Goal: Task Accomplishment & Management: Manage account settings

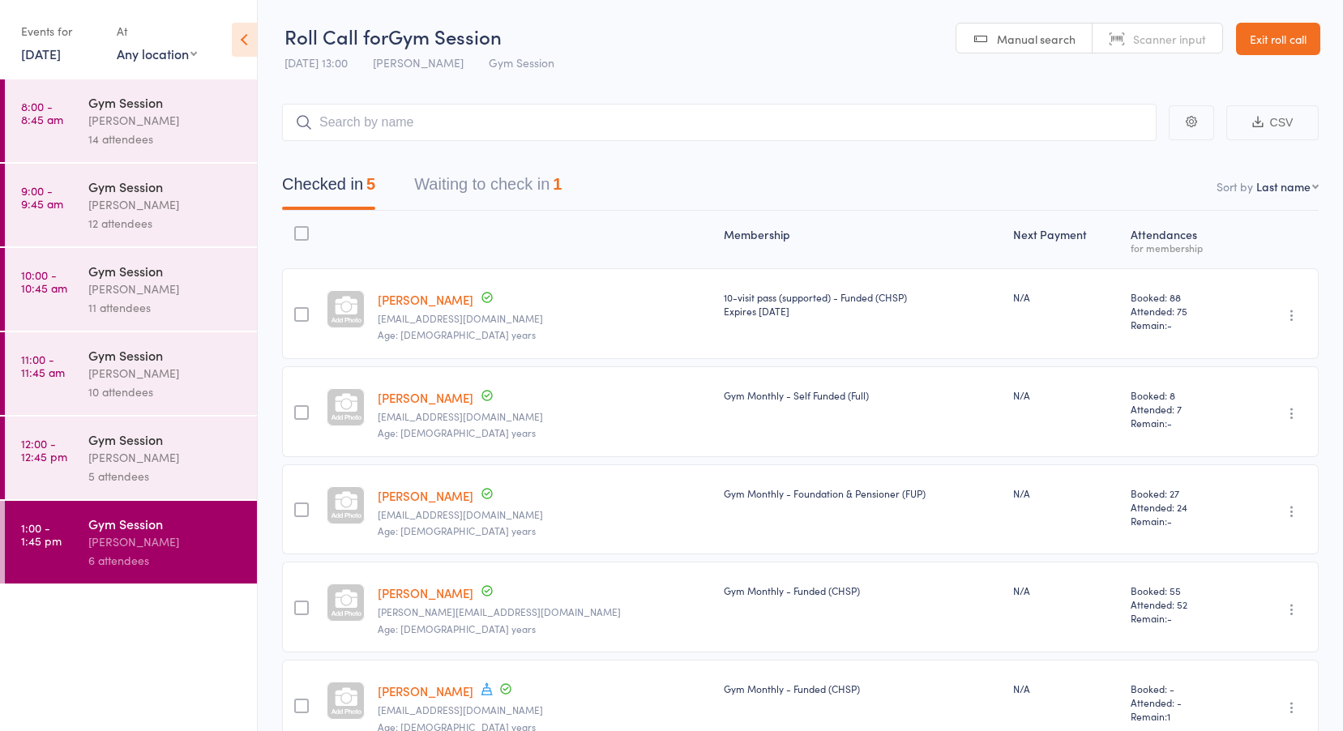
click at [1282, 43] on link "Exit roll call" at bounding box center [1278, 39] width 84 height 32
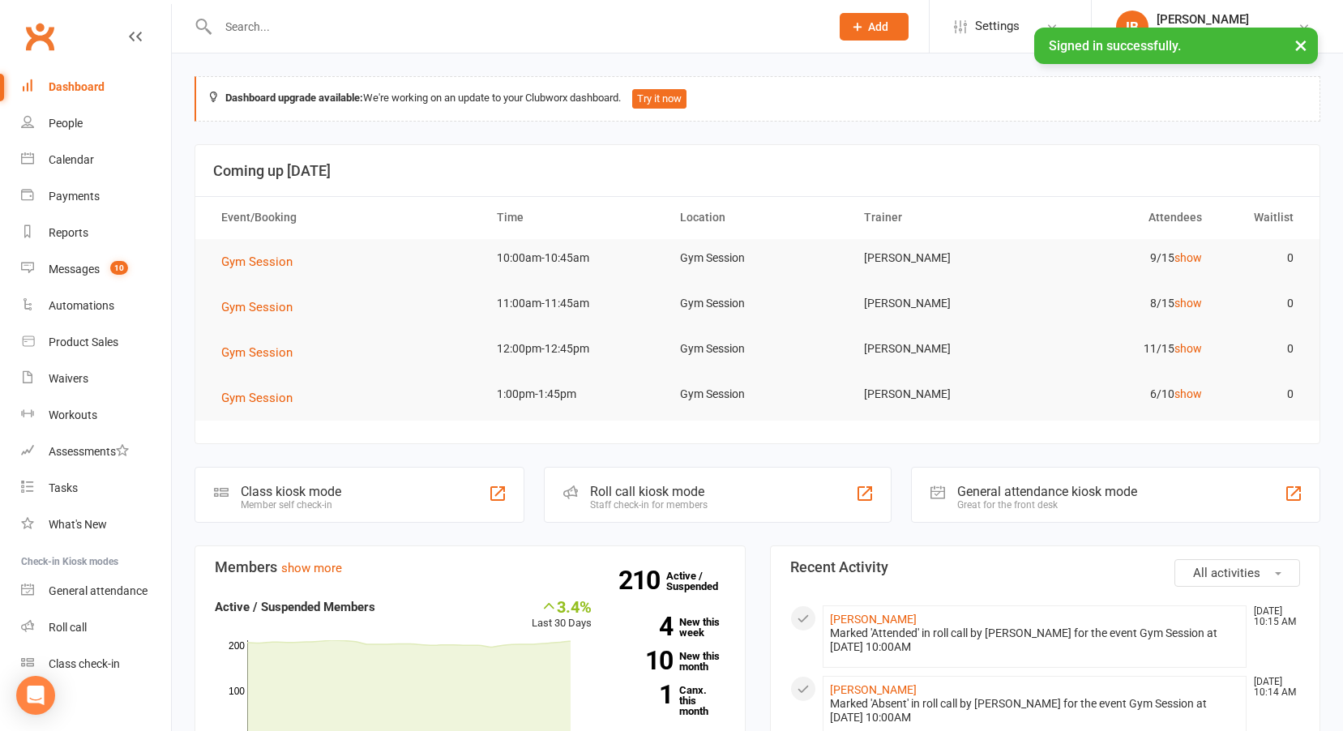
click at [1306, 45] on button "×" at bounding box center [1301, 45] width 29 height 35
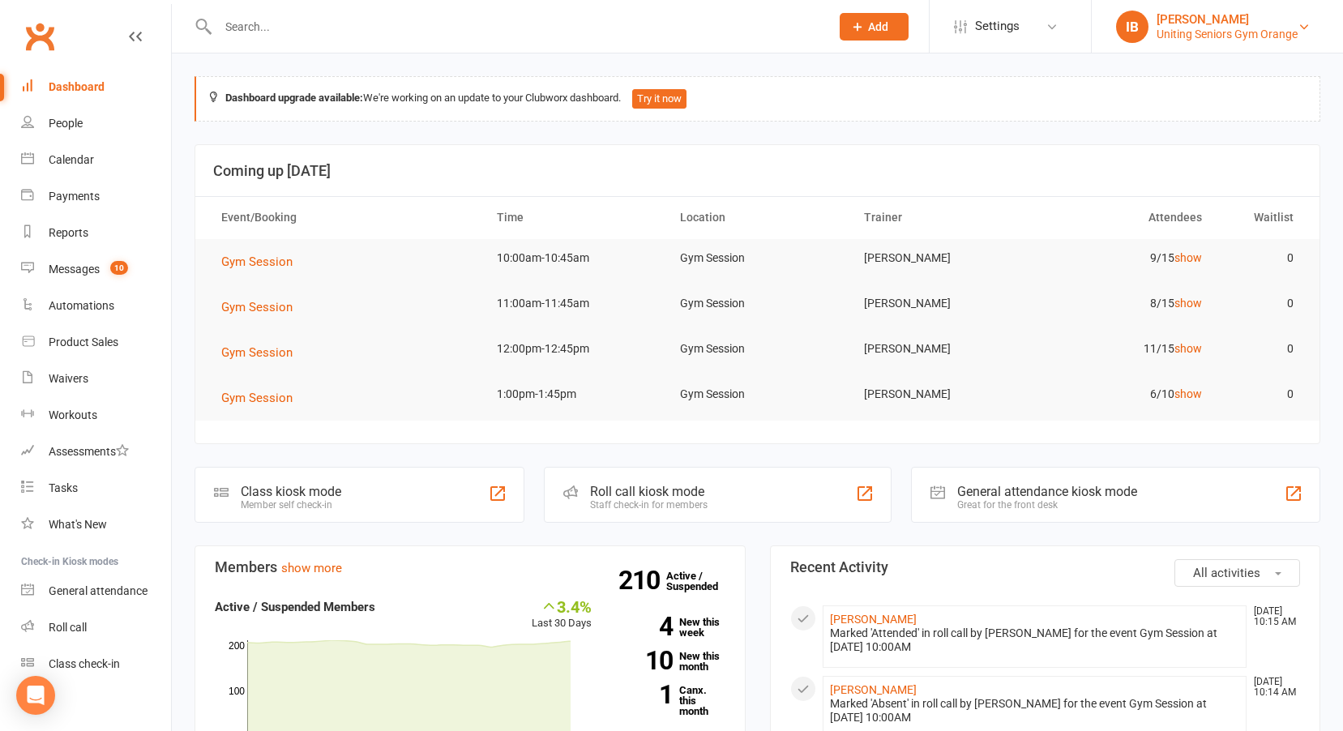
click at [1278, 32] on div "Uniting Seniors Gym Orange" at bounding box center [1227, 34] width 141 height 15
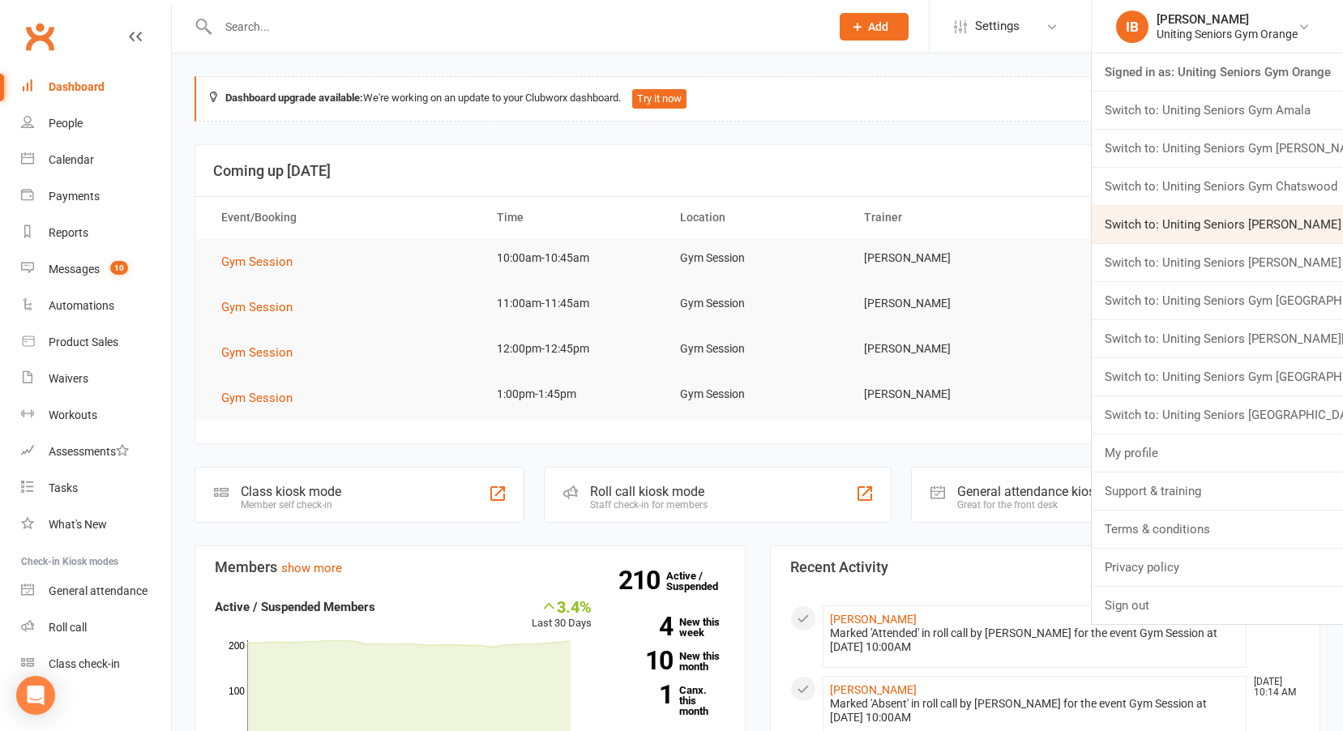
click at [1195, 226] on link "Switch to: Uniting Seniors Gym Gerringong" at bounding box center [1217, 224] width 251 height 37
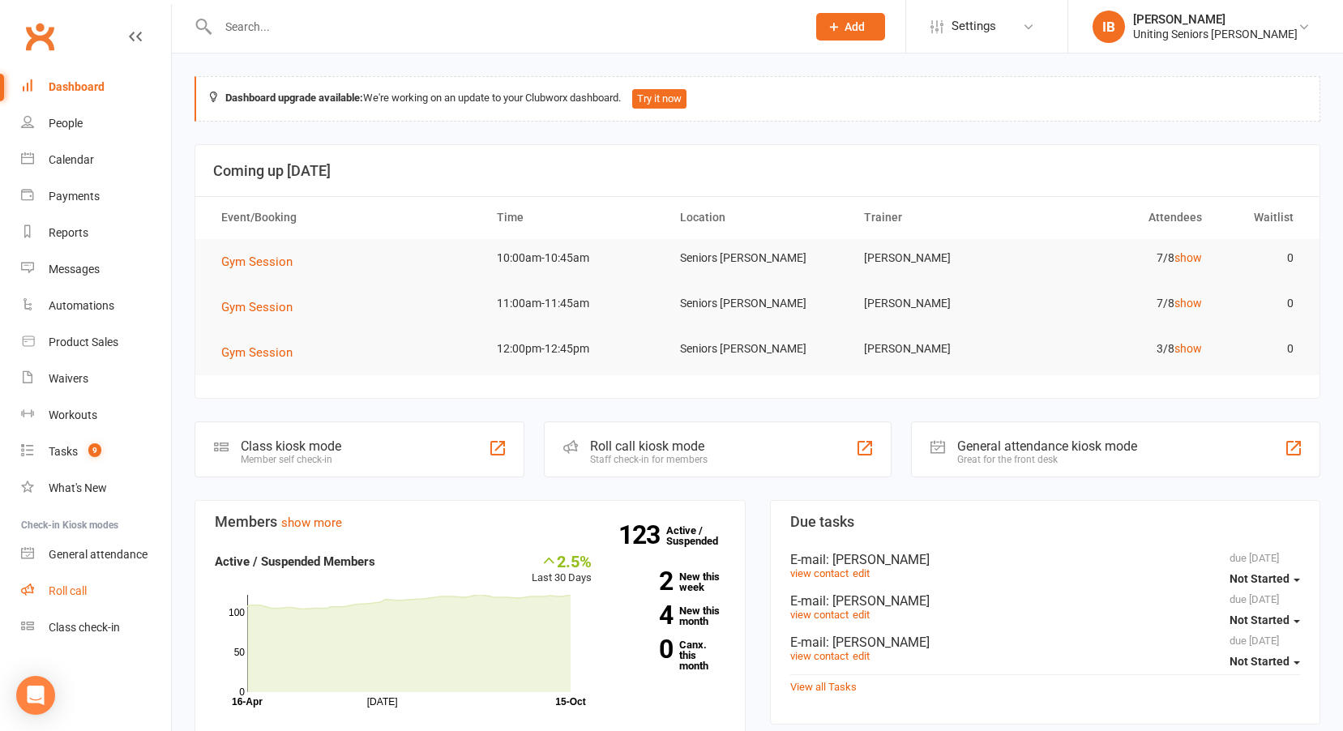
click at [70, 584] on link "Roll call" at bounding box center [96, 591] width 150 height 36
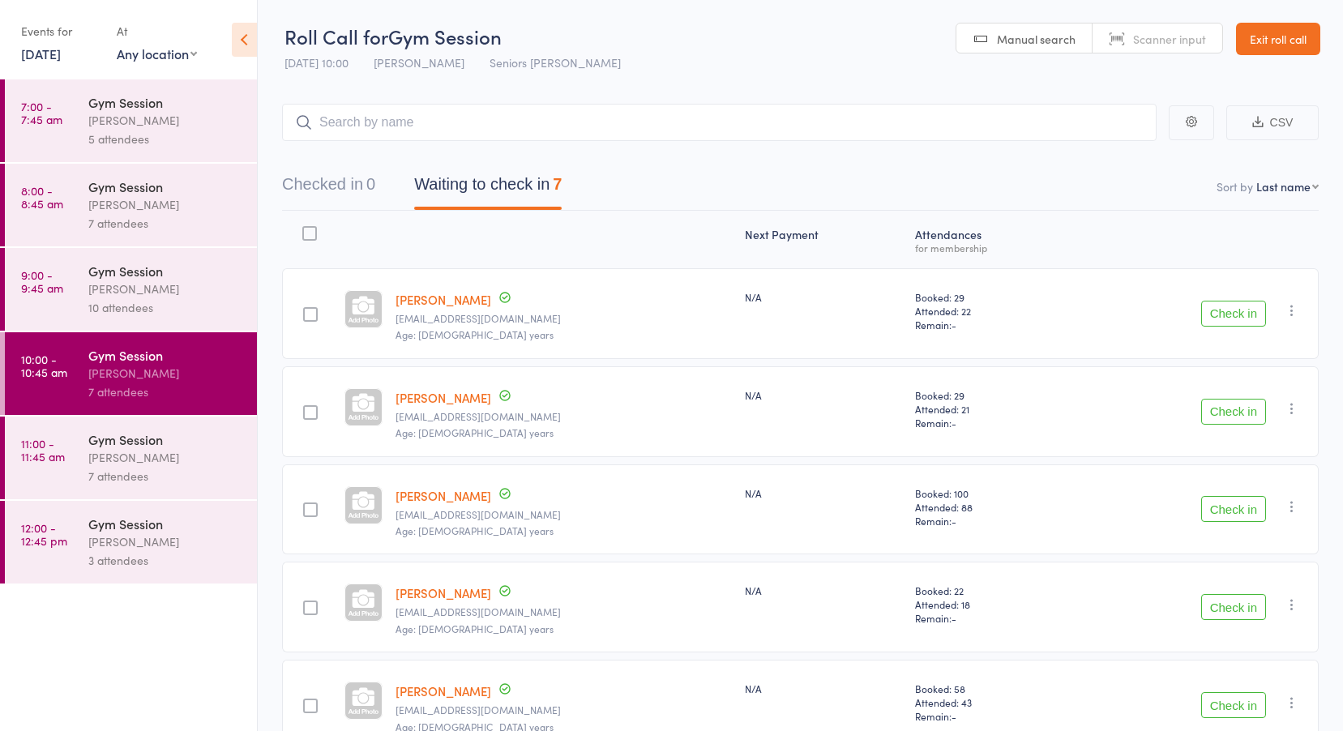
click at [61, 56] on link "15 Oct, 2025" at bounding box center [41, 54] width 40 height 18
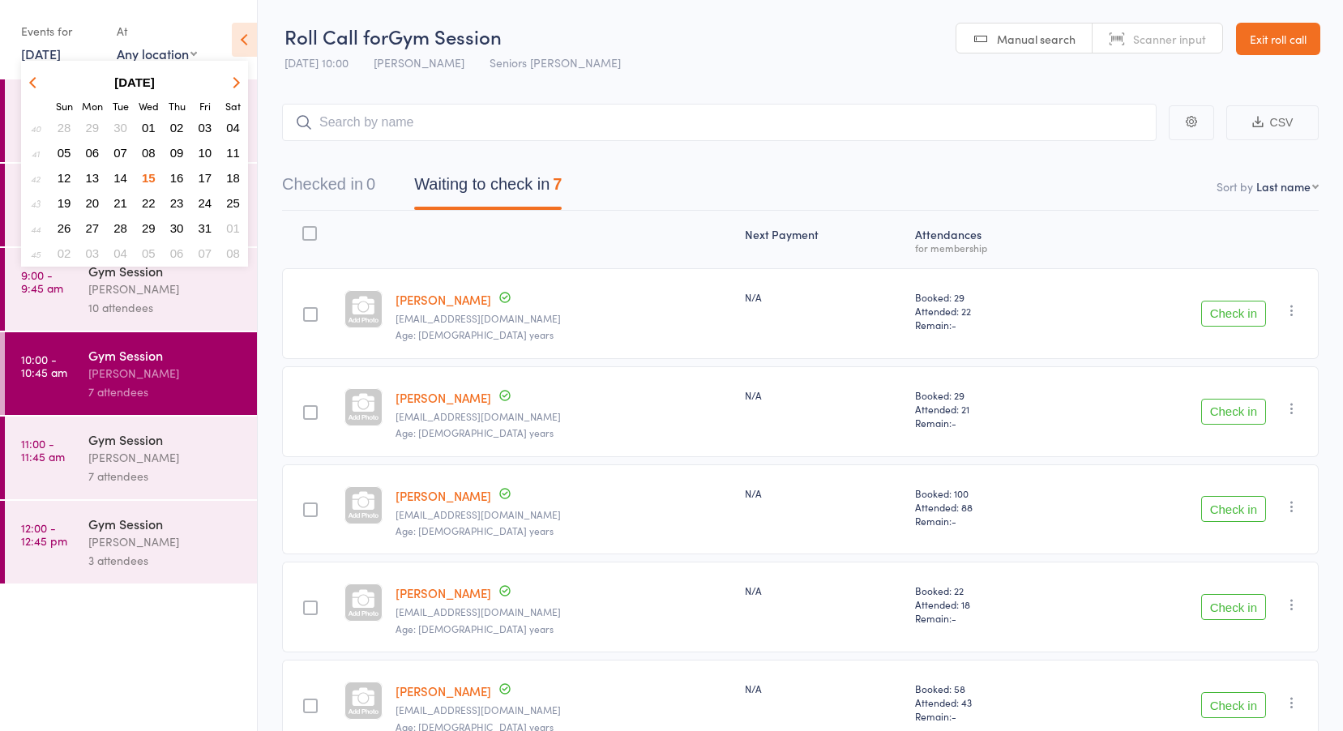
click at [125, 175] on span "14" at bounding box center [120, 178] width 14 height 14
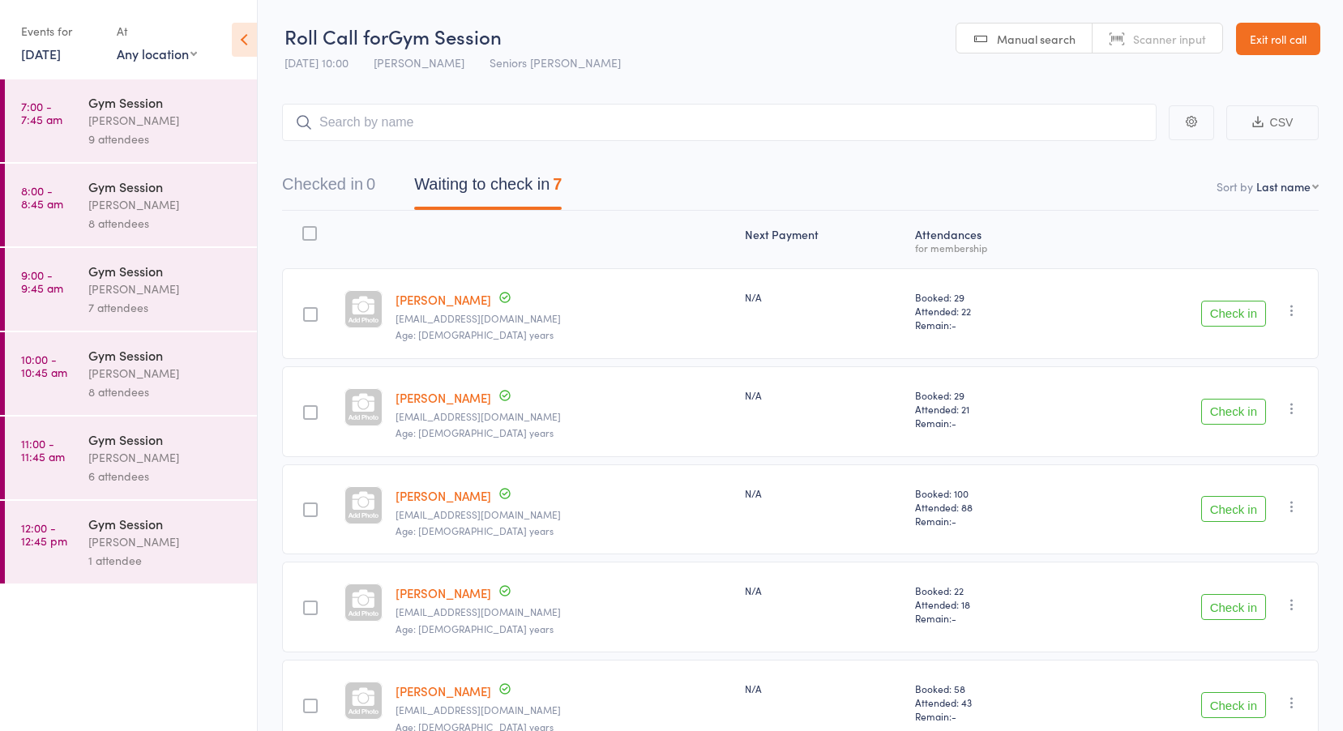
click at [87, 94] on link "7:00 - 7:45 am Gym Session Jess Hopkins 9 attendees" at bounding box center [131, 120] width 252 height 83
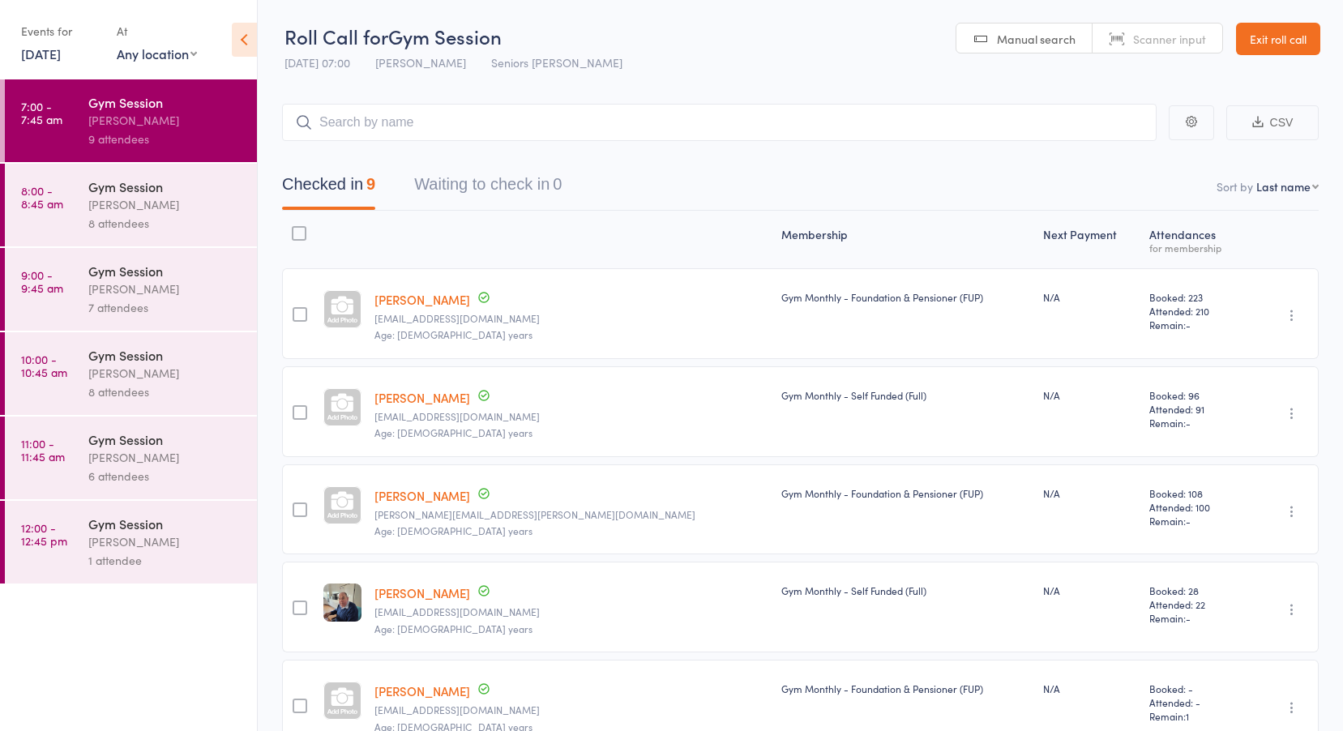
click at [64, 195] on link "8:00 - 8:45 am Gym Session Jess Hopkins 8 attendees" at bounding box center [131, 205] width 252 height 83
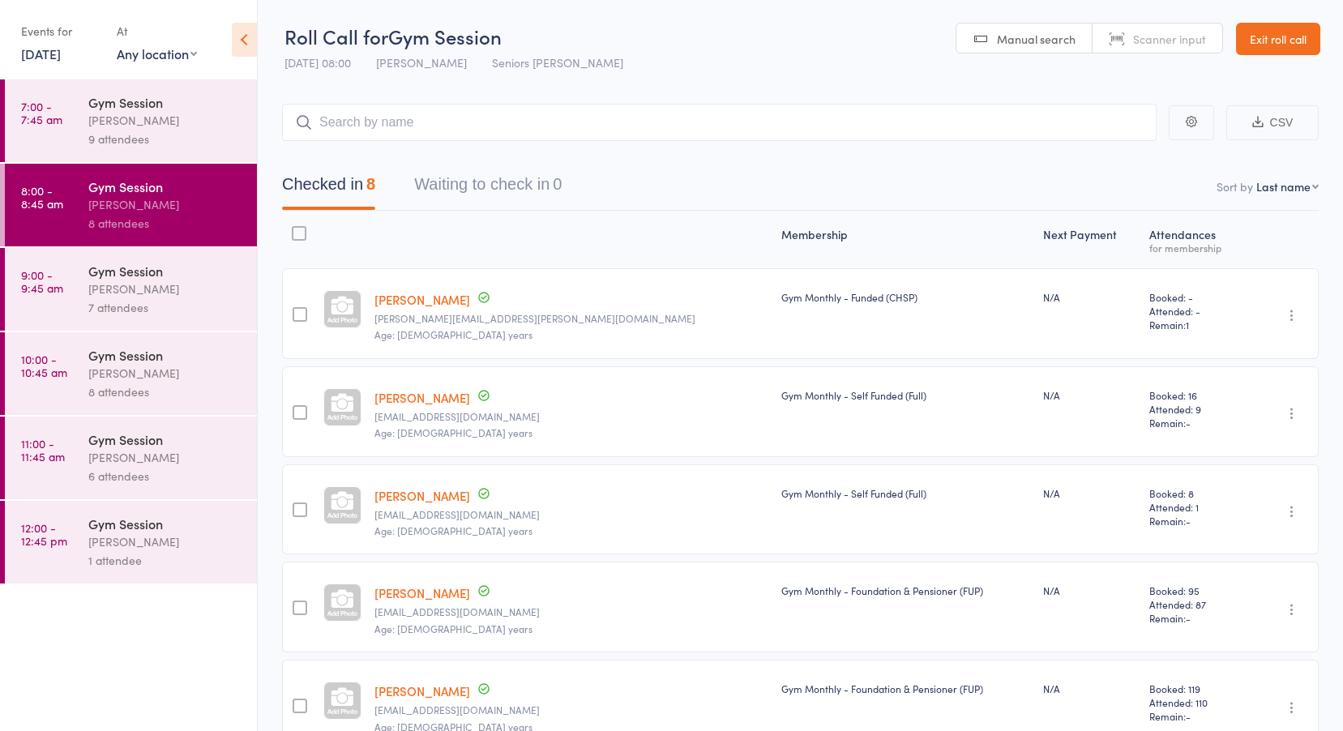
click at [79, 281] on link "9:00 - 9:45 am Gym Session Jess Hopkins 7 attendees" at bounding box center [131, 289] width 252 height 83
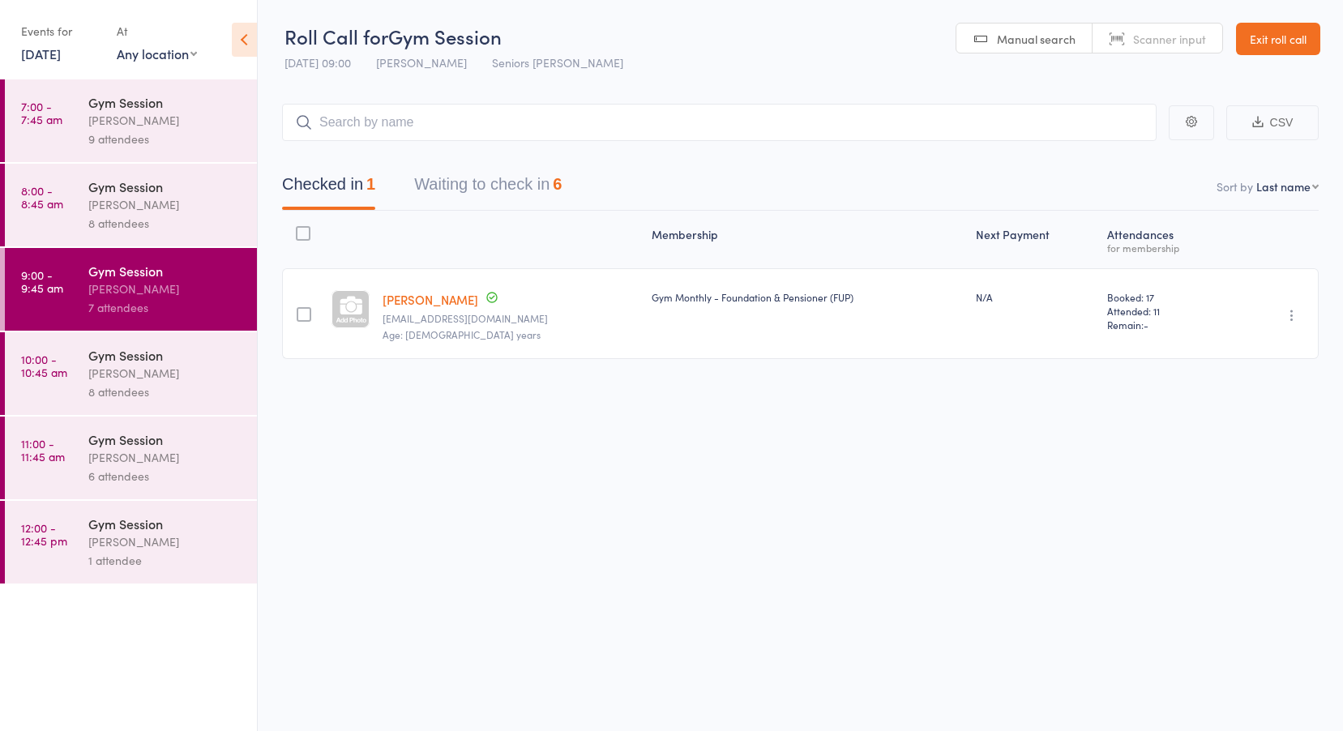
click at [485, 189] on button "Waiting to check in 6" at bounding box center [488, 188] width 148 height 43
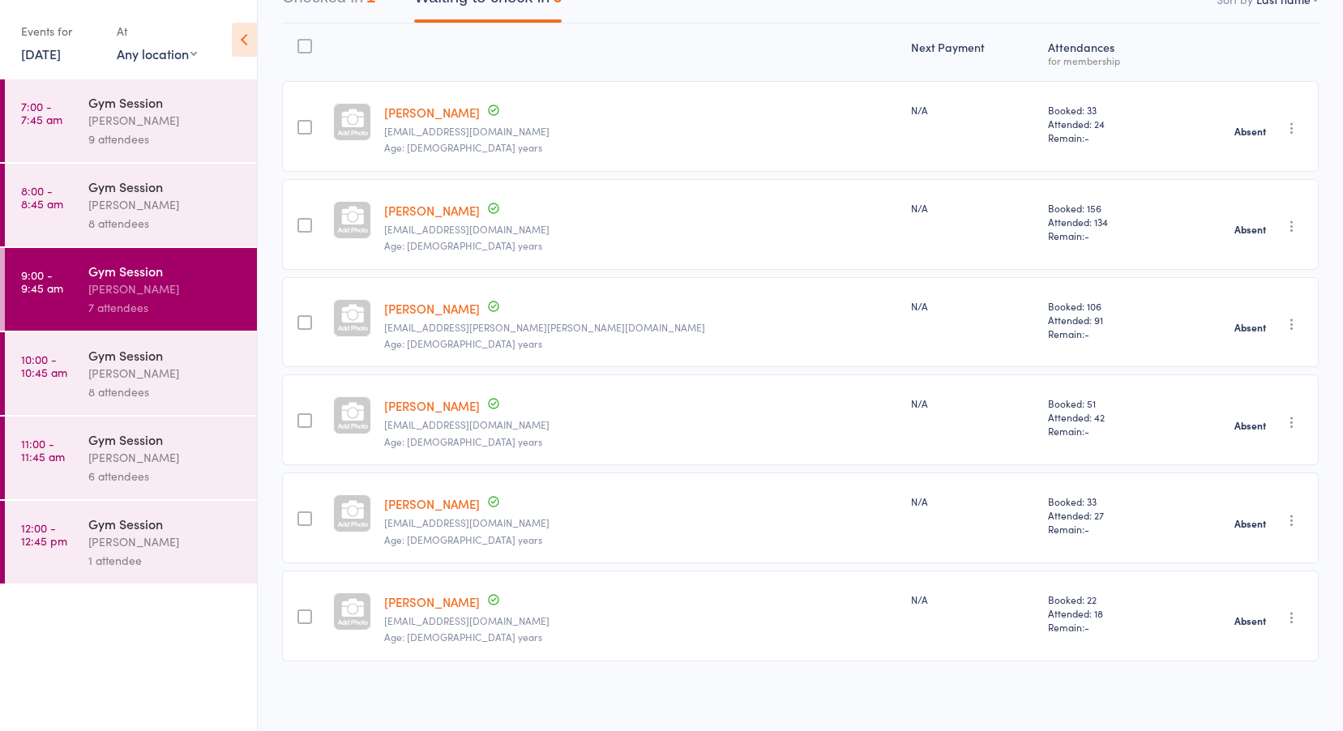
scroll to position [190, 0]
click at [51, 387] on link "10:00 - 10:45 am Gym Session Jess Hopkins 8 attendees" at bounding box center [131, 373] width 252 height 83
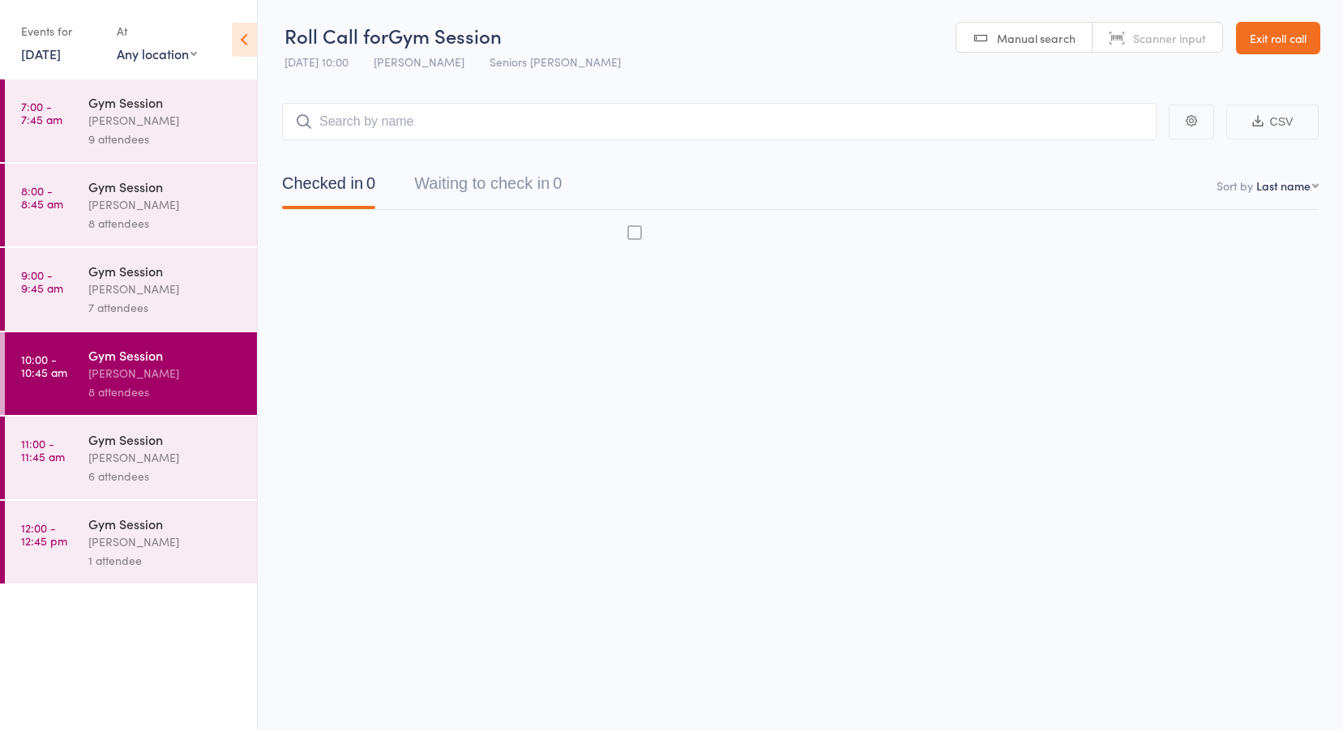
scroll to position [1, 0]
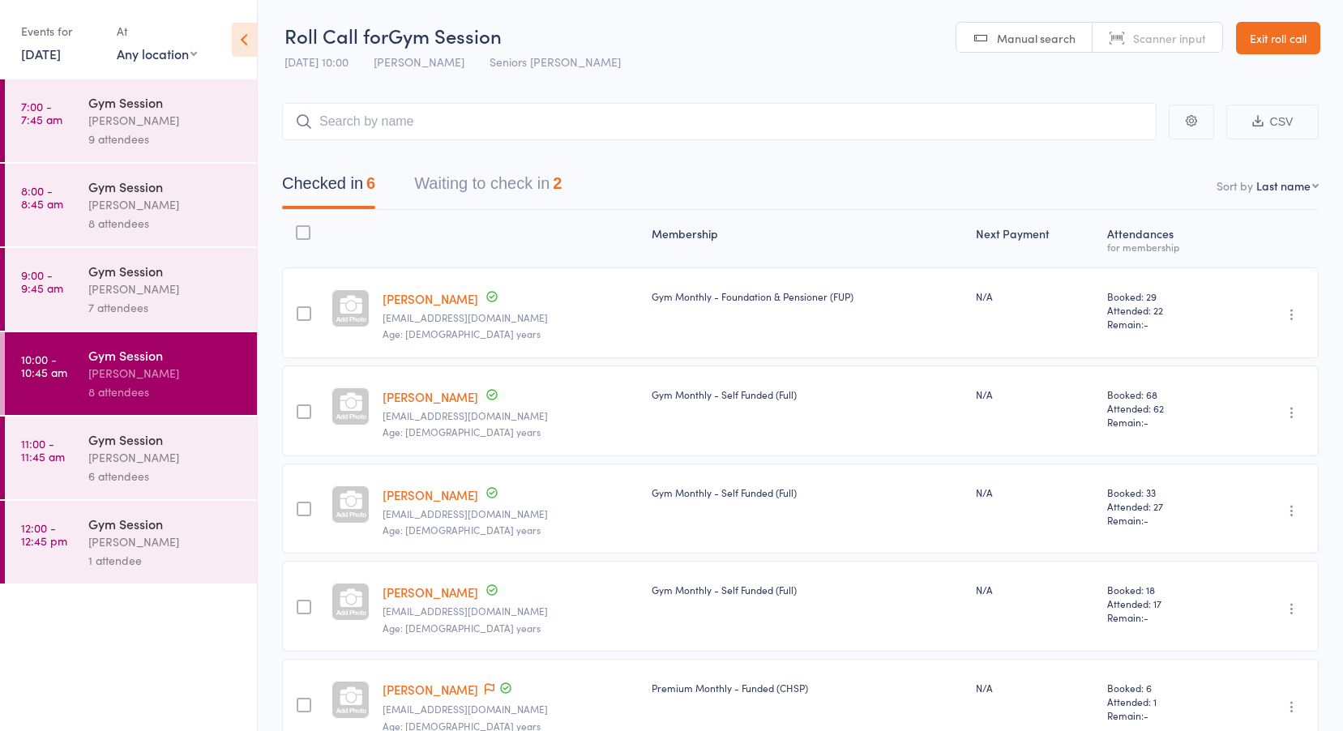
click at [507, 184] on button "Waiting to check in 2" at bounding box center [488, 187] width 148 height 43
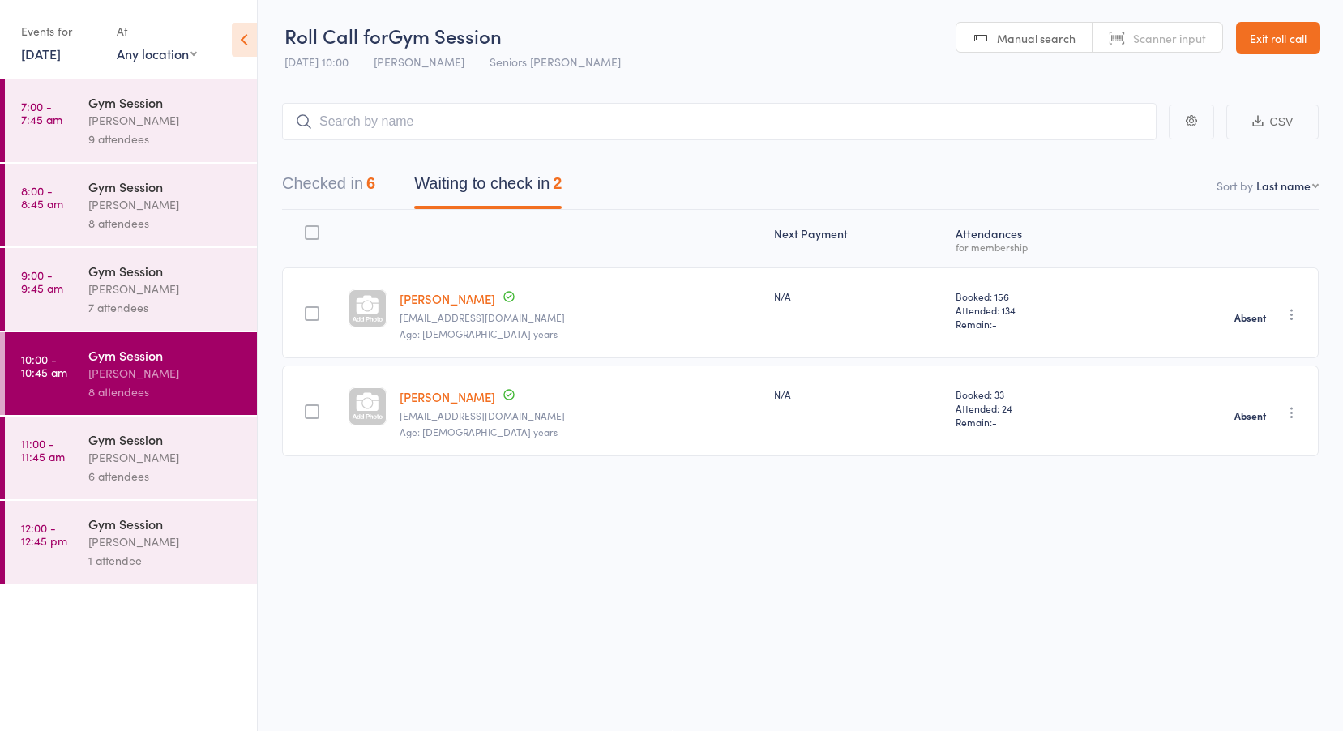
click at [66, 454] on link "11:00 - 11:45 am Gym Session Jess Hopkins 6 attendees" at bounding box center [131, 458] width 252 height 83
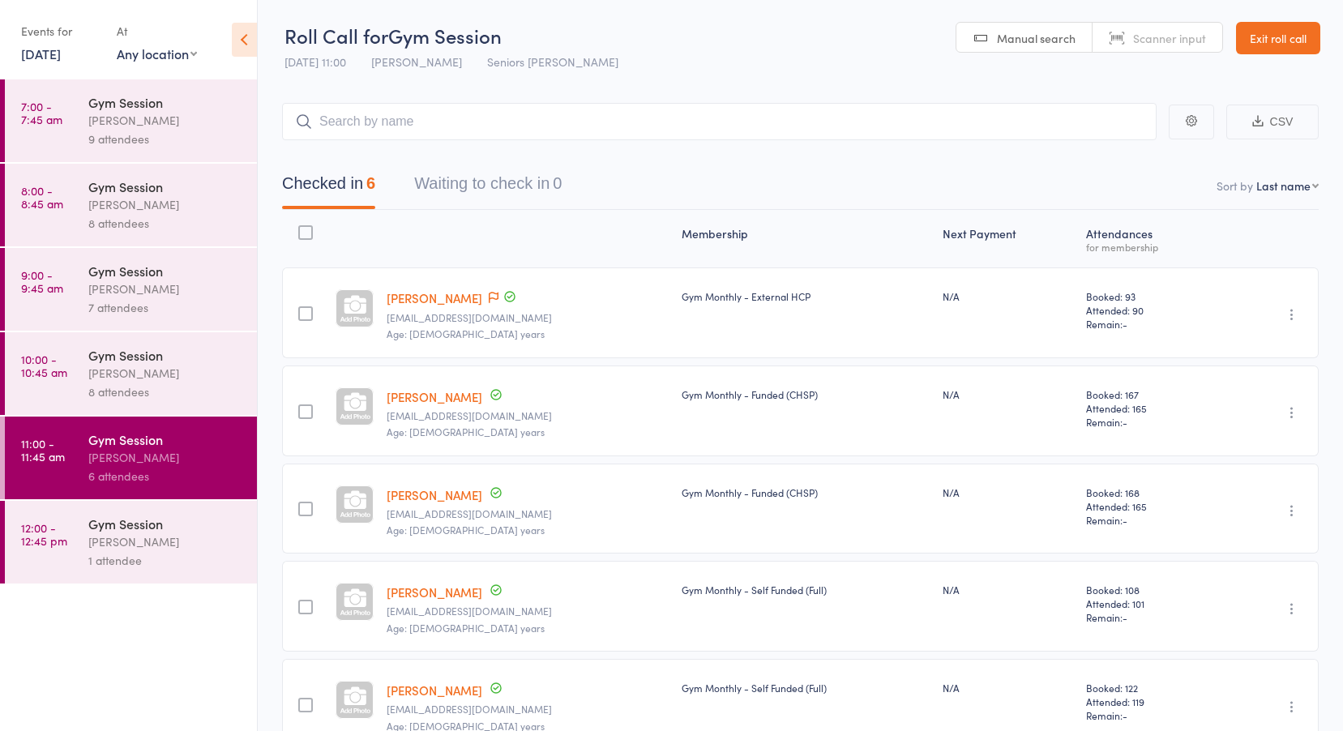
click at [71, 539] on link "12:00 - 12:45 pm Gym Session Jess Hopkins 1 attendee" at bounding box center [131, 542] width 252 height 83
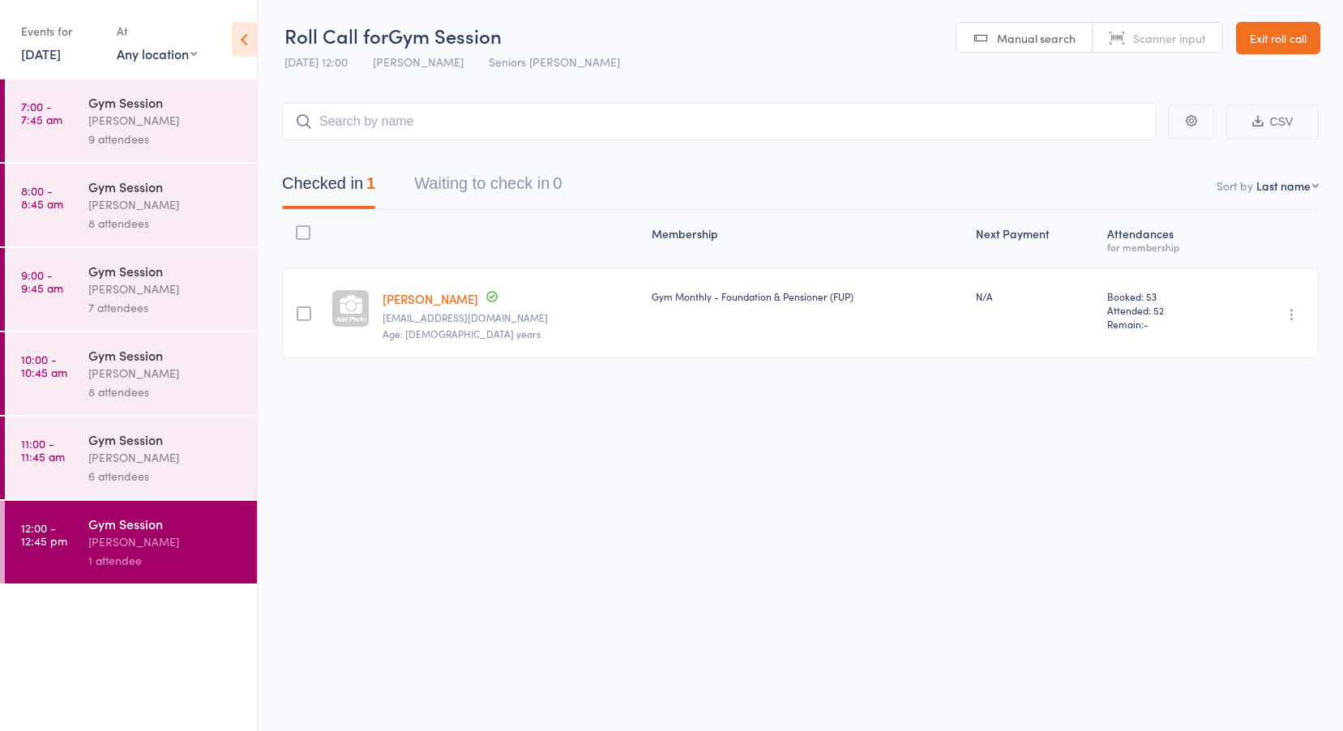
click at [54, 104] on time "7:00 - 7:45 am" at bounding box center [41, 113] width 41 height 26
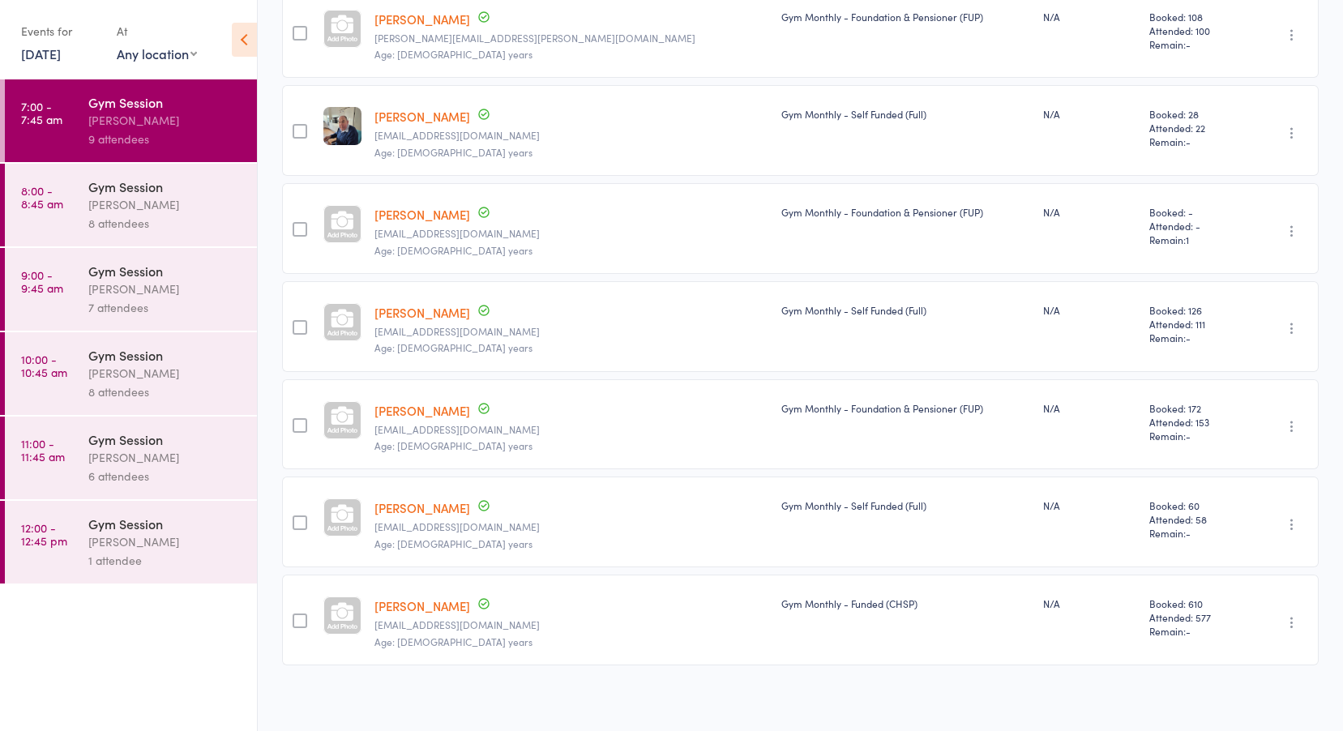
scroll to position [483, 0]
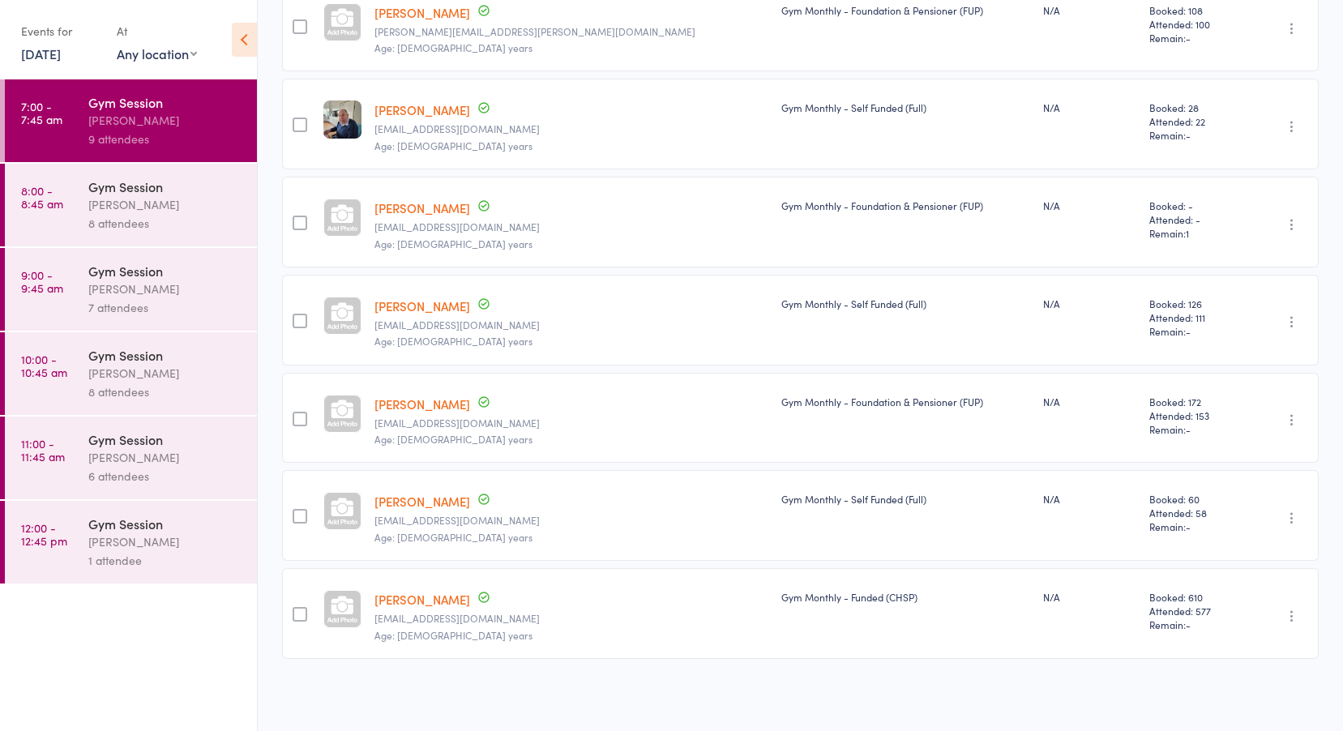
click at [109, 196] on div "Jess Hopkins" at bounding box center [165, 204] width 155 height 19
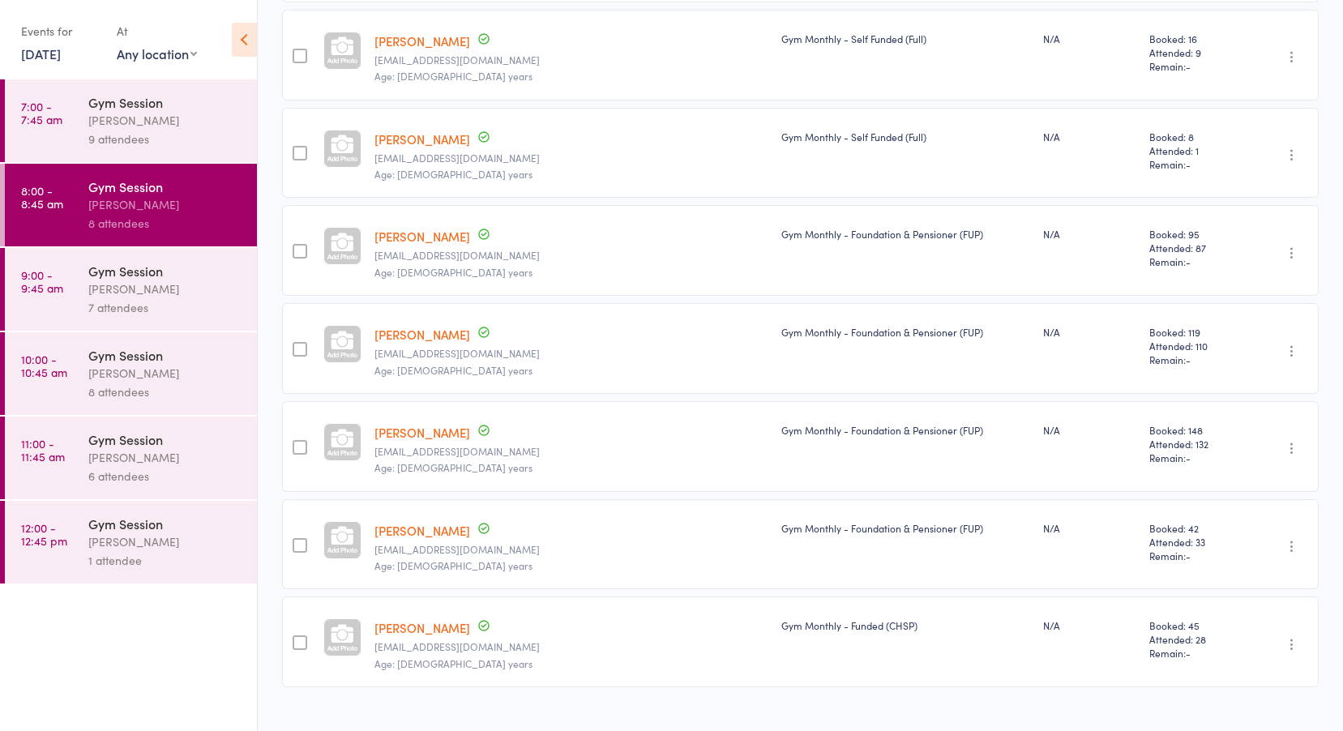
scroll to position [385, 0]
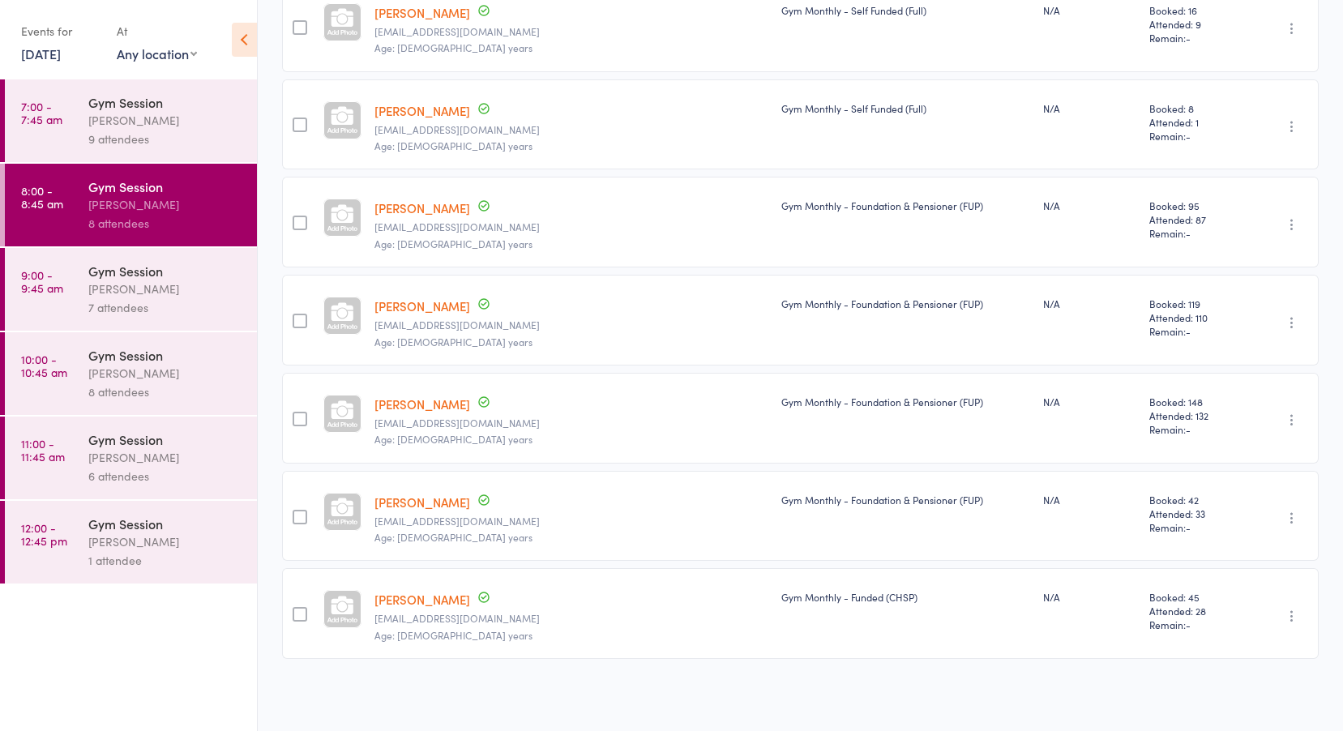
click at [95, 284] on div "Jess Hopkins" at bounding box center [165, 289] width 155 height 19
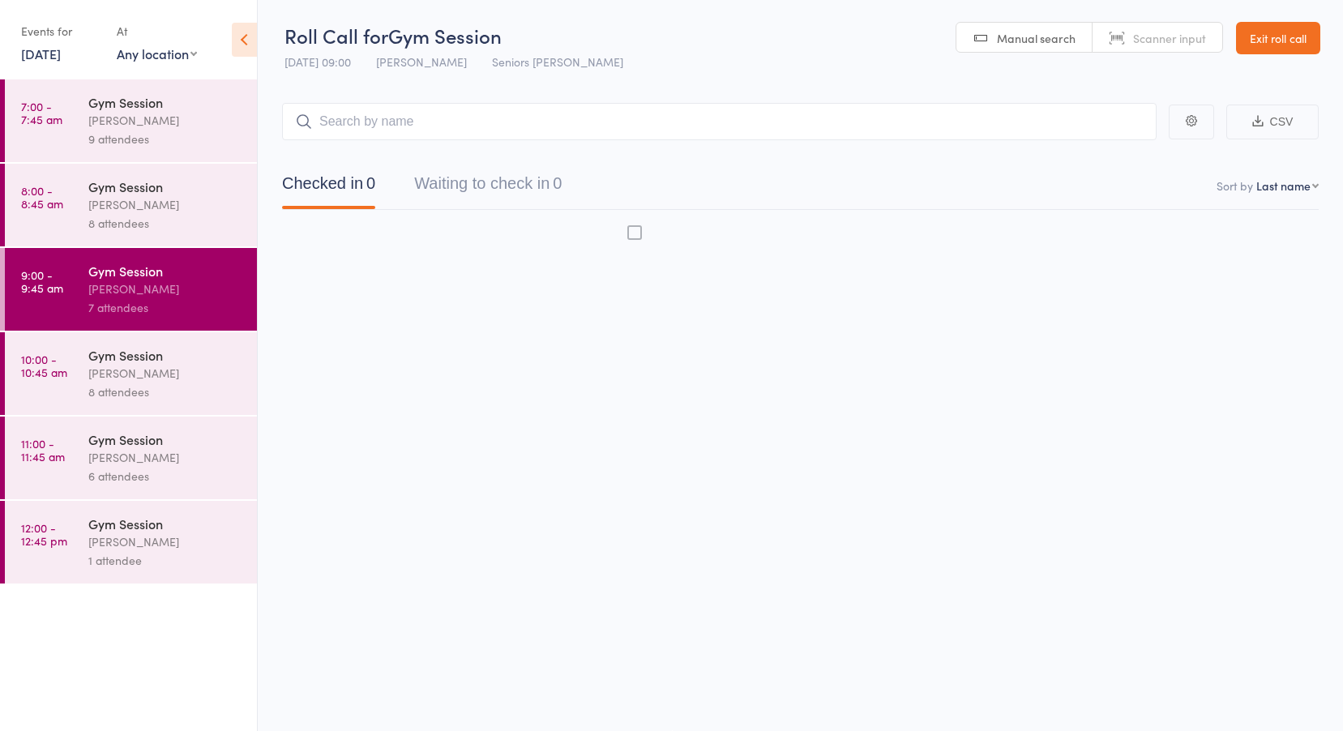
scroll to position [1, 0]
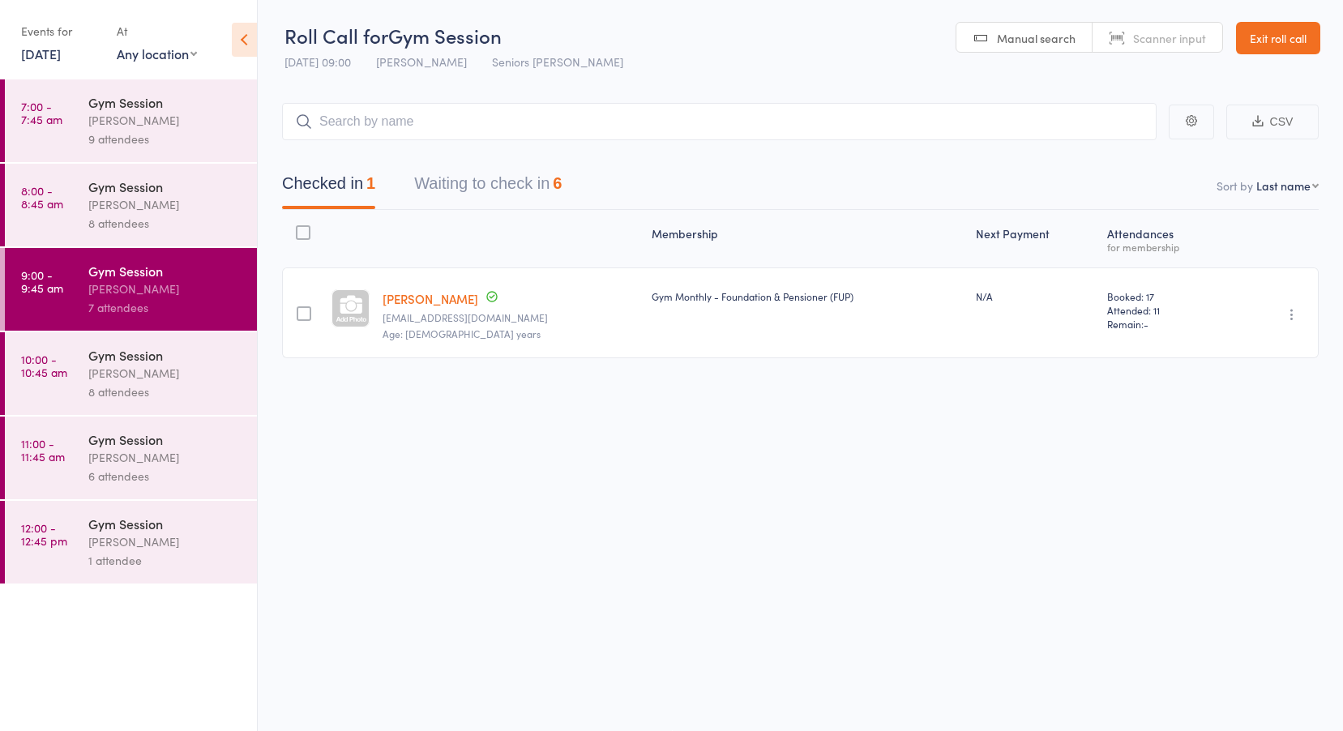
click at [83, 350] on link "10:00 - 10:45 am Gym Session Jess Hopkins 8 attendees" at bounding box center [131, 373] width 252 height 83
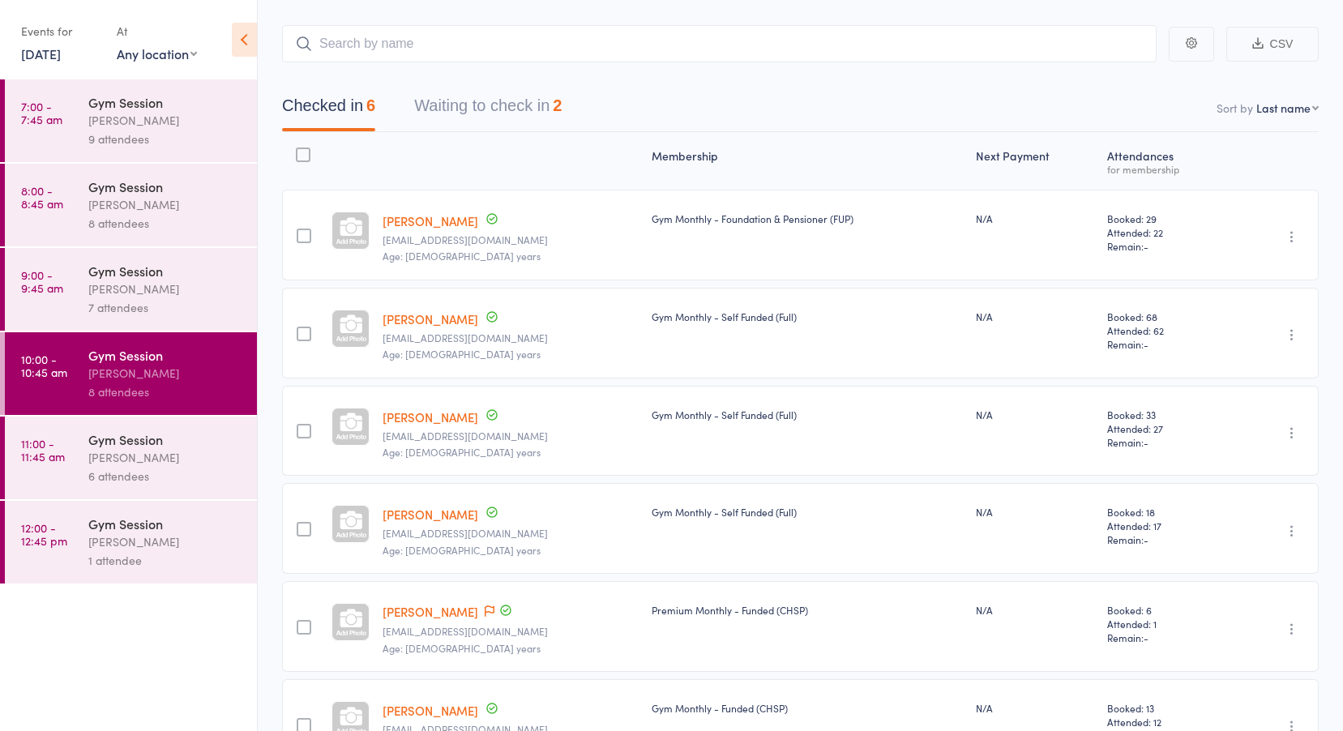
scroll to position [190, 0]
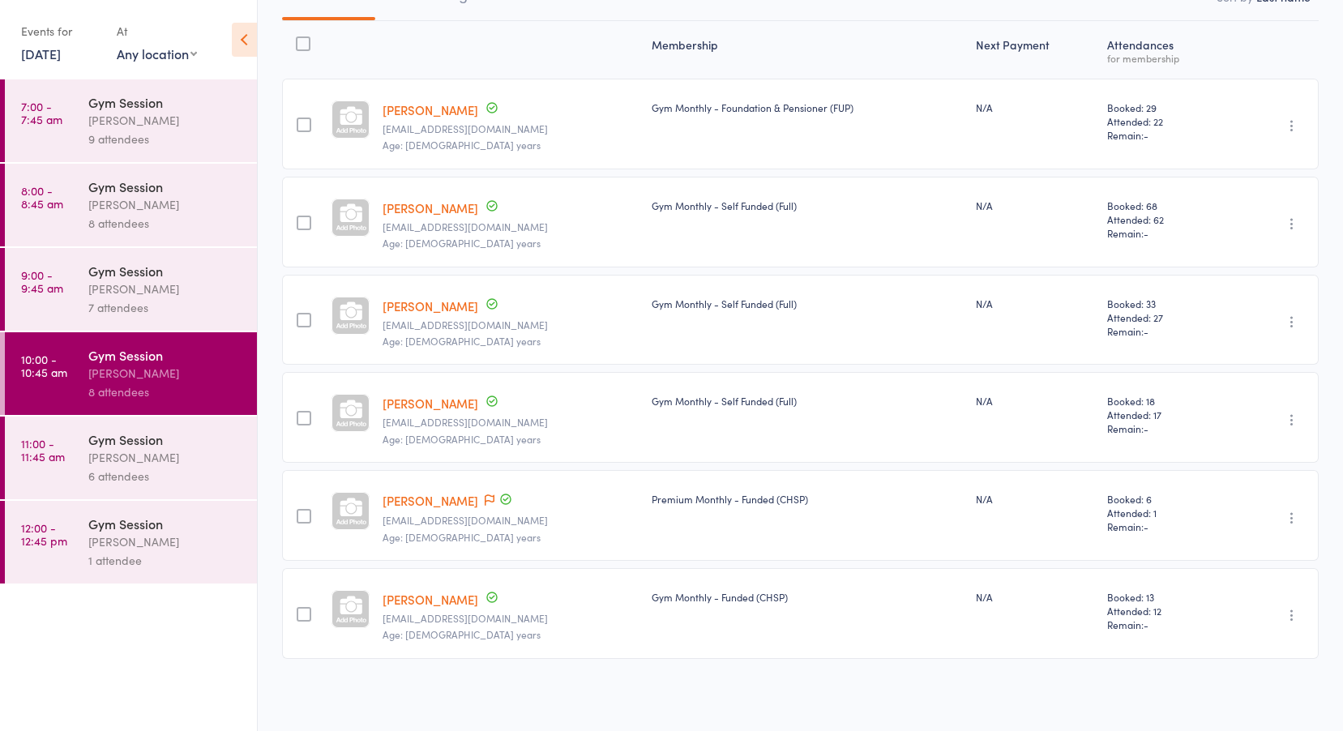
click at [98, 447] on div "Gym Session" at bounding box center [165, 439] width 155 height 18
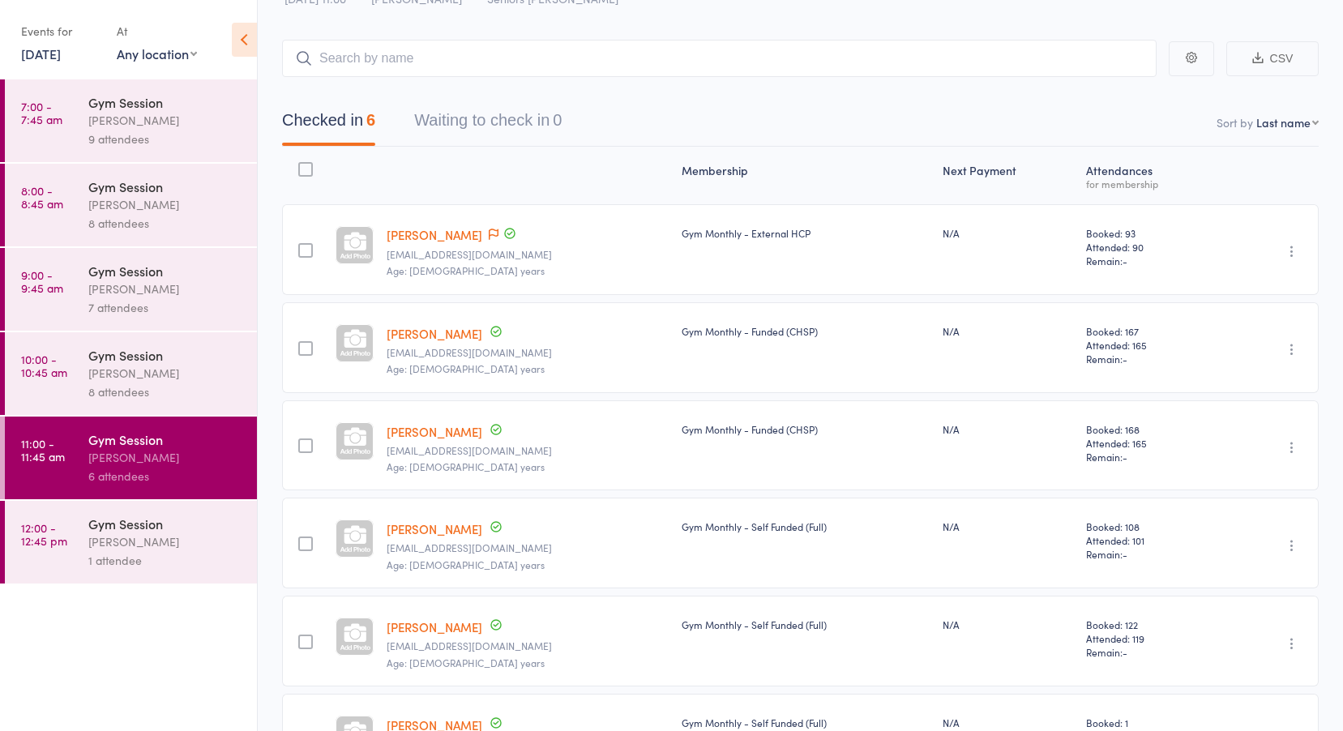
scroll to position [163, 0]
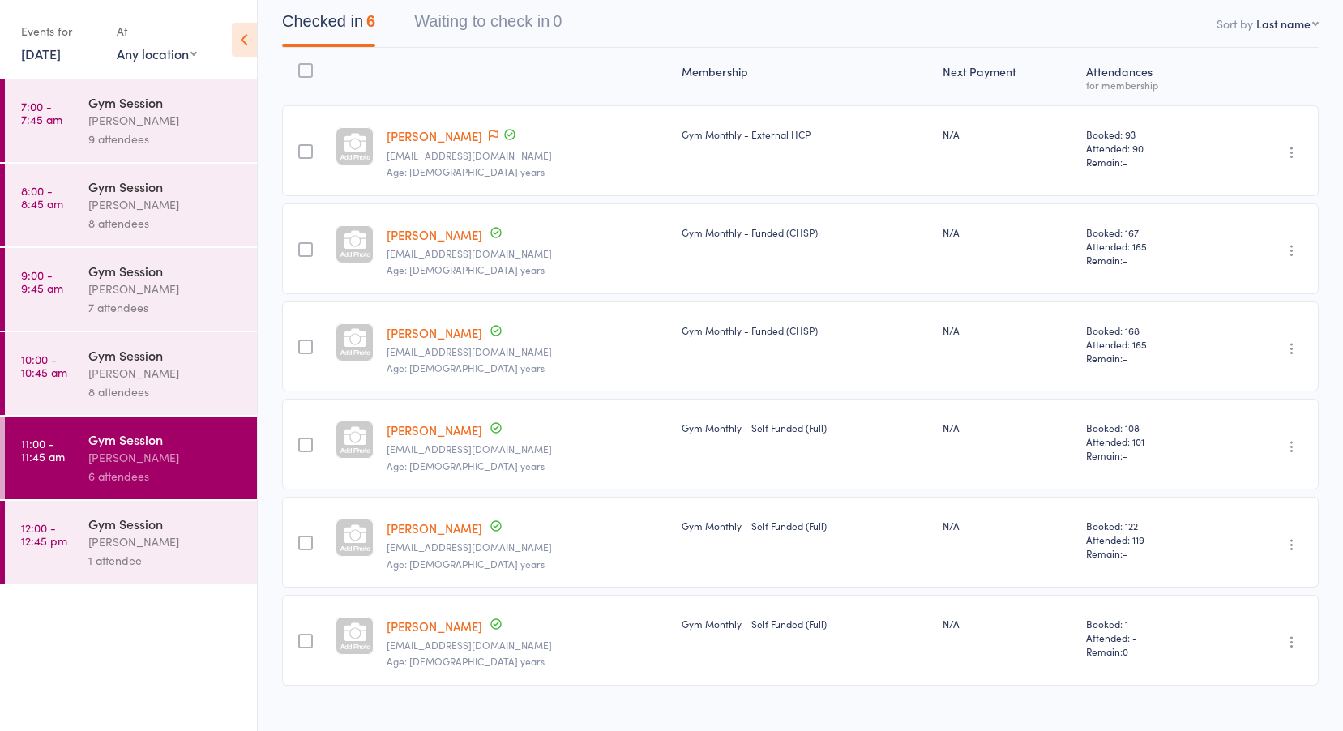
click at [148, 550] on div "Jess Hopkins" at bounding box center [165, 542] width 155 height 19
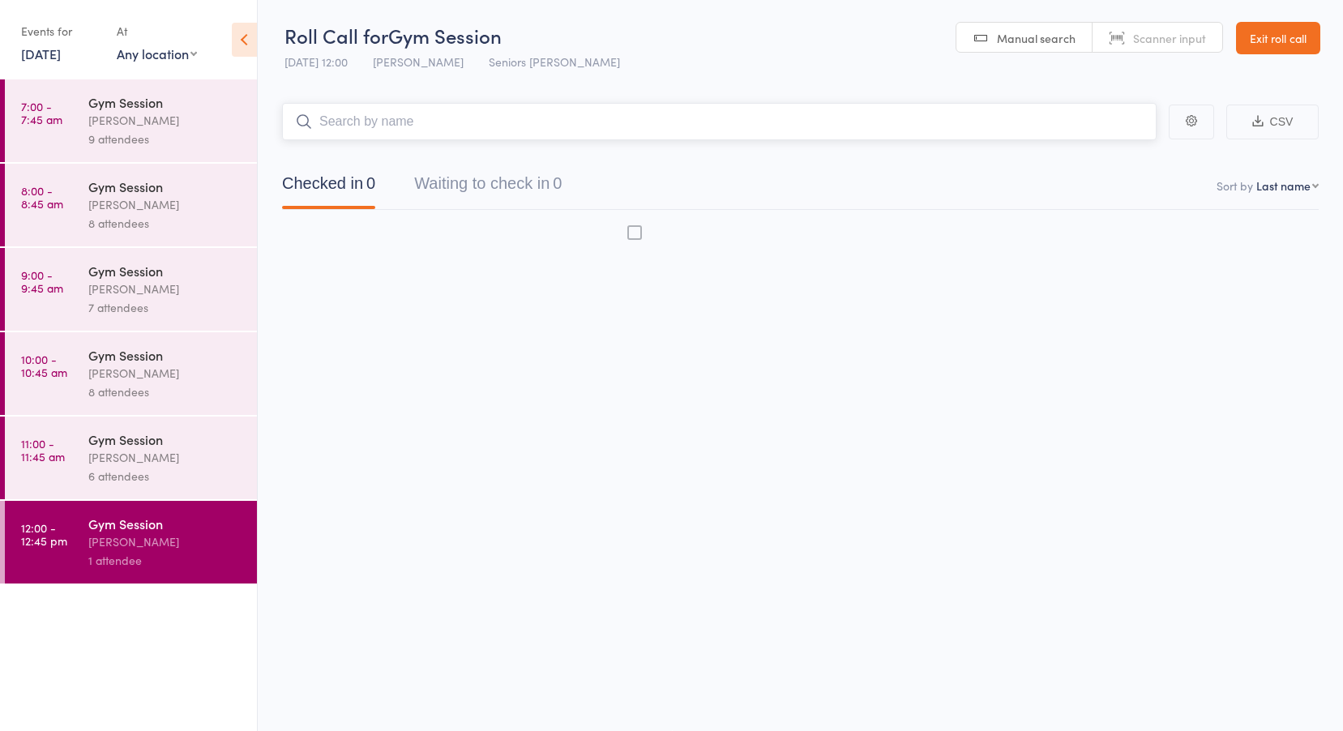
scroll to position [1, 0]
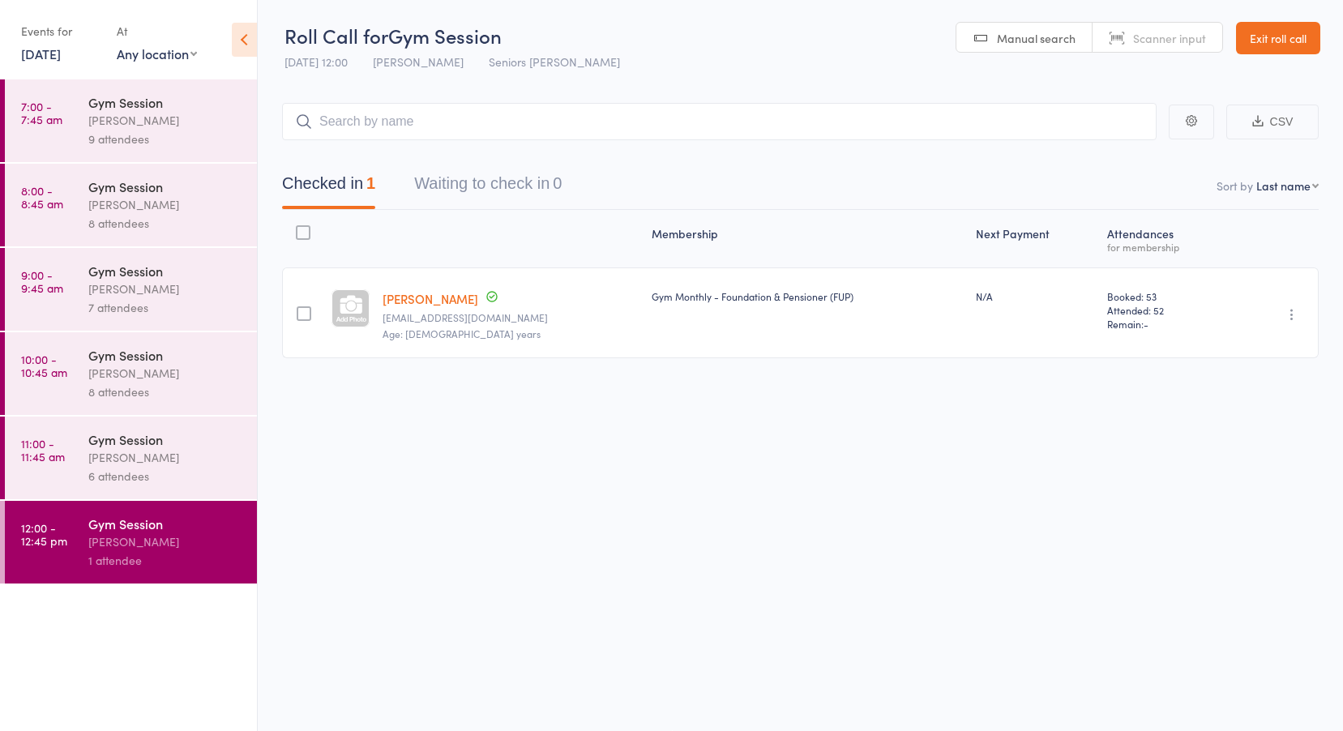
click at [1269, 34] on link "Exit roll call" at bounding box center [1278, 38] width 84 height 32
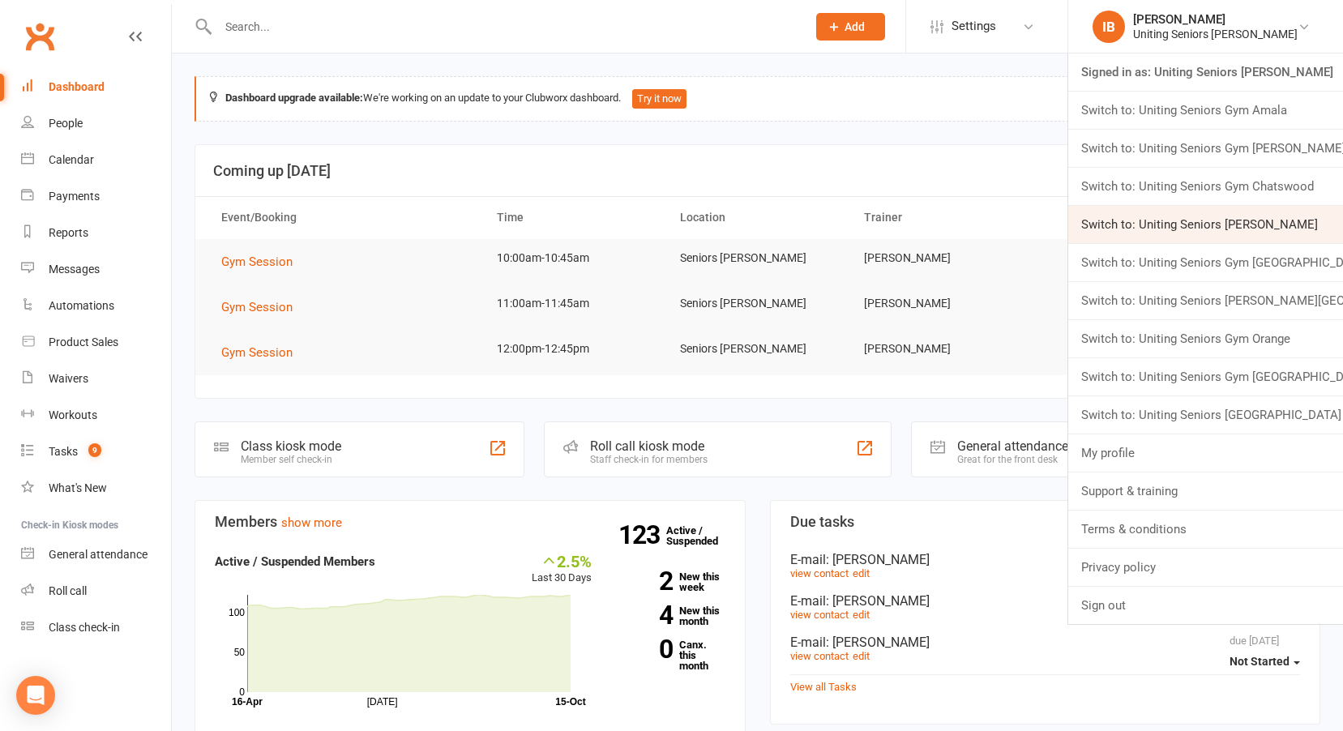
click at [1248, 230] on link "Switch to: Uniting Seniors Gym Leichhardt" at bounding box center [1205, 224] width 275 height 37
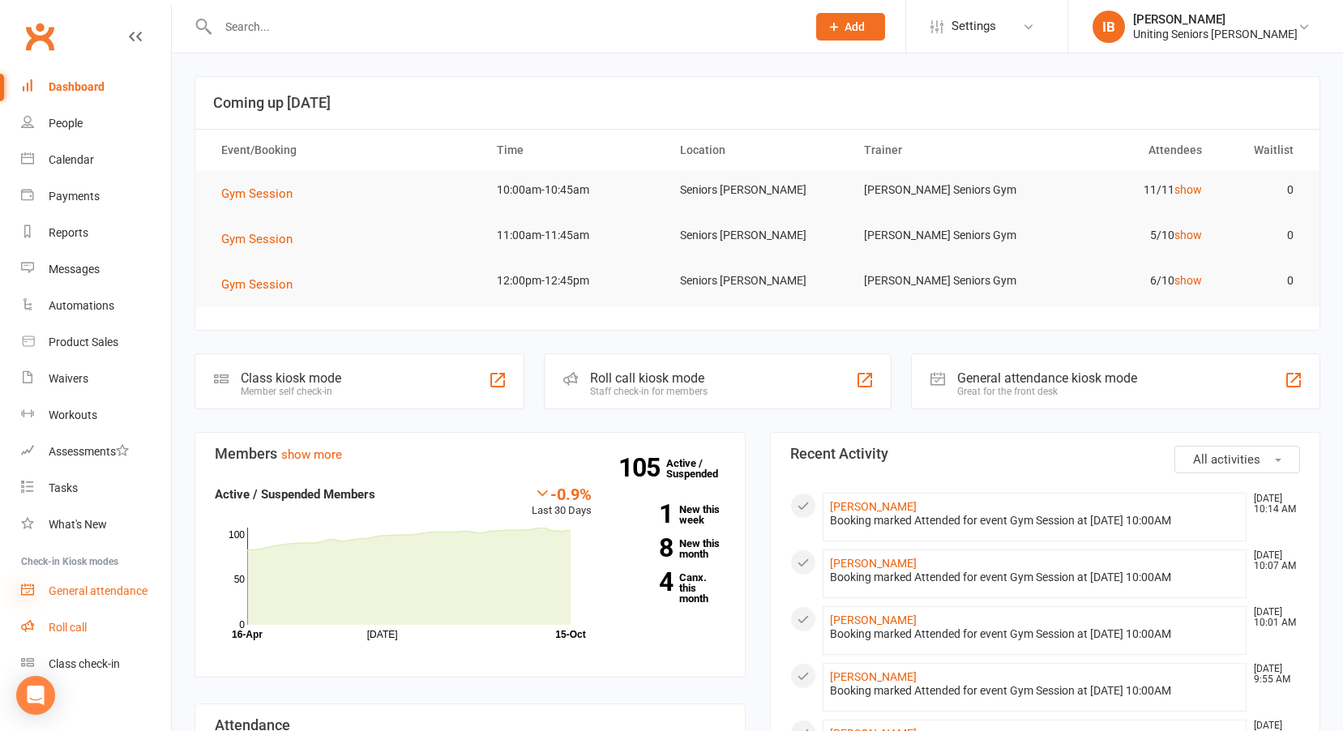
drag, startPoint x: 76, startPoint y: 622, endPoint x: 22, endPoint y: 587, distance: 64.5
click at [76, 622] on div "Roll call" at bounding box center [68, 627] width 38 height 13
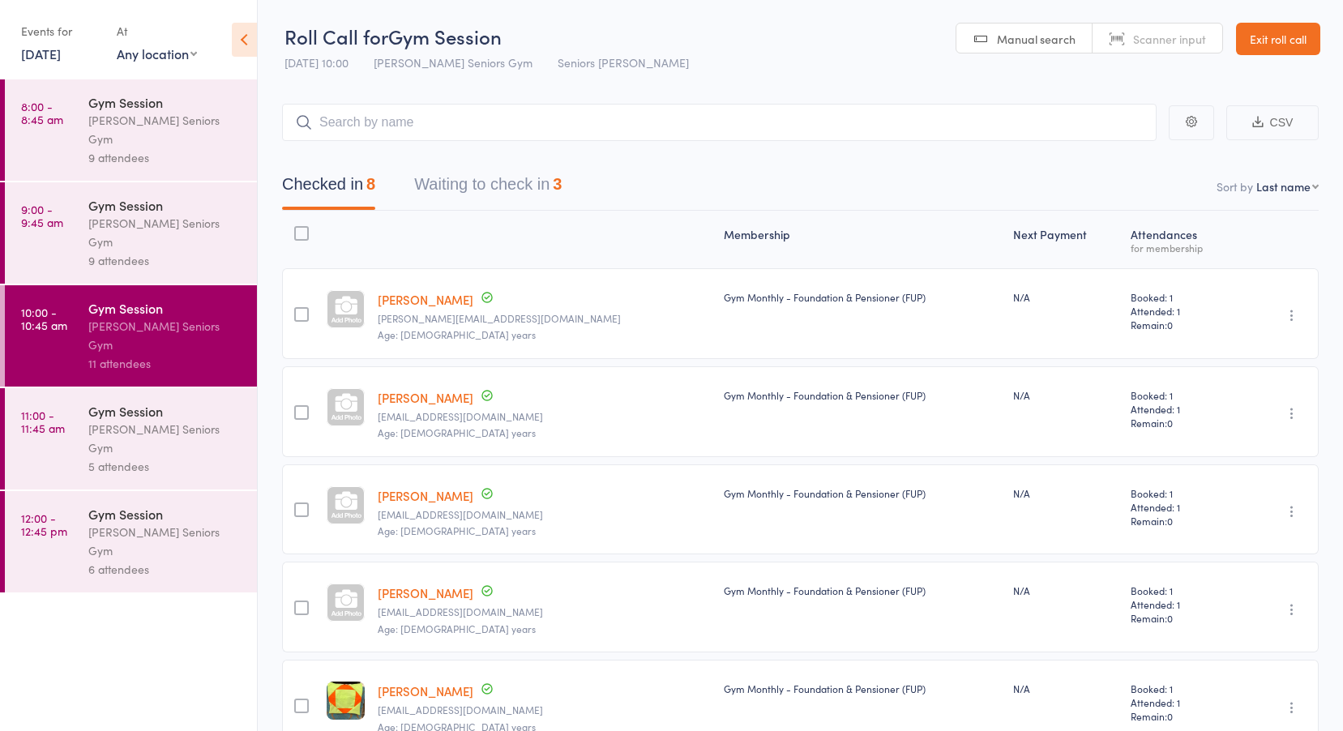
click at [61, 49] on link "15 Oct, 2025" at bounding box center [41, 54] width 40 height 18
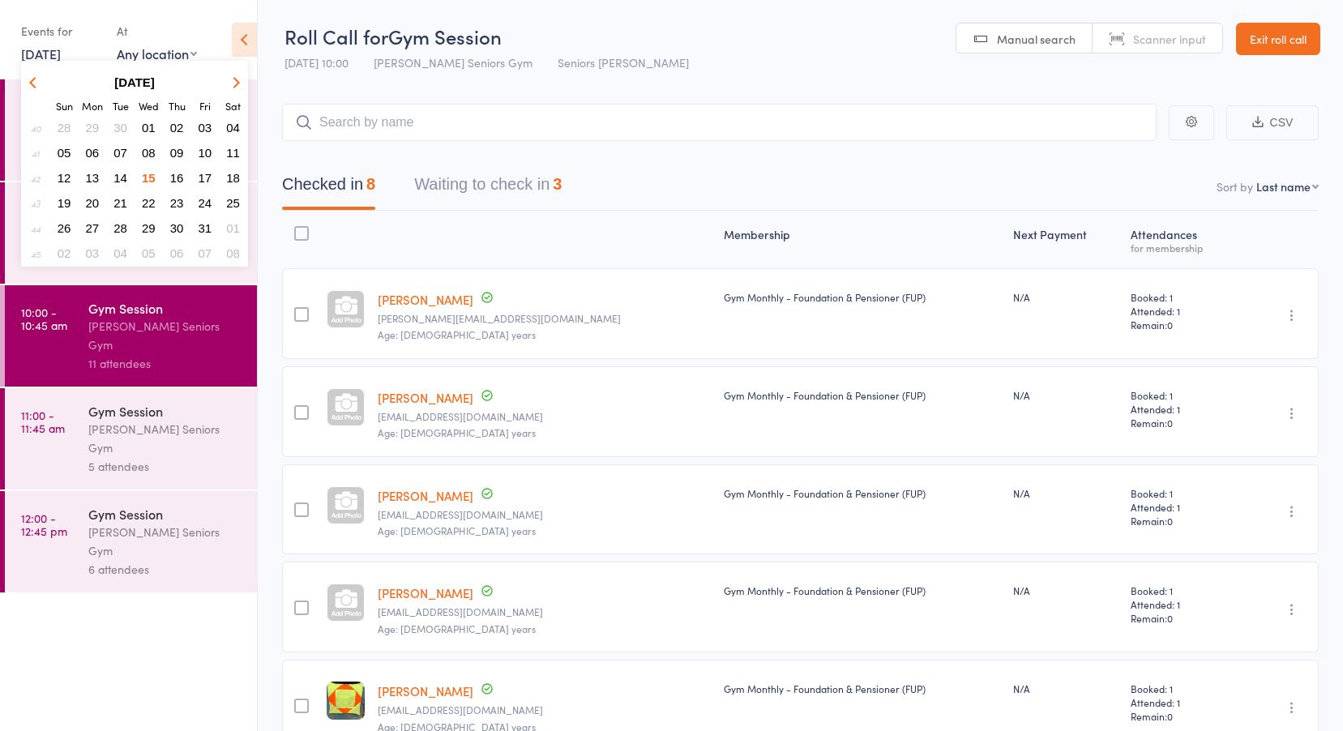
click at [122, 178] on span "14" at bounding box center [120, 178] width 14 height 14
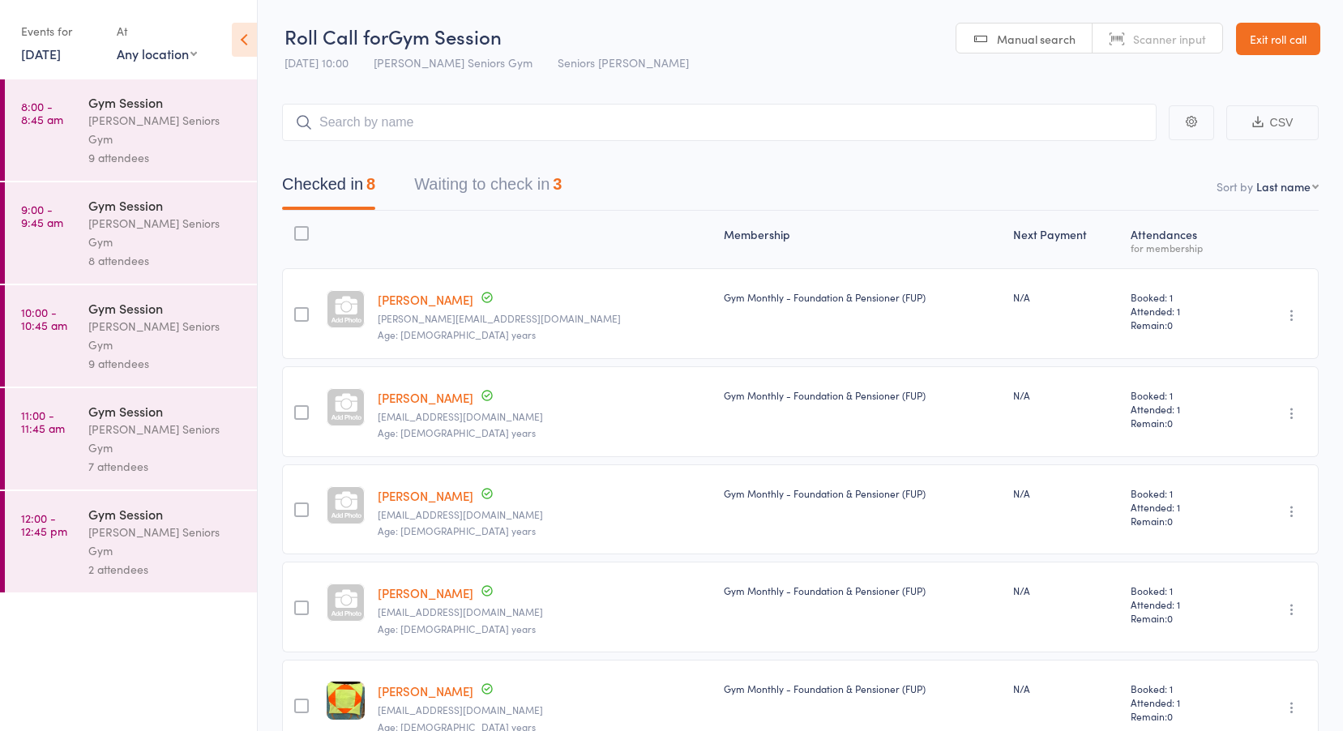
click at [96, 110] on div "Gym Session" at bounding box center [165, 102] width 155 height 18
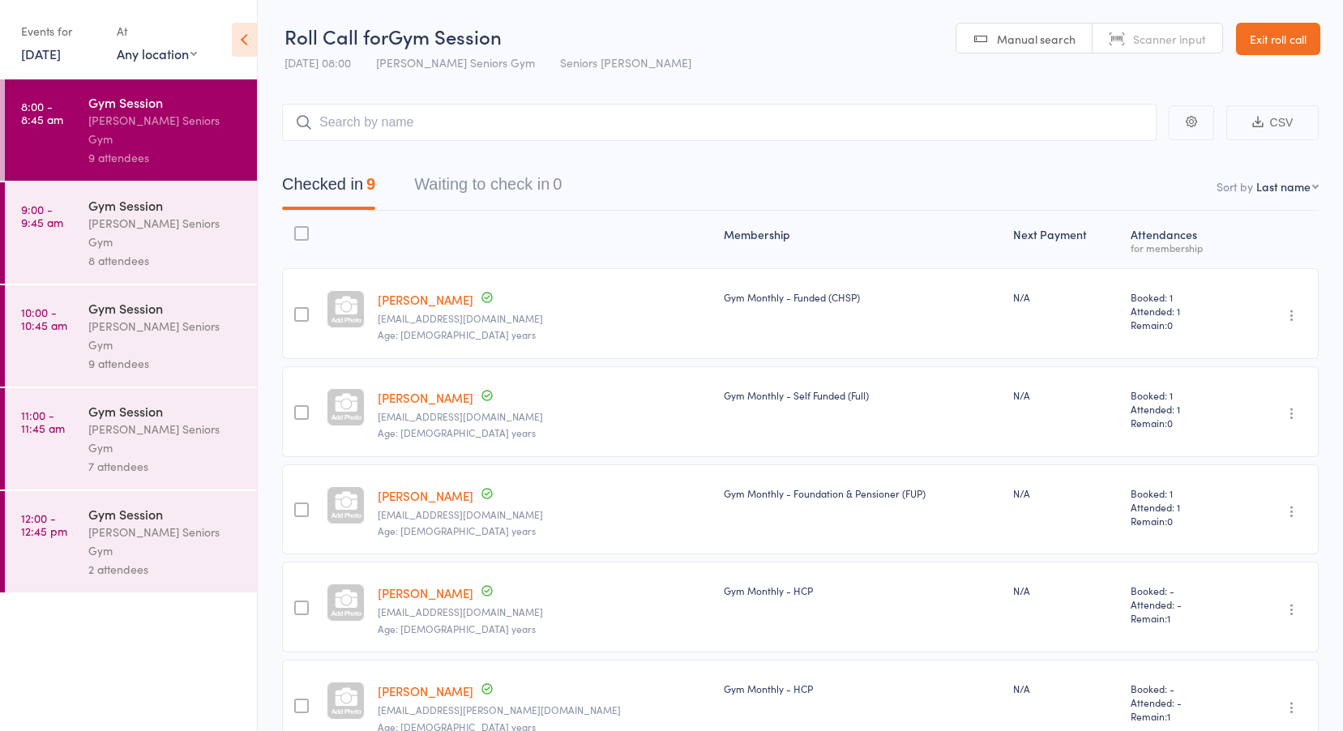
click at [105, 196] on div "Gym Session" at bounding box center [165, 205] width 155 height 18
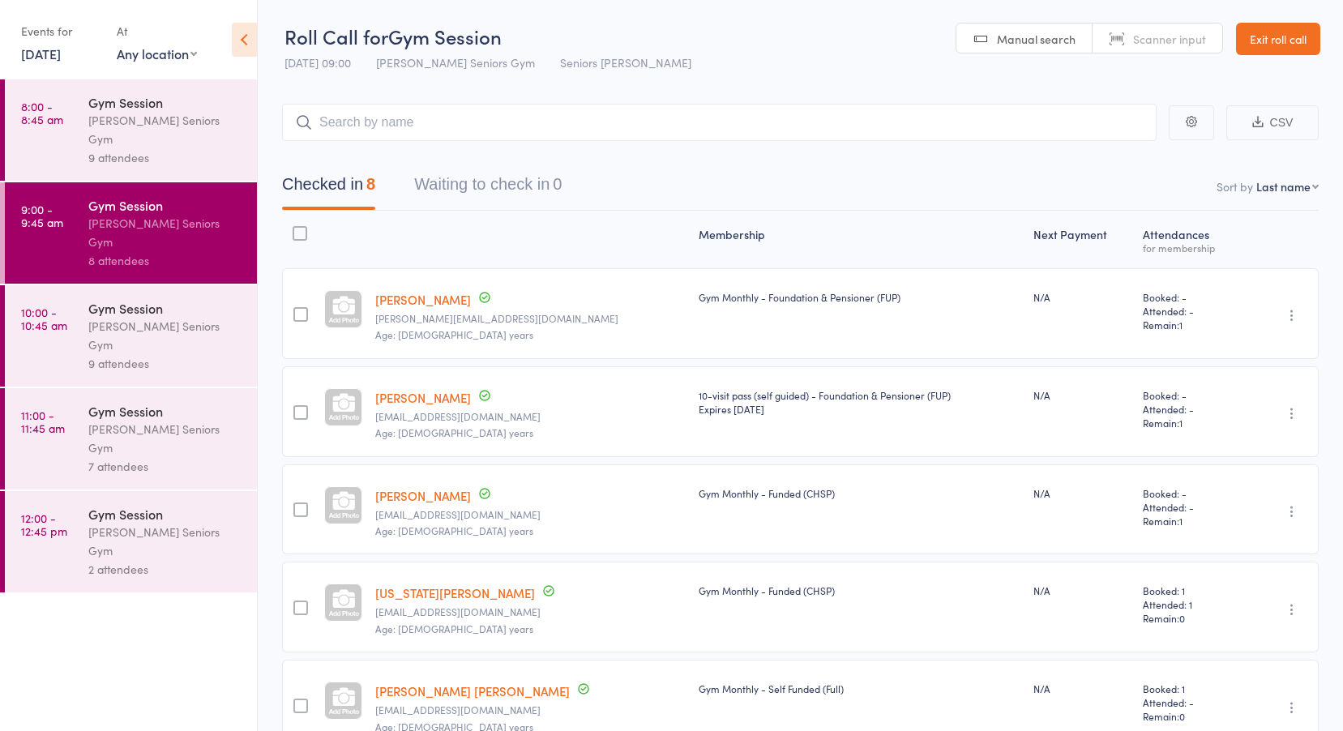
click at [92, 317] on div "Leichhardt Seniors Gym" at bounding box center [165, 335] width 155 height 37
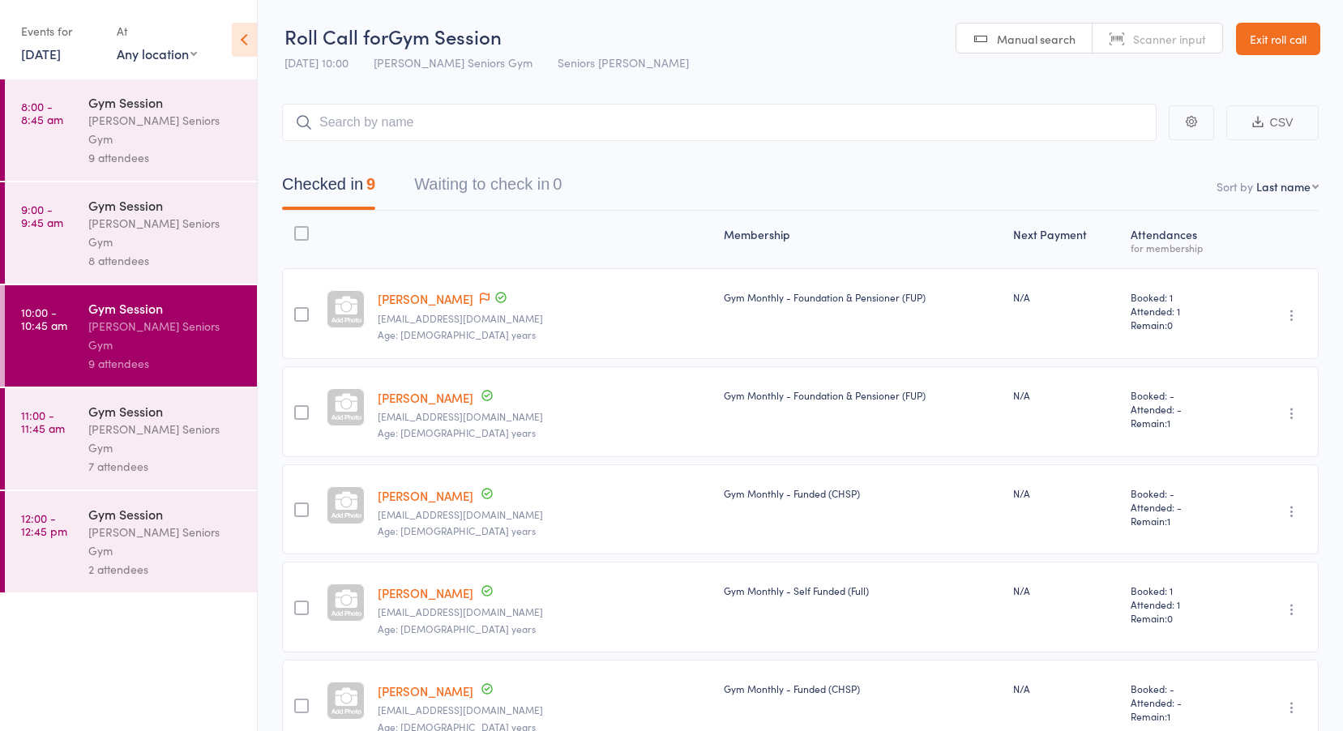
click at [66, 388] on link "11:00 - 11:45 am Gym Session Leichhardt Seniors Gym 7 attendees" at bounding box center [131, 438] width 252 height 101
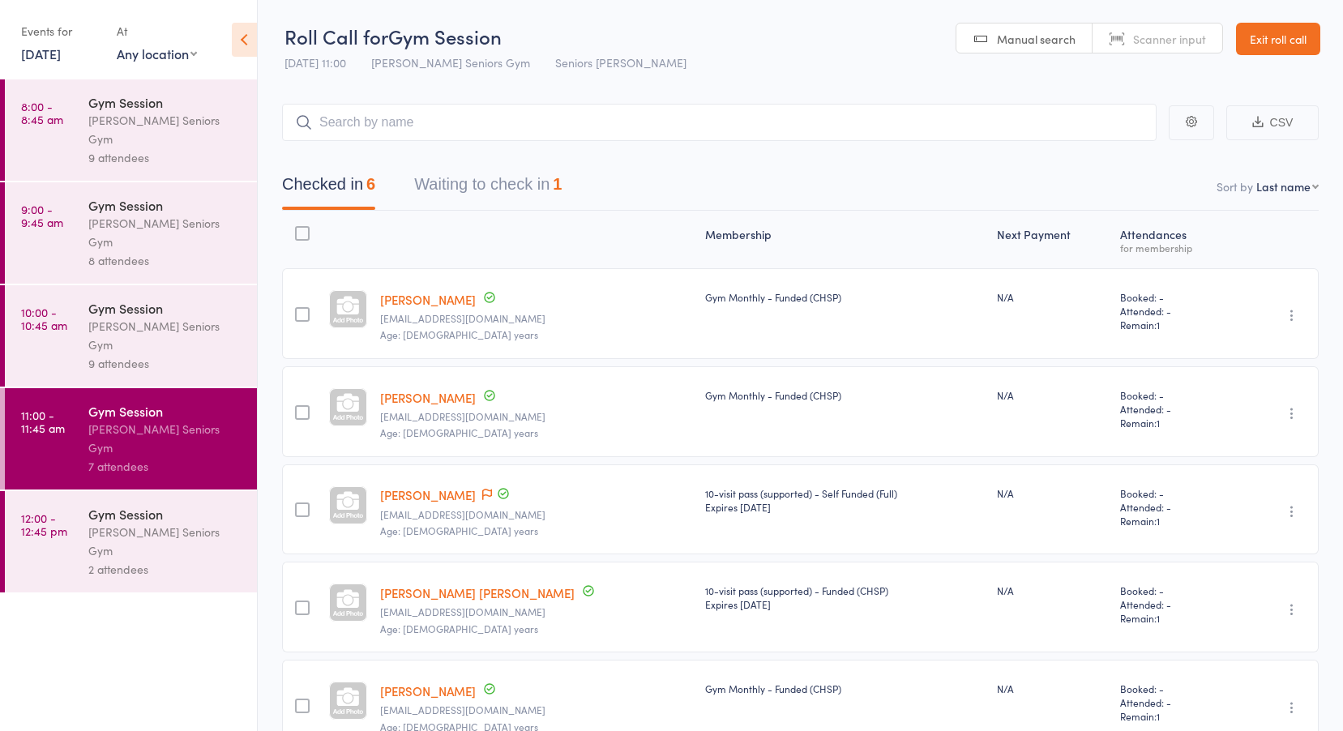
click at [473, 169] on button "Waiting to check in 1" at bounding box center [488, 188] width 148 height 43
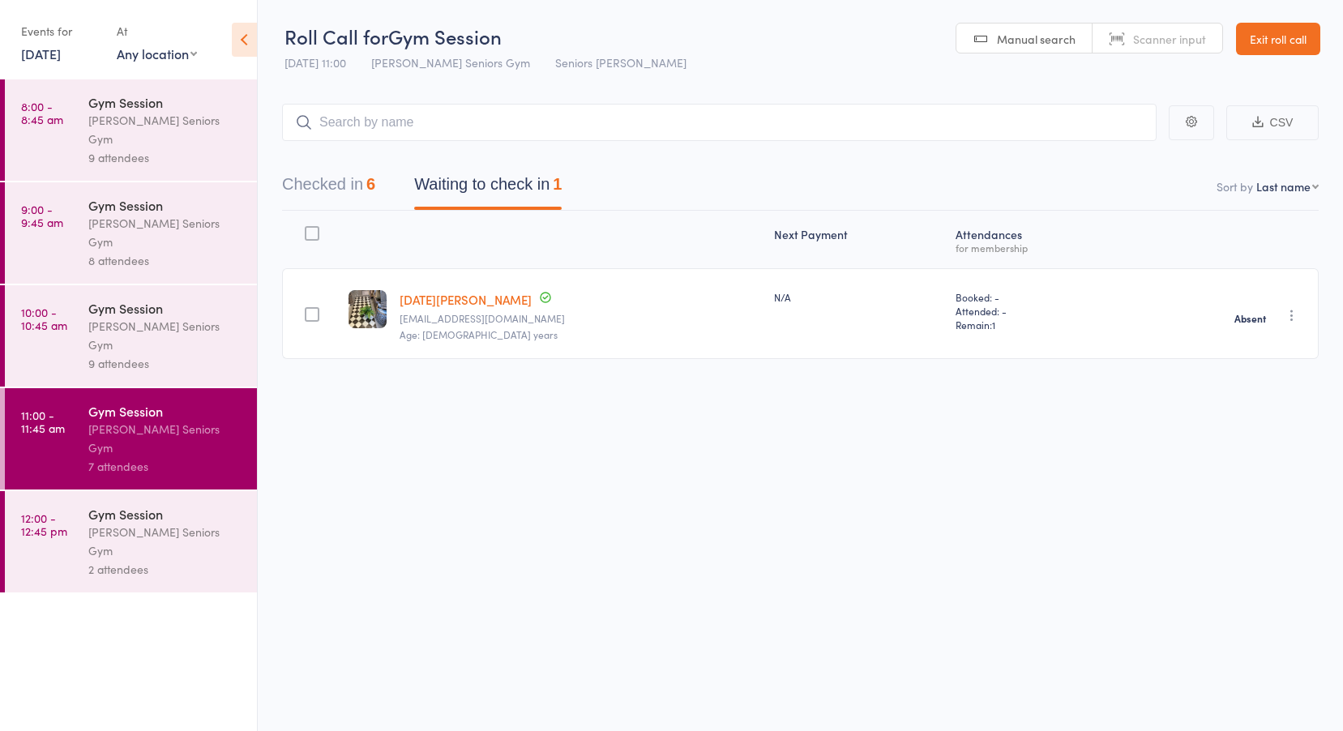
click at [126, 523] on div "Leichhardt Seniors Gym" at bounding box center [165, 541] width 155 height 37
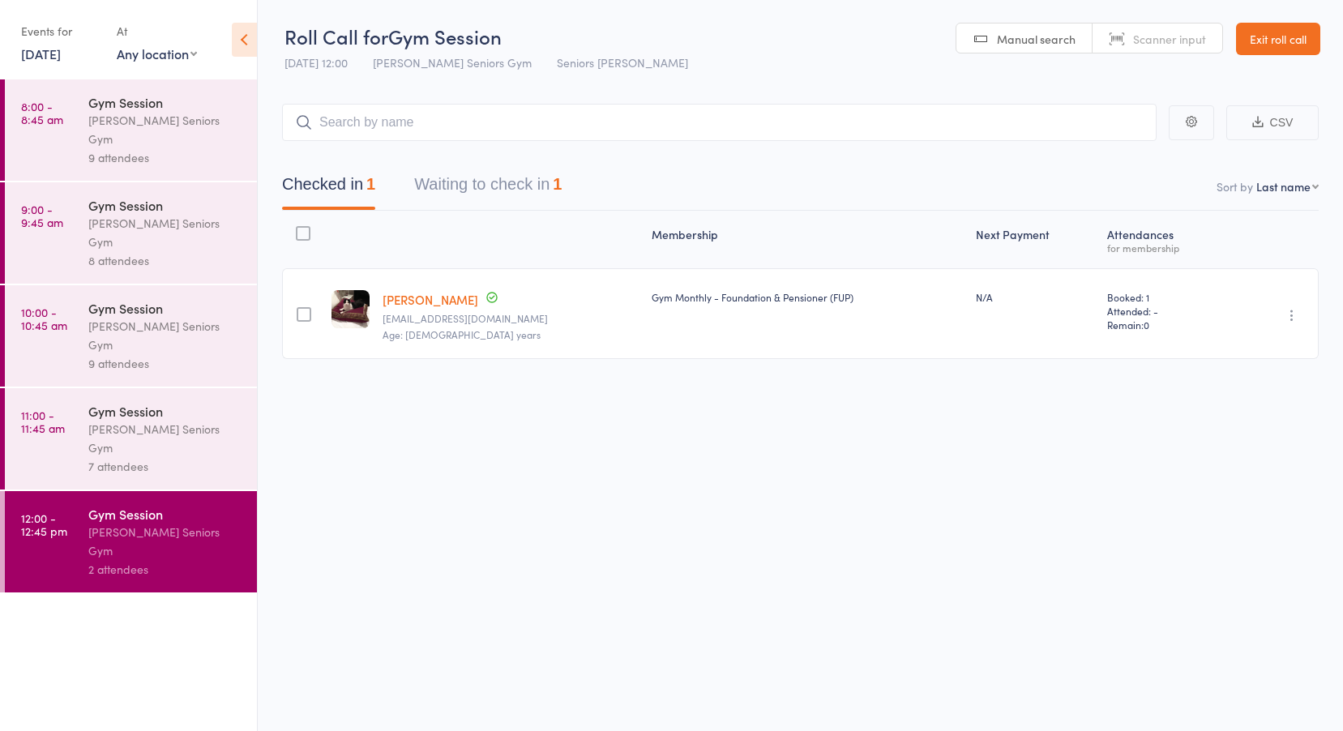
click at [507, 186] on button "Waiting to check in 1" at bounding box center [488, 188] width 148 height 43
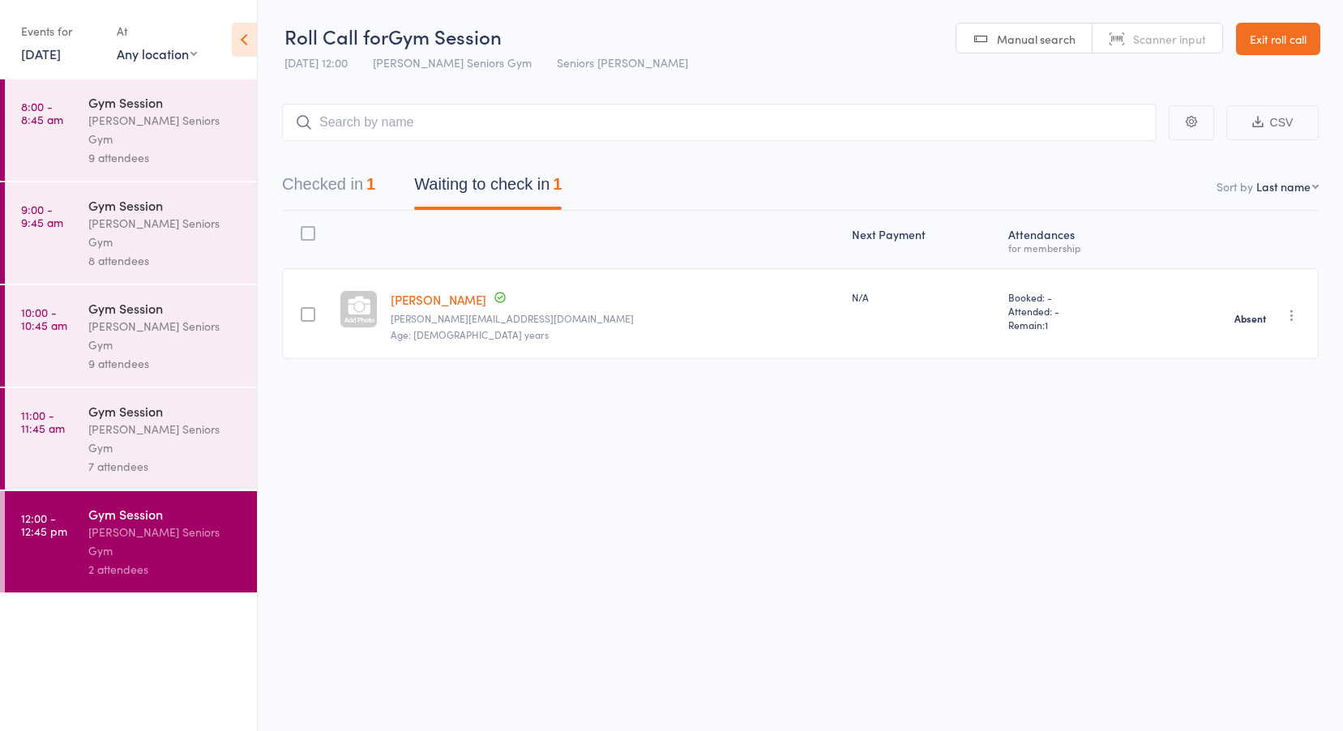
click at [82, 127] on link "8:00 - 8:45 am Gym Session Leichhardt Seniors Gym 9 attendees" at bounding box center [131, 129] width 252 height 101
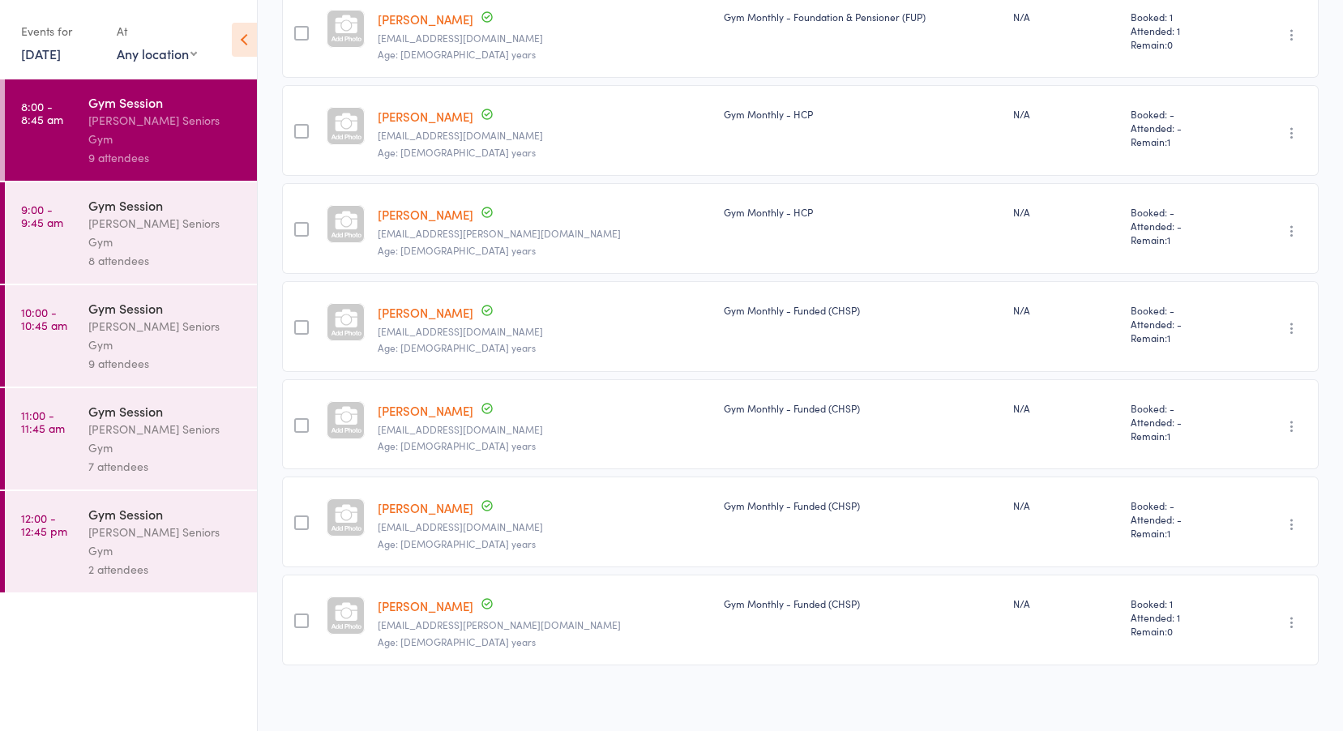
scroll to position [483, 0]
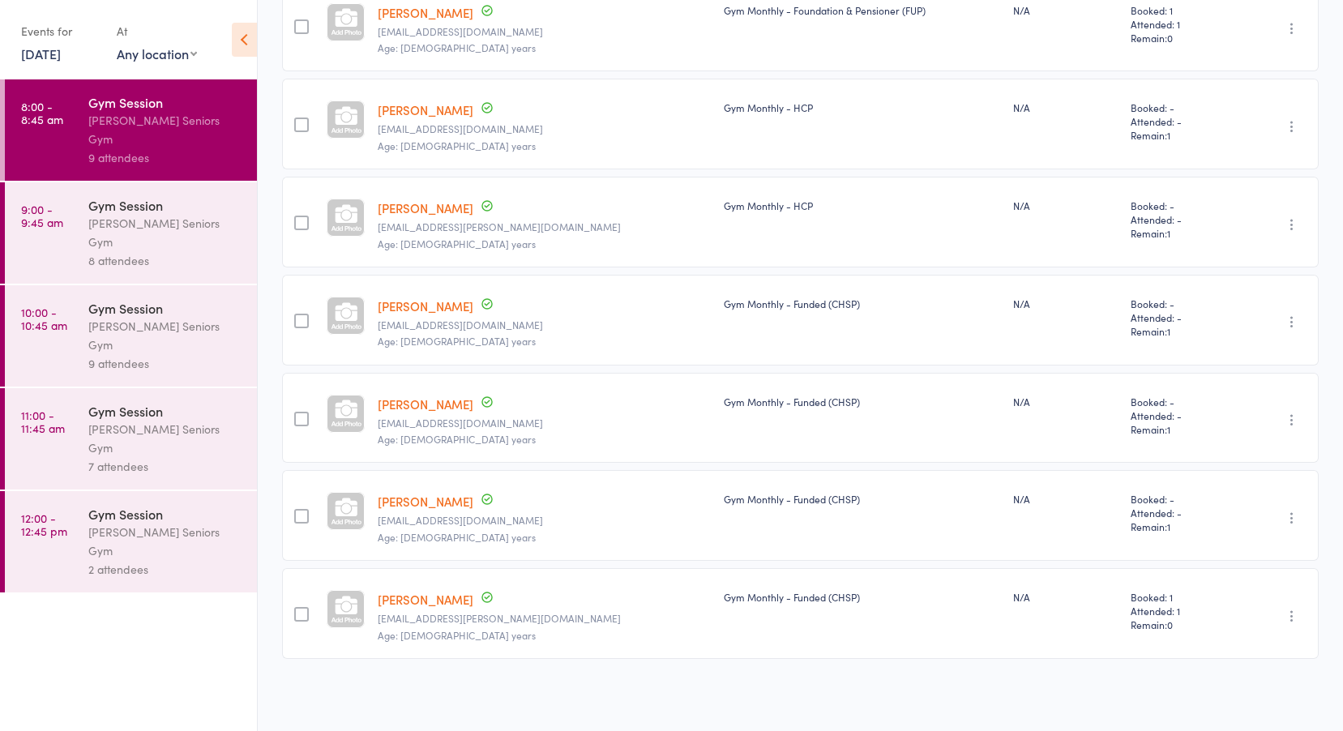
click at [66, 210] on link "9:00 - 9:45 am Gym Session Leichhardt Seniors Gym 8 attendees" at bounding box center [131, 232] width 252 height 101
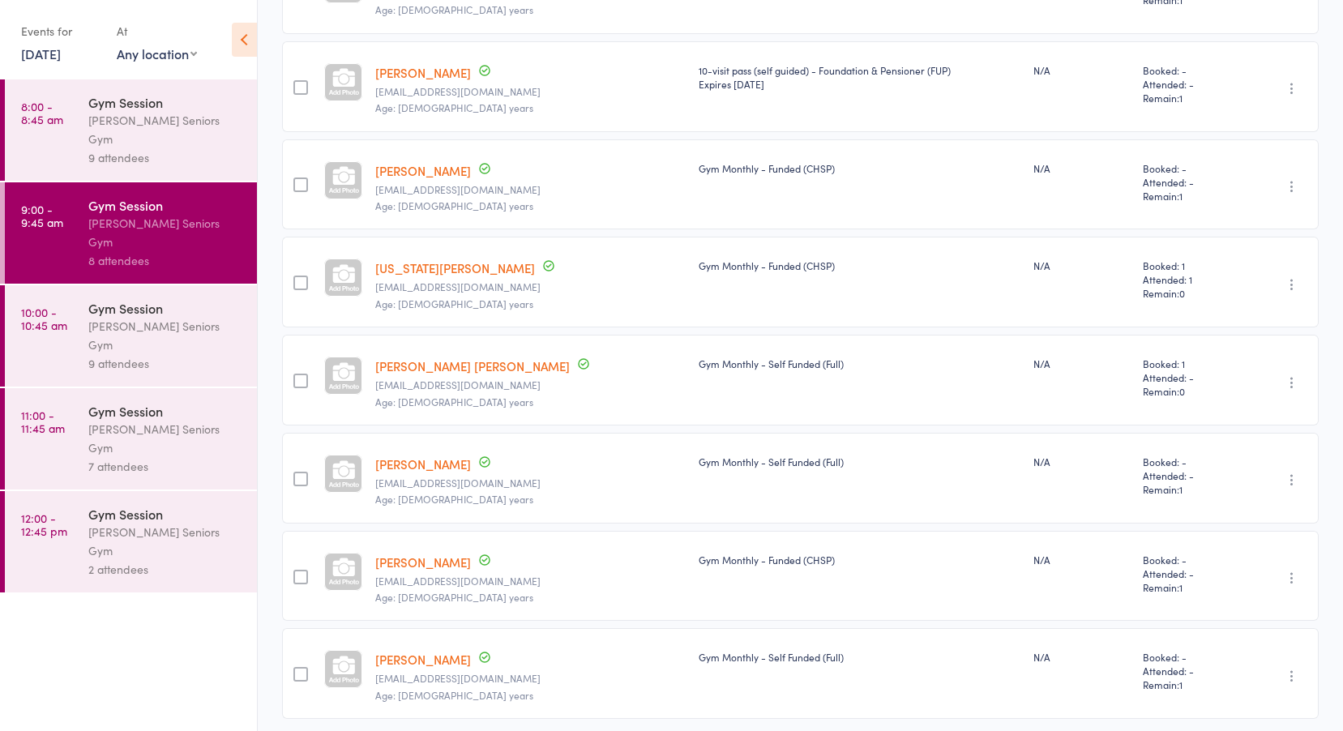
scroll to position [385, 0]
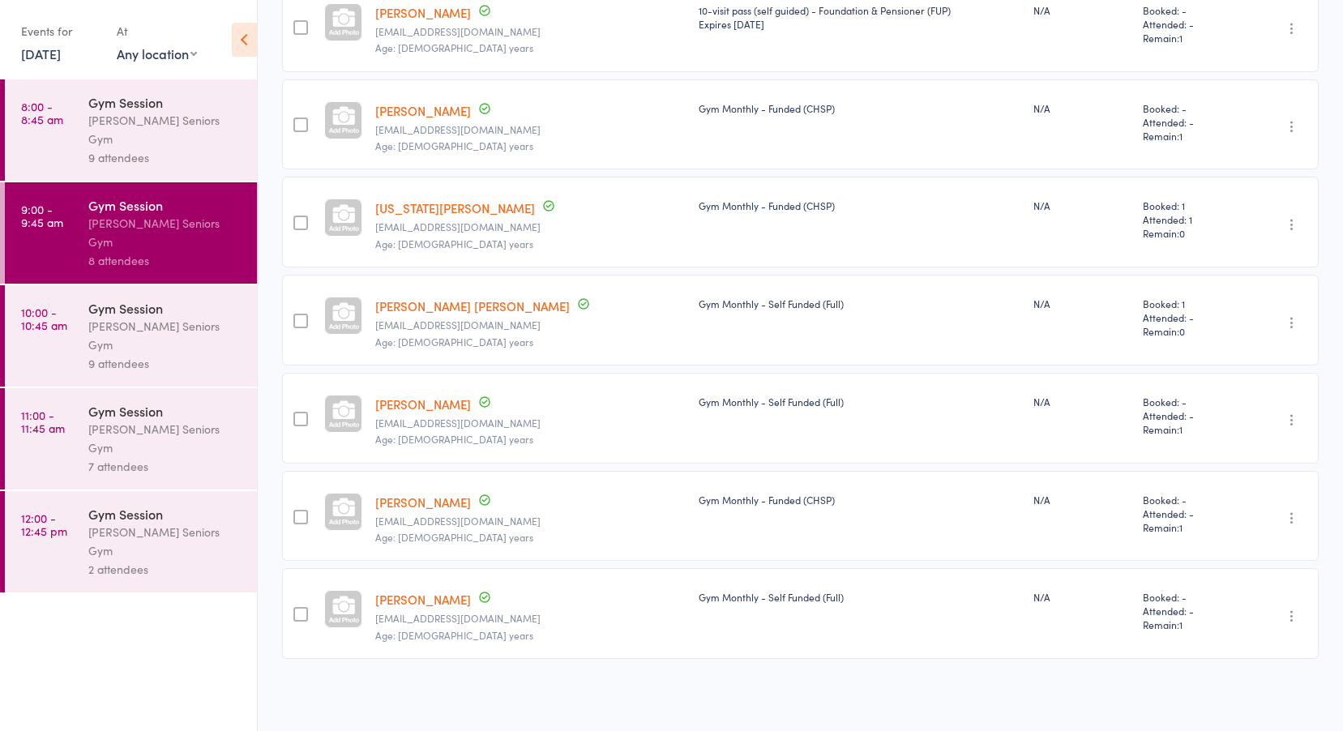
click at [66, 285] on link "10:00 - 10:45 am Gym Session Leichhardt Seniors Gym 9 attendees" at bounding box center [131, 335] width 252 height 101
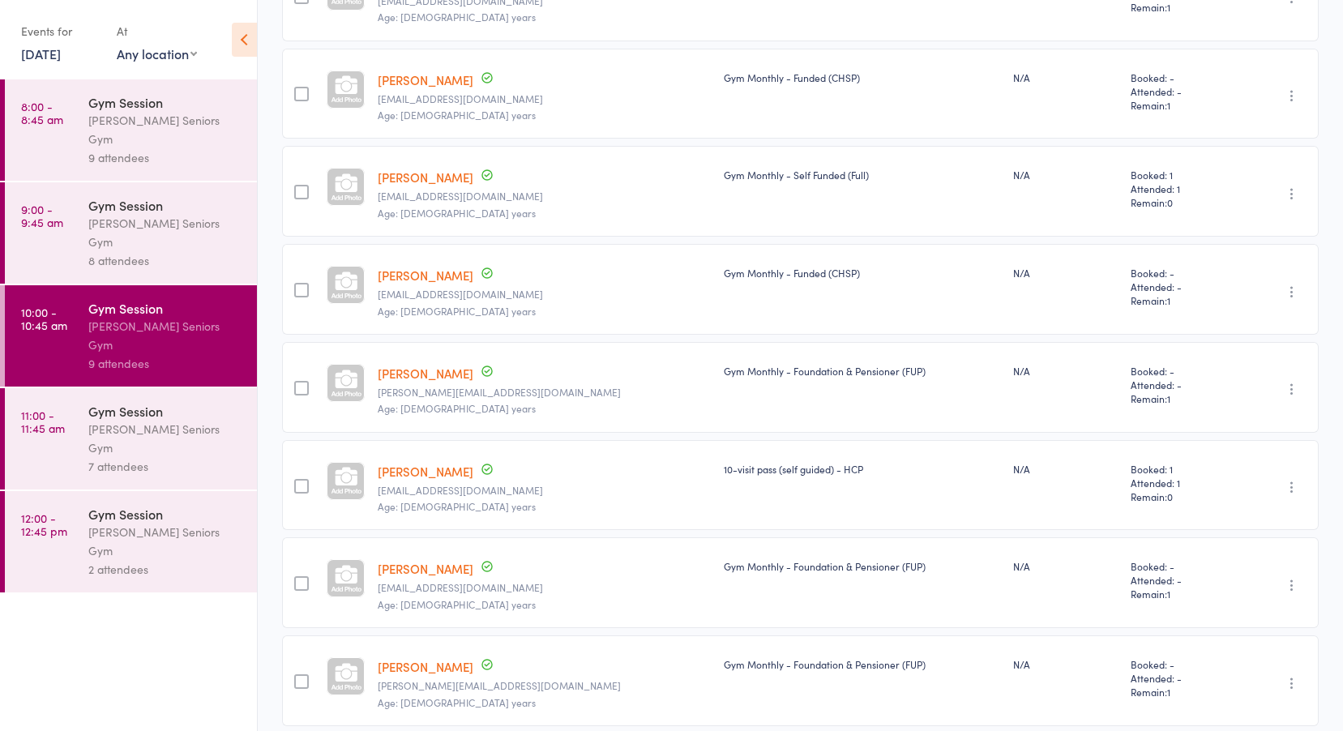
scroll to position [483, 0]
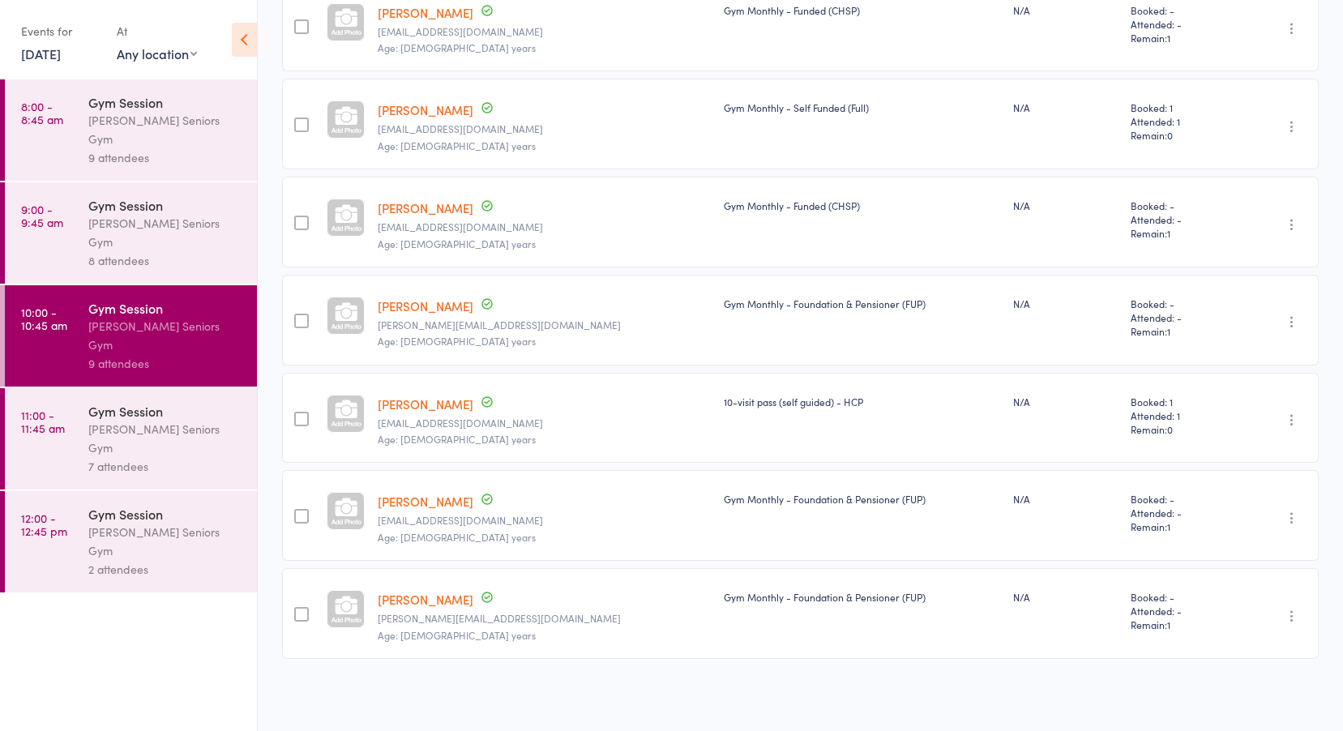
click at [102, 420] on div "Leichhardt Seniors Gym" at bounding box center [165, 438] width 155 height 37
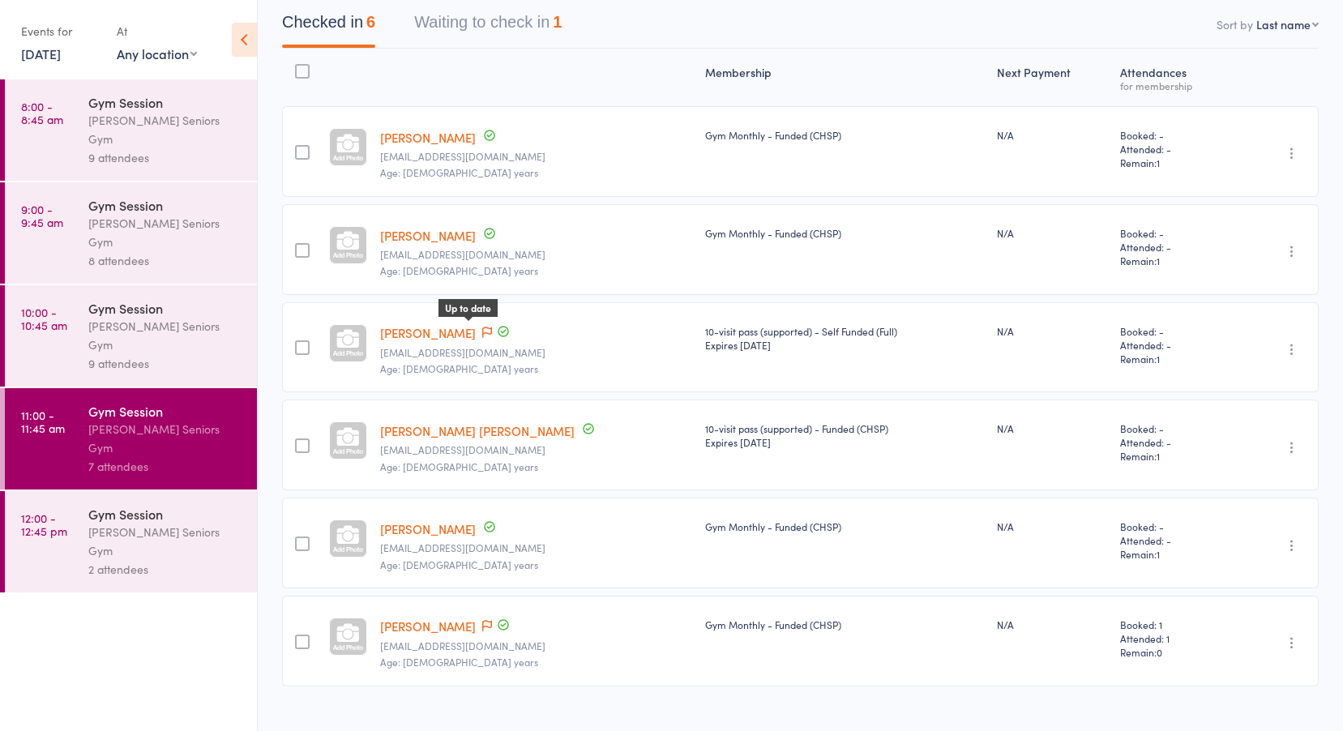
scroll to position [163, 0]
click at [131, 523] on div "Leichhardt Seniors Gym" at bounding box center [165, 541] width 155 height 37
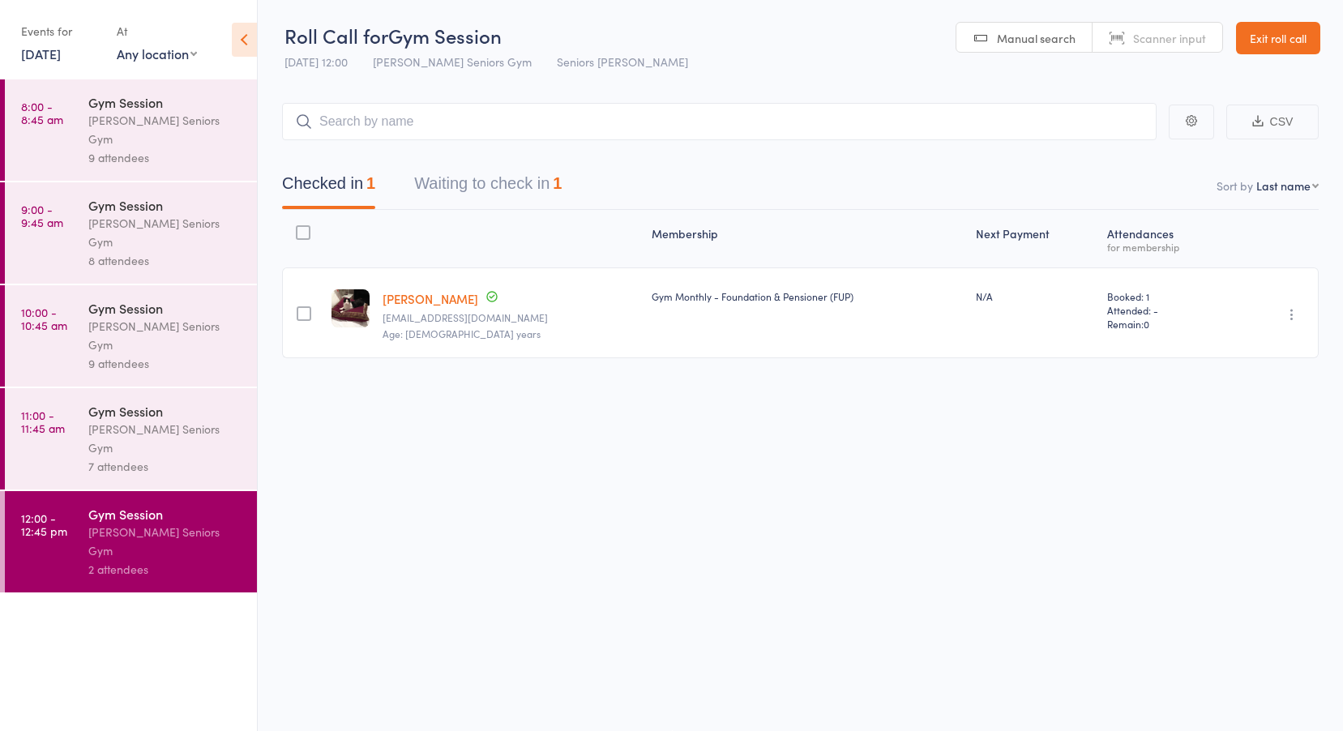
click at [1245, 37] on link "Exit roll call" at bounding box center [1278, 38] width 84 height 32
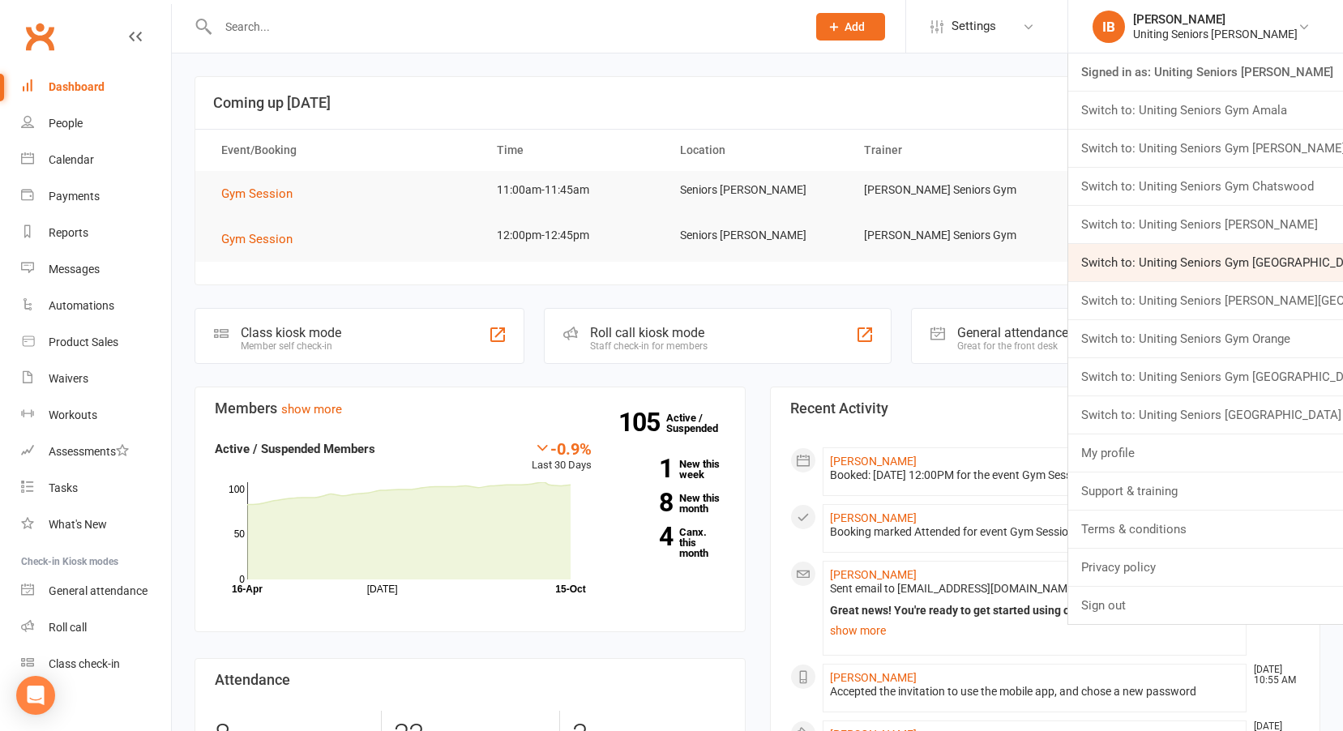
click at [1172, 264] on link "Switch to: Uniting Seniors Gym [GEOGRAPHIC_DATA]" at bounding box center [1205, 262] width 275 height 37
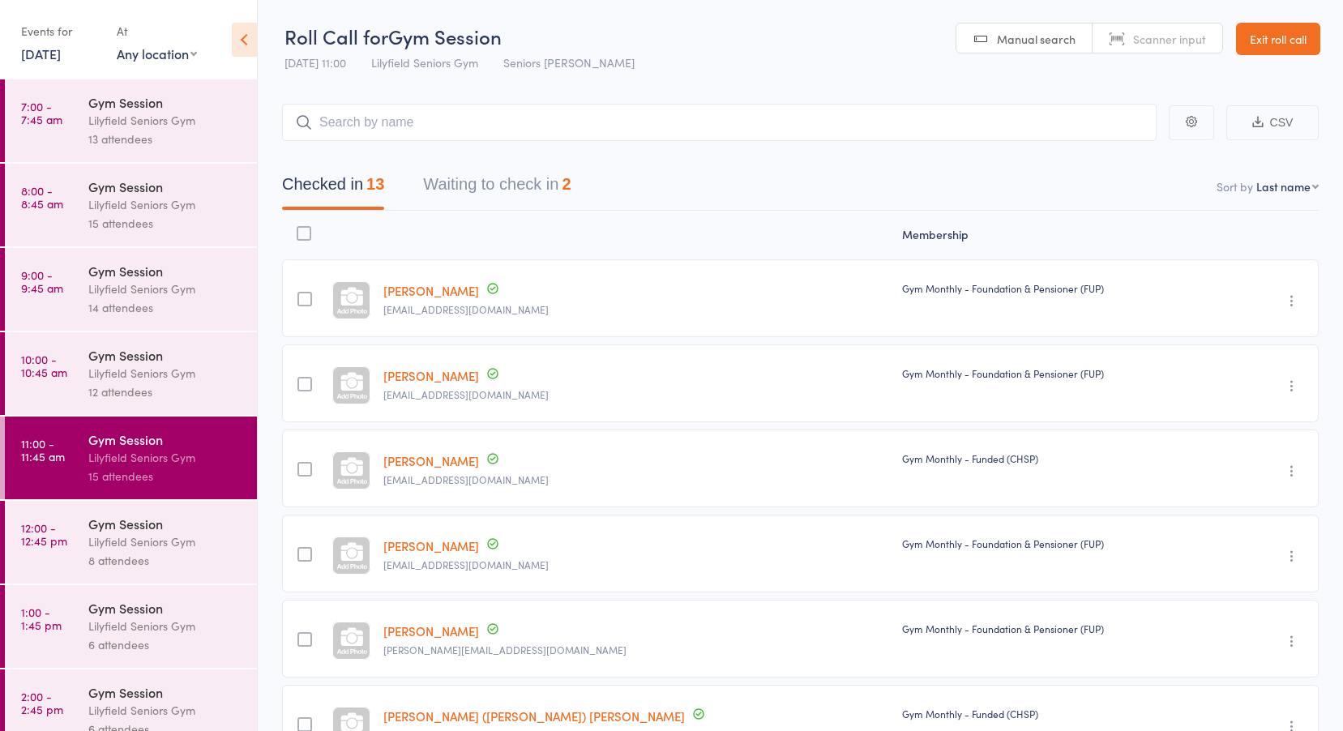
click at [61, 47] on link "15 Oct, 2025" at bounding box center [41, 54] width 40 height 18
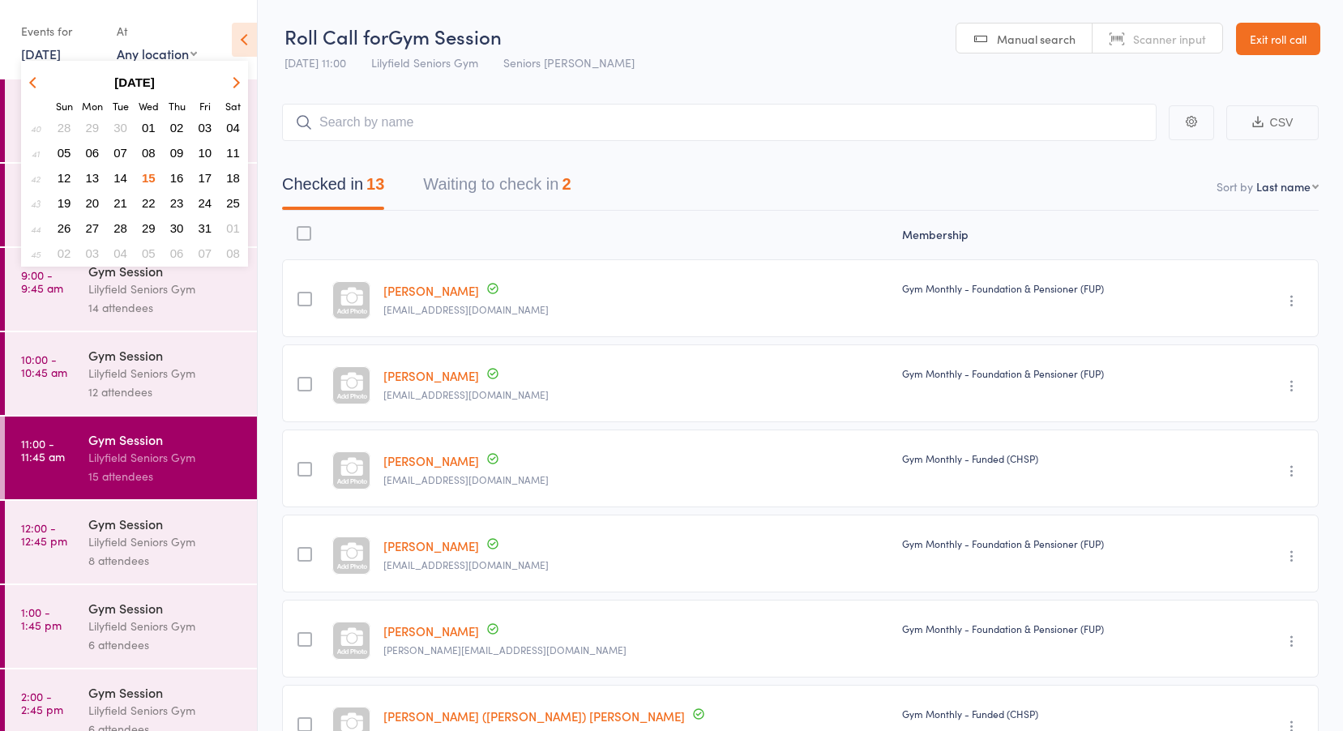
click at [121, 172] on span "14" at bounding box center [120, 178] width 14 height 14
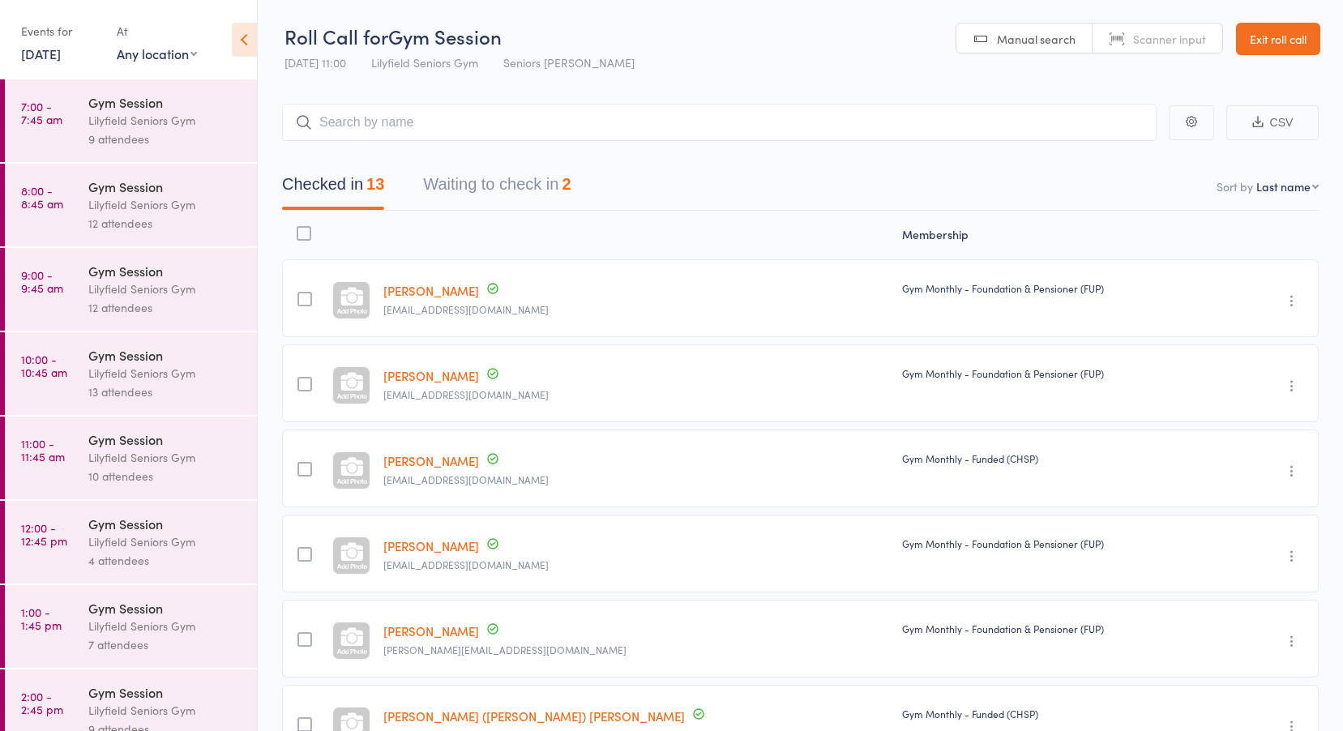
click at [96, 118] on div "Lilyfield Seniors Gym" at bounding box center [165, 120] width 155 height 19
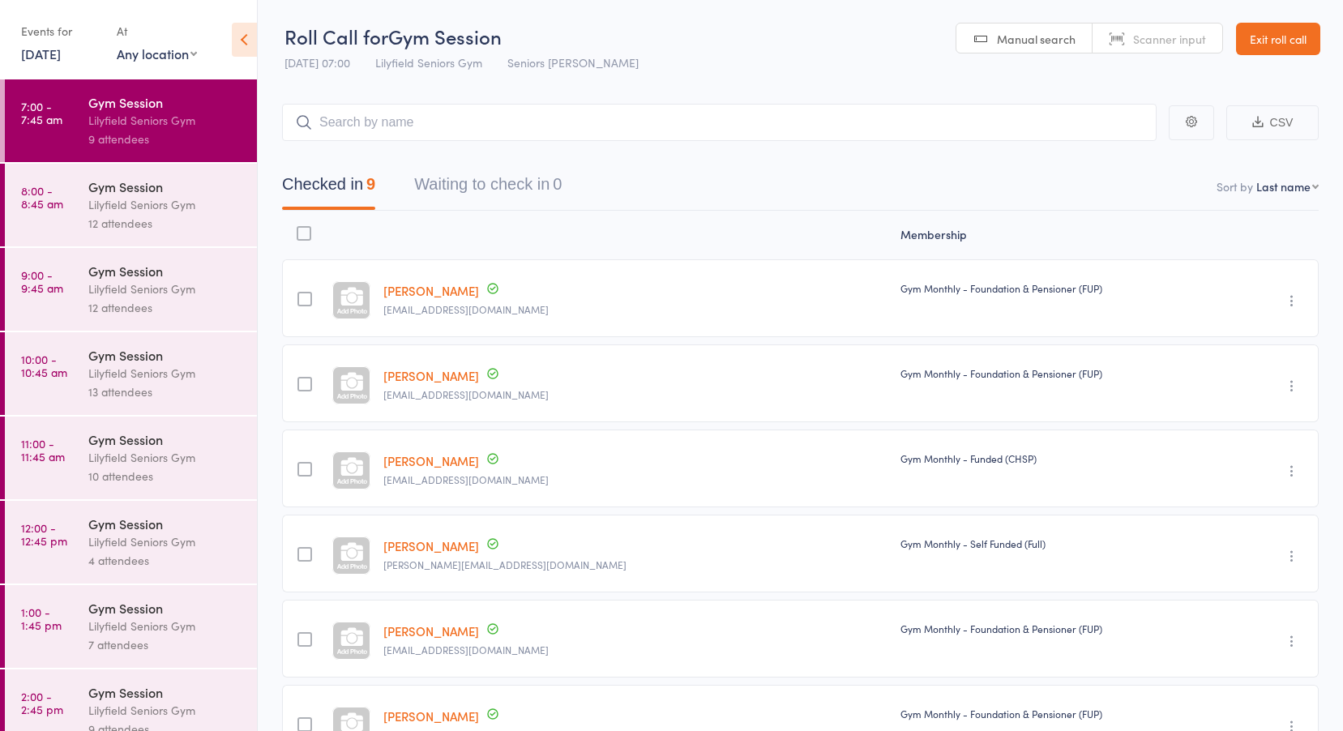
click at [74, 194] on link "8:00 - 8:45 am Gym Session Lilyfield Seniors Gym 12 attendees" at bounding box center [131, 205] width 252 height 83
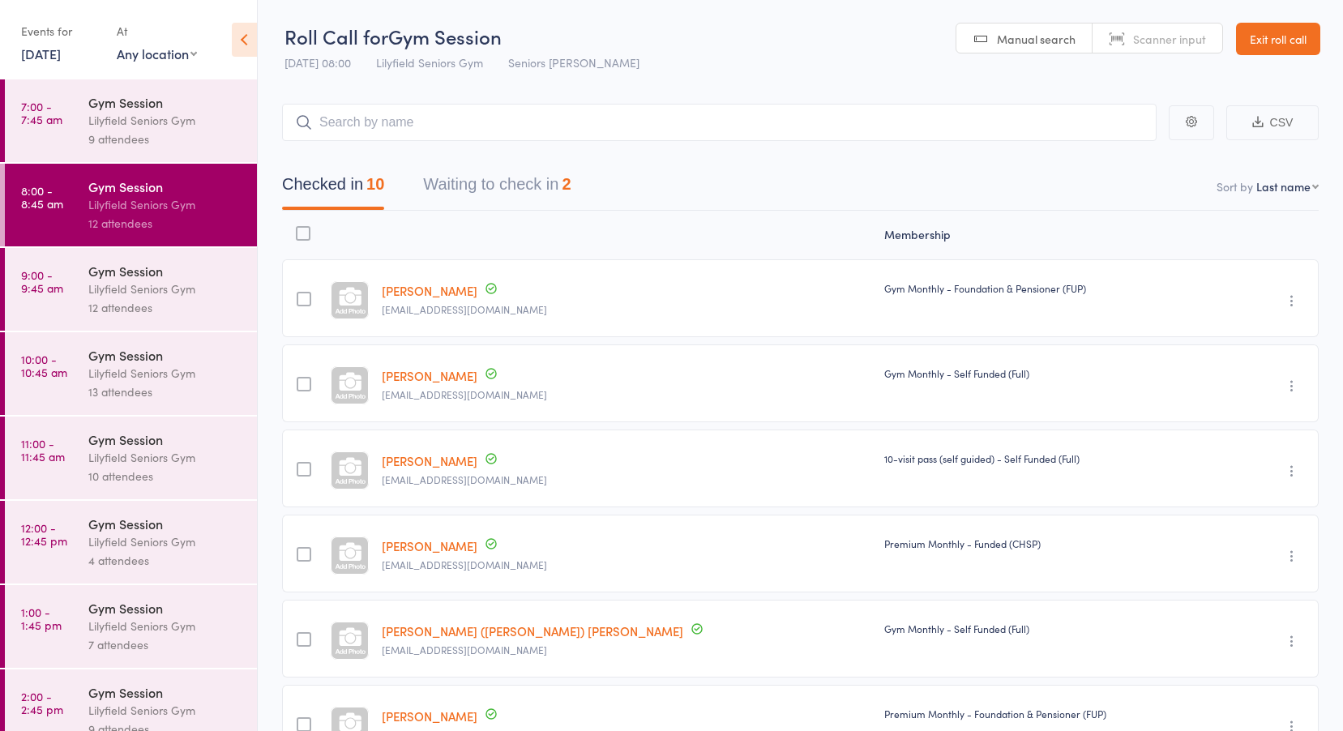
drag, startPoint x: 475, startPoint y: 183, endPoint x: 462, endPoint y: 191, distance: 15.3
click at [475, 183] on button "Waiting to check in 2" at bounding box center [497, 188] width 148 height 43
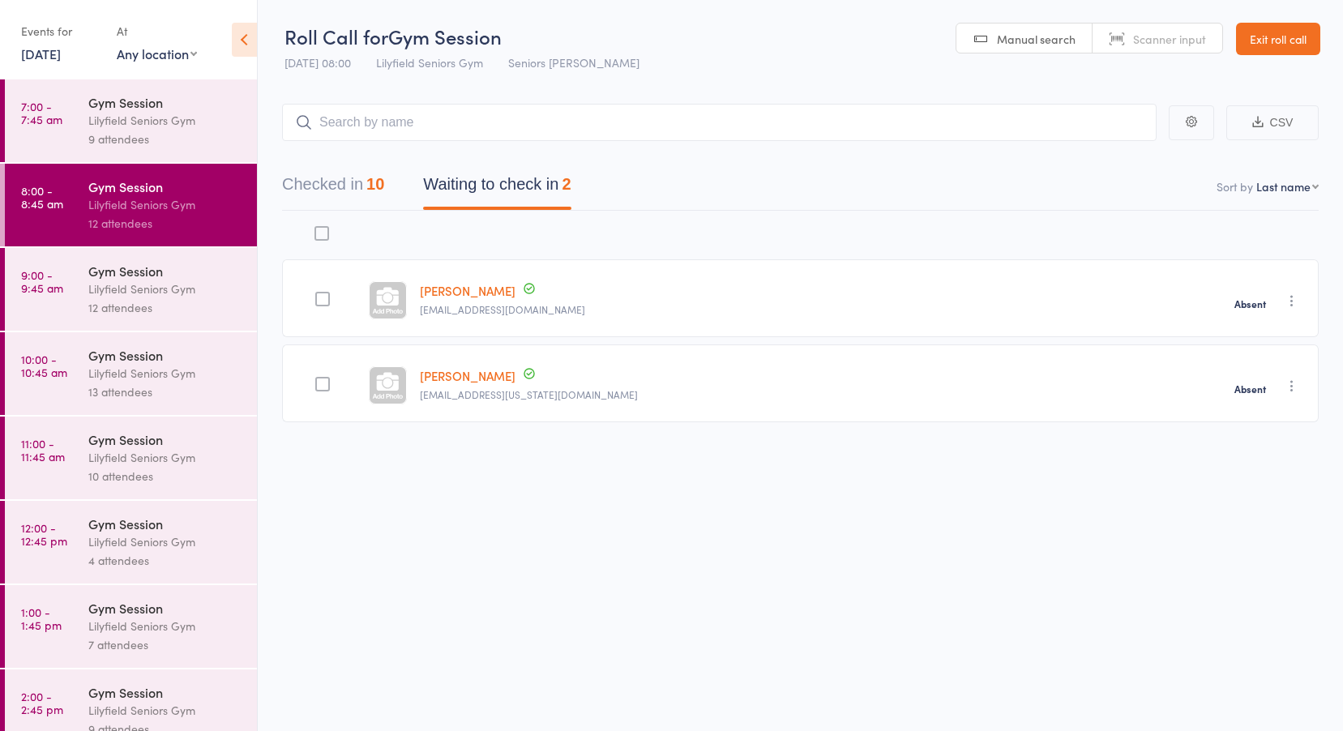
click at [83, 287] on link "9:00 - 9:45 am Gym Session Lilyfield Seniors Gym 12 attendees" at bounding box center [131, 289] width 252 height 83
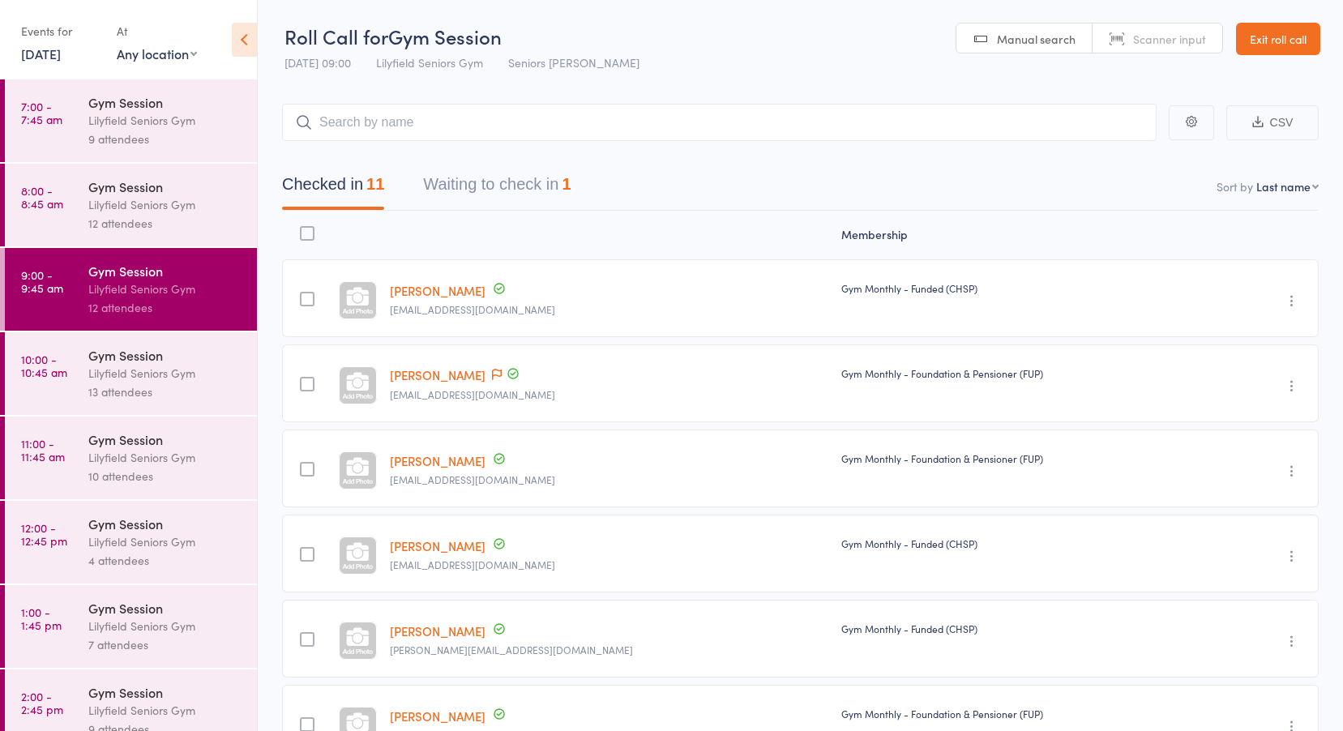
click at [454, 182] on button "Waiting to check in 1" at bounding box center [497, 188] width 148 height 43
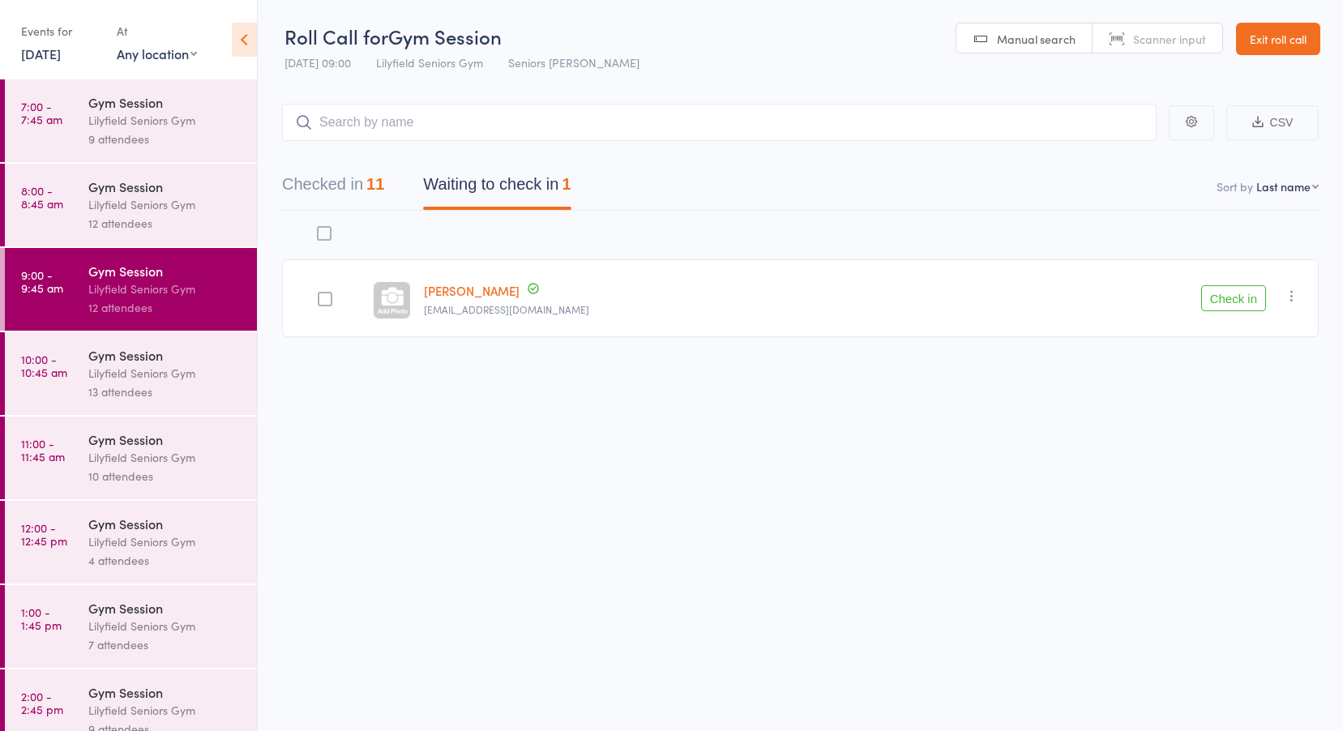
click at [482, 293] on link "Robyn Turner" at bounding box center [472, 290] width 96 height 17
click at [145, 353] on div "Gym Session" at bounding box center [165, 355] width 155 height 18
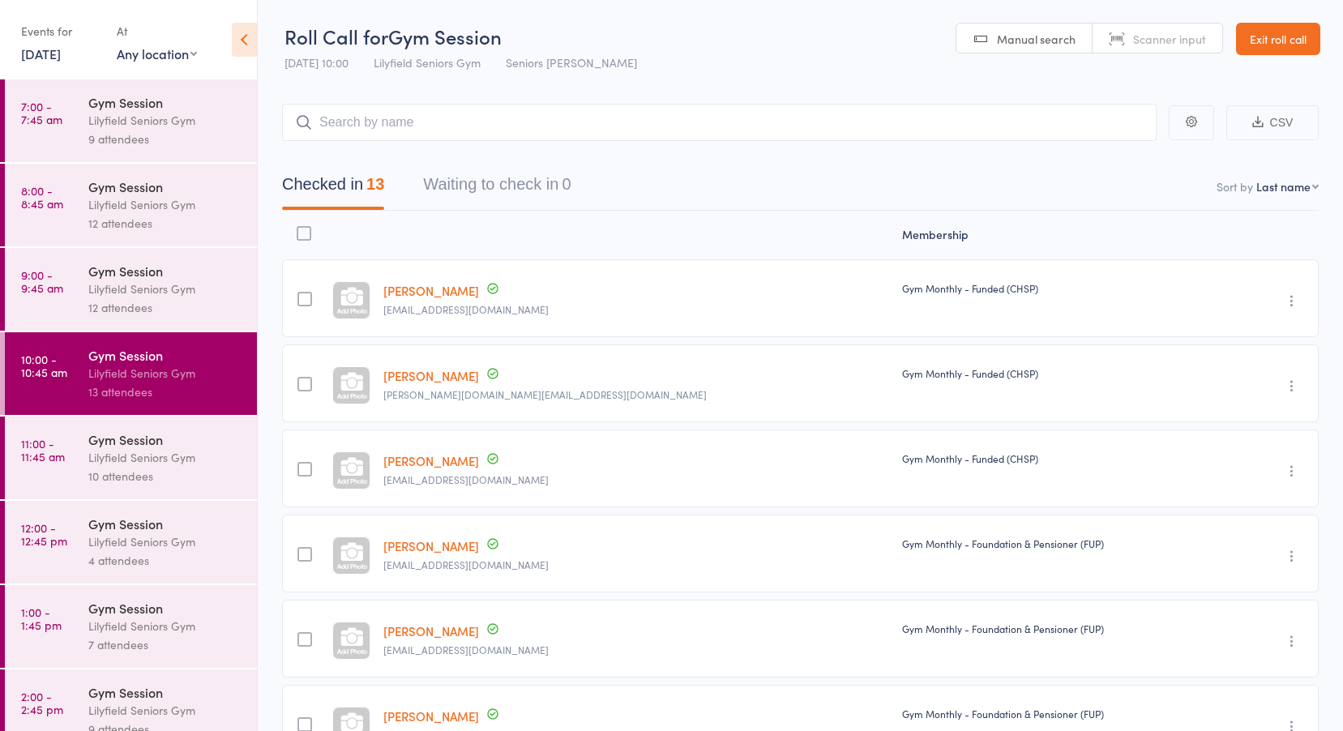
click at [58, 447] on time "11:00 - 11:45 am" at bounding box center [43, 450] width 44 height 26
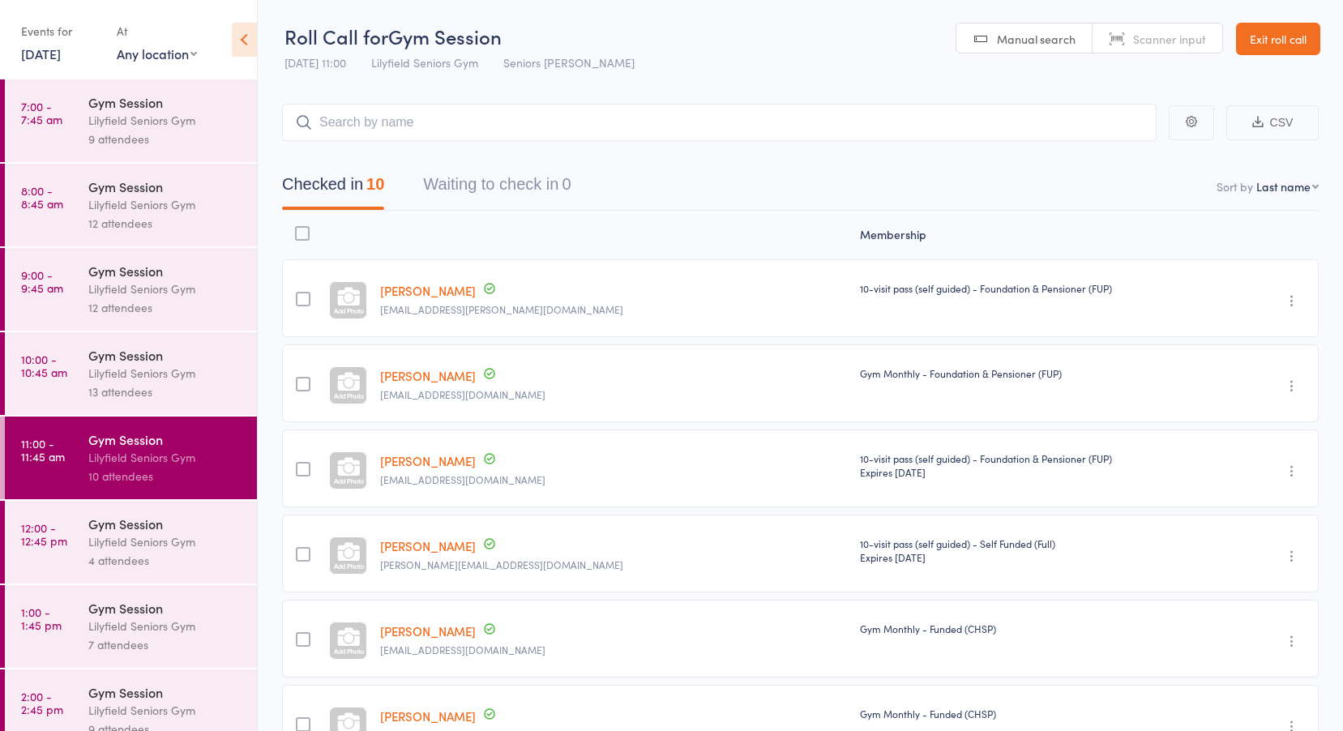
click at [54, 531] on time "12:00 - 12:45 pm" at bounding box center [44, 534] width 46 height 26
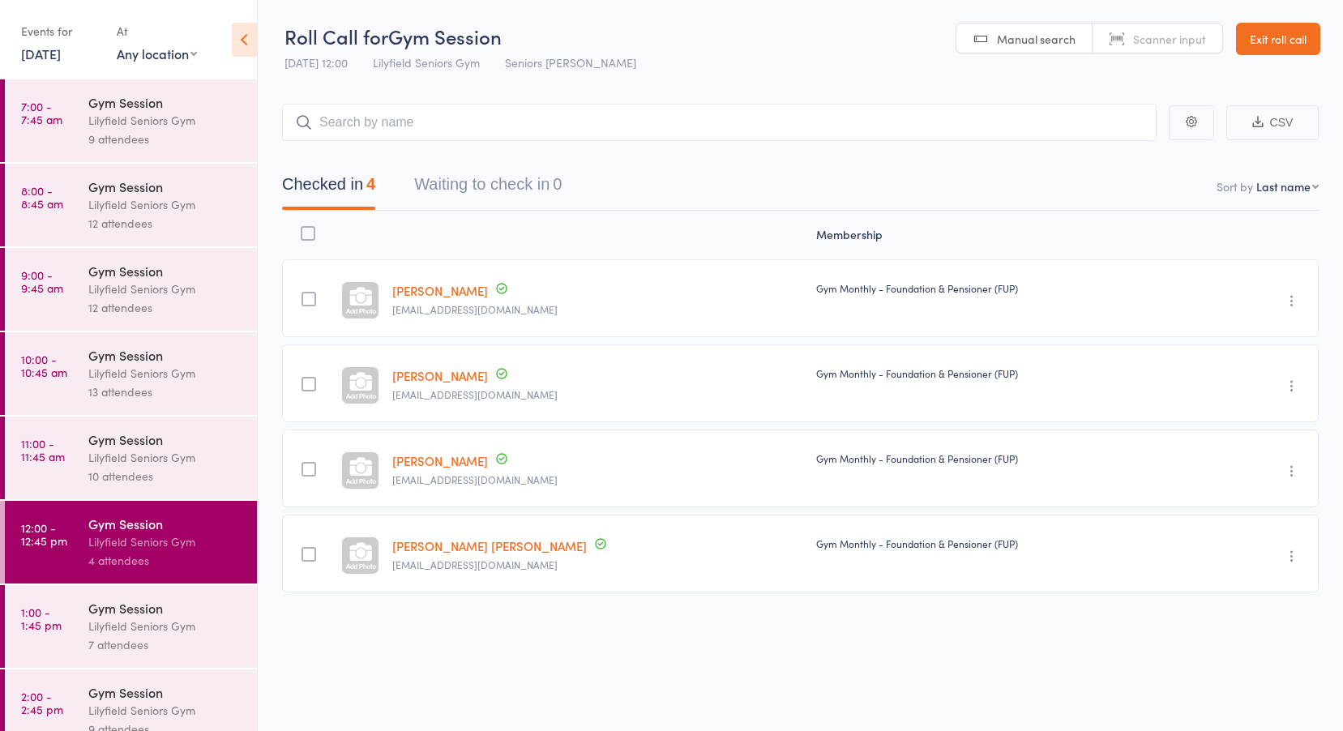
click at [62, 597] on link "1:00 - 1:45 pm Gym Session Lilyfield Seniors Gym 7 attendees" at bounding box center [131, 626] width 252 height 83
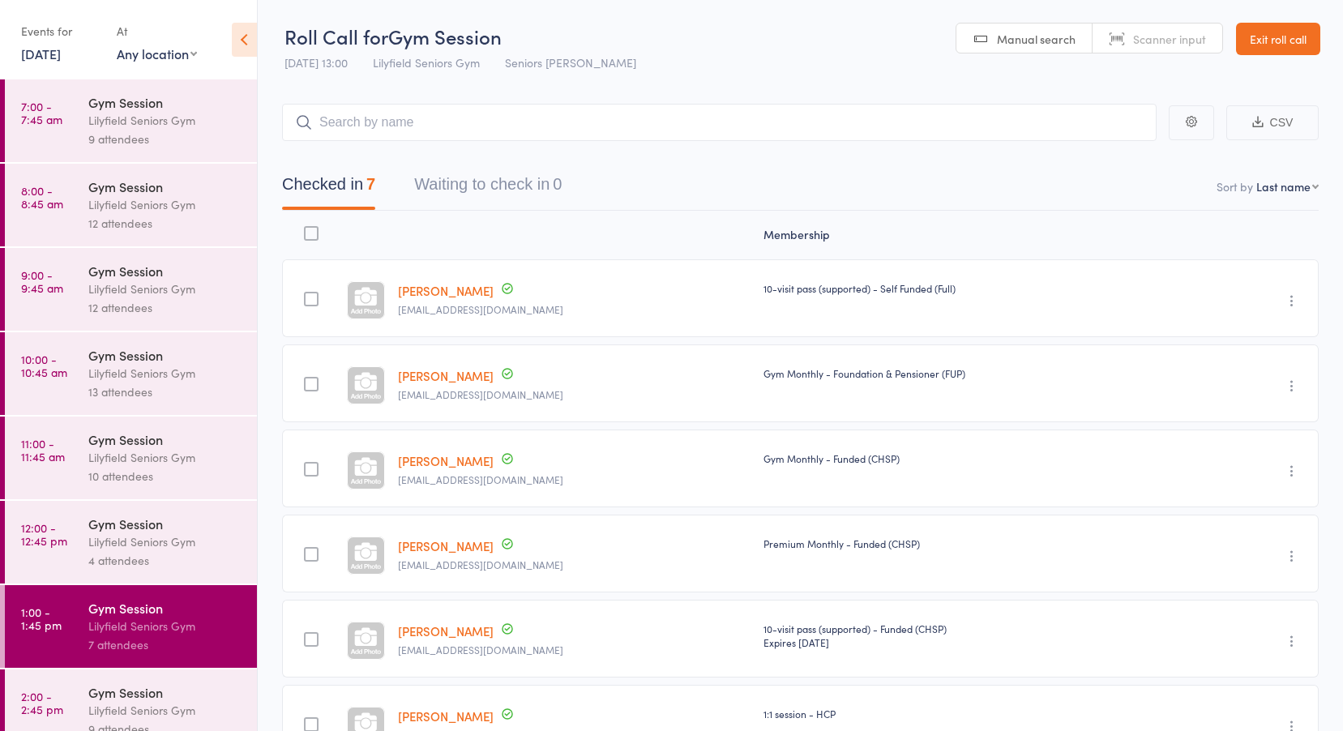
click at [62, 689] on link "2:00 - 2:45 pm Gym Session Lilyfield Seniors Gym 9 attendees" at bounding box center [131, 711] width 252 height 83
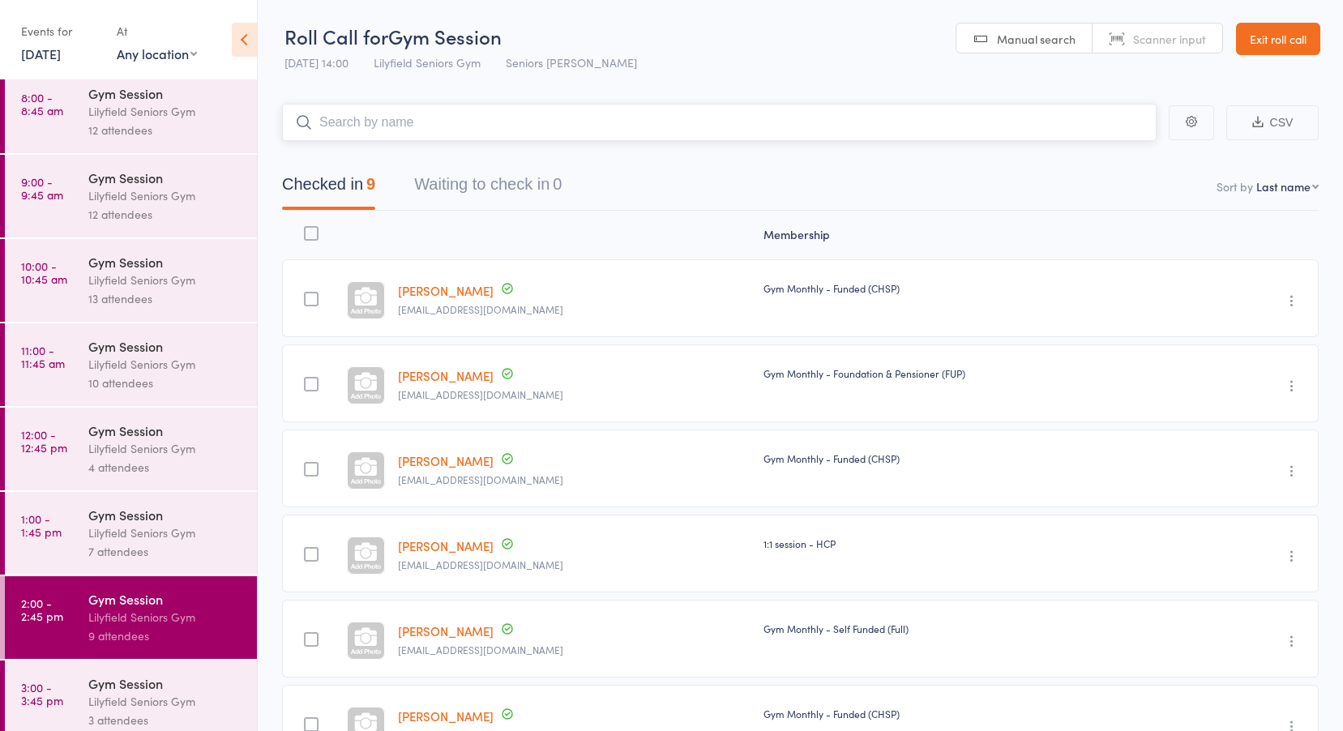
scroll to position [107, 0]
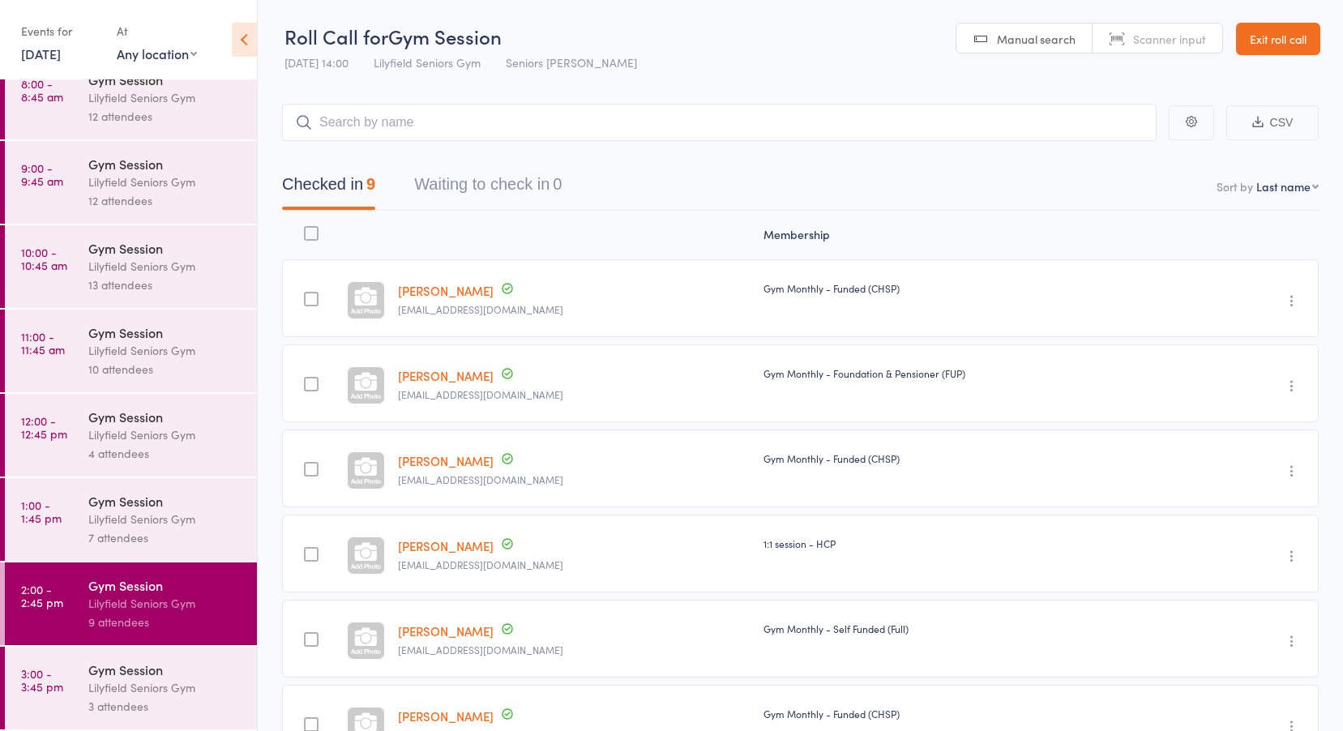
click at [96, 691] on div "Lilyfield Seniors Gym" at bounding box center [165, 688] width 155 height 19
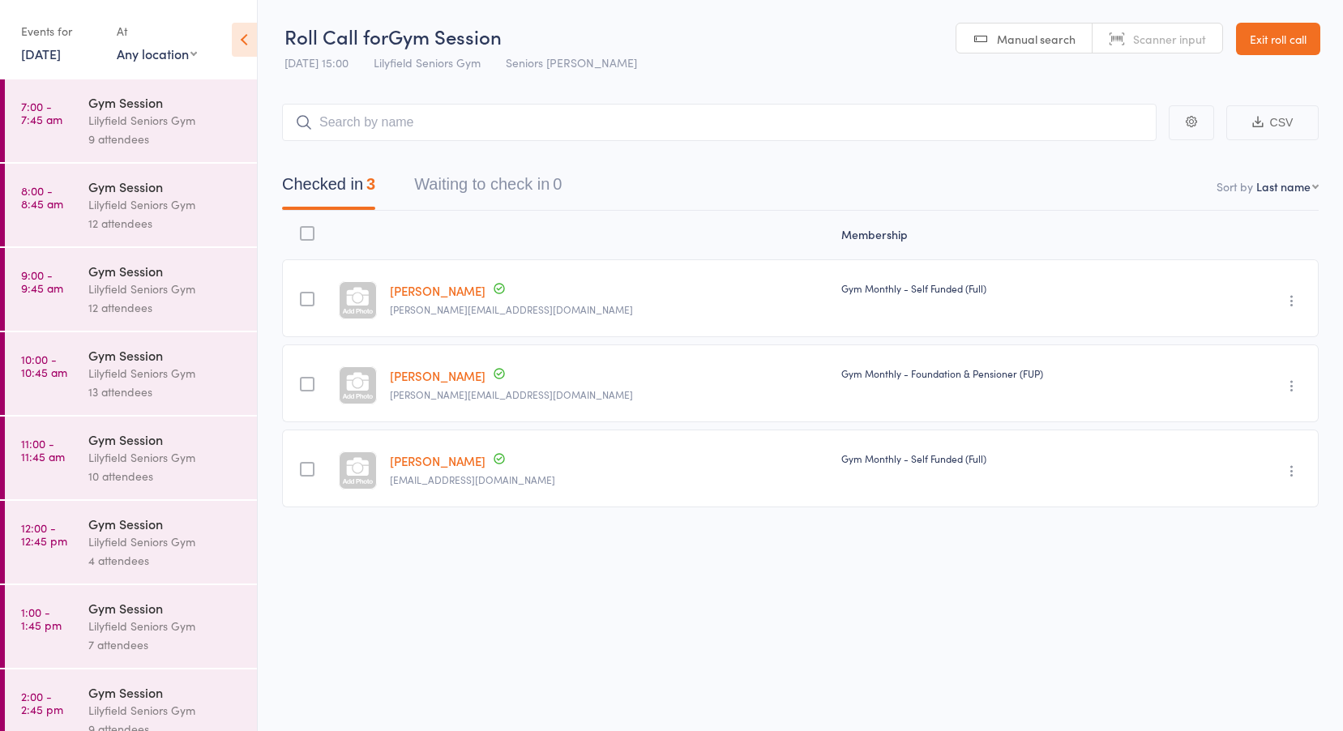
click at [57, 117] on time "7:00 - 7:45 am" at bounding box center [41, 113] width 41 height 26
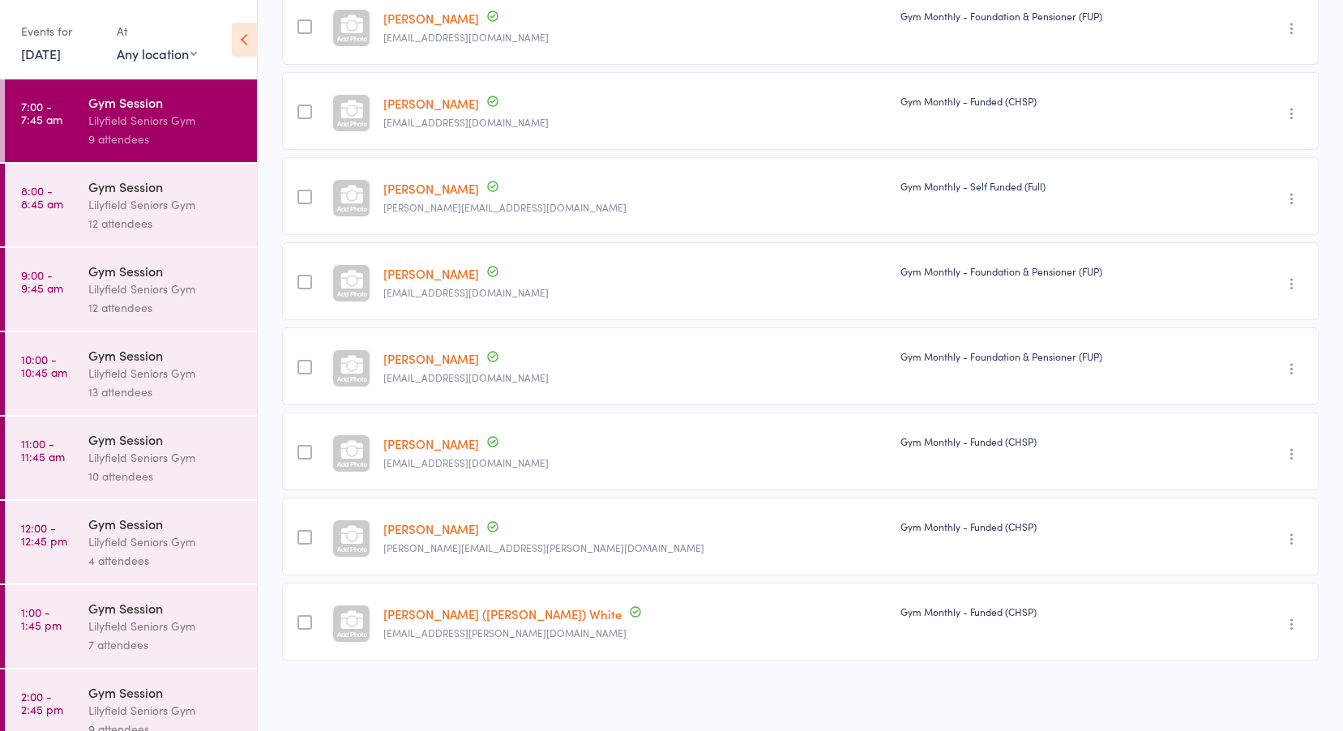
scroll to position [359, 0]
click at [82, 192] on link "8:00 - 8:45 am Gym Session Lilyfield Seniors Gym 12 attendees" at bounding box center [131, 205] width 252 height 83
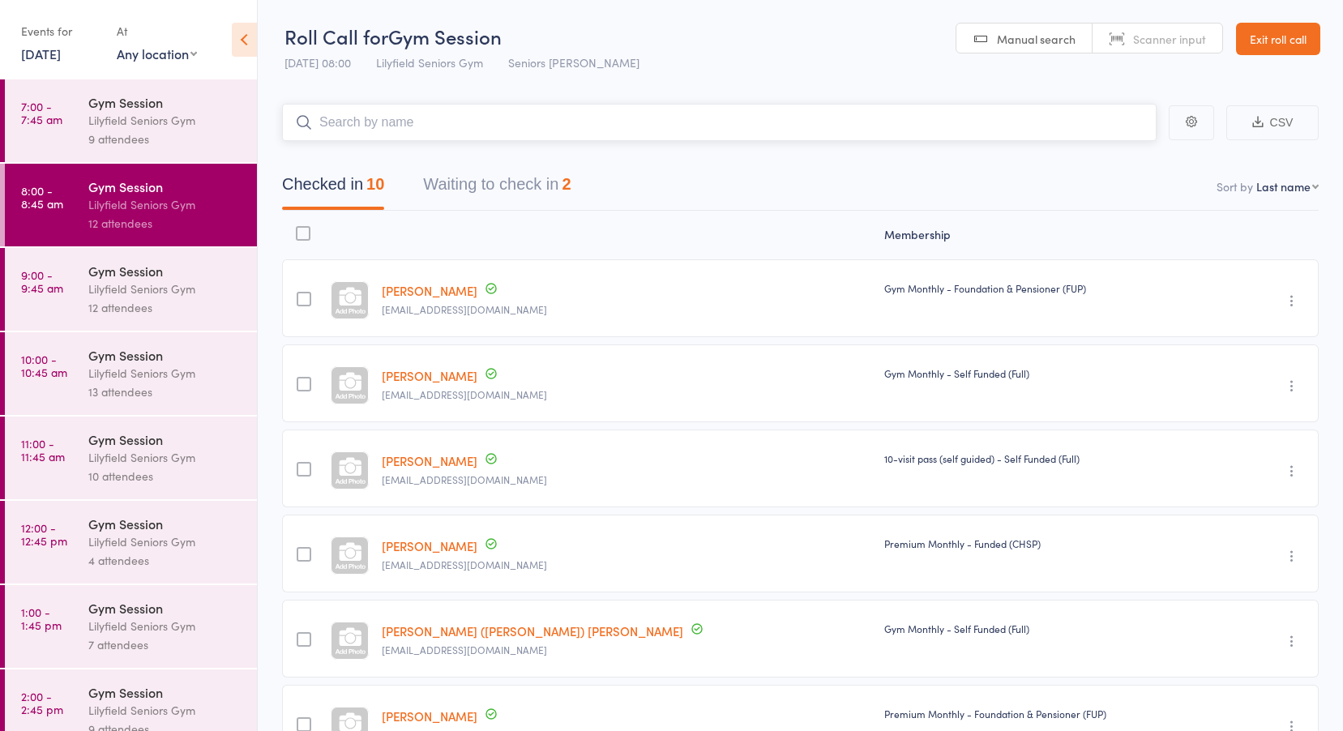
click at [528, 186] on button "Waiting to check in 2" at bounding box center [497, 188] width 148 height 43
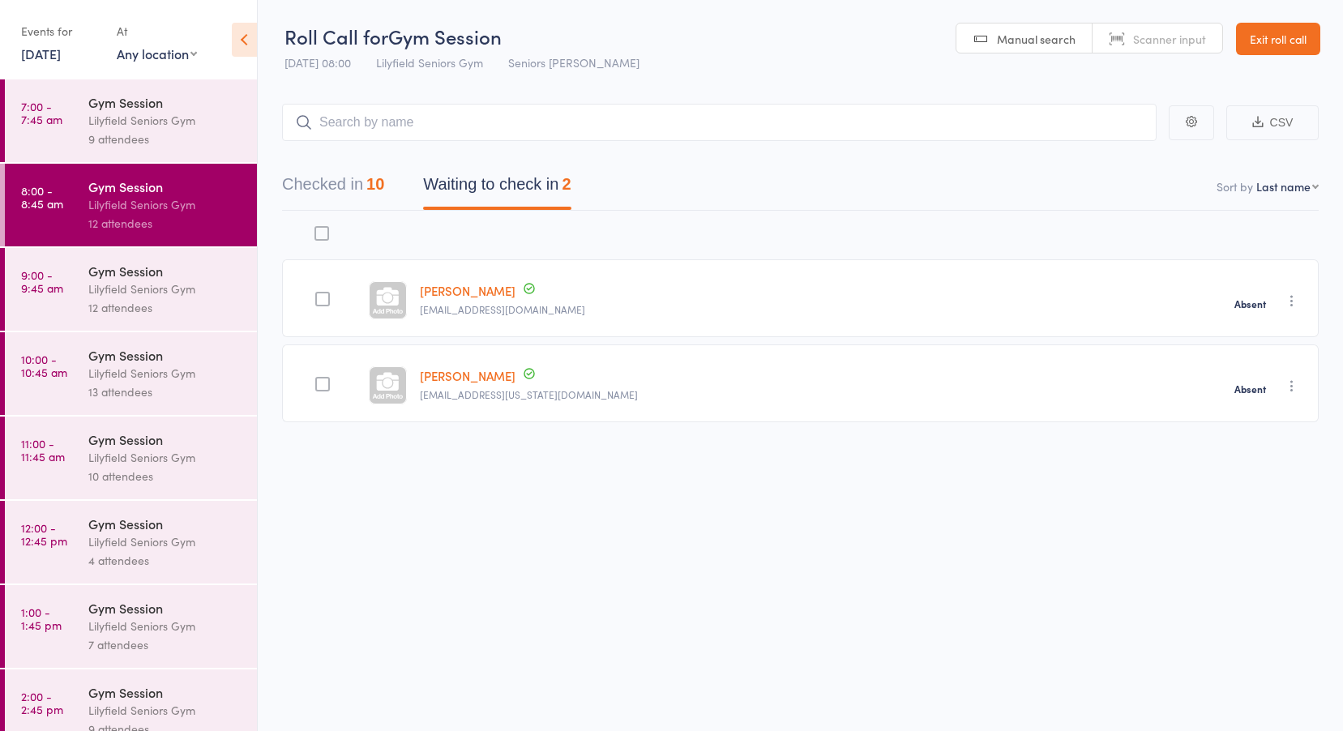
click at [63, 298] on link "9:00 - 9:45 am Gym Session Lilyfield Seniors Gym 12 attendees" at bounding box center [131, 289] width 252 height 83
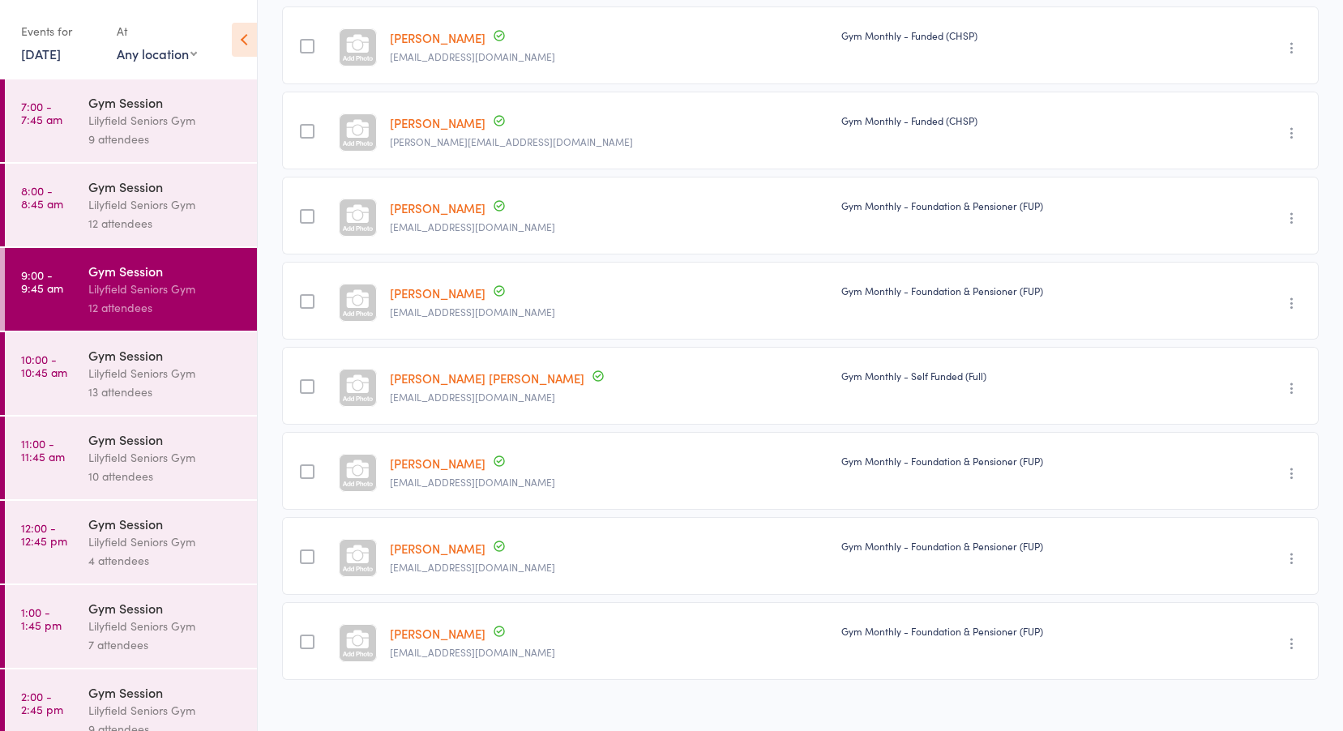
scroll to position [529, 0]
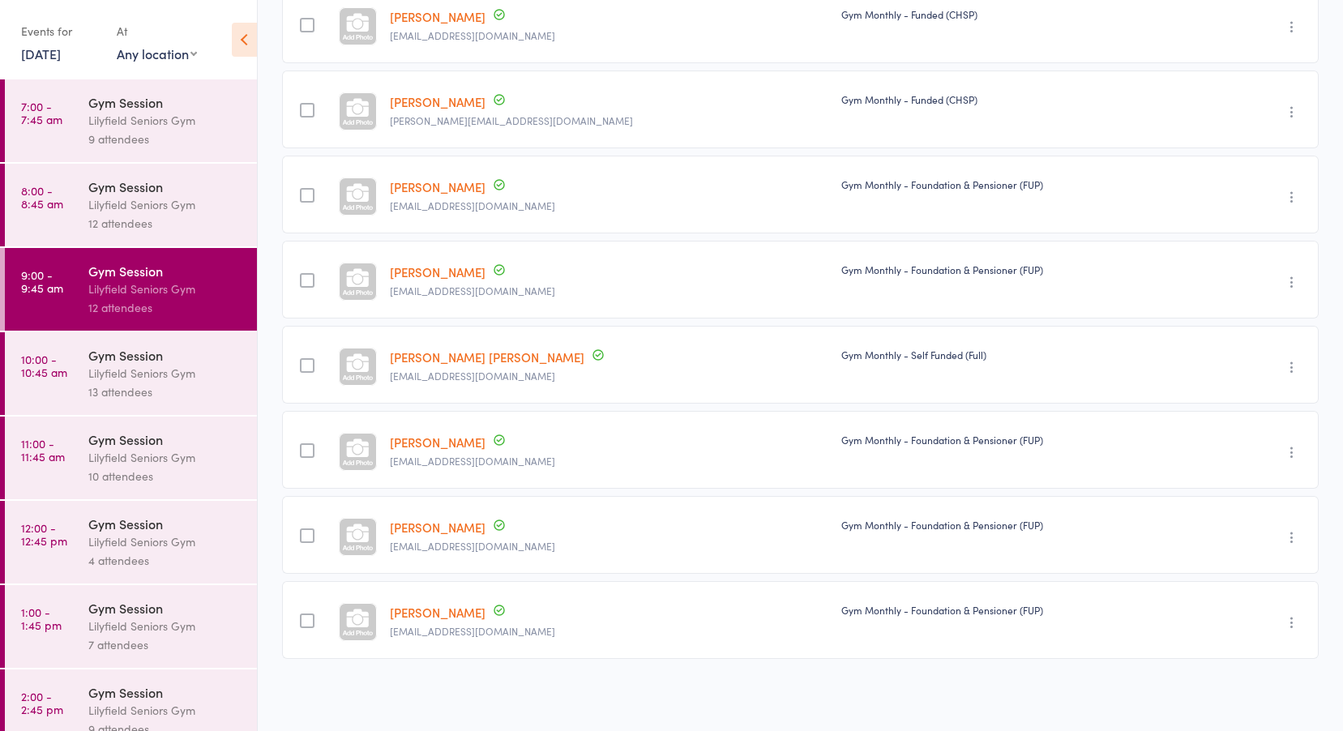
click at [109, 362] on div "Gym Session" at bounding box center [165, 355] width 155 height 18
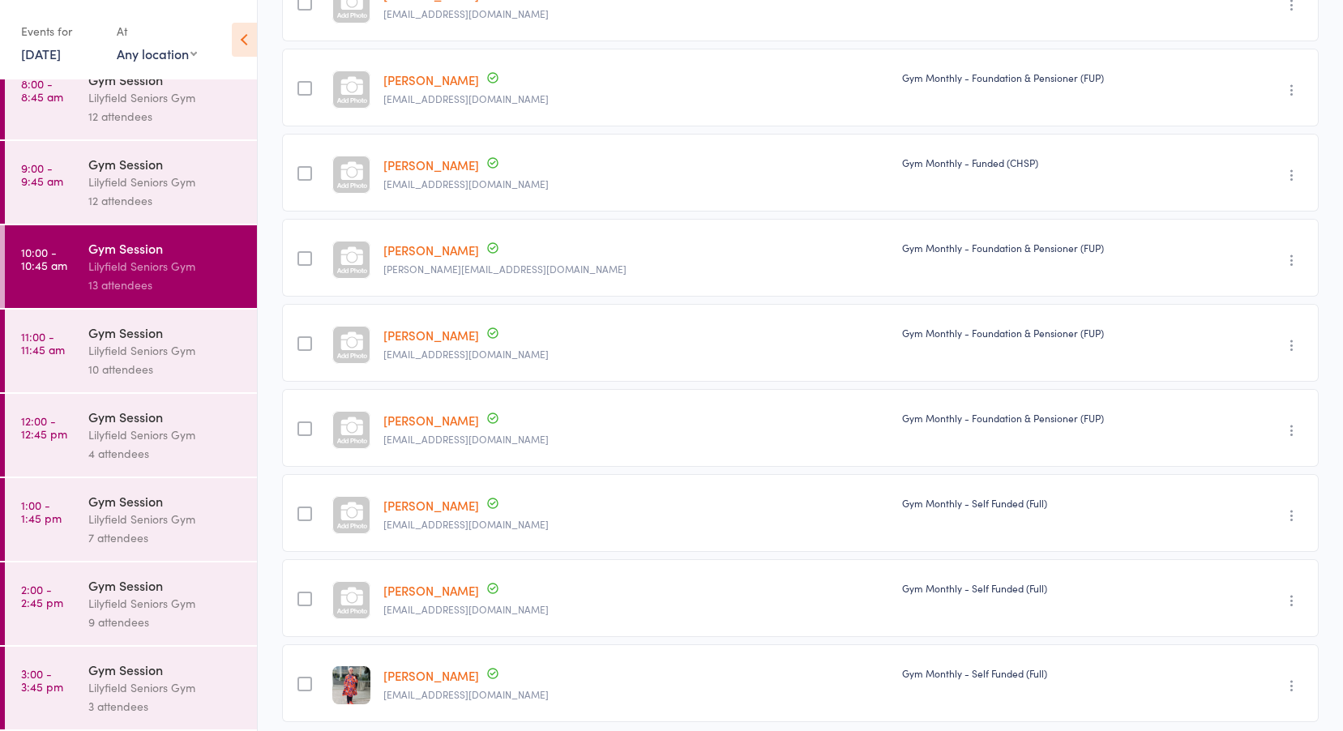
scroll to position [700, 0]
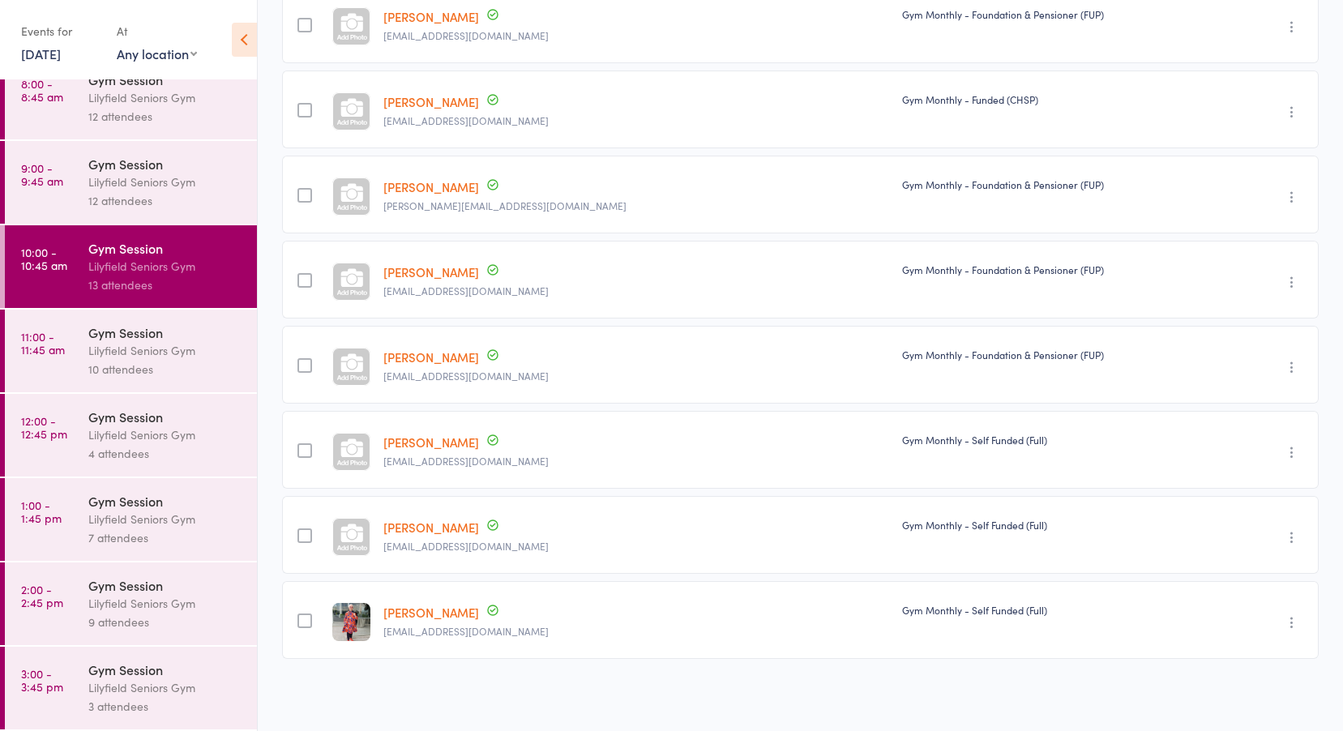
click at [126, 335] on div "Gym Session" at bounding box center [165, 332] width 155 height 18
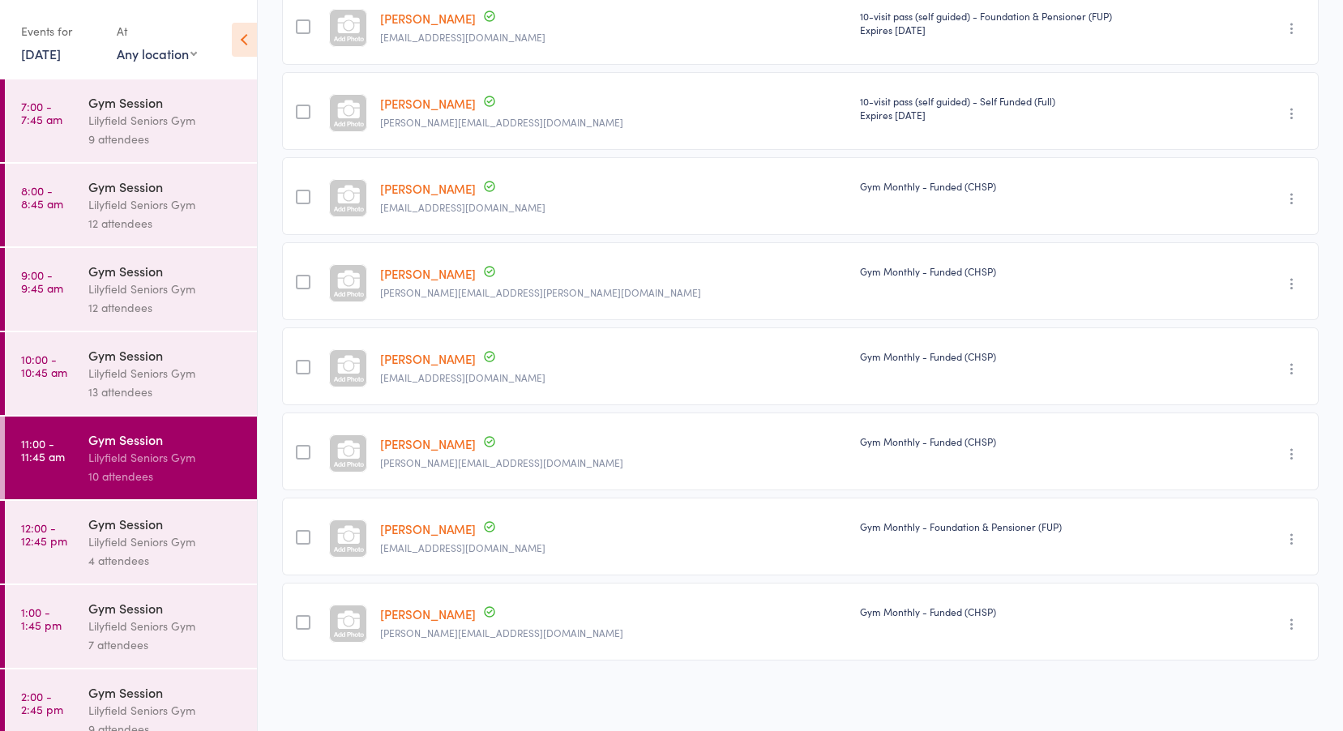
scroll to position [444, 0]
click at [130, 511] on div "Gym Session Lilyfield Seniors Gym 4 attendees" at bounding box center [172, 542] width 169 height 83
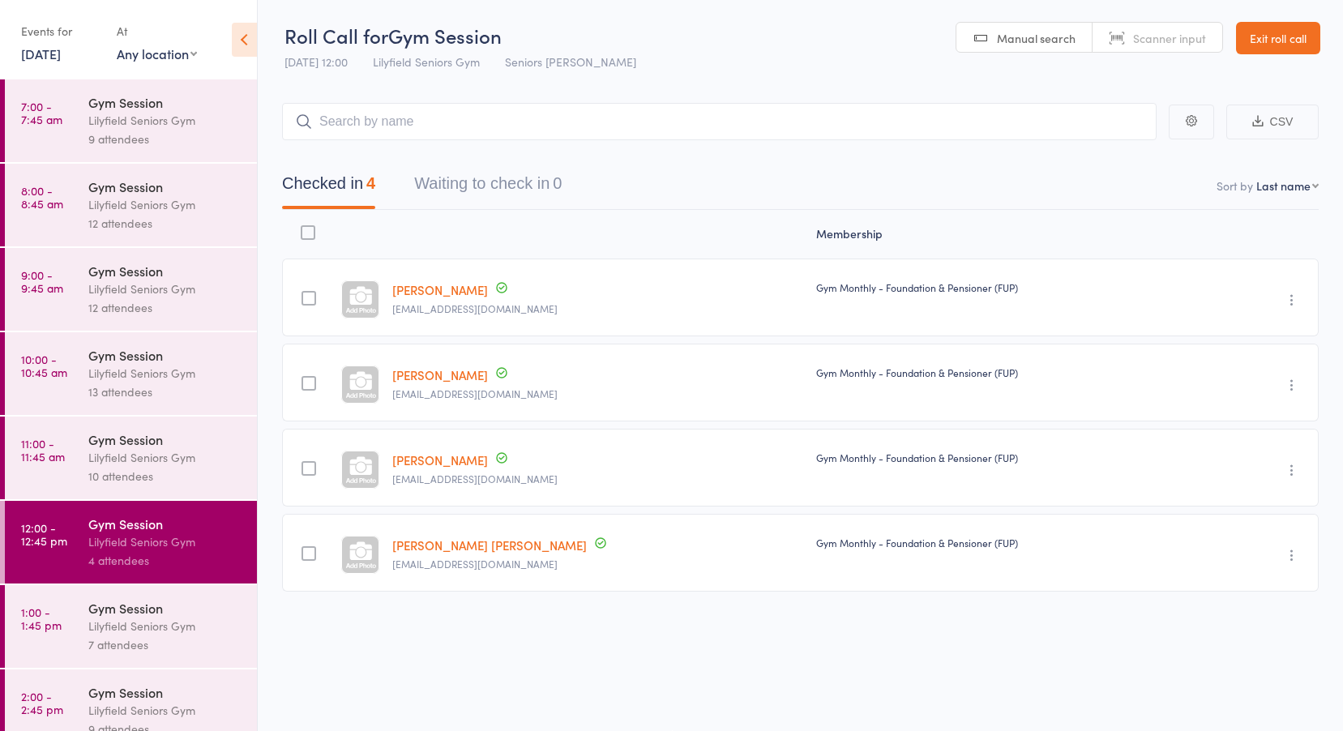
click at [87, 611] on link "1:00 - 1:45 pm Gym Session Lilyfield Seniors Gym 7 attendees" at bounding box center [131, 626] width 252 height 83
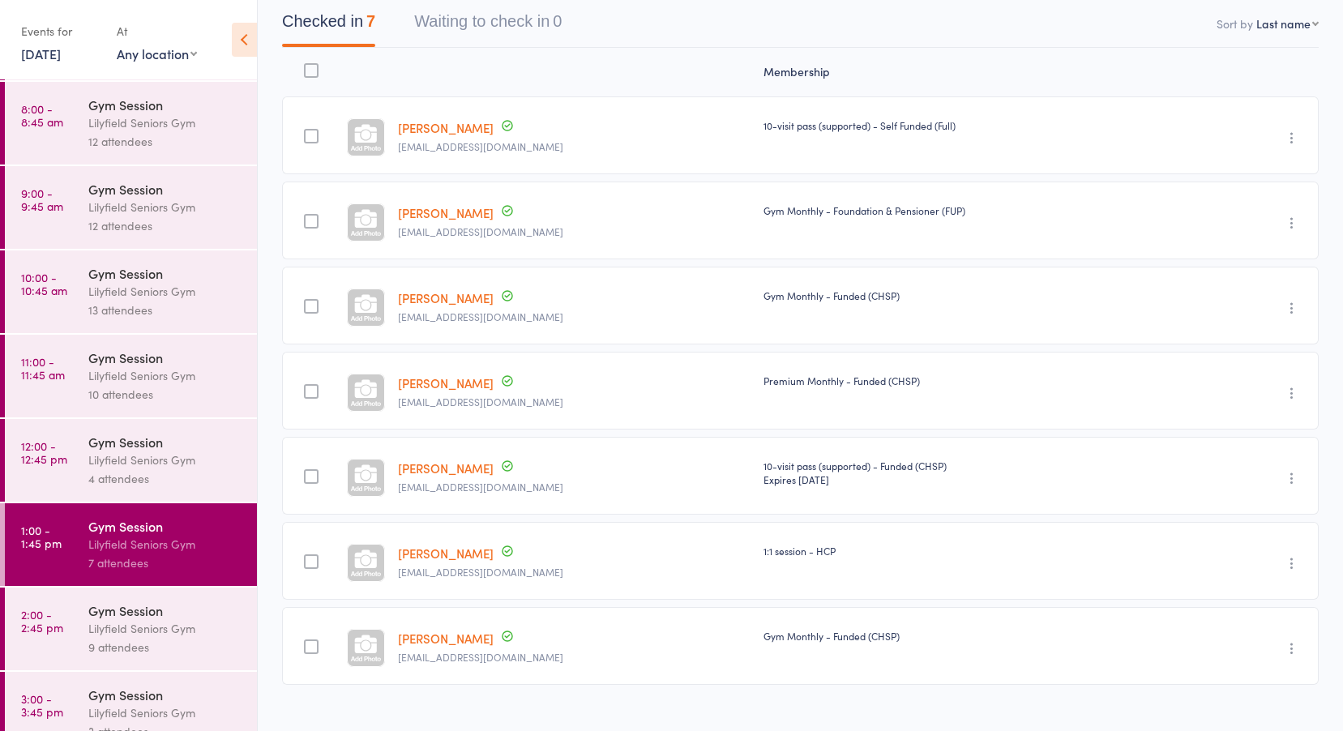
scroll to position [107, 0]
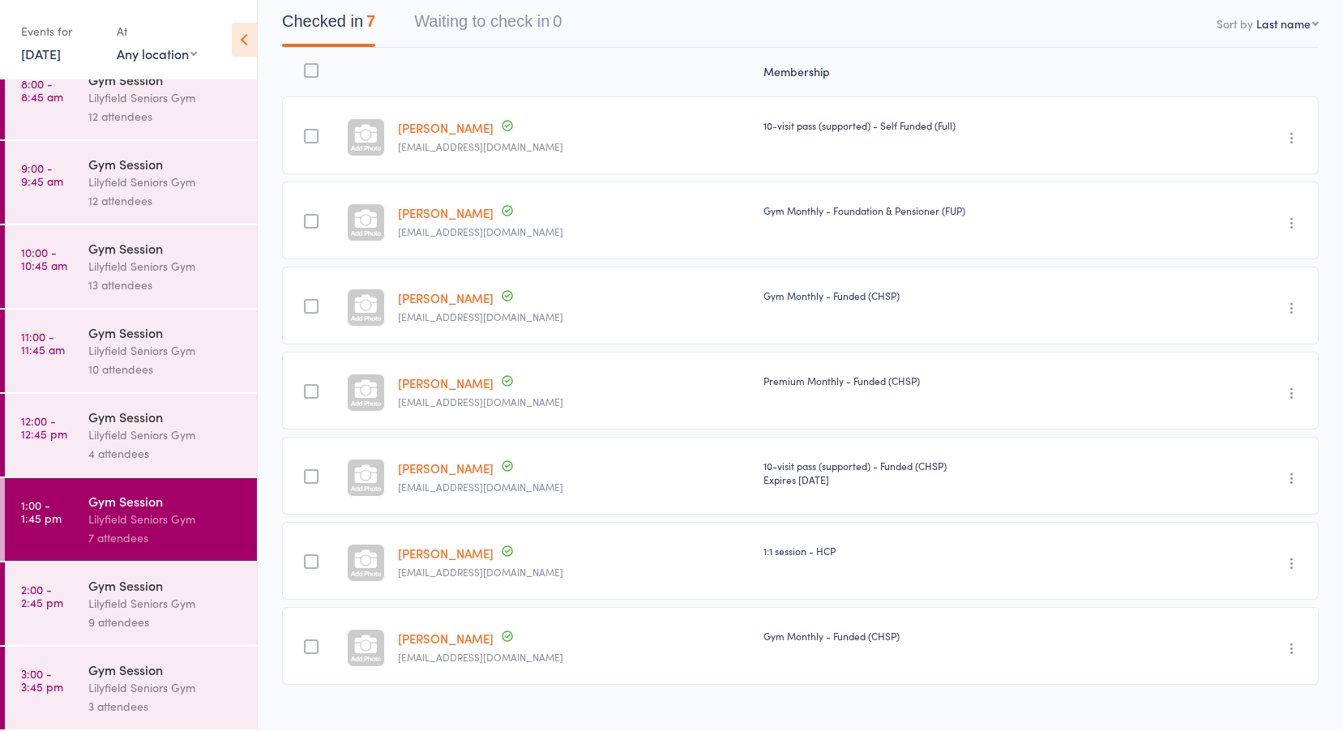
click at [64, 599] on link "2:00 - 2:45 pm Gym Session Lilyfield Seniors Gym 9 attendees" at bounding box center [131, 604] width 252 height 83
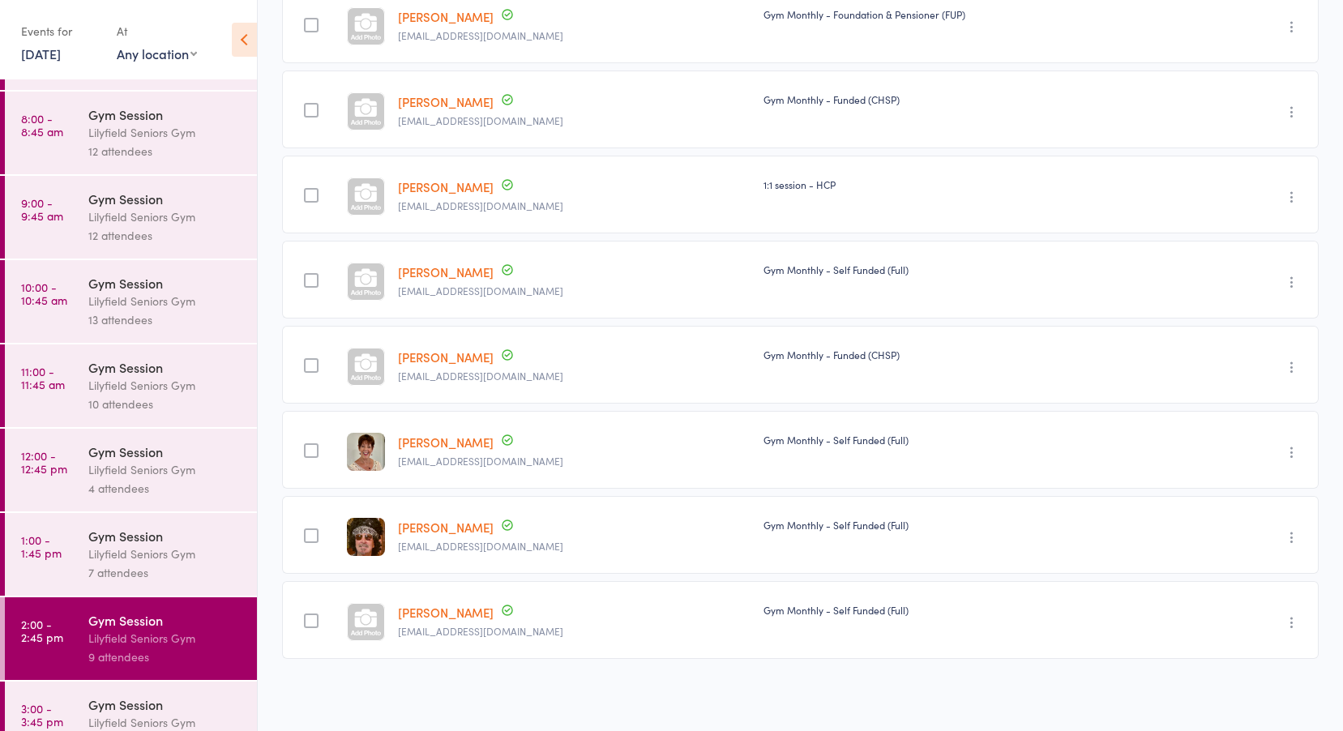
scroll to position [107, 0]
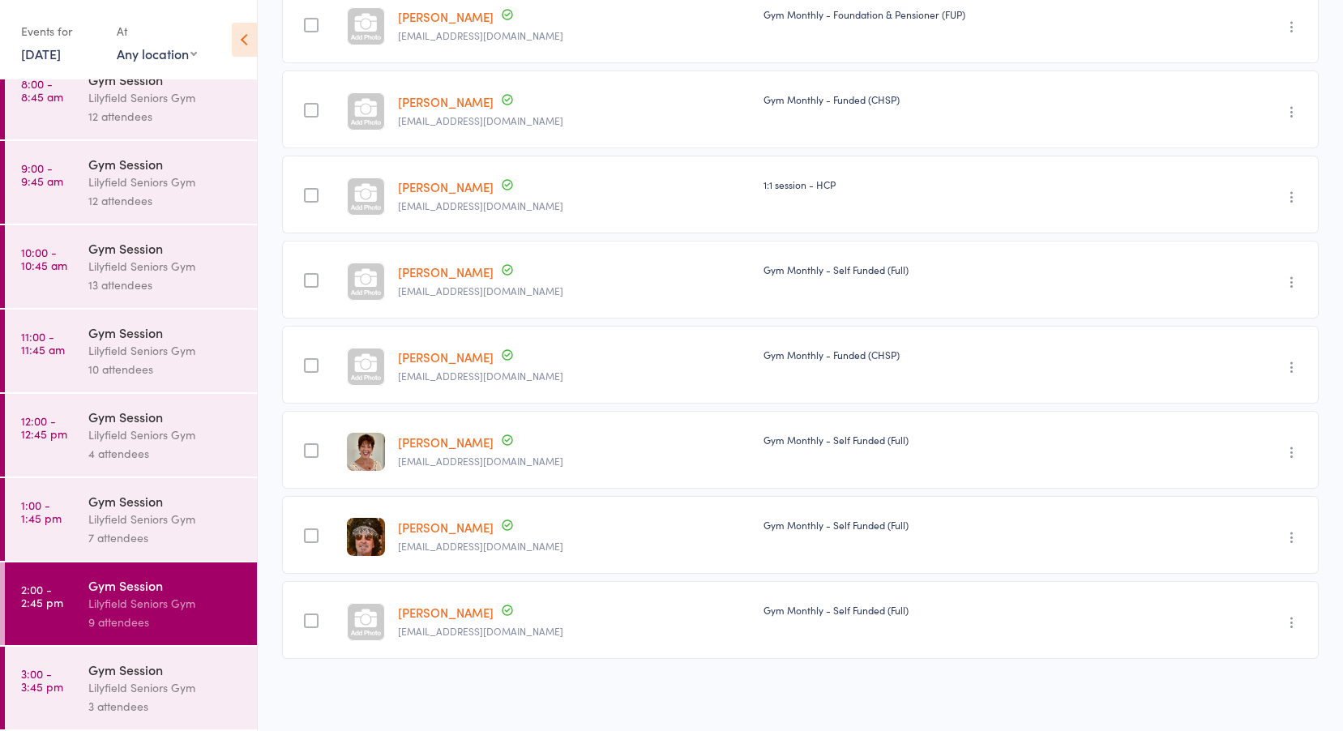
click at [143, 673] on div "Gym Session" at bounding box center [165, 670] width 155 height 18
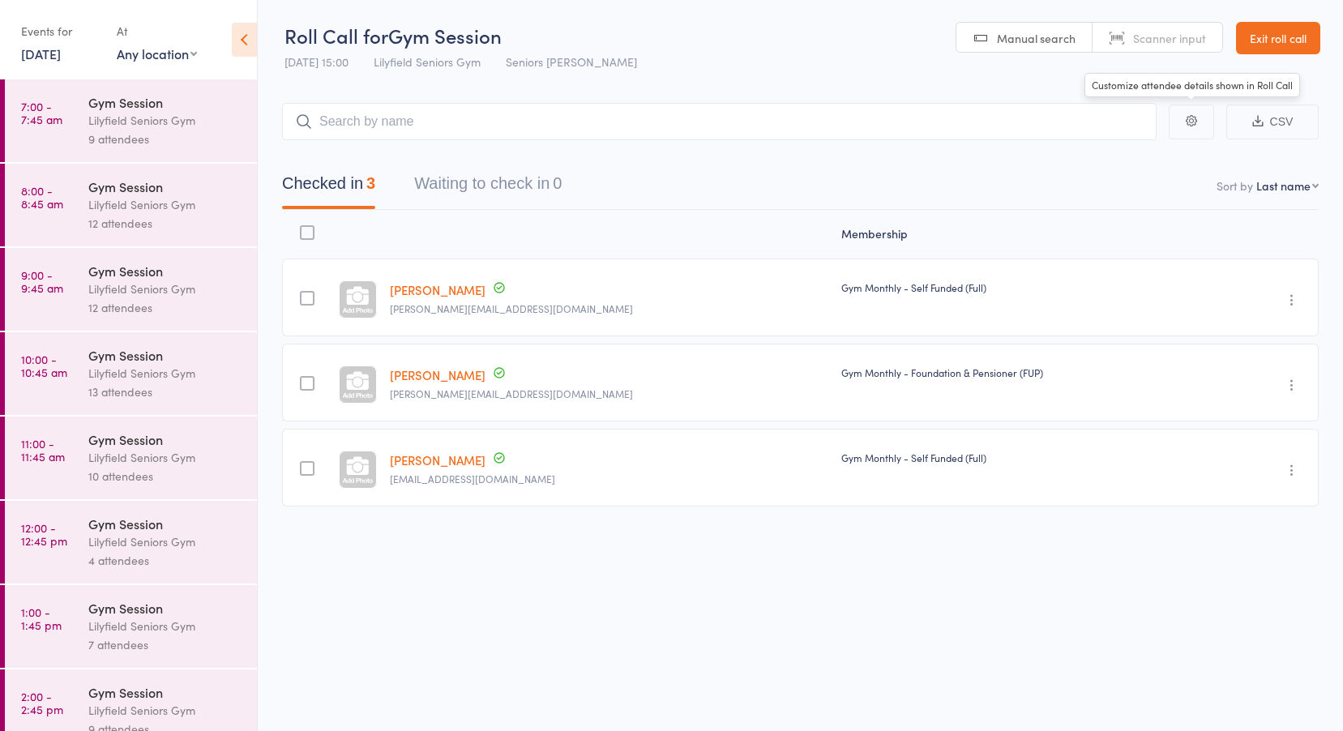
click at [1256, 36] on link "Exit roll call" at bounding box center [1278, 38] width 84 height 32
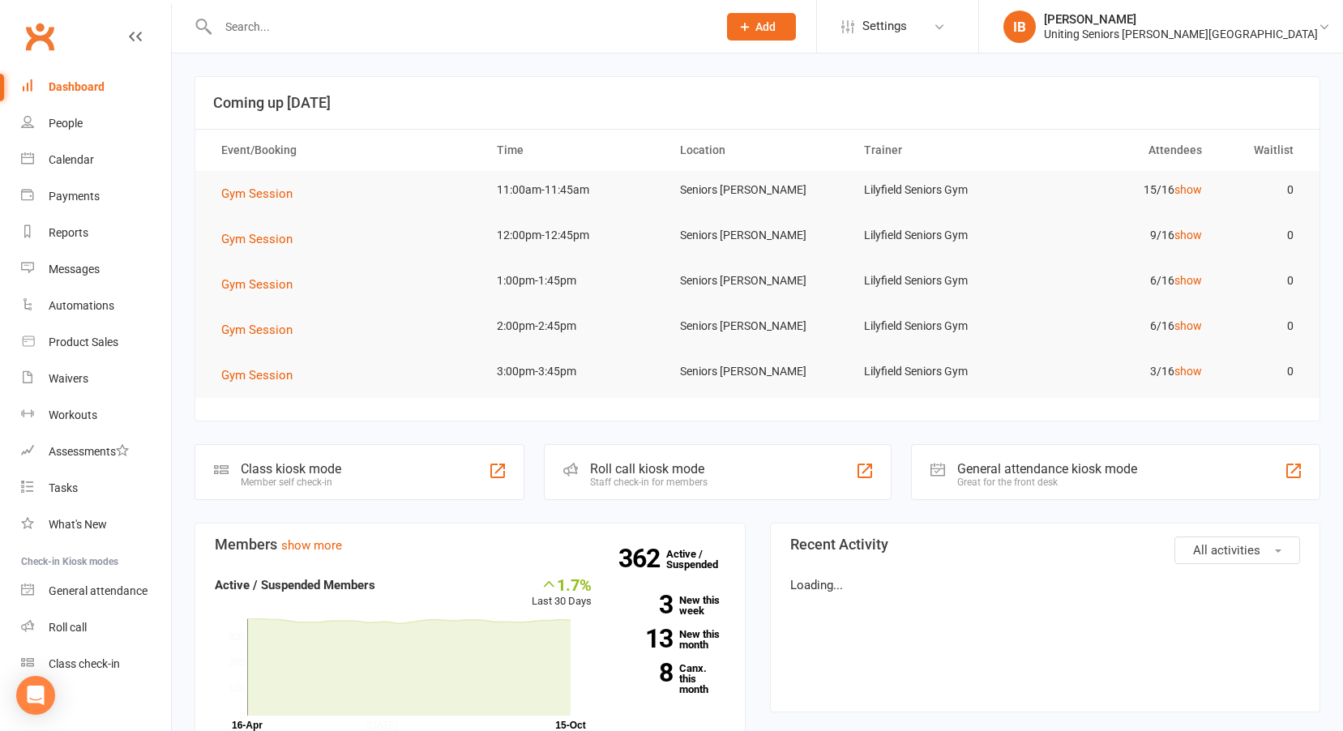
click at [1256, 36] on div "Uniting Seniors [PERSON_NAME][GEOGRAPHIC_DATA]" at bounding box center [1181, 34] width 274 height 15
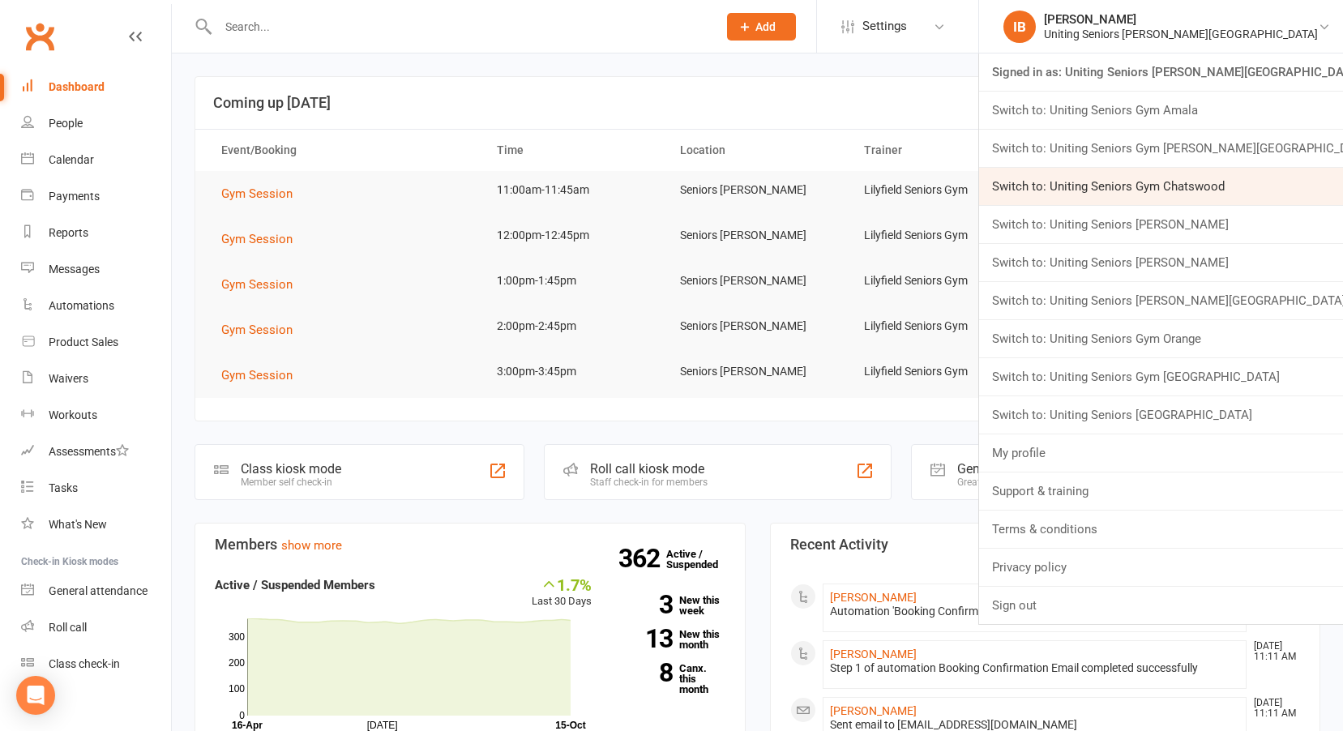
click at [1250, 182] on link "Switch to: Uniting Seniors Gym Chatswood" at bounding box center [1161, 186] width 364 height 37
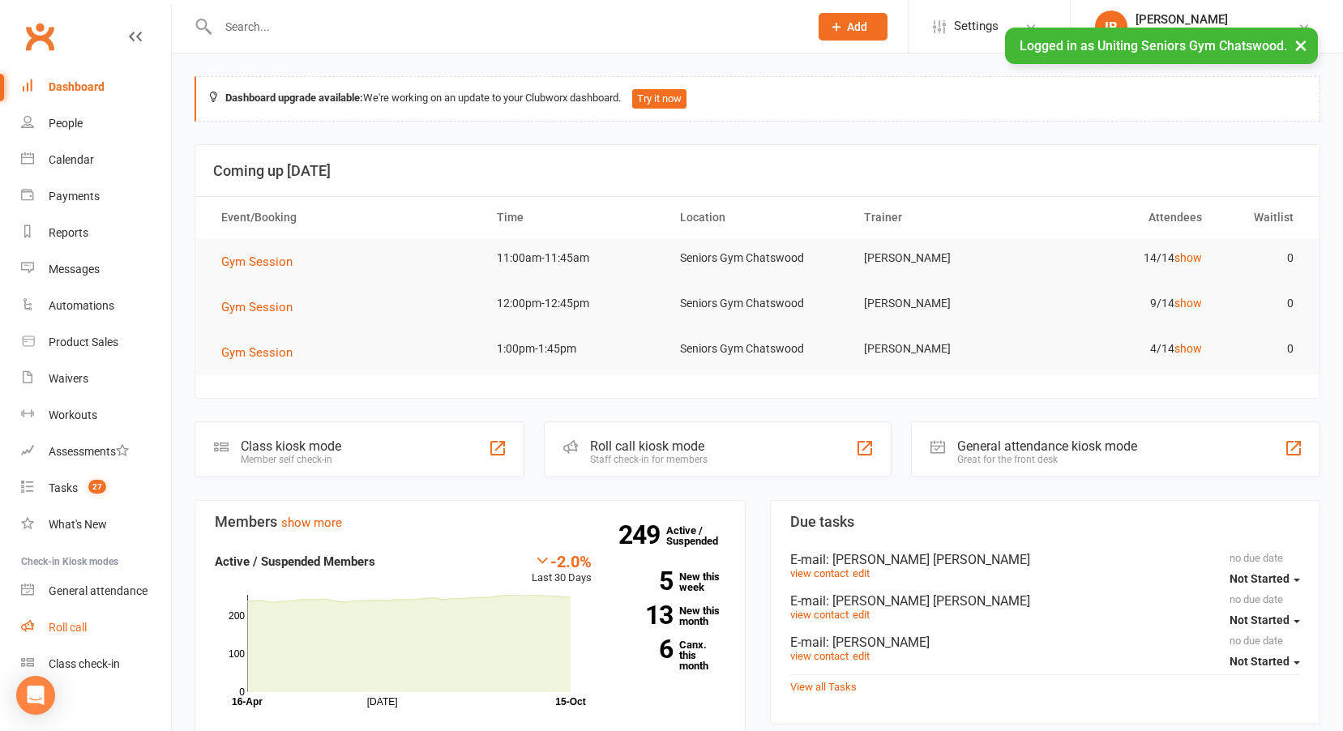
click at [69, 624] on div "Roll call" at bounding box center [68, 627] width 38 height 13
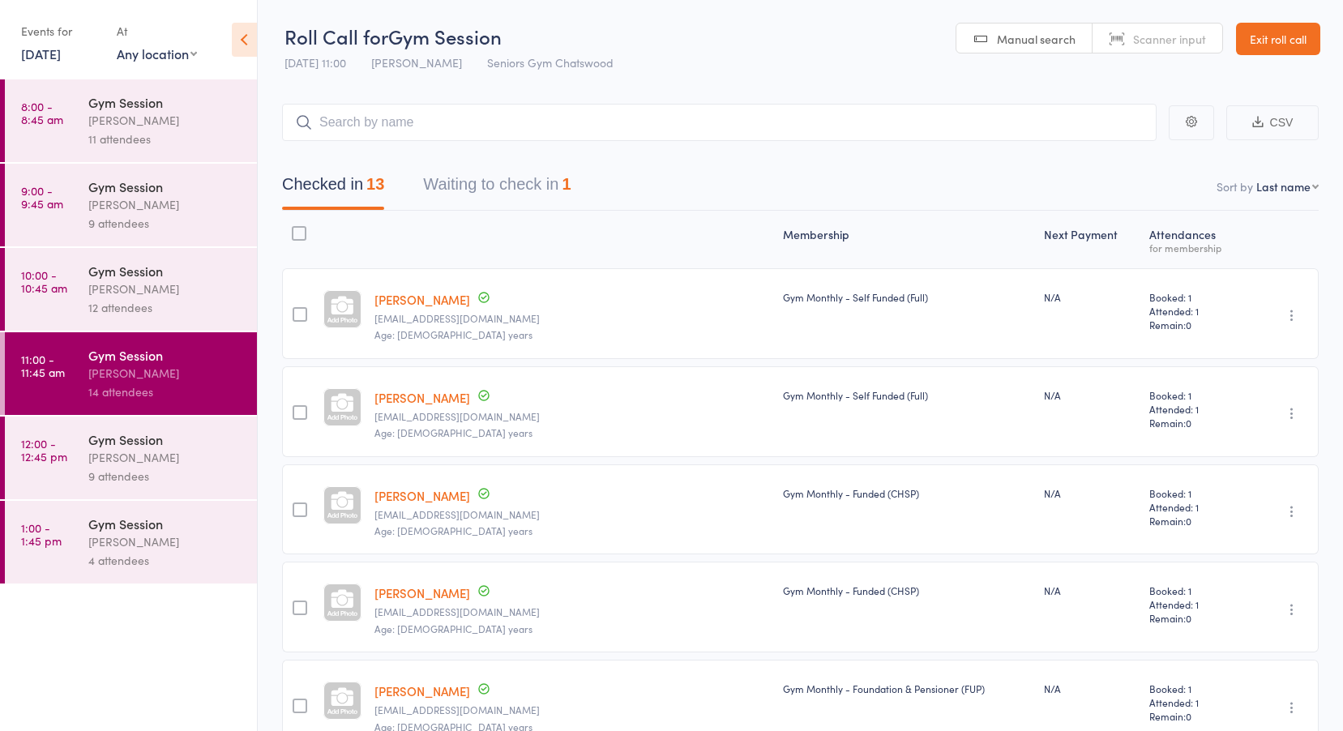
click at [55, 51] on link "15 Oct, 2025" at bounding box center [41, 54] width 40 height 18
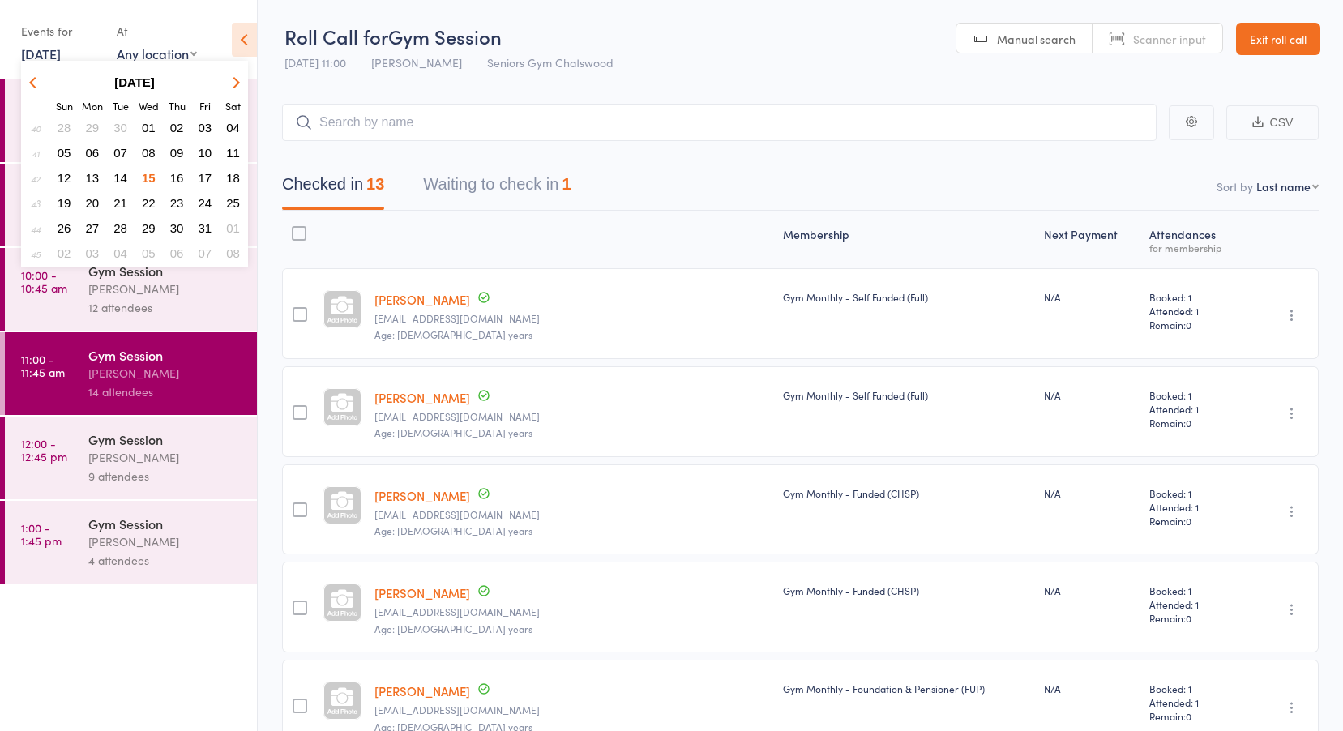
click at [129, 174] on button "14" at bounding box center [120, 178] width 25 height 22
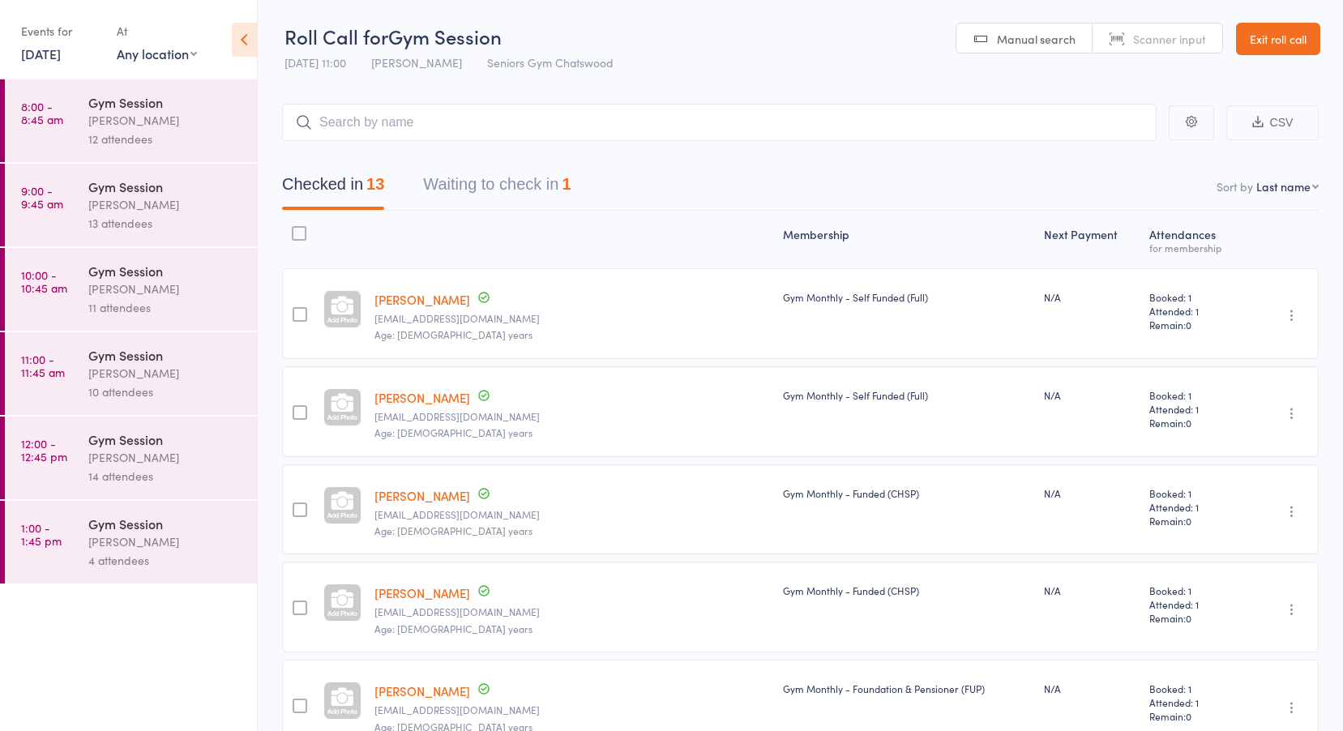
click at [71, 118] on link "8:00 - 8:45 am Gym Session Tiffany Yeong 12 attendees" at bounding box center [131, 120] width 252 height 83
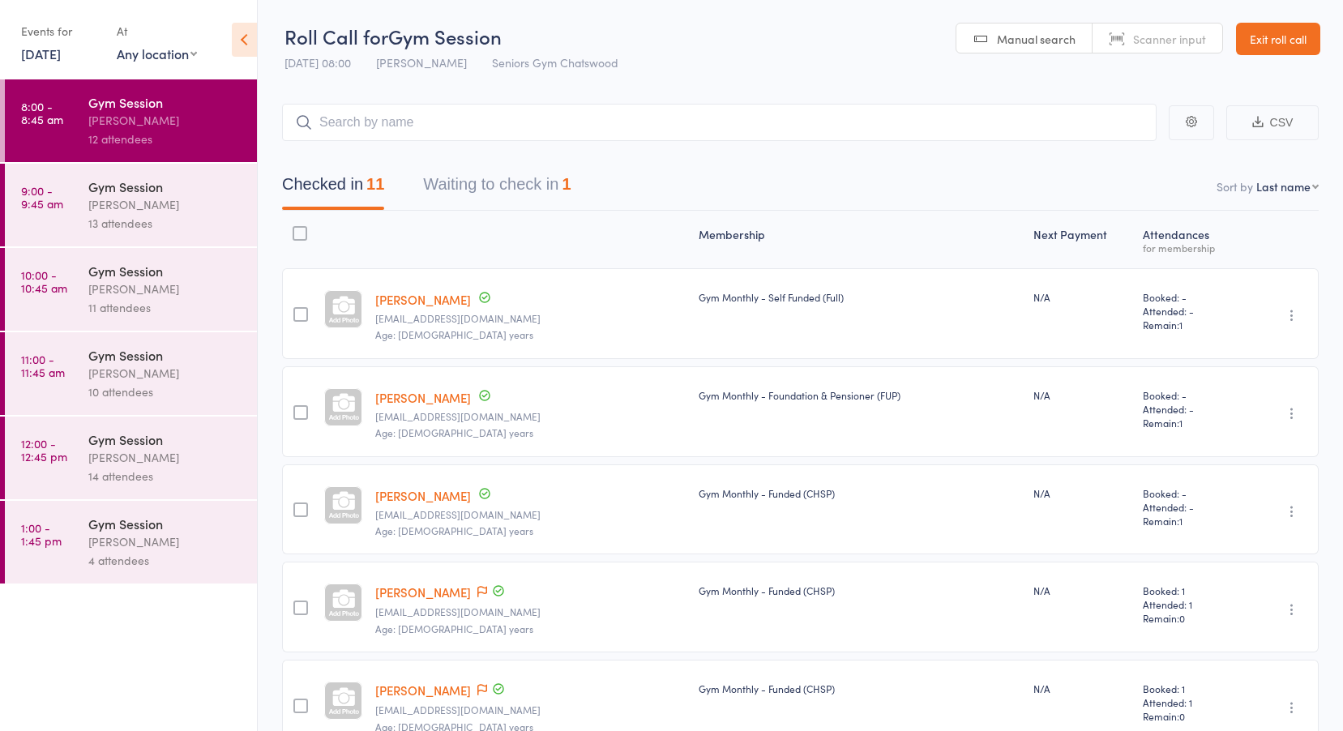
click at [524, 183] on button "Waiting to check in 1" at bounding box center [497, 188] width 148 height 43
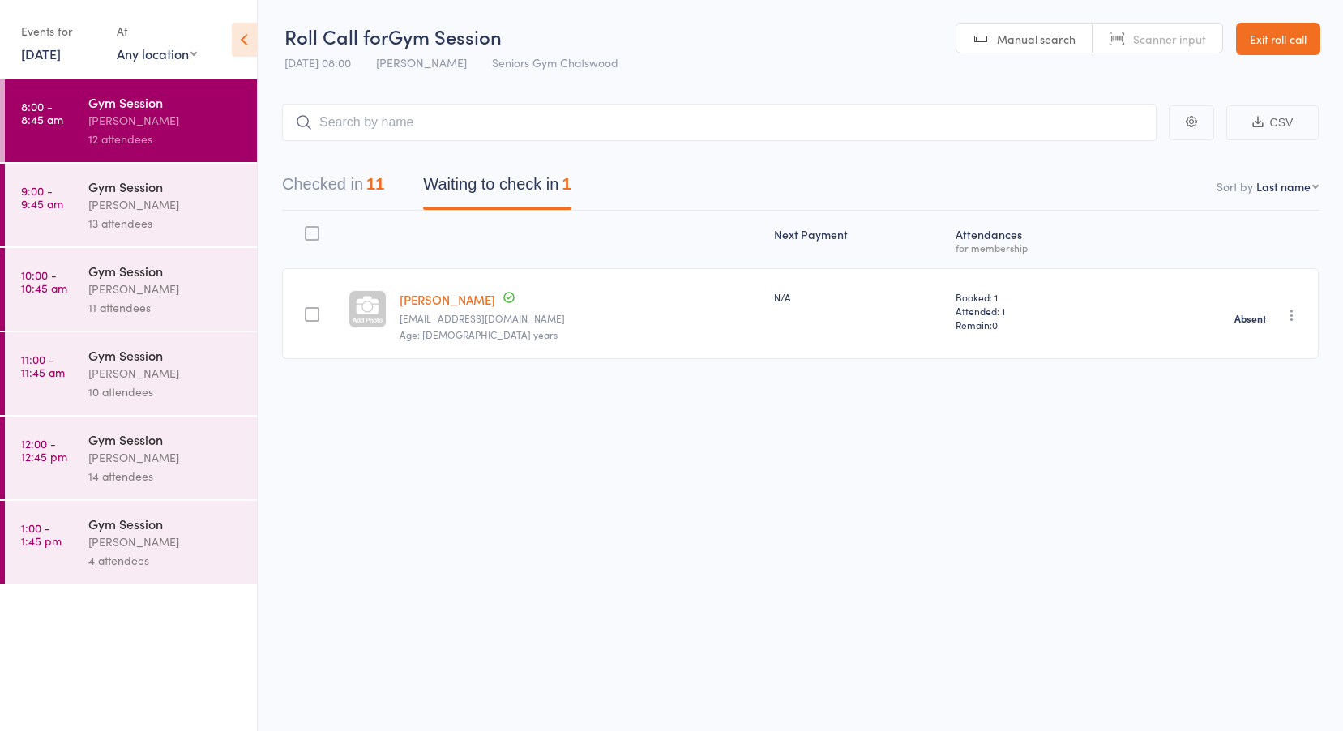
click at [35, 193] on time "9:00 - 9:45 am" at bounding box center [42, 197] width 42 height 26
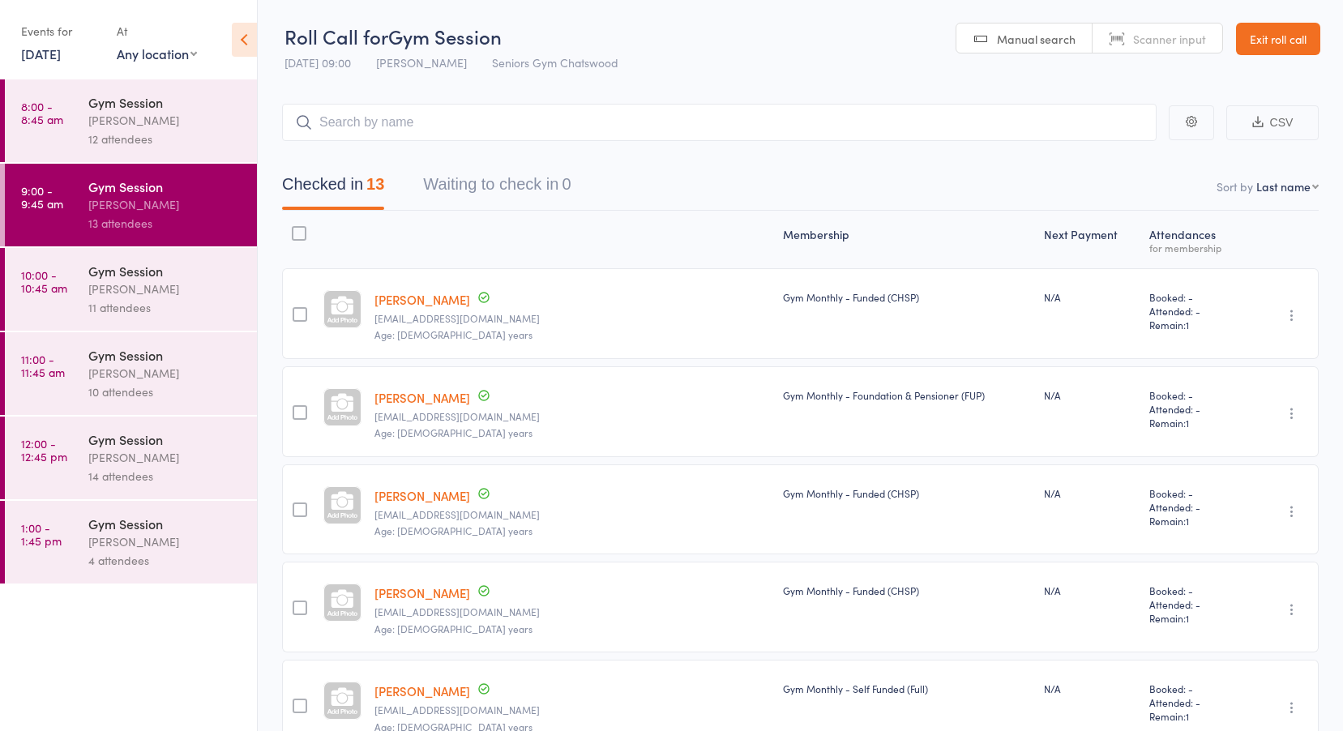
click at [54, 278] on time "10:00 - 10:45 am" at bounding box center [44, 281] width 46 height 26
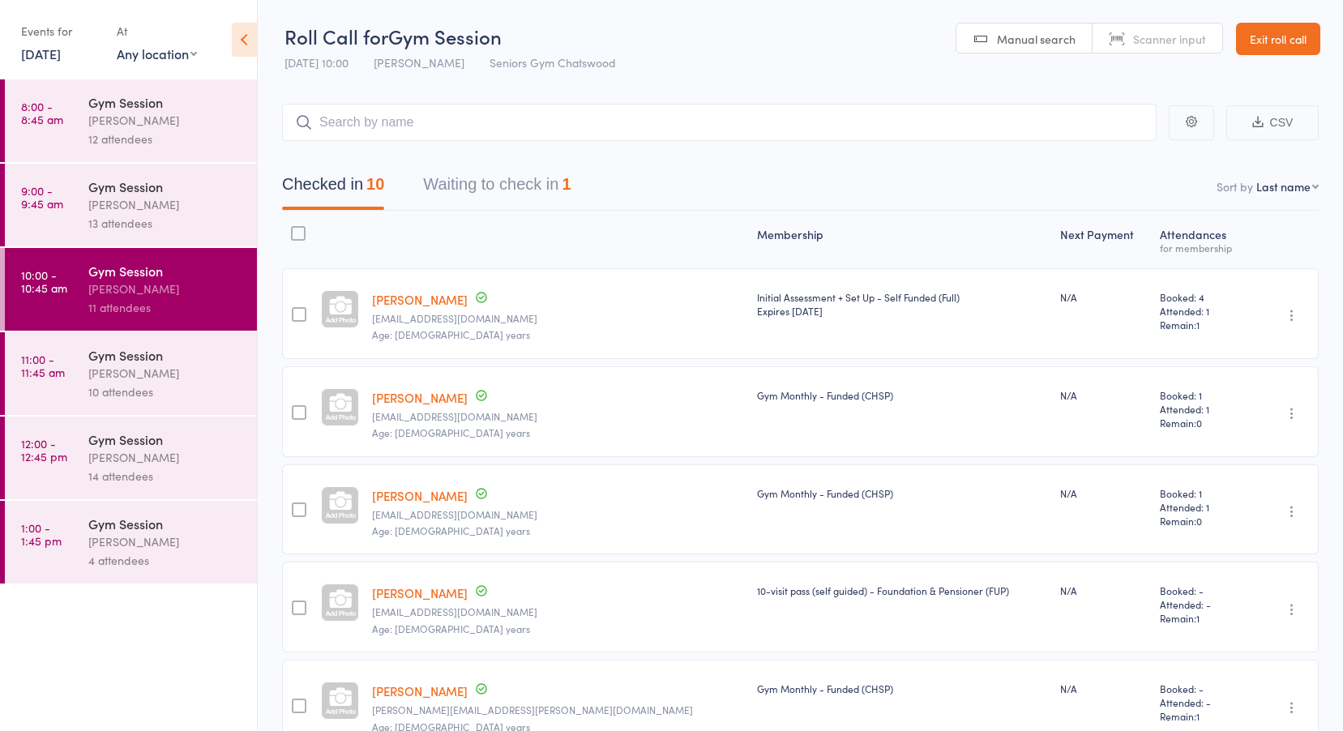
click at [487, 186] on button "Waiting to check in 1" at bounding box center [497, 188] width 148 height 43
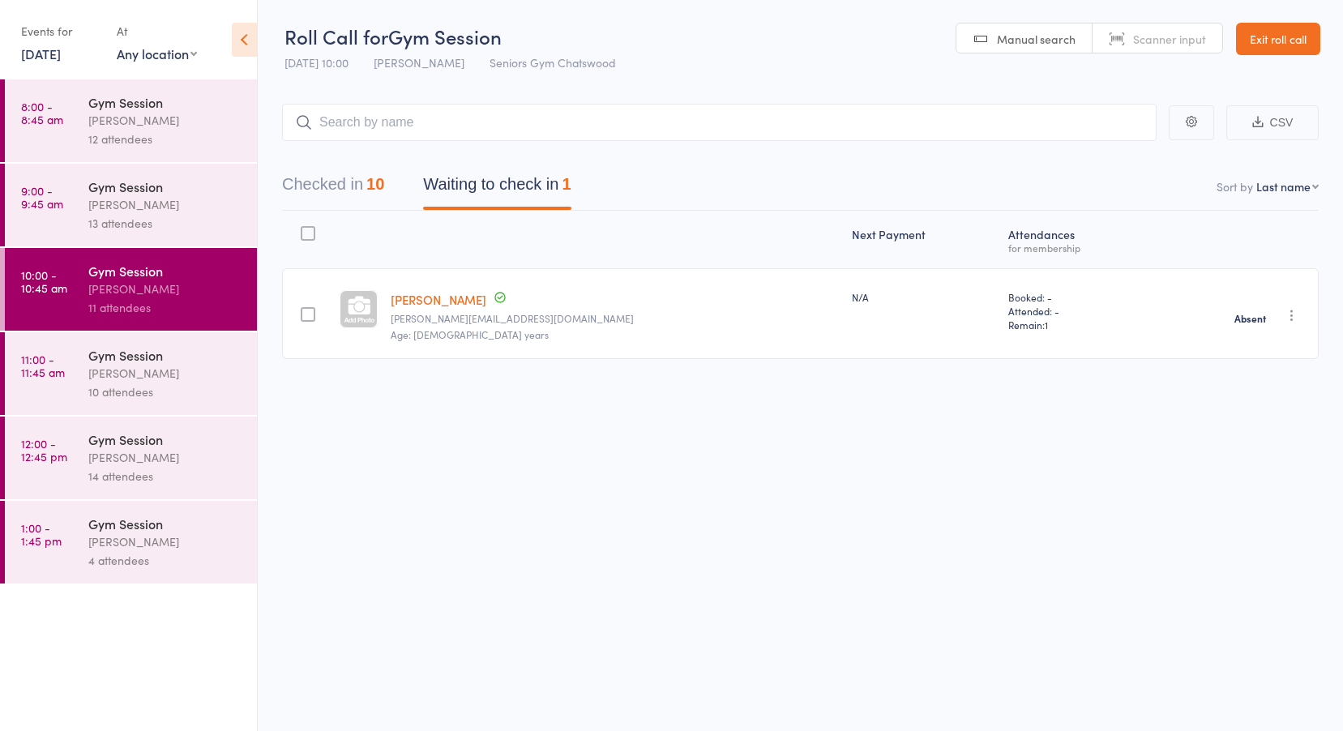
click at [54, 361] on time "11:00 - 11:45 am" at bounding box center [43, 366] width 44 height 26
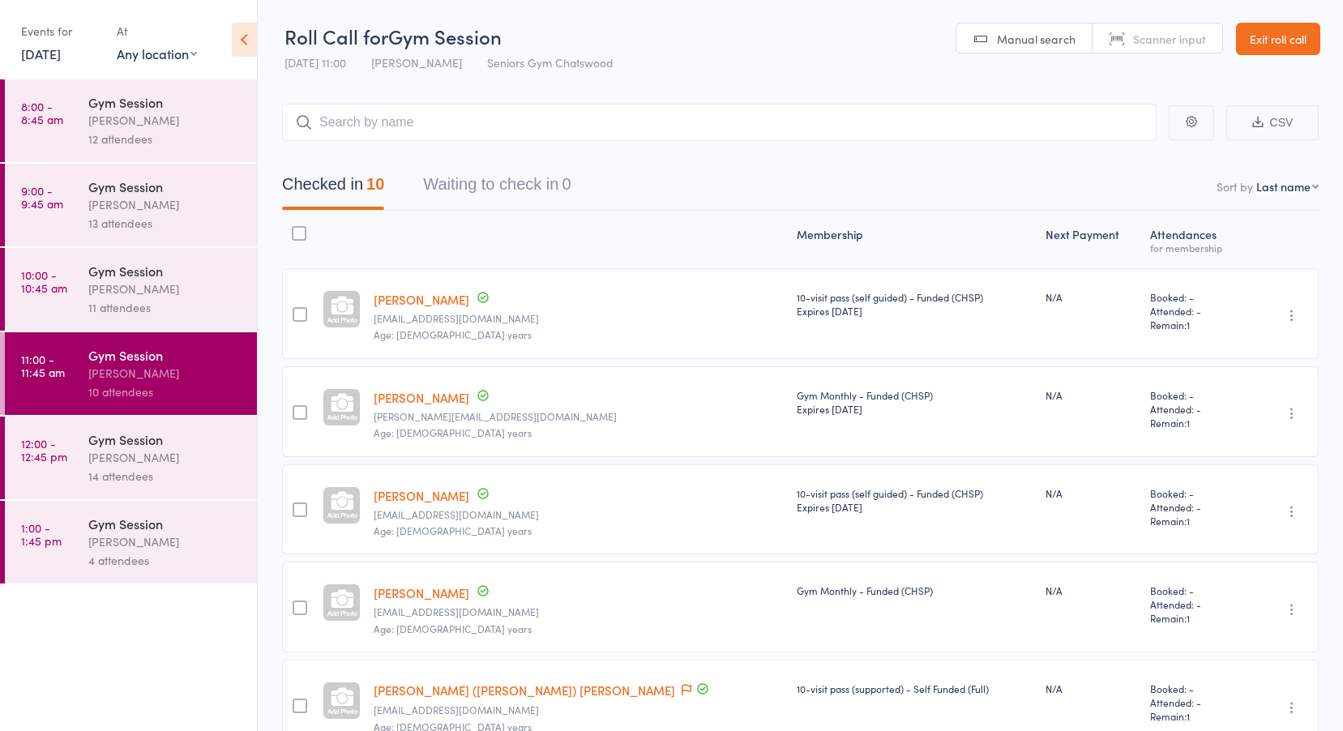
click at [58, 448] on time "12:00 - 12:45 pm" at bounding box center [44, 450] width 46 height 26
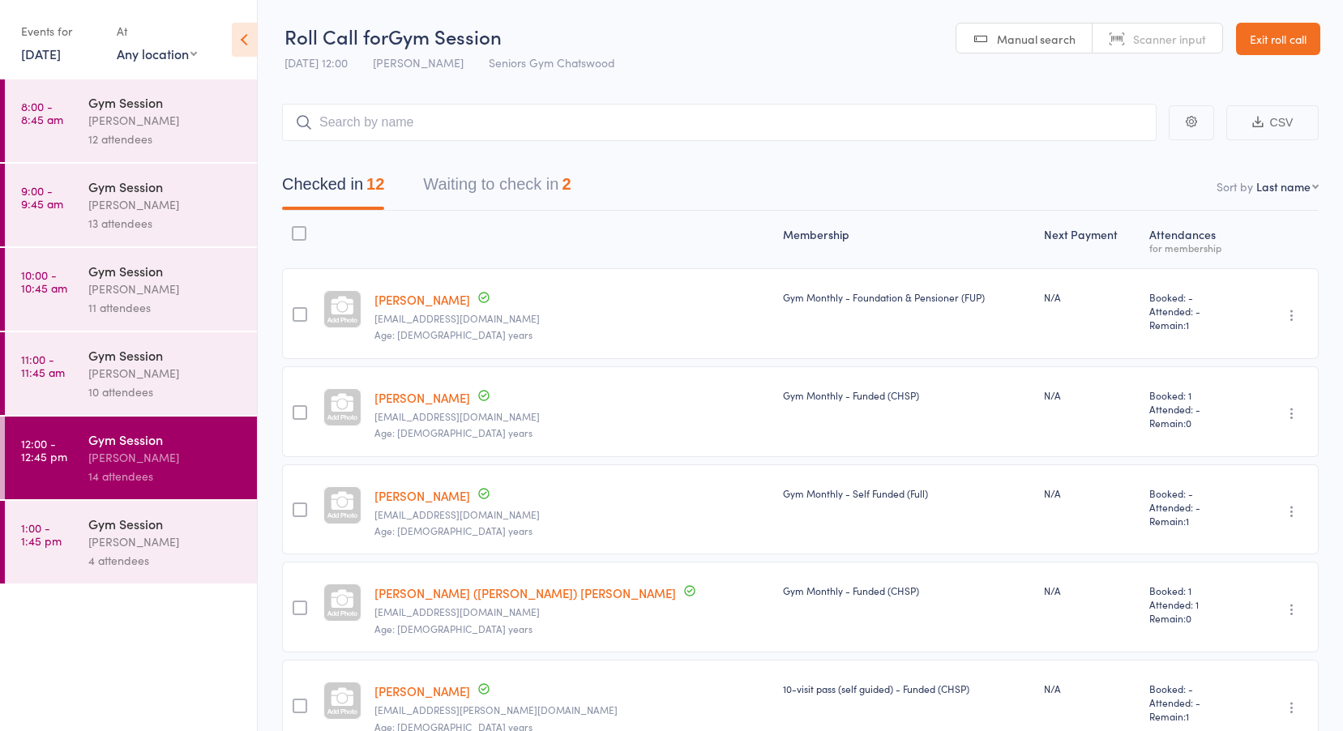
click at [492, 184] on button "Waiting to check in 2" at bounding box center [497, 188] width 148 height 43
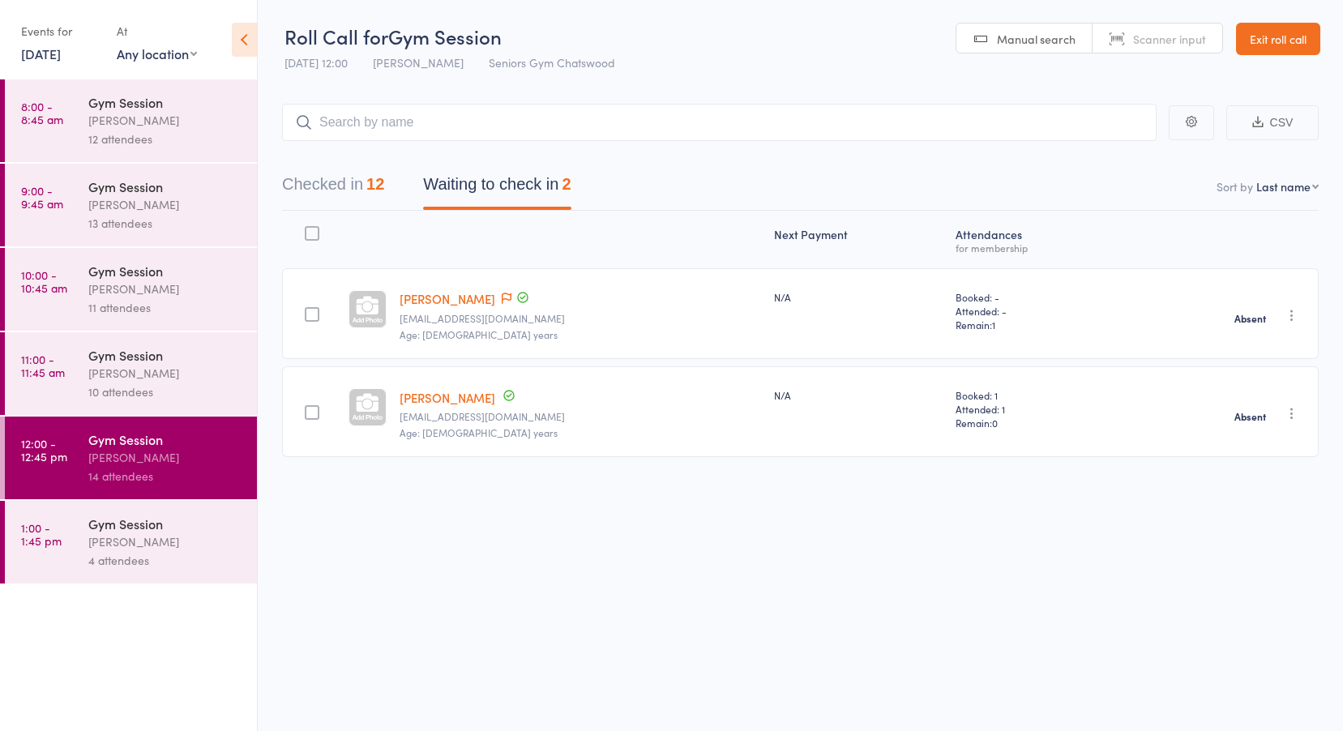
click at [54, 536] on time "1:00 - 1:45 pm" at bounding box center [41, 534] width 41 height 26
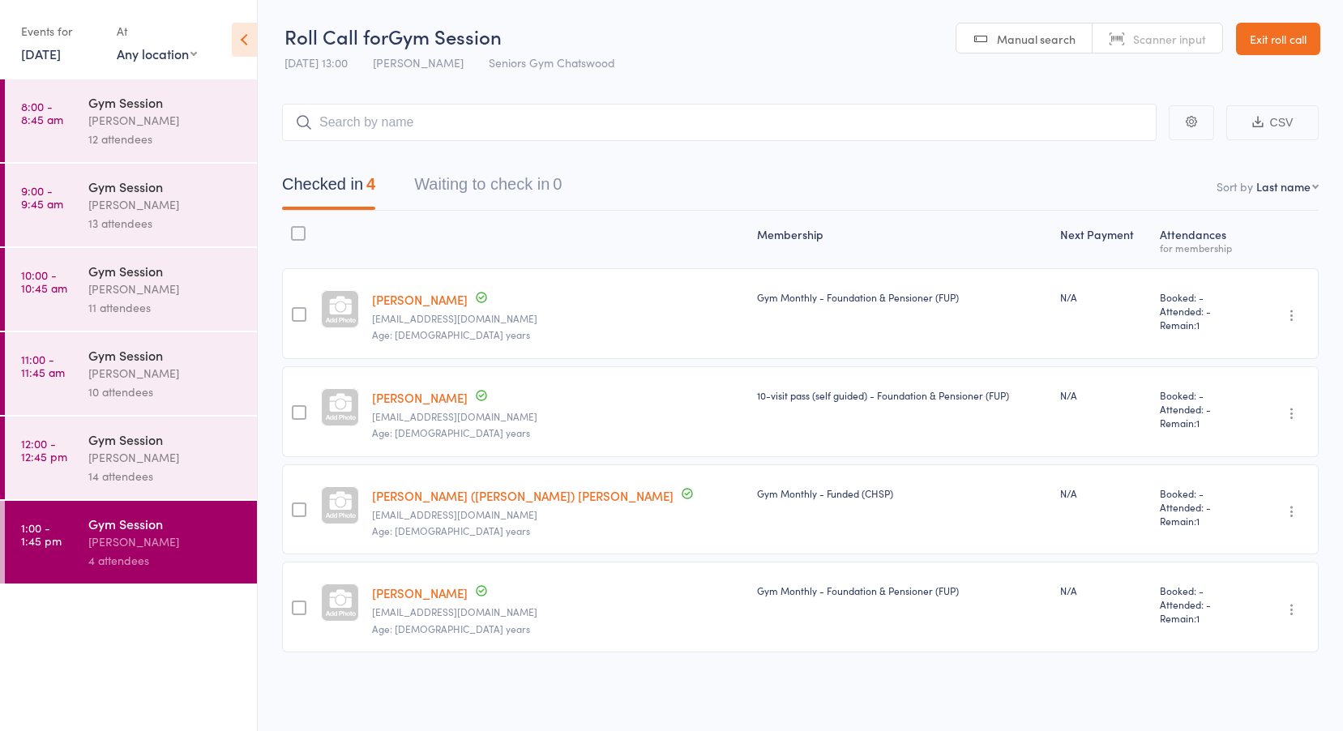
click at [71, 109] on link "8:00 - 8:45 am Gym Session Tiffany Yeong 12 attendees" at bounding box center [131, 120] width 252 height 83
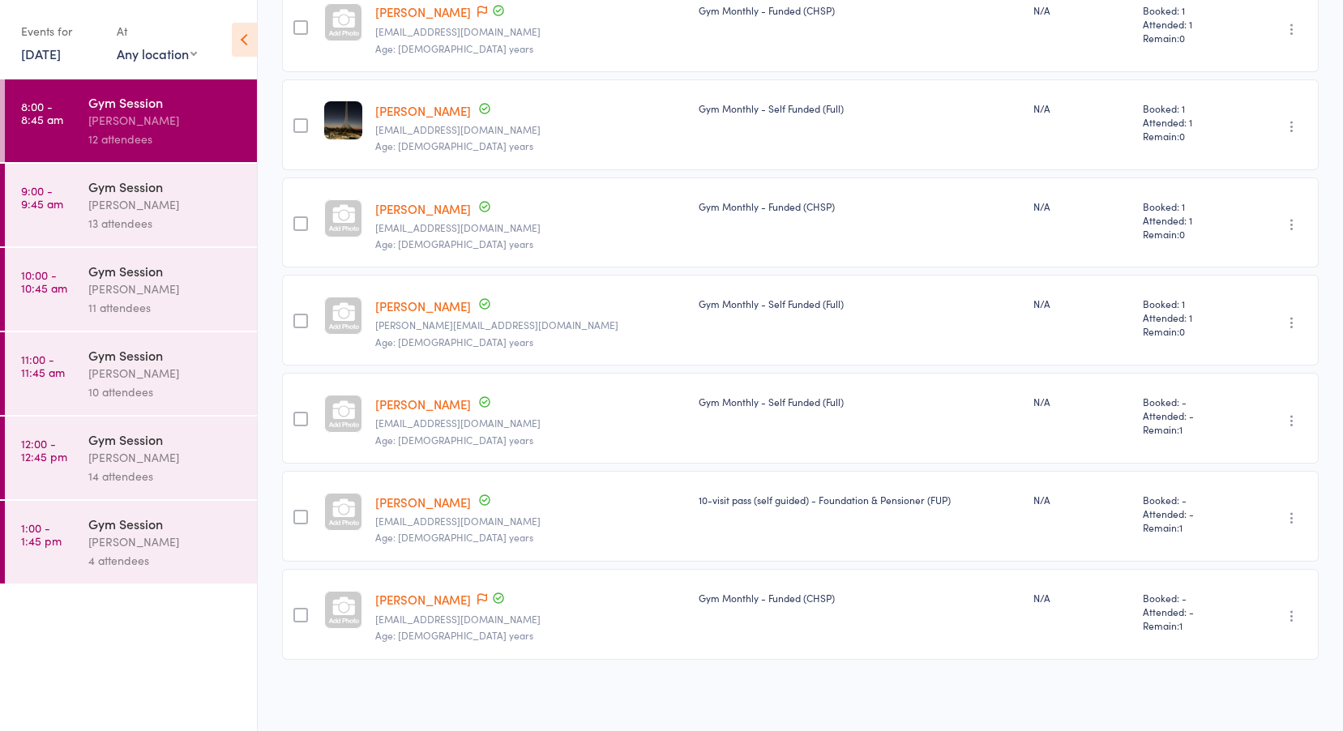
scroll to position [679, 0]
click at [93, 192] on div "Gym Session" at bounding box center [165, 187] width 155 height 18
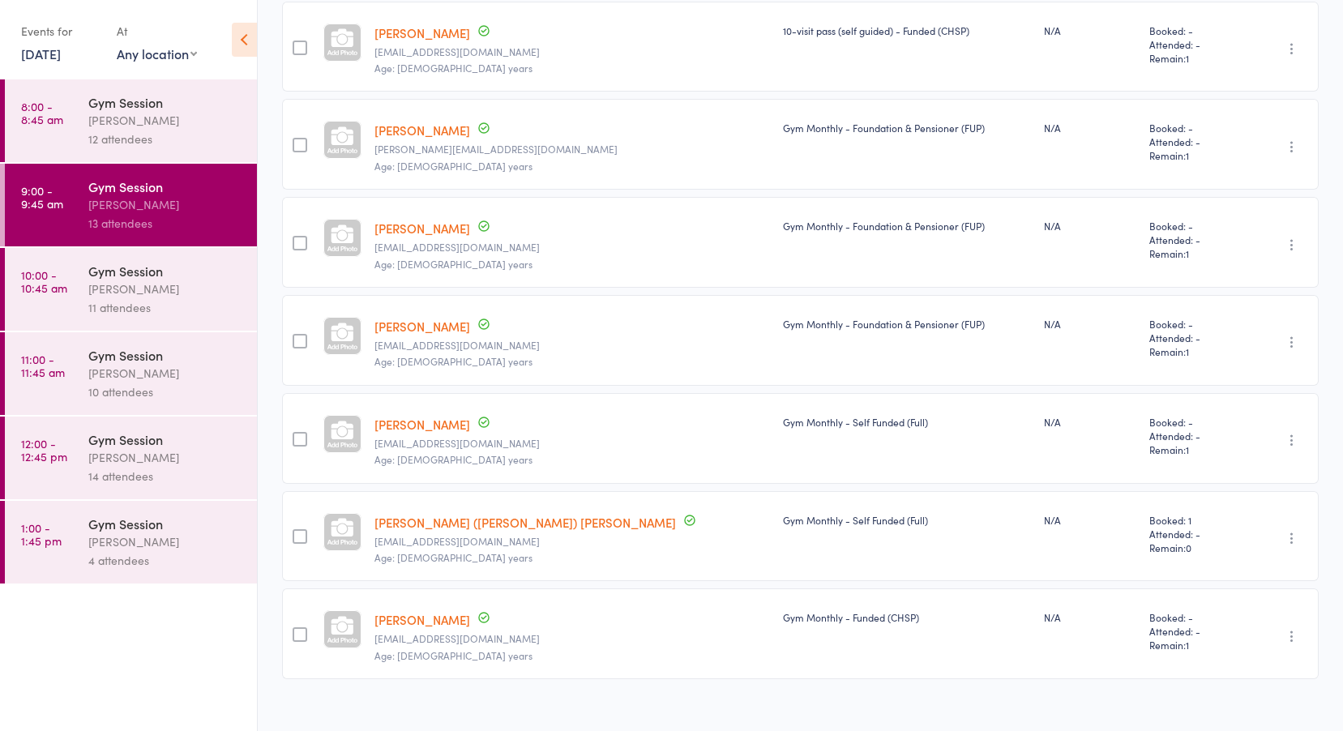
scroll to position [875, 0]
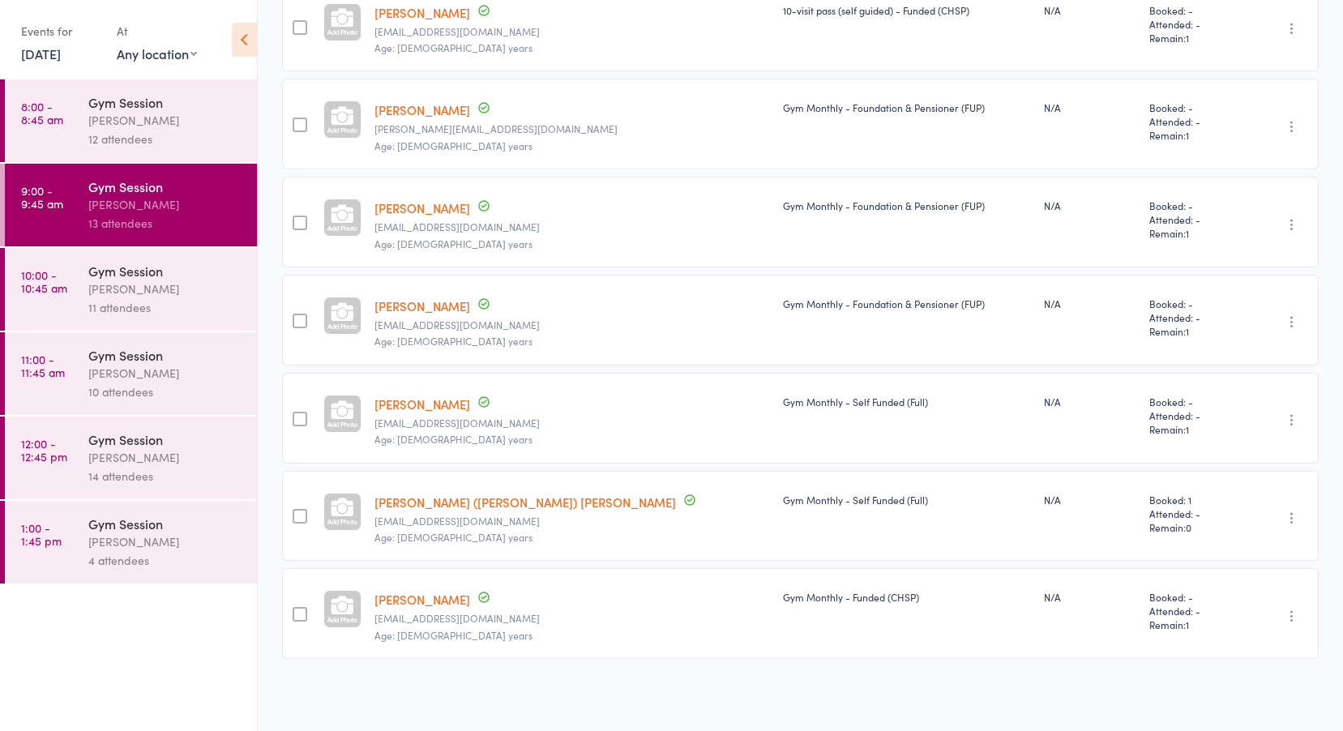
click at [56, 292] on time "10:00 - 10:45 am" at bounding box center [44, 281] width 46 height 26
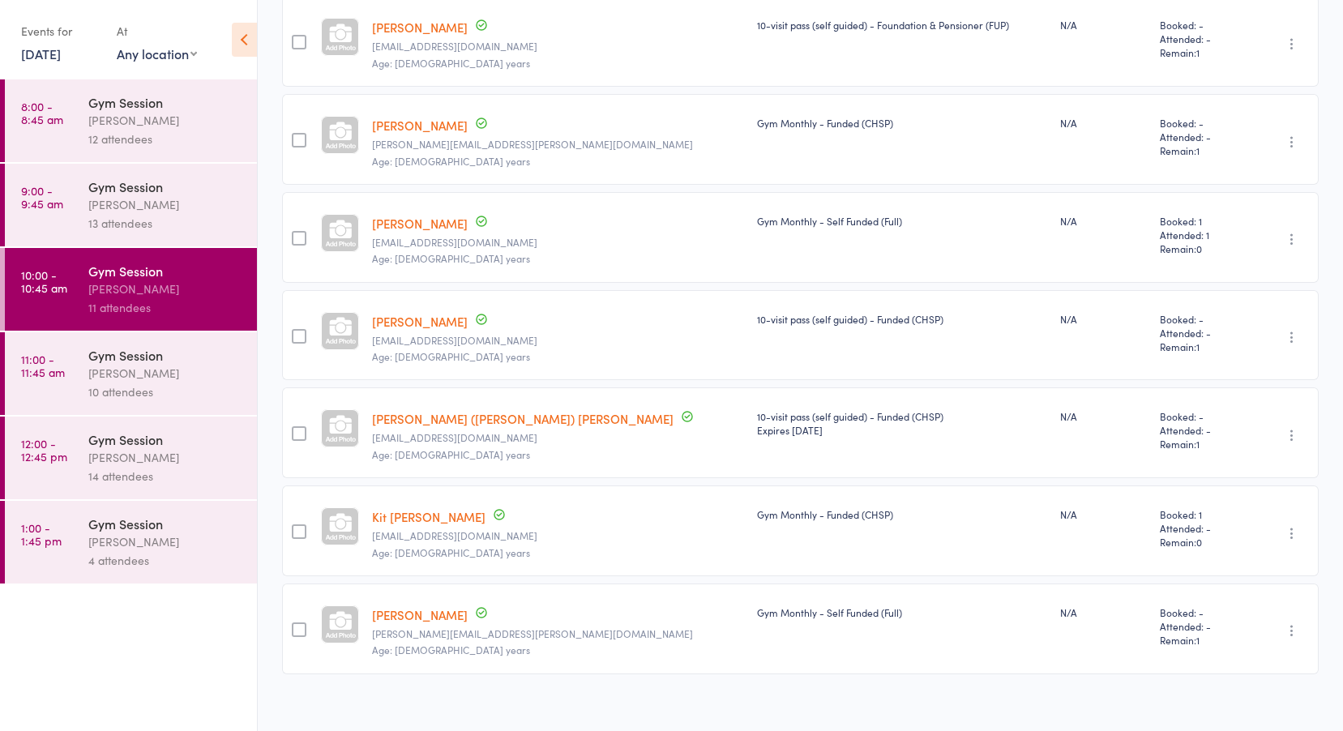
scroll to position [581, 0]
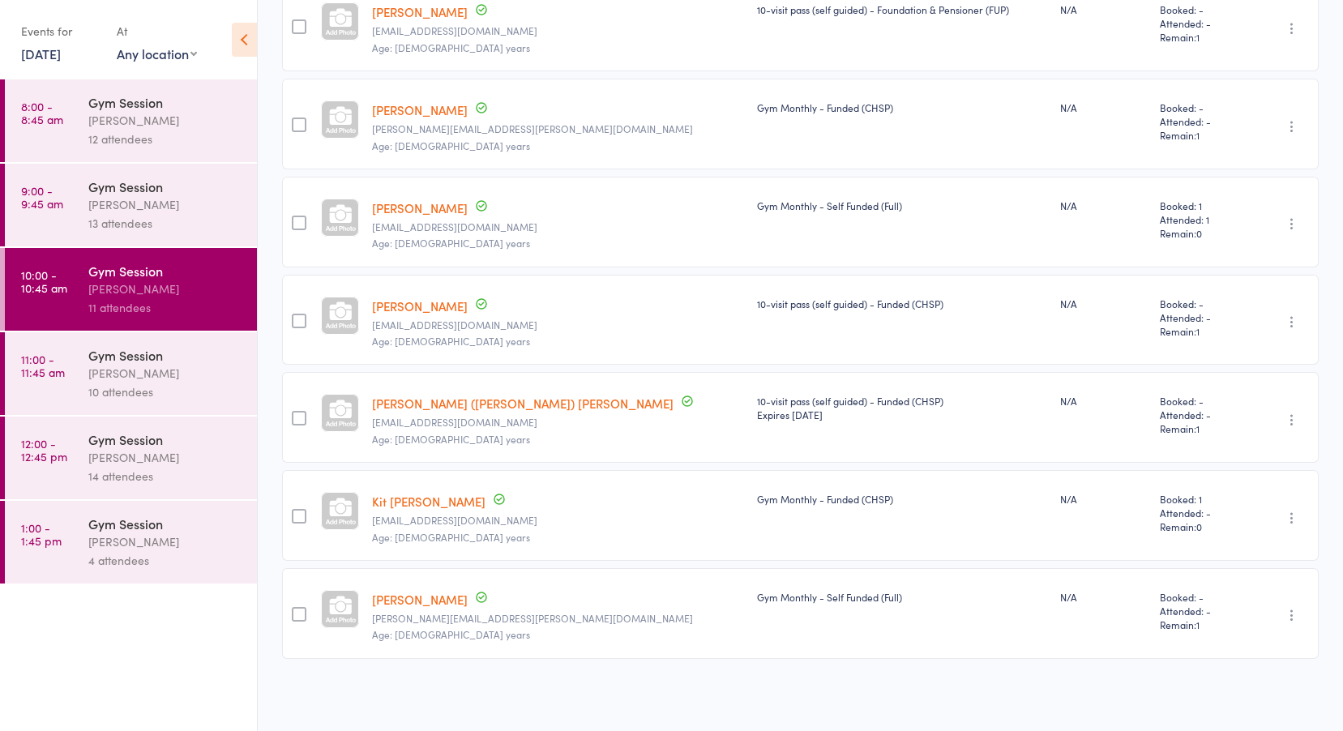
click at [94, 369] on div "Tiffany Yeong" at bounding box center [165, 373] width 155 height 19
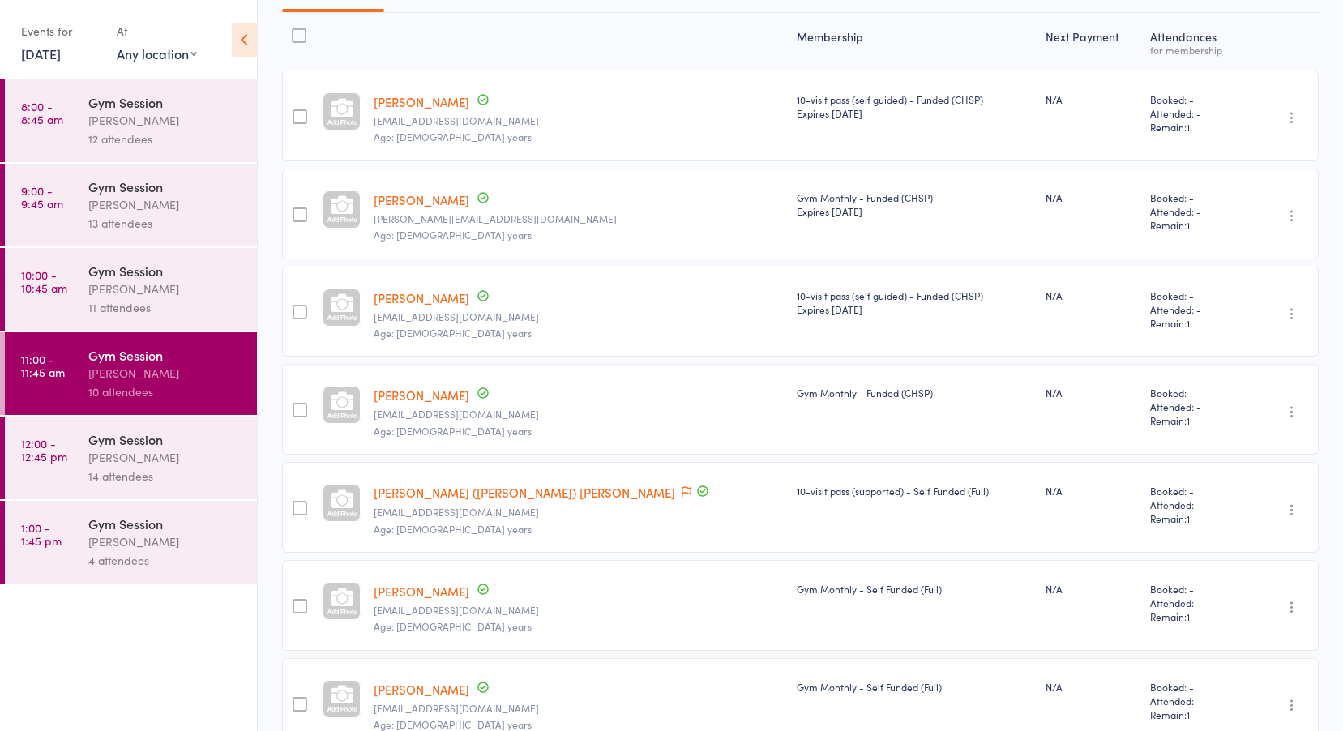
scroll to position [244, 0]
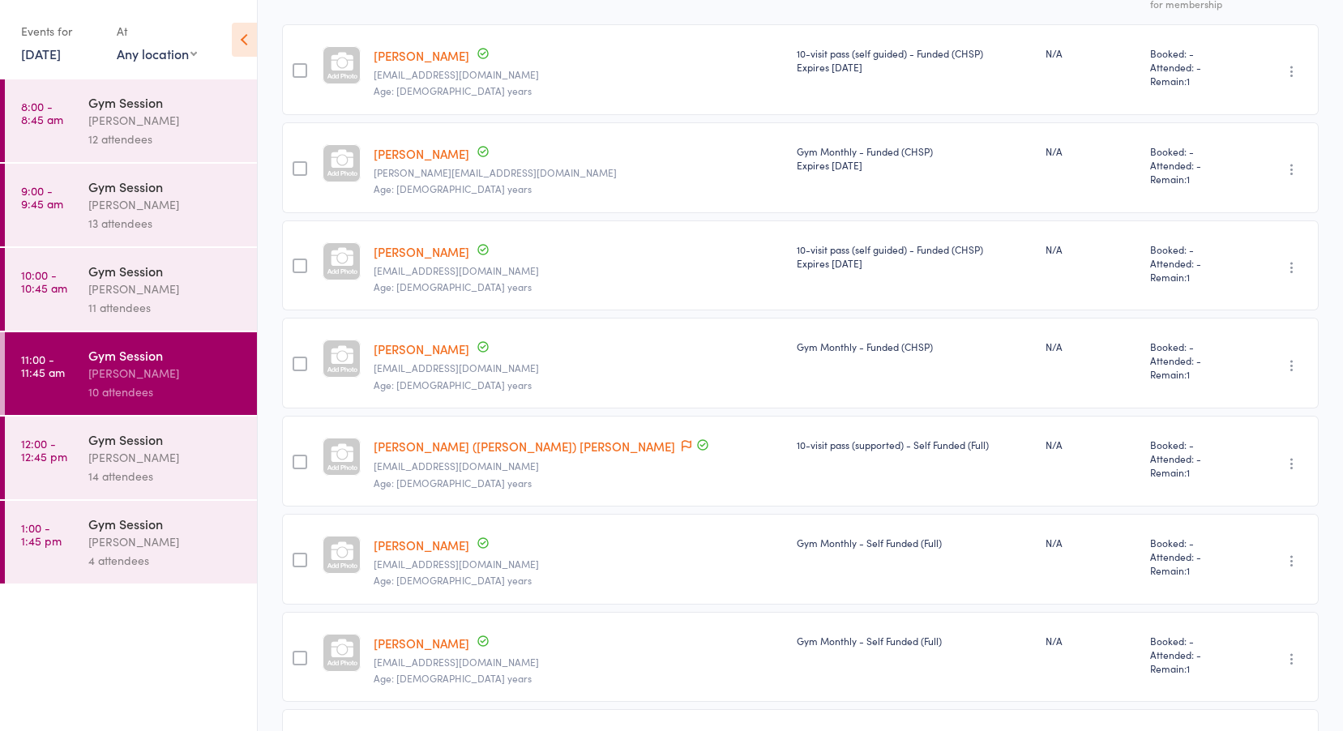
click at [421, 152] on link "David Greig" at bounding box center [422, 153] width 96 height 17
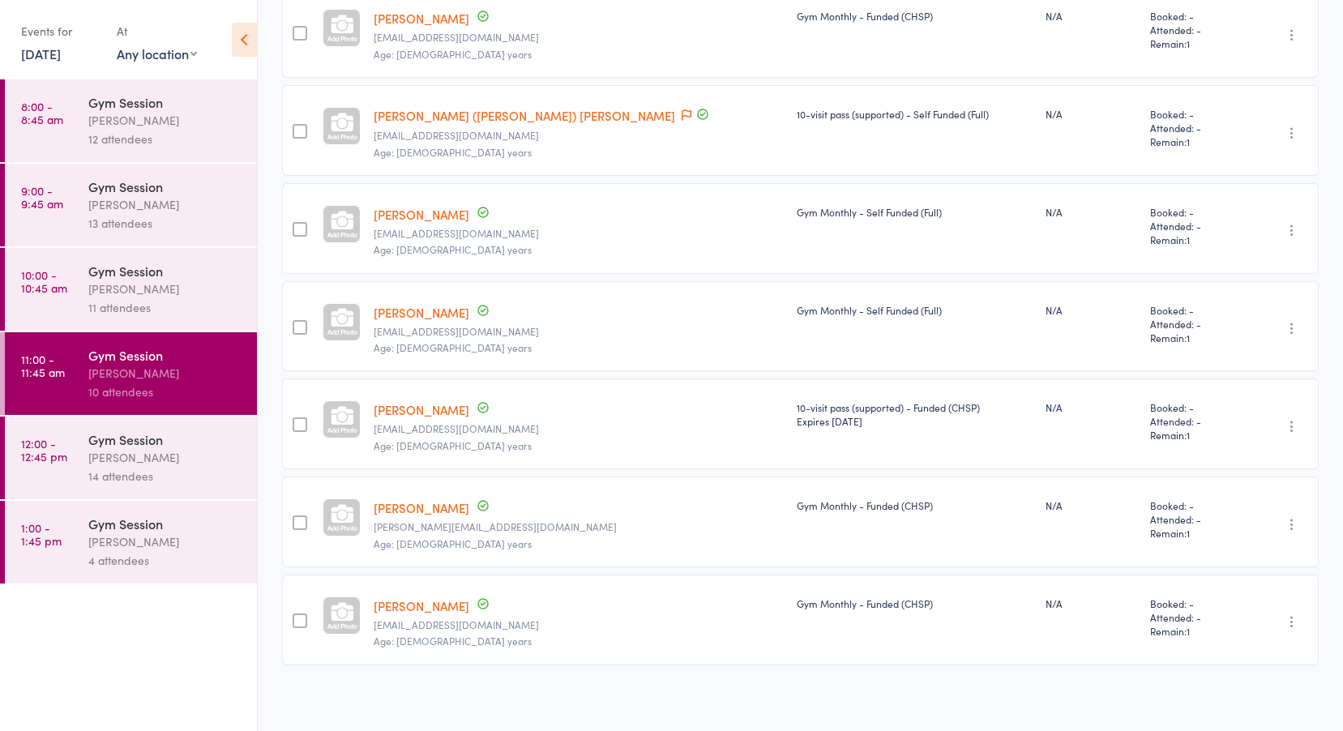
scroll to position [581, 0]
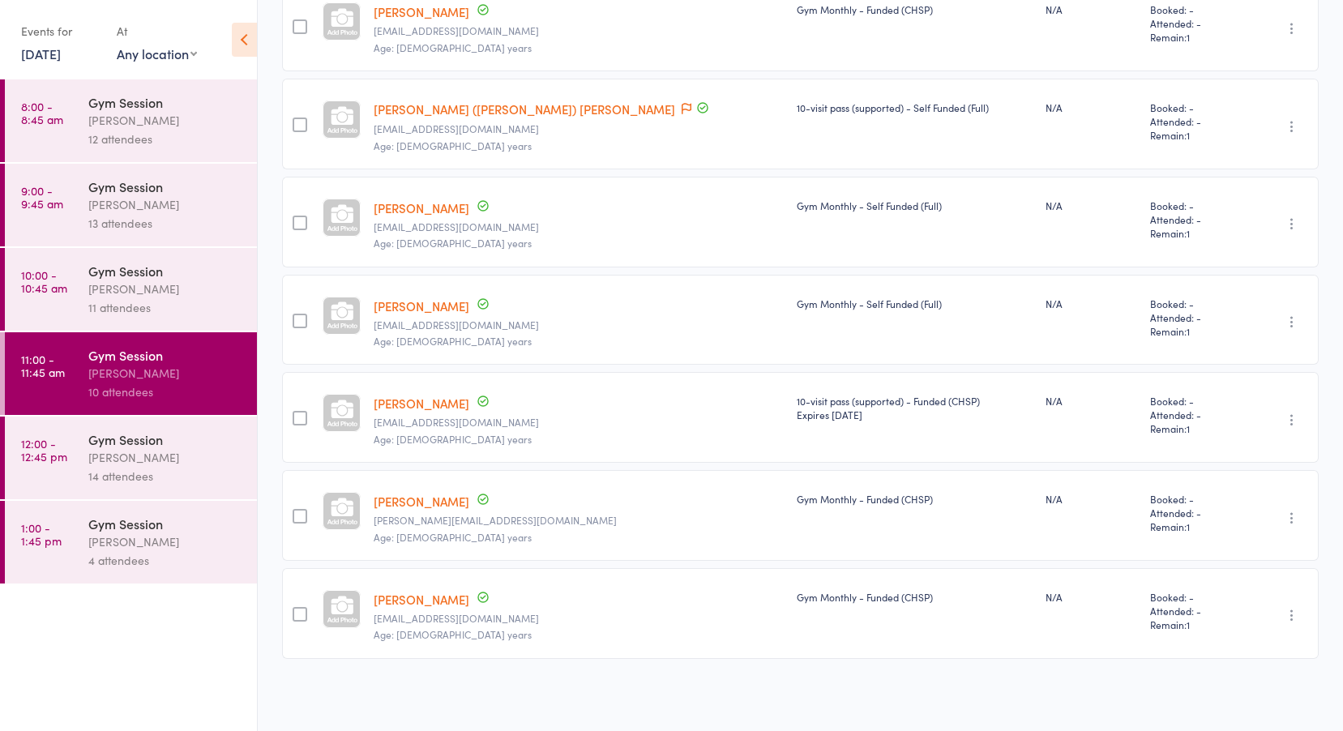
click at [63, 430] on link "12:00 - 12:45 pm Gym Session Tiffany Yeong 14 attendees" at bounding box center [131, 458] width 252 height 83
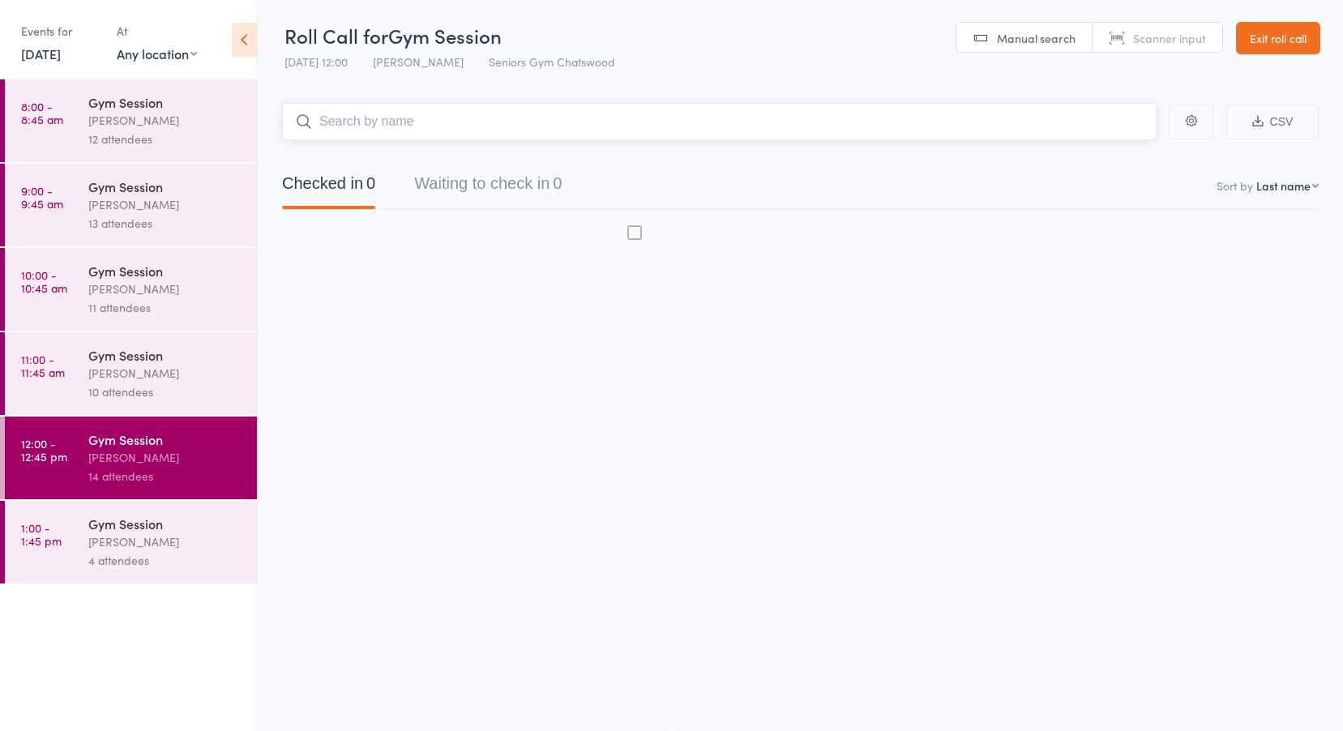
scroll to position [1, 0]
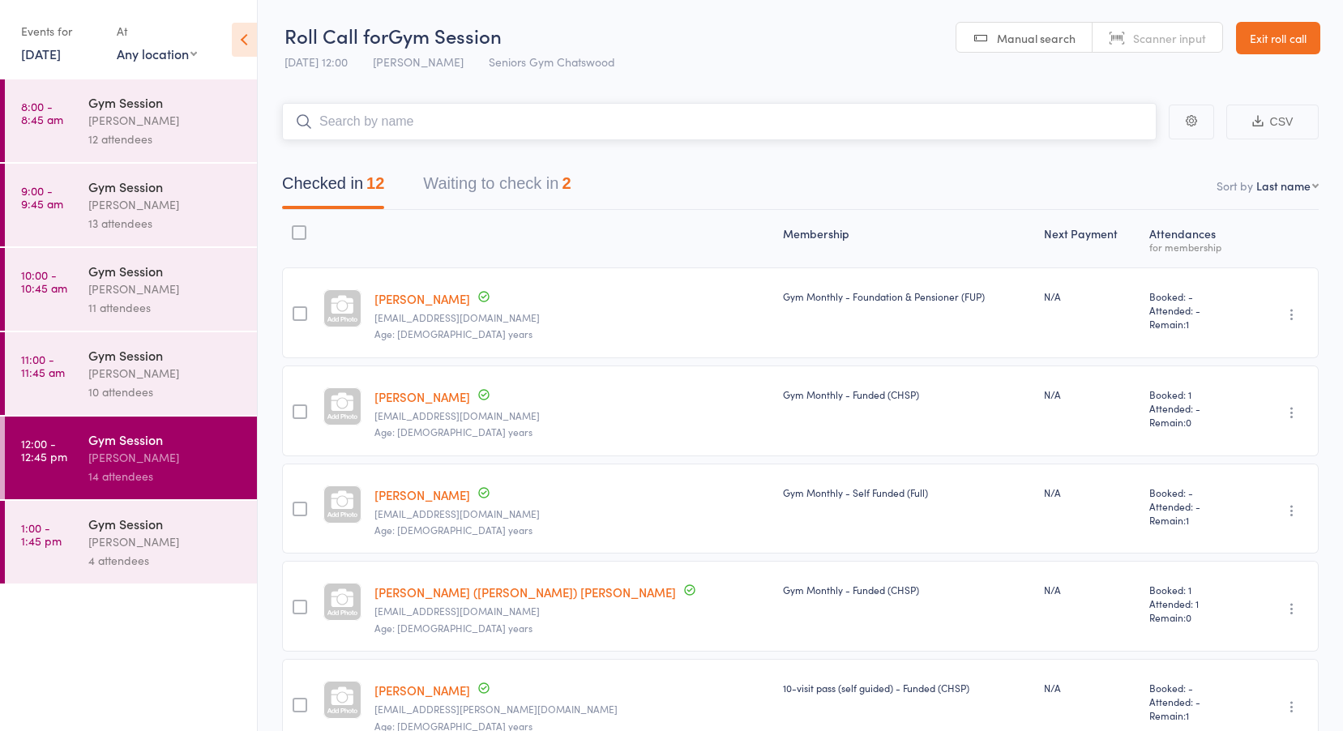
click at [535, 189] on button "Waiting to check in 2" at bounding box center [497, 187] width 148 height 43
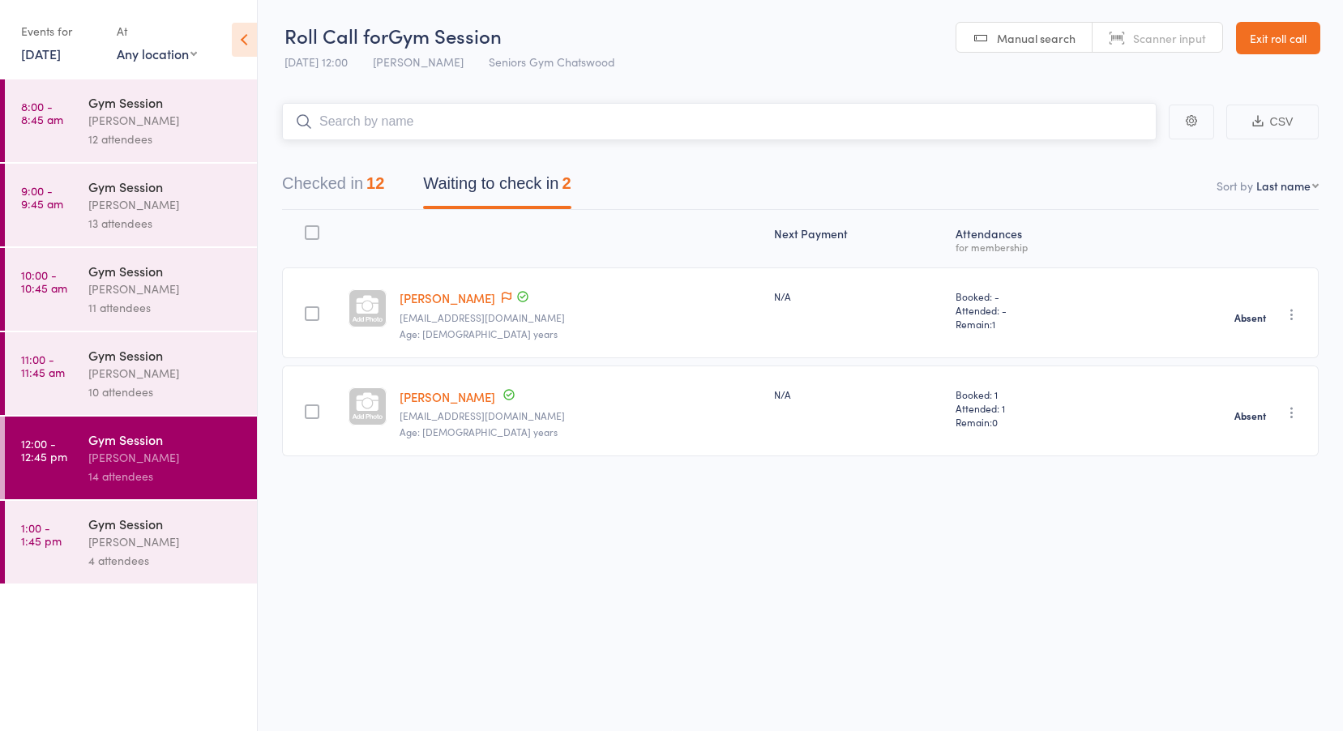
click at [339, 186] on button "Checked in 12" at bounding box center [333, 187] width 102 height 43
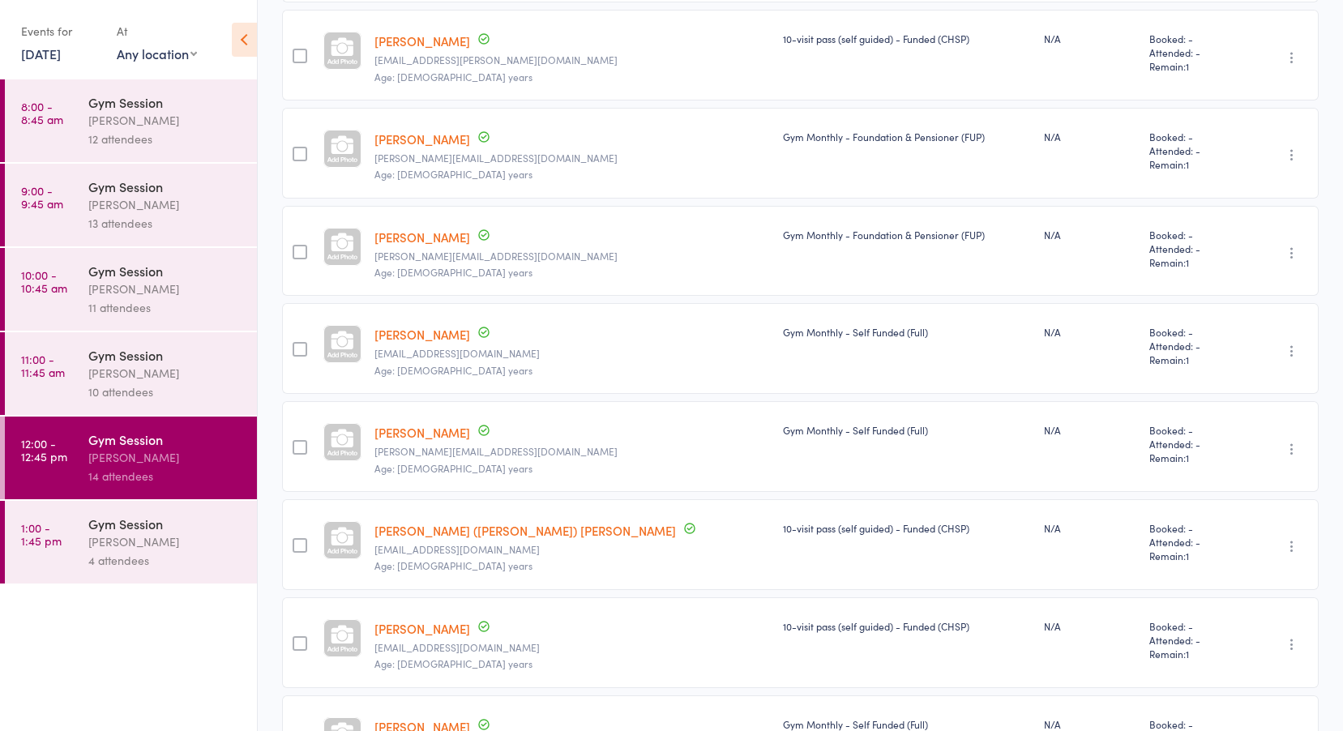
scroll to position [777, 0]
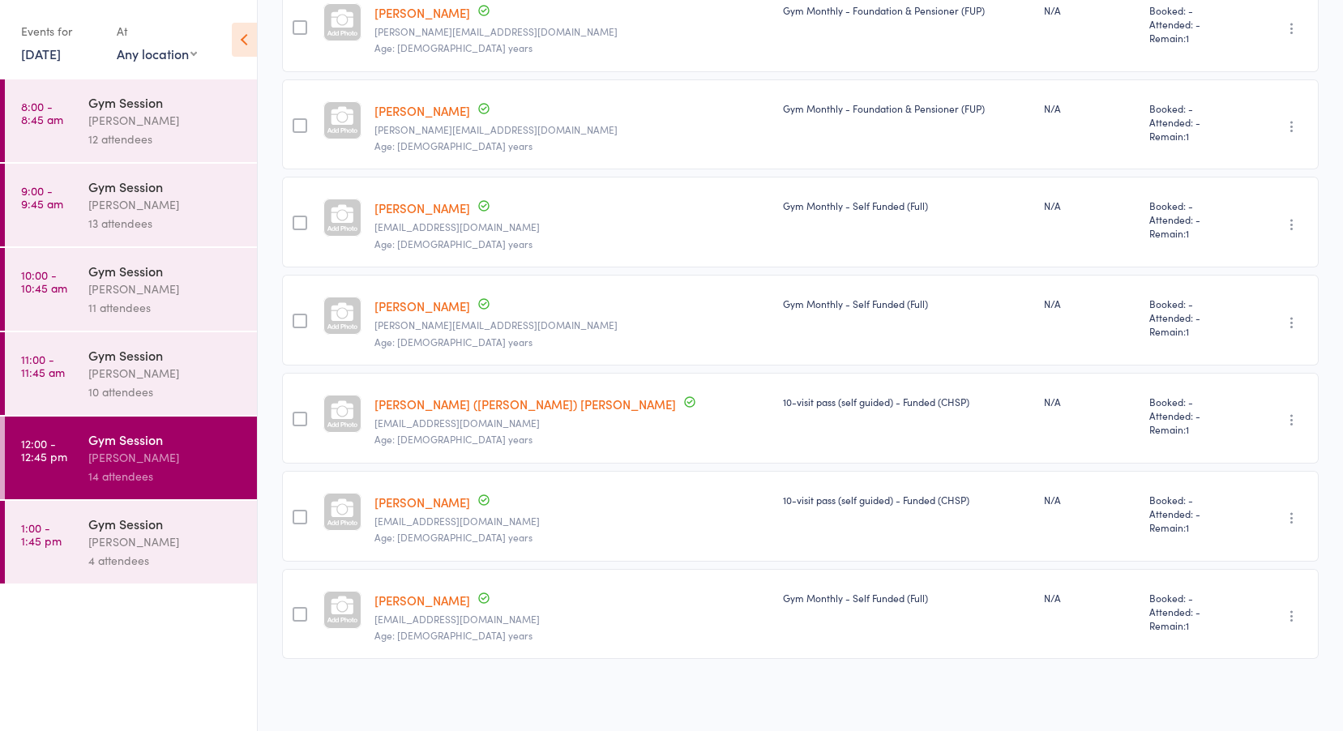
click at [161, 527] on div "Gym Session" at bounding box center [165, 524] width 155 height 18
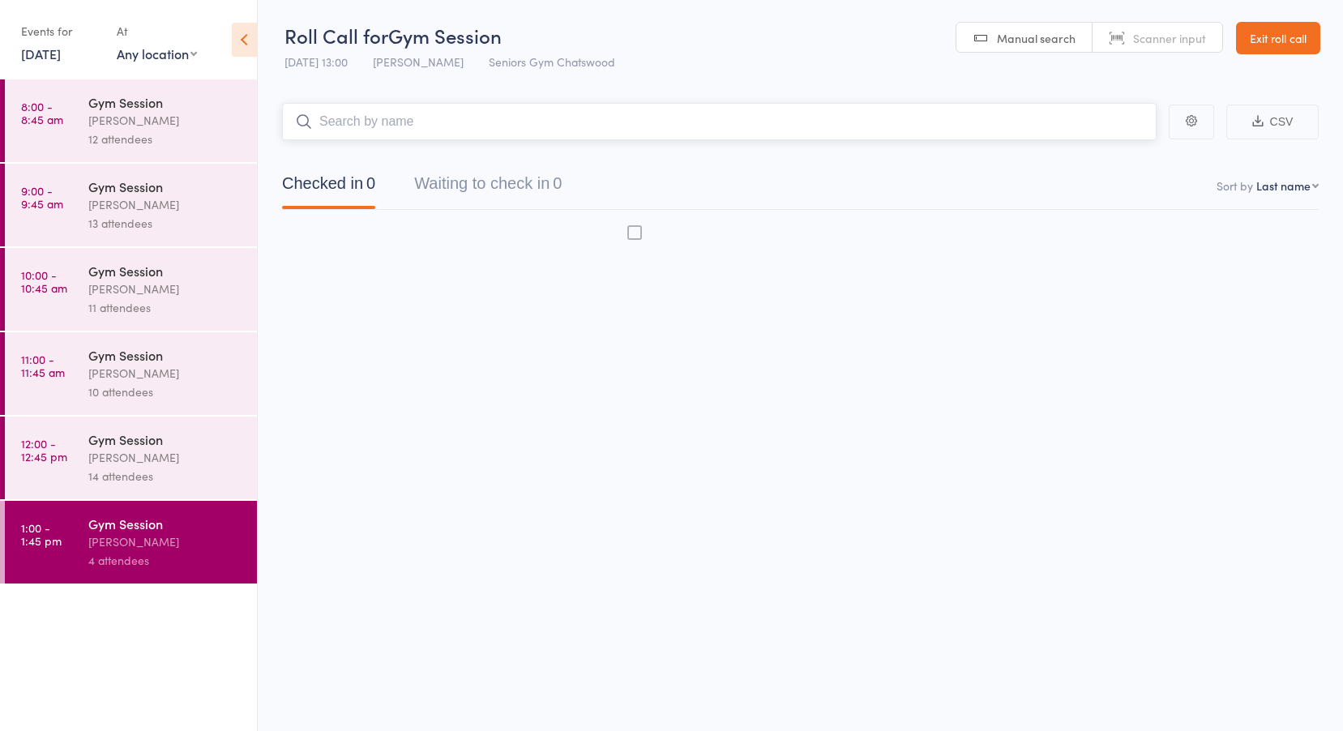
scroll to position [1, 0]
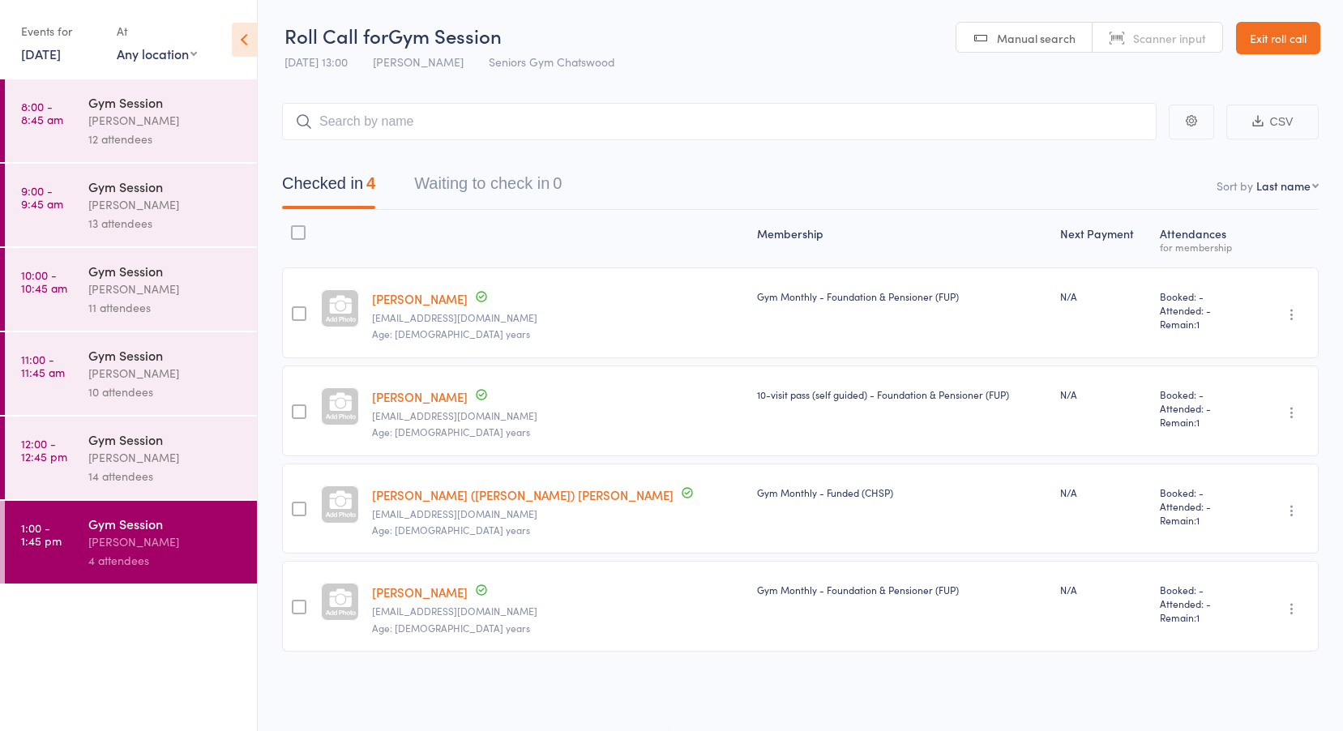
click at [1279, 29] on link "Exit roll call" at bounding box center [1278, 38] width 84 height 32
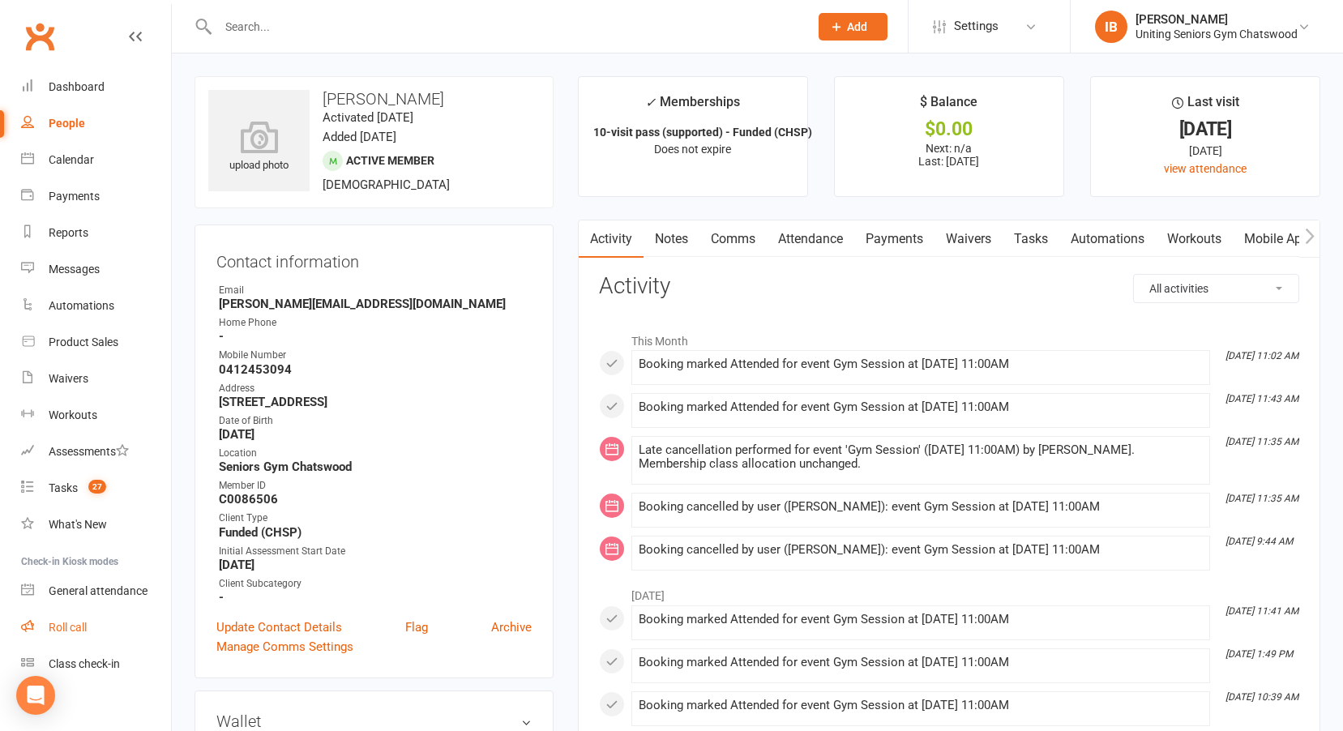
click at [71, 622] on div "Roll call" at bounding box center [68, 627] width 38 height 13
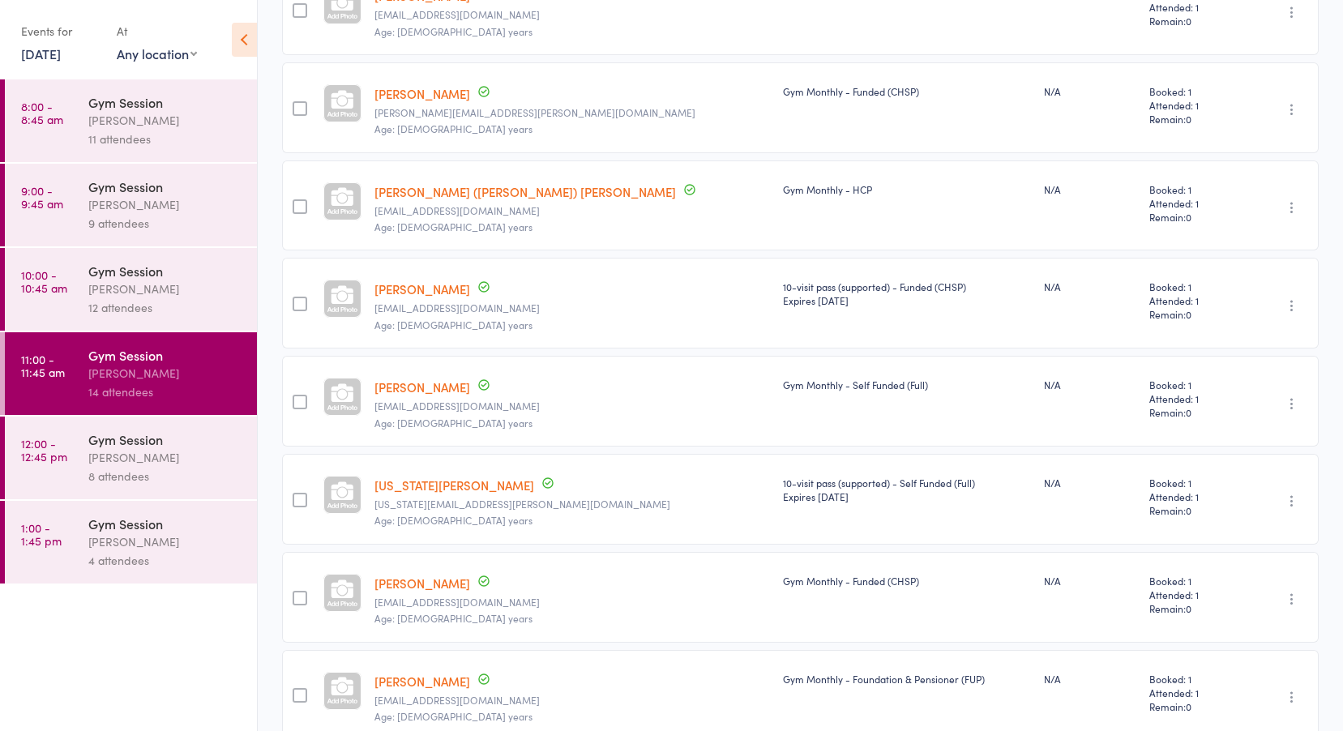
scroll to position [875, 0]
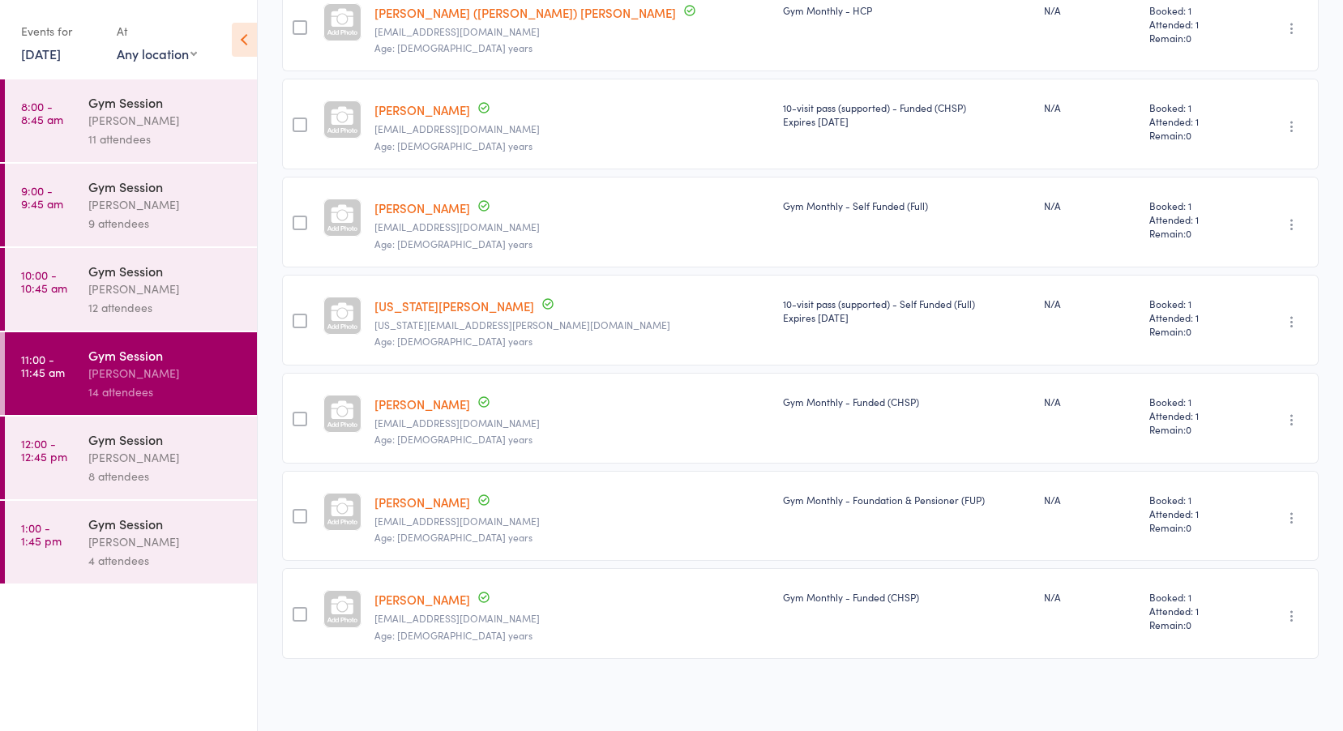
click at [61, 54] on link "[DATE]" at bounding box center [41, 54] width 40 height 18
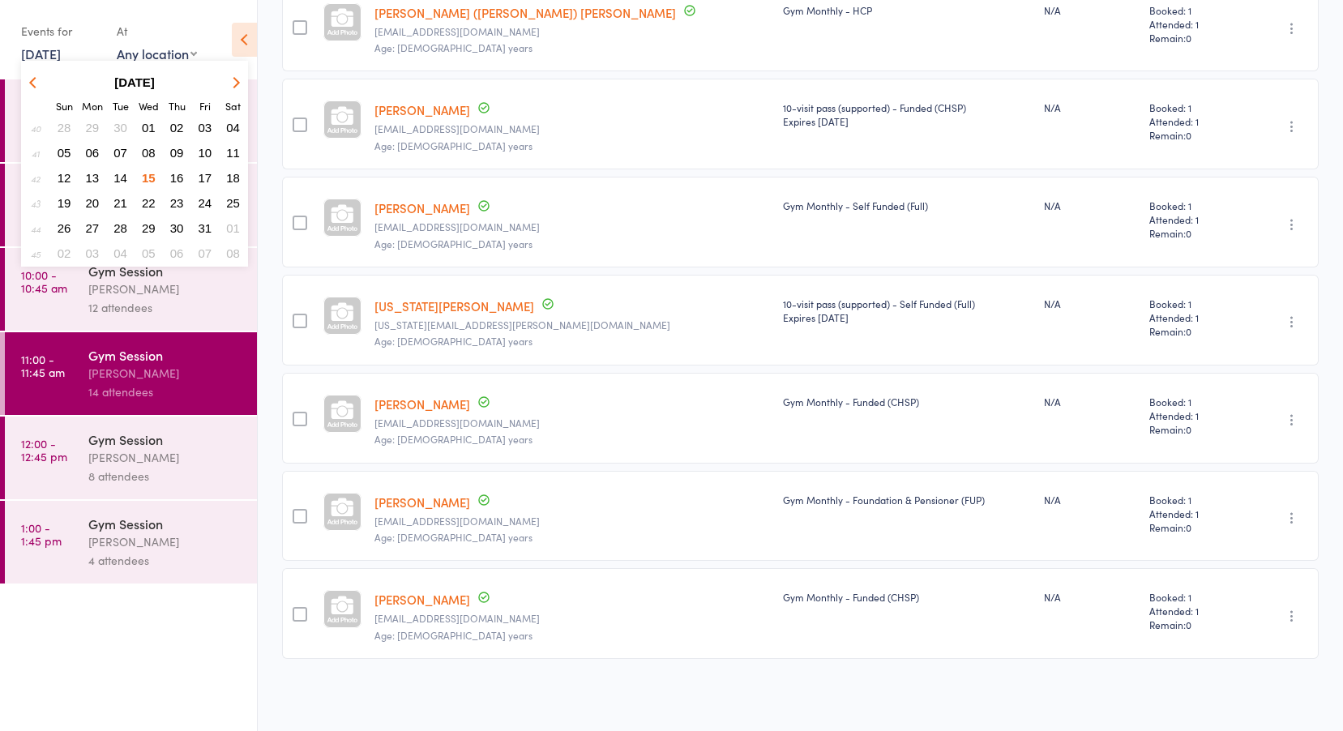
click at [125, 177] on span "14" at bounding box center [120, 178] width 14 height 14
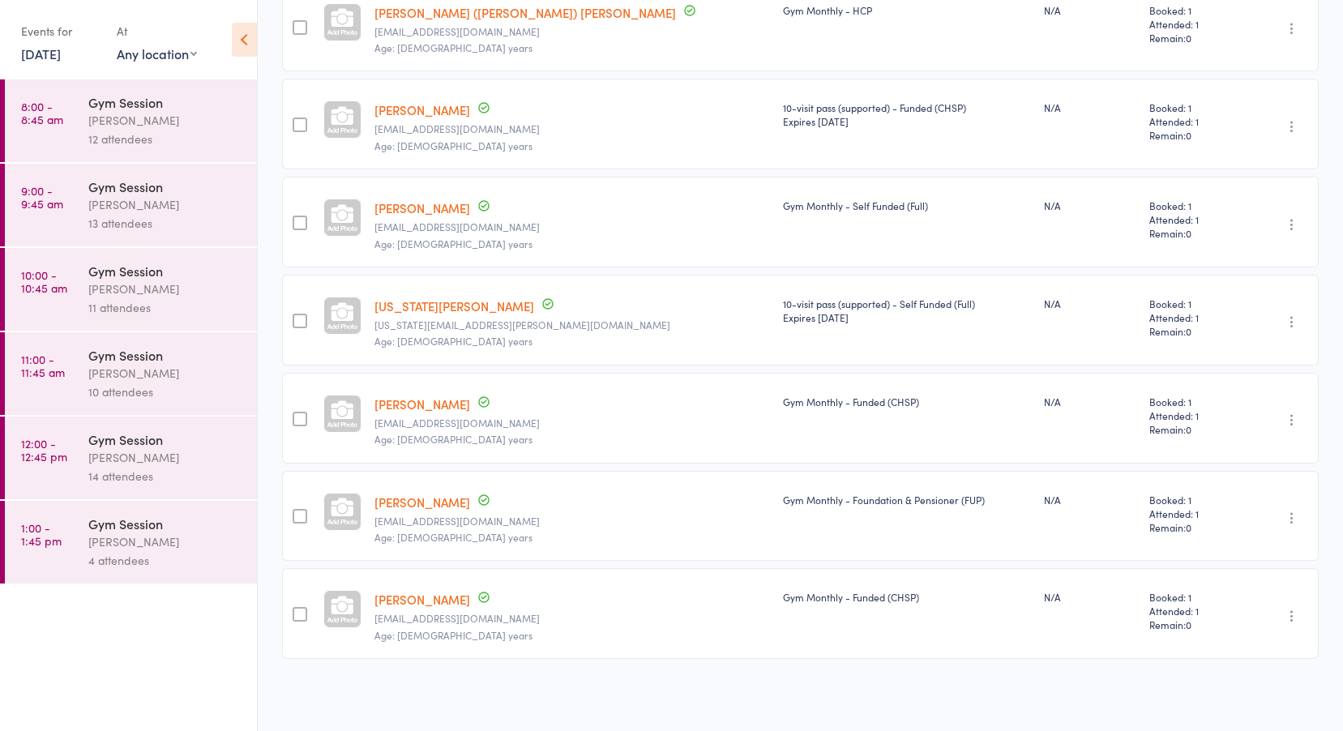
click at [134, 362] on div "Gym Session" at bounding box center [165, 355] width 155 height 18
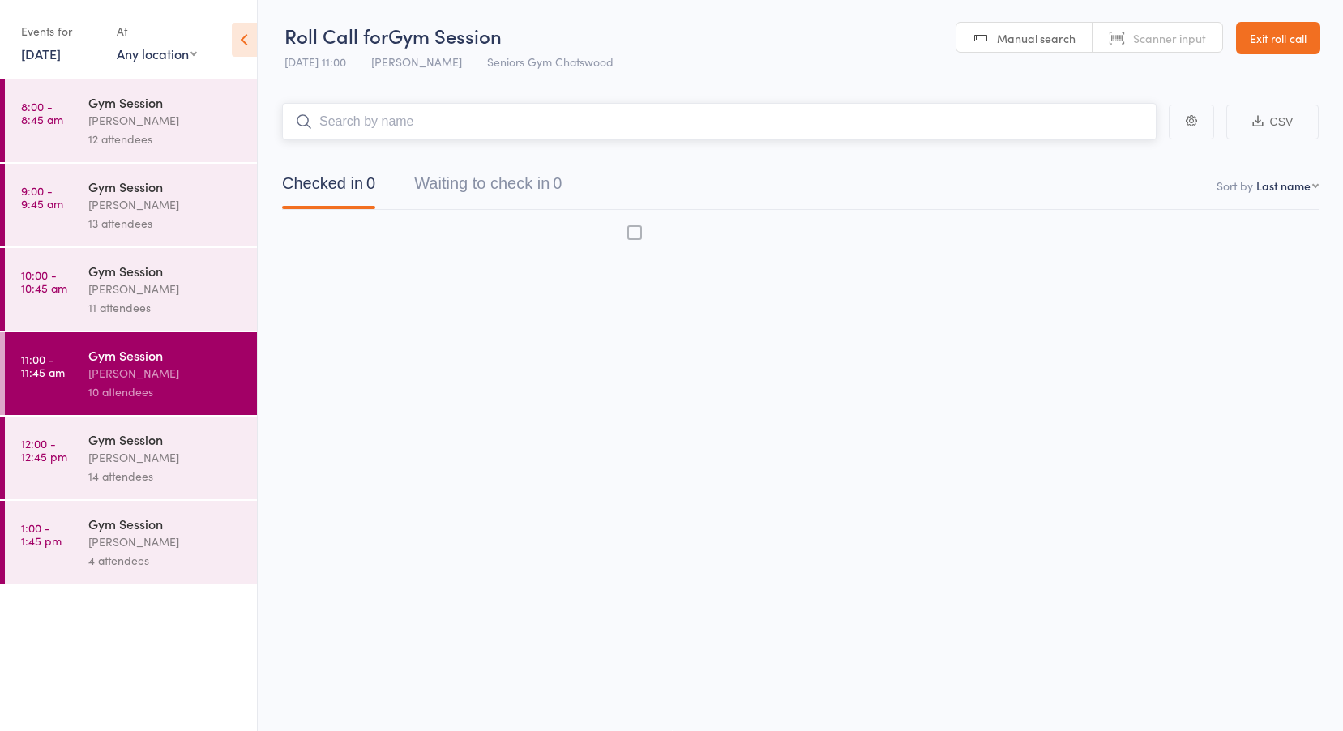
scroll to position [1, 0]
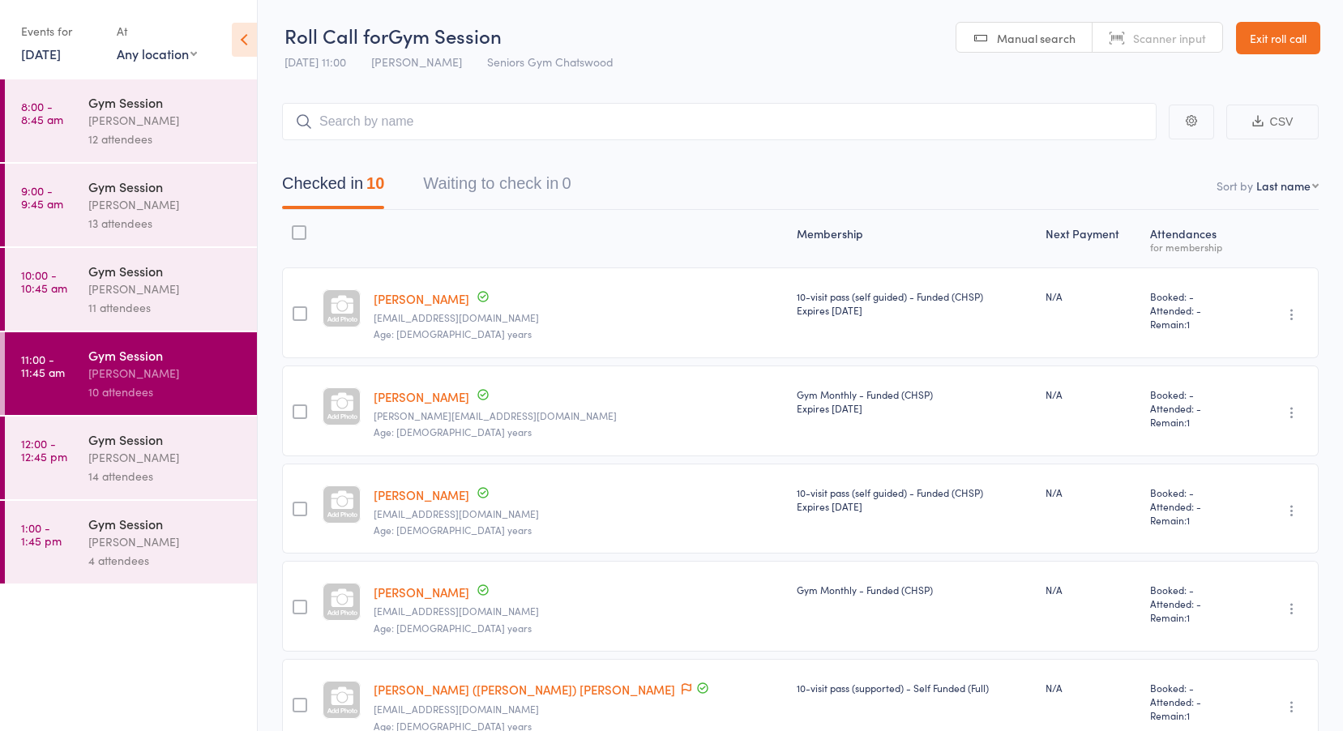
click at [417, 393] on link "[PERSON_NAME]" at bounding box center [422, 396] width 96 height 17
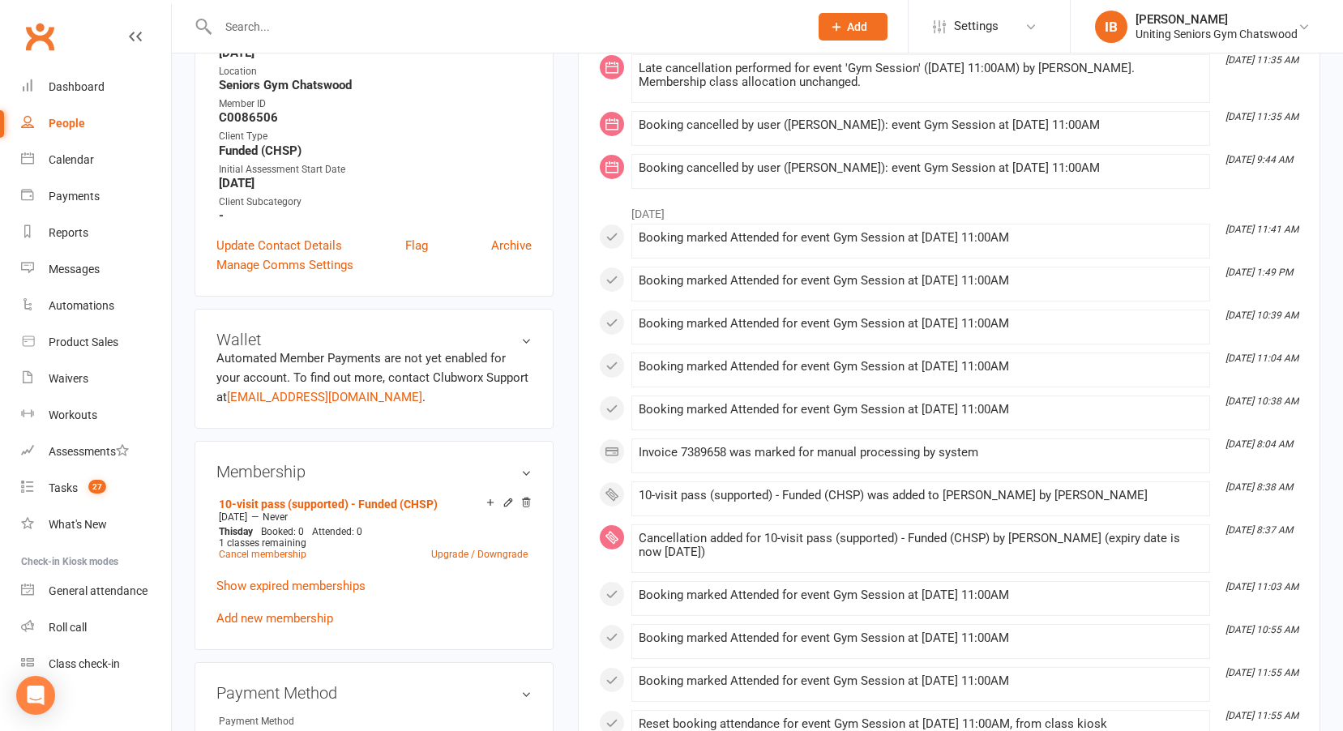
scroll to position [405, 0]
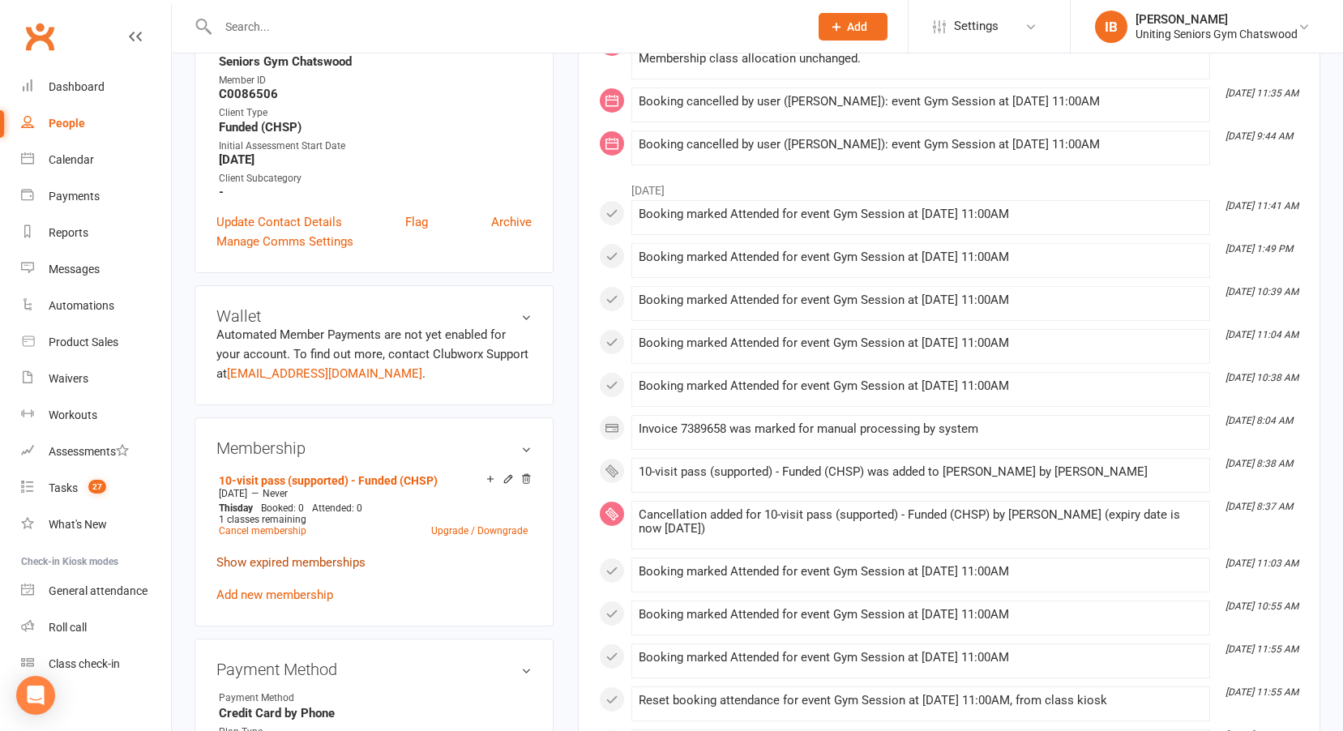
click at [287, 562] on link "Show expired memberships" at bounding box center [290, 562] width 149 height 15
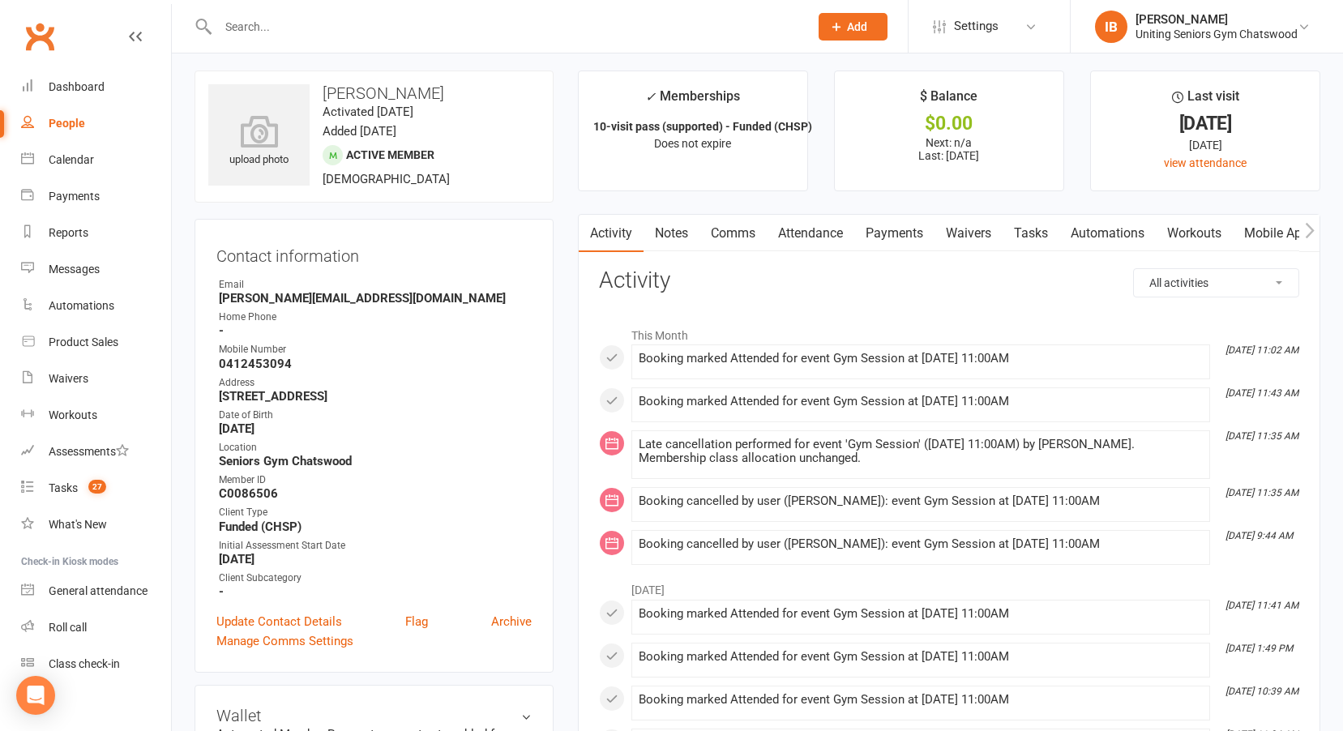
scroll to position [0, 0]
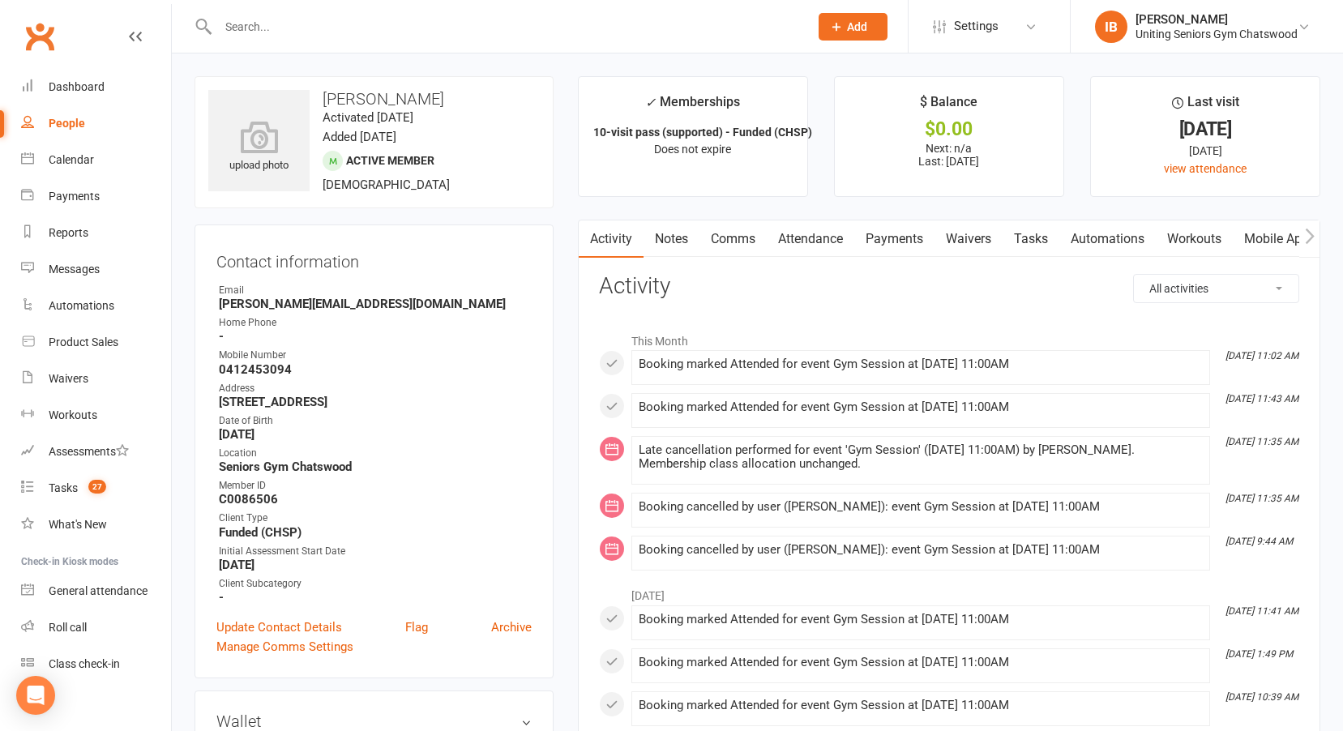
click at [1308, 233] on icon "button" at bounding box center [1309, 235] width 9 height 15
click at [588, 238] on icon "button" at bounding box center [588, 235] width 9 height 15
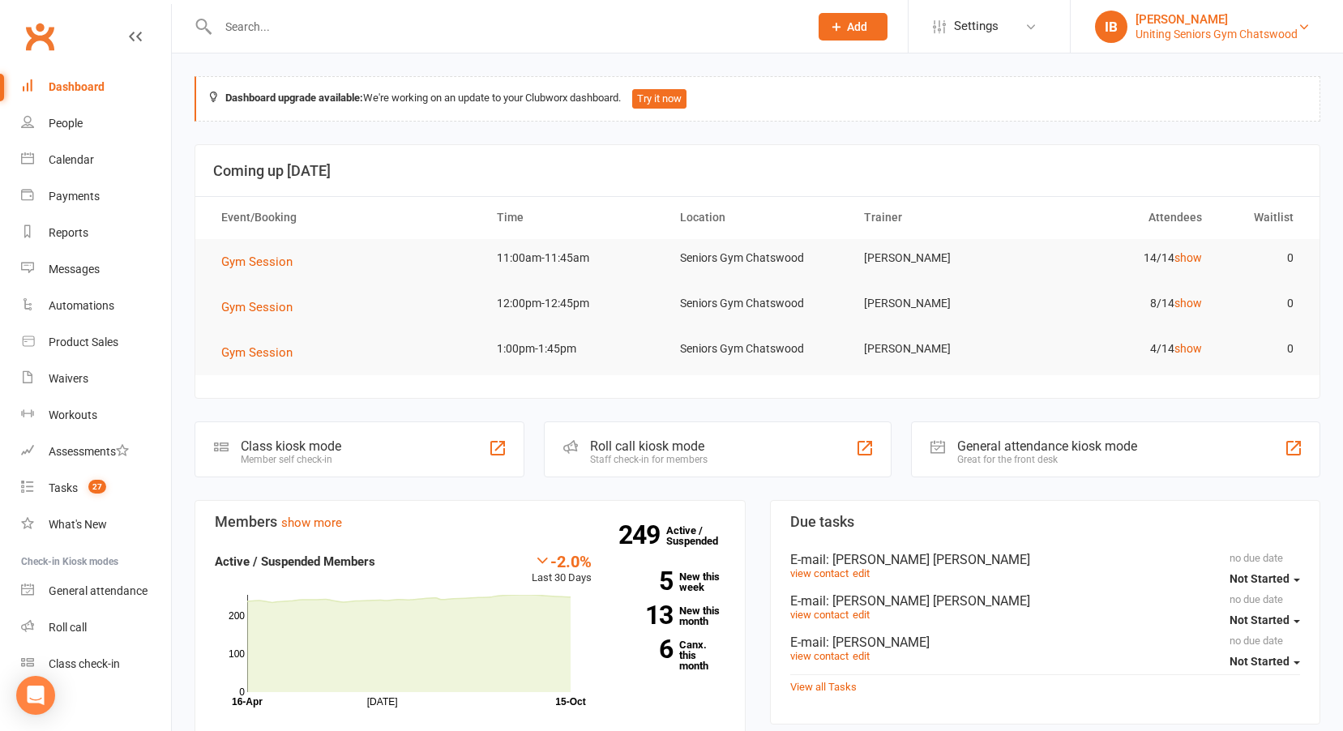
click at [1255, 34] on div "Uniting Seniors Gym Chatswood" at bounding box center [1217, 34] width 162 height 15
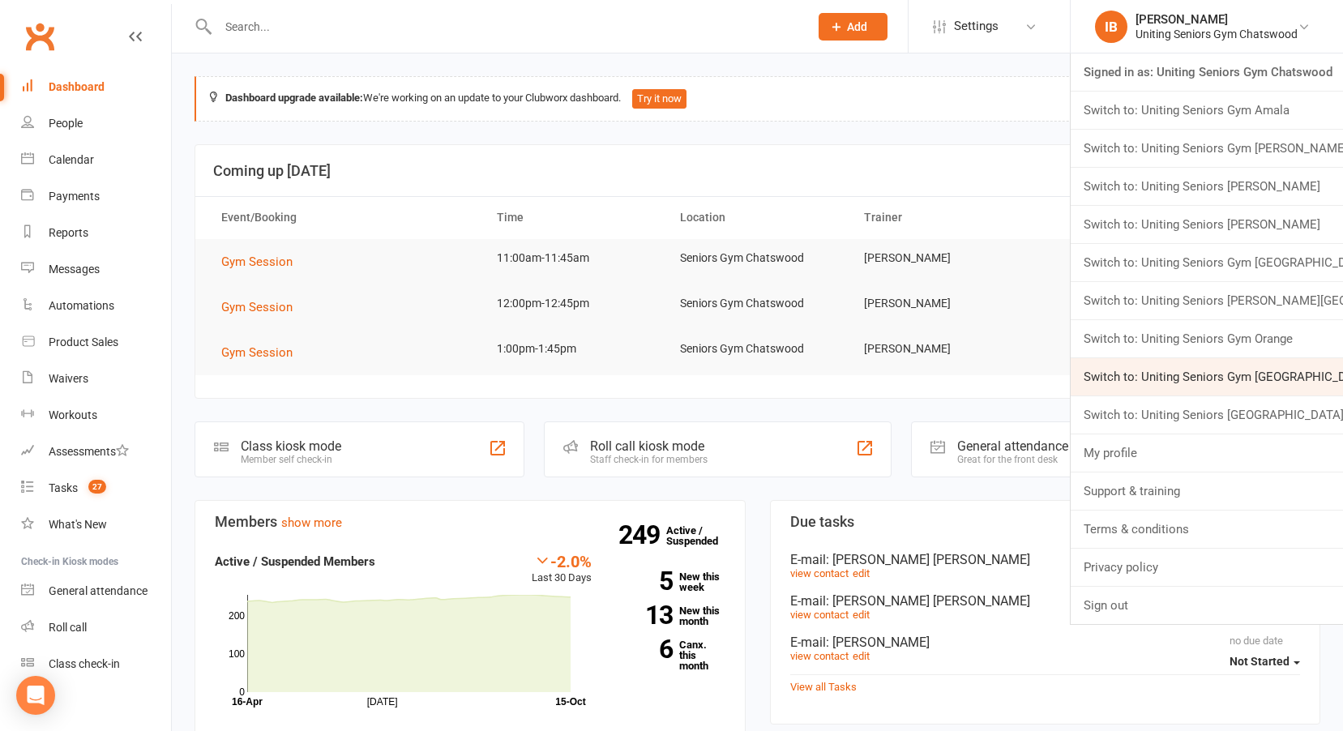
click at [1199, 378] on link "Switch to: Uniting Seniors Gym Waverley" at bounding box center [1207, 376] width 272 height 37
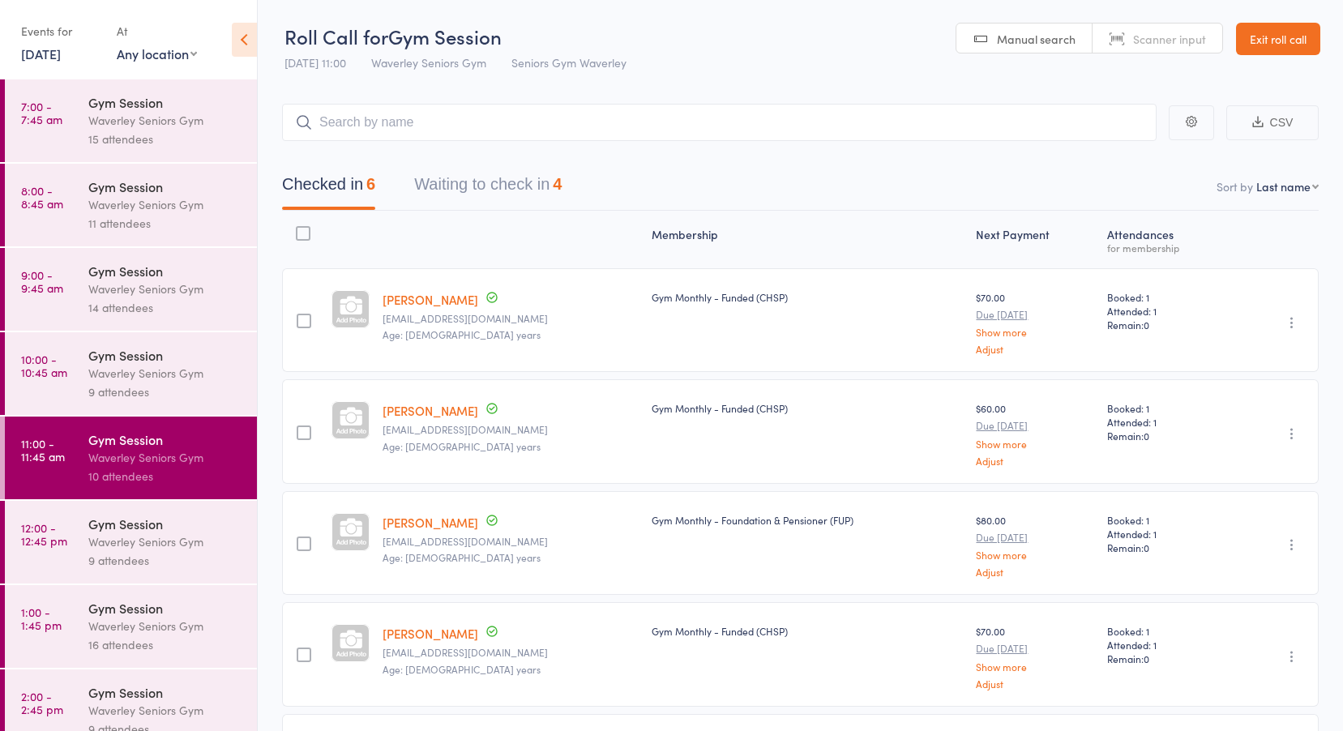
click at [61, 50] on link "[DATE]" at bounding box center [41, 54] width 40 height 18
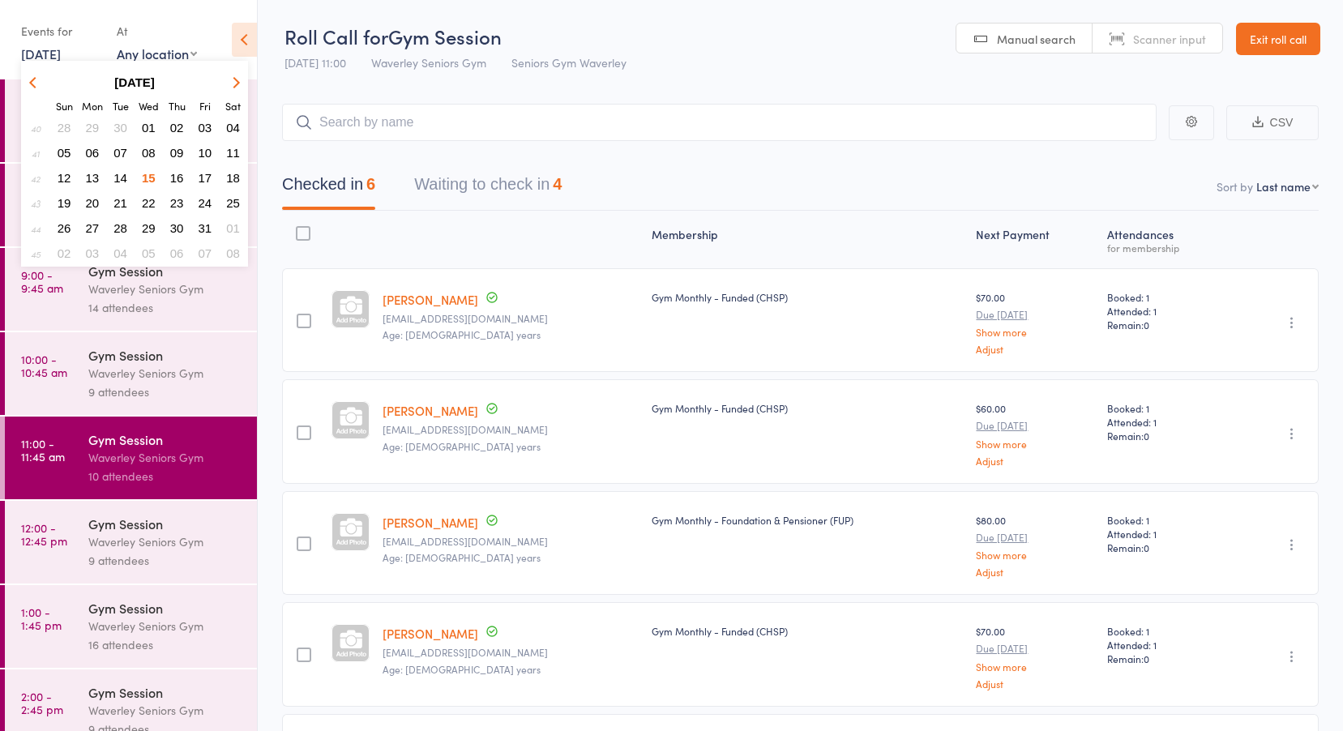
click at [120, 173] on span "14" at bounding box center [120, 178] width 14 height 14
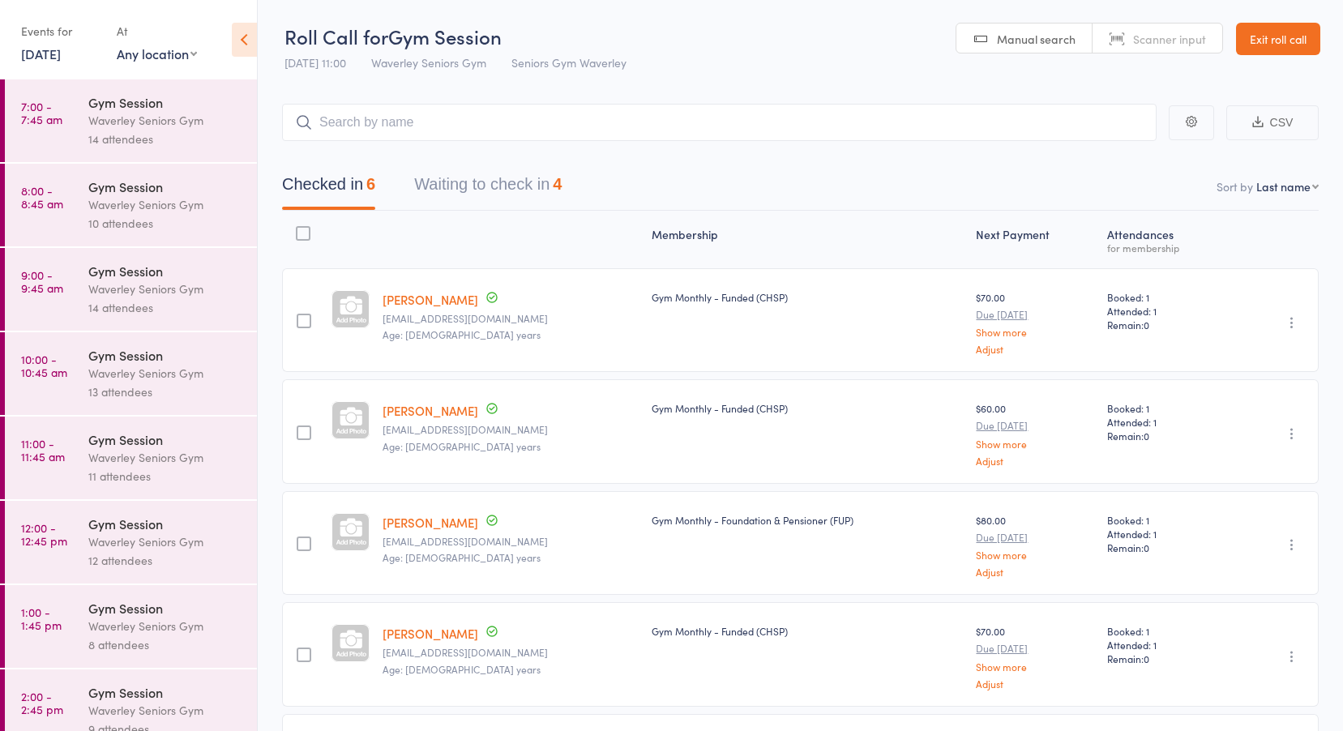
click at [82, 109] on link "7:00 - 7:45 am Gym Session Waverley Seniors Gym 14 attendees" at bounding box center [131, 120] width 252 height 83
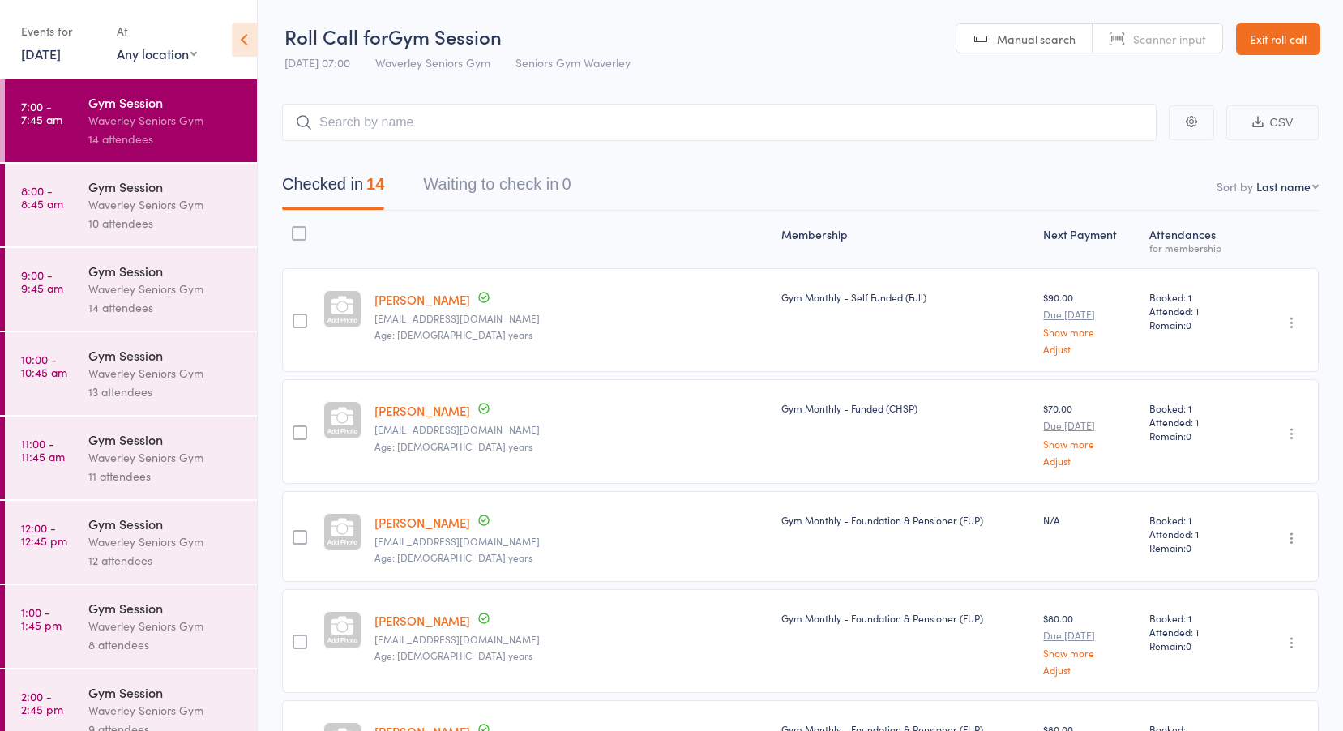
click at [75, 186] on link "8:00 - 8:45 am Gym Session Waverley Seniors Gym 10 attendees" at bounding box center [131, 205] width 252 height 83
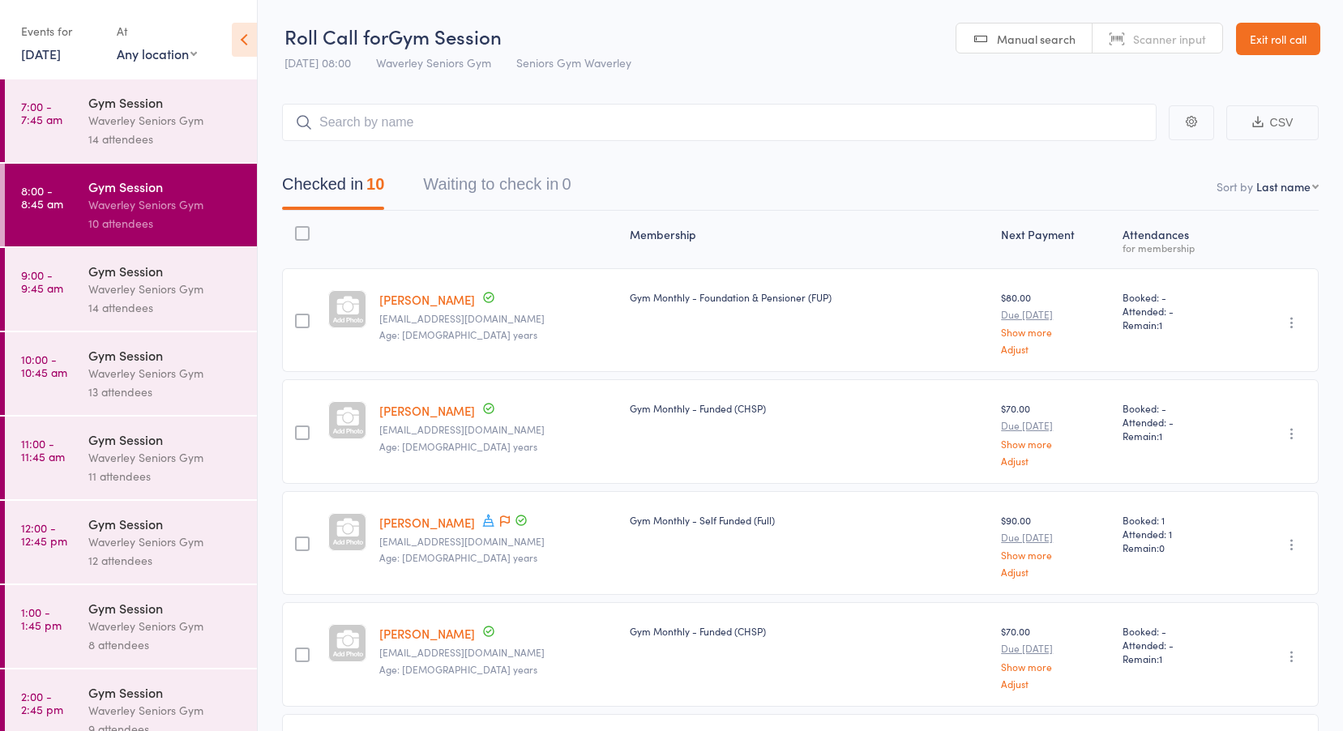
click at [63, 260] on link "9:00 - 9:45 am Gym Session Waverley Seniors Gym 14 attendees" at bounding box center [131, 289] width 252 height 83
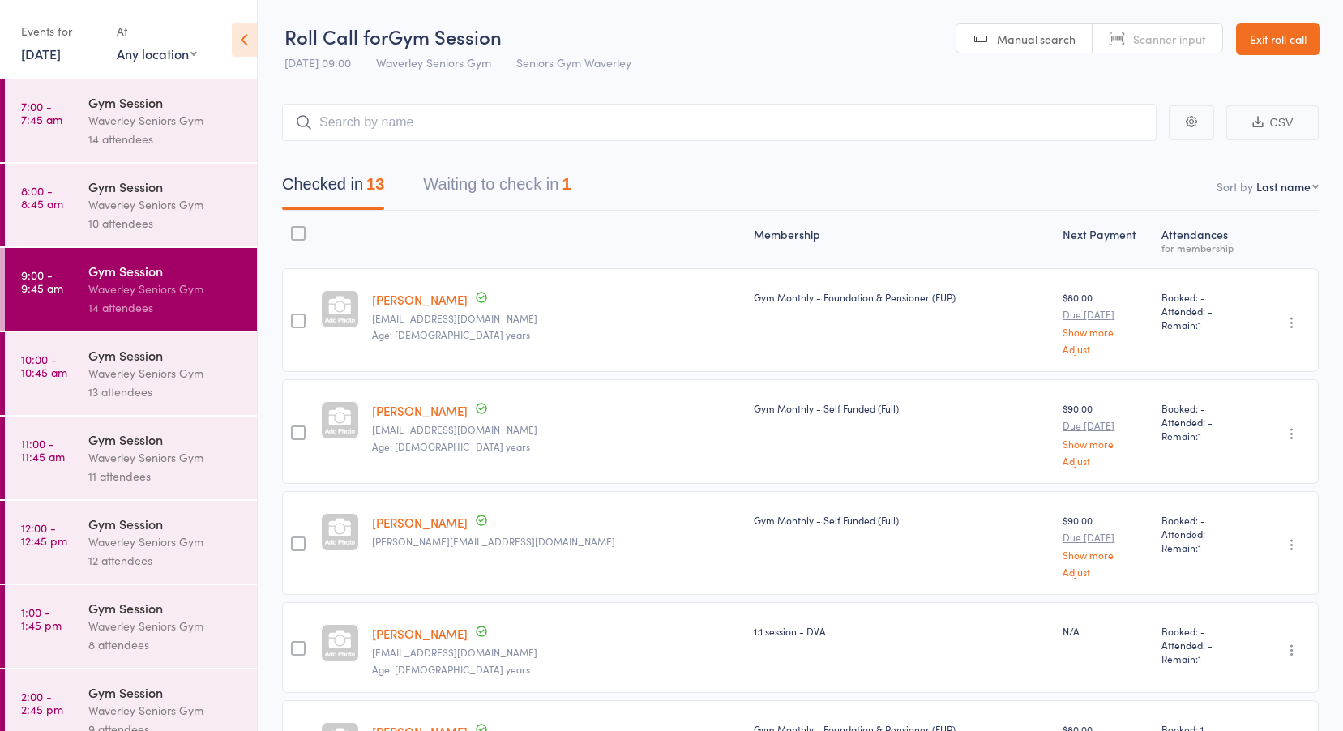
click at [528, 177] on button "Waiting to check in 1" at bounding box center [497, 188] width 148 height 43
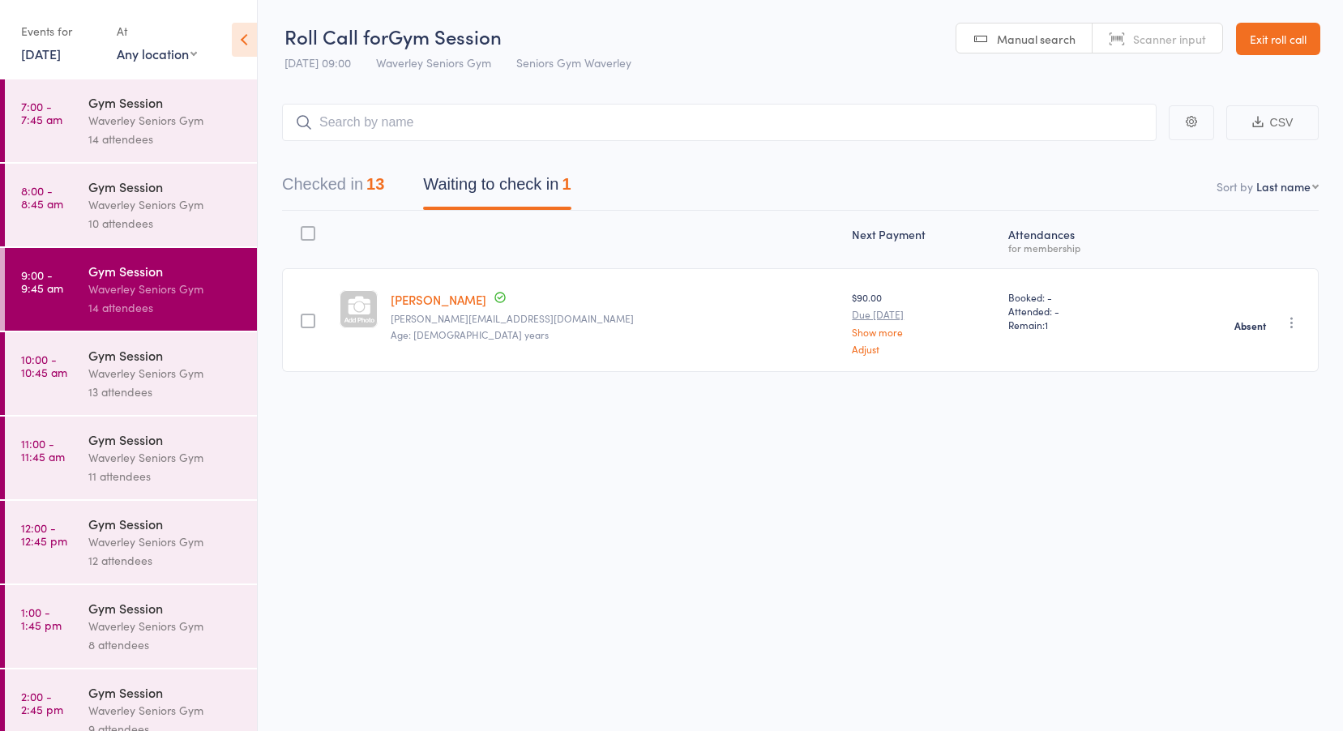
click at [55, 366] on time "10:00 - 10:45 am" at bounding box center [44, 366] width 46 height 26
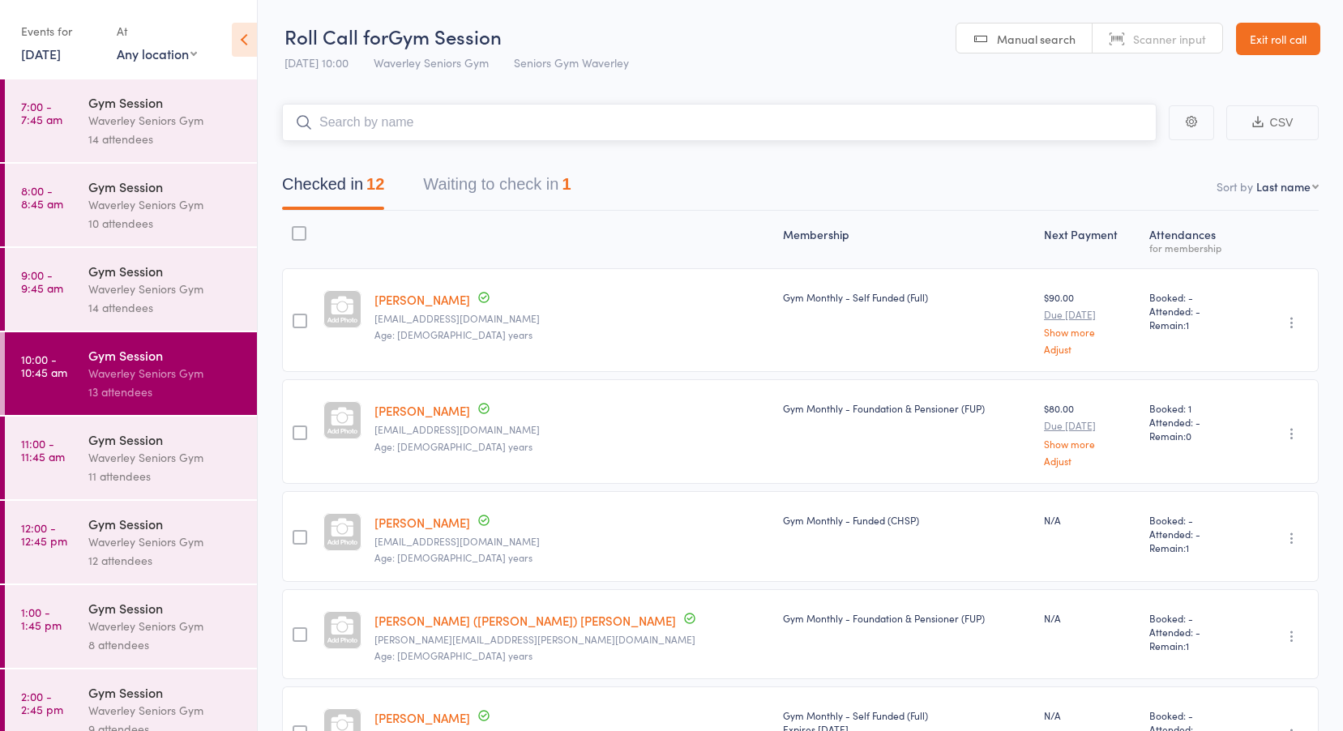
click at [536, 186] on button "Waiting to check in 1" at bounding box center [497, 188] width 148 height 43
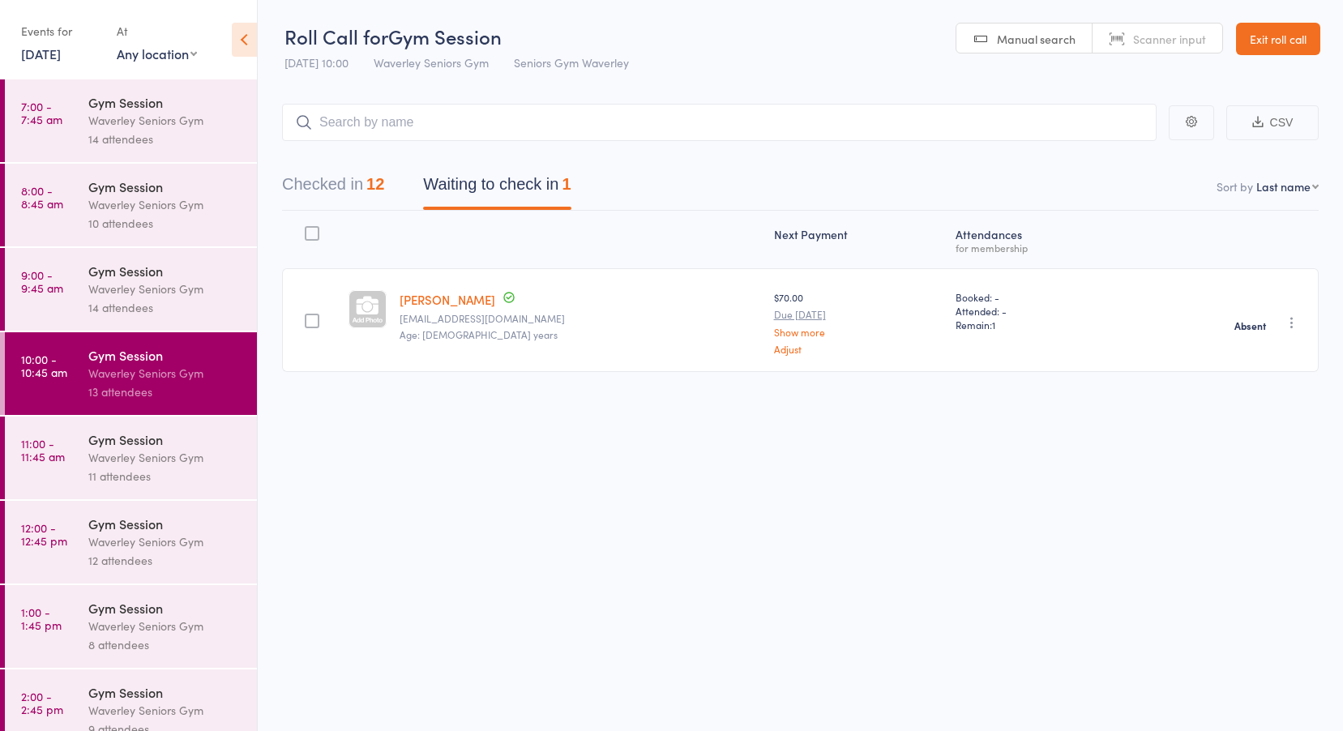
click at [54, 448] on time "11:00 - 11:45 am" at bounding box center [43, 450] width 44 height 26
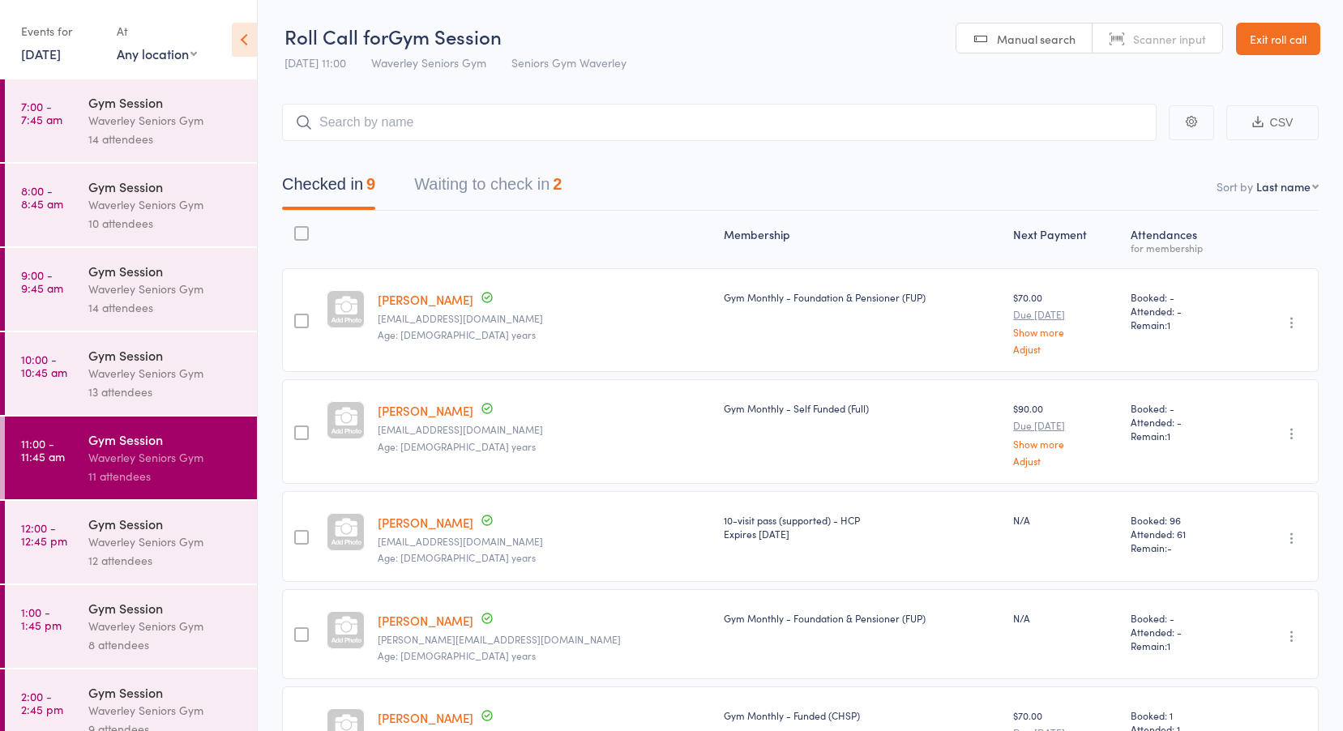
click at [477, 183] on button "Waiting to check in 2" at bounding box center [488, 188] width 148 height 43
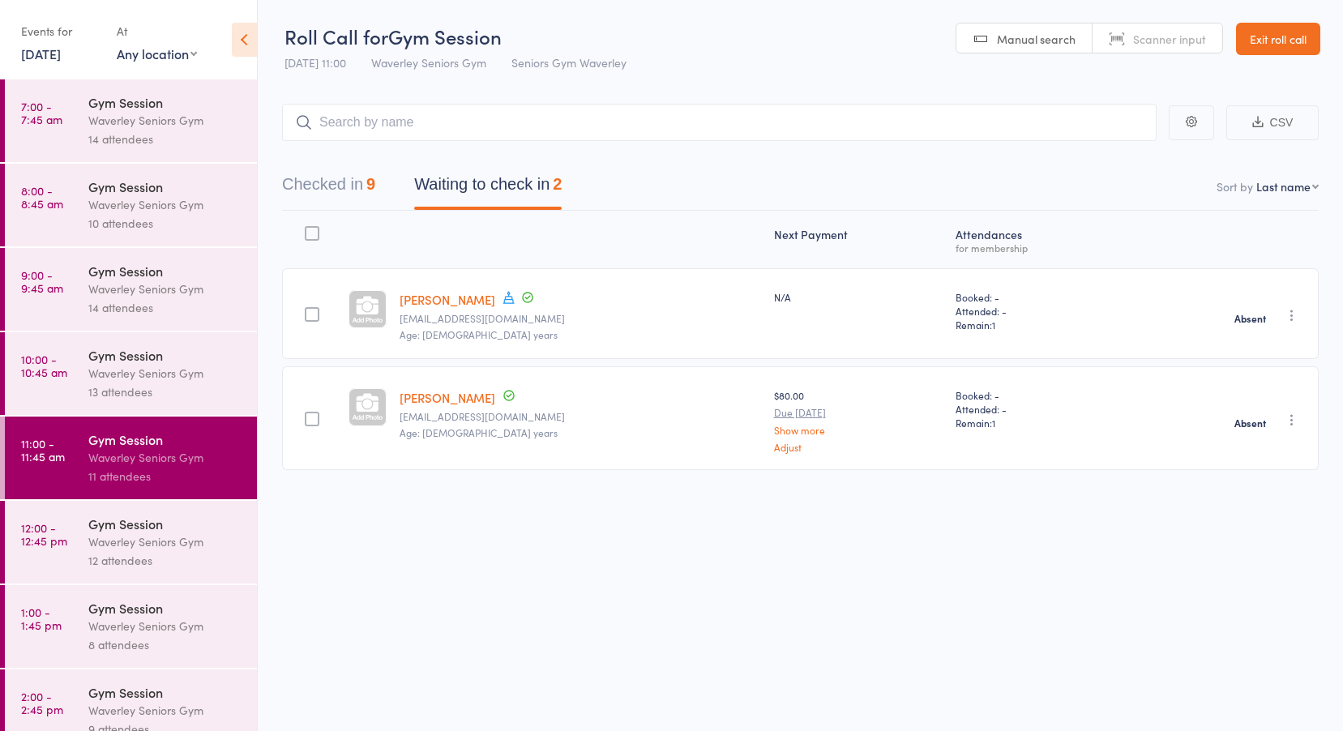
click at [60, 542] on time "12:00 - 12:45 pm" at bounding box center [44, 534] width 46 height 26
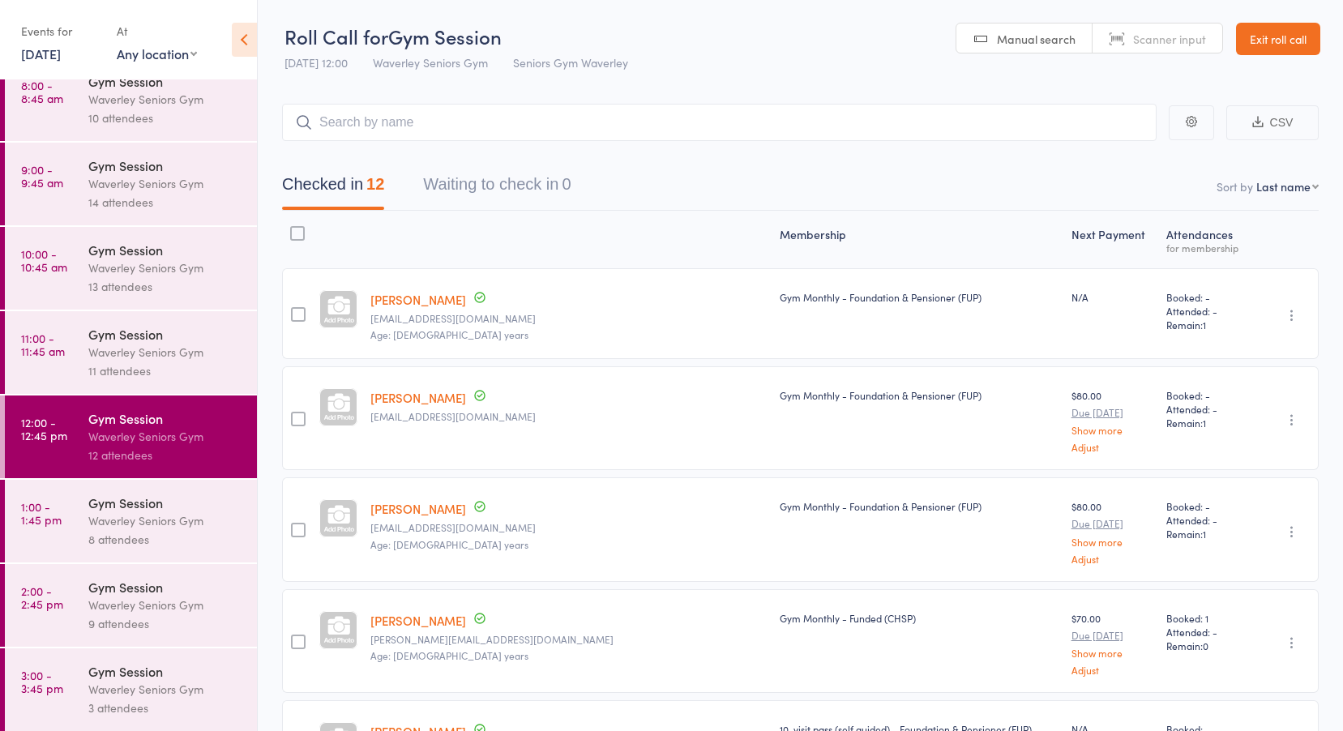
scroll to position [107, 0]
click at [91, 513] on div "Waverley Seniors Gym" at bounding box center [165, 519] width 155 height 19
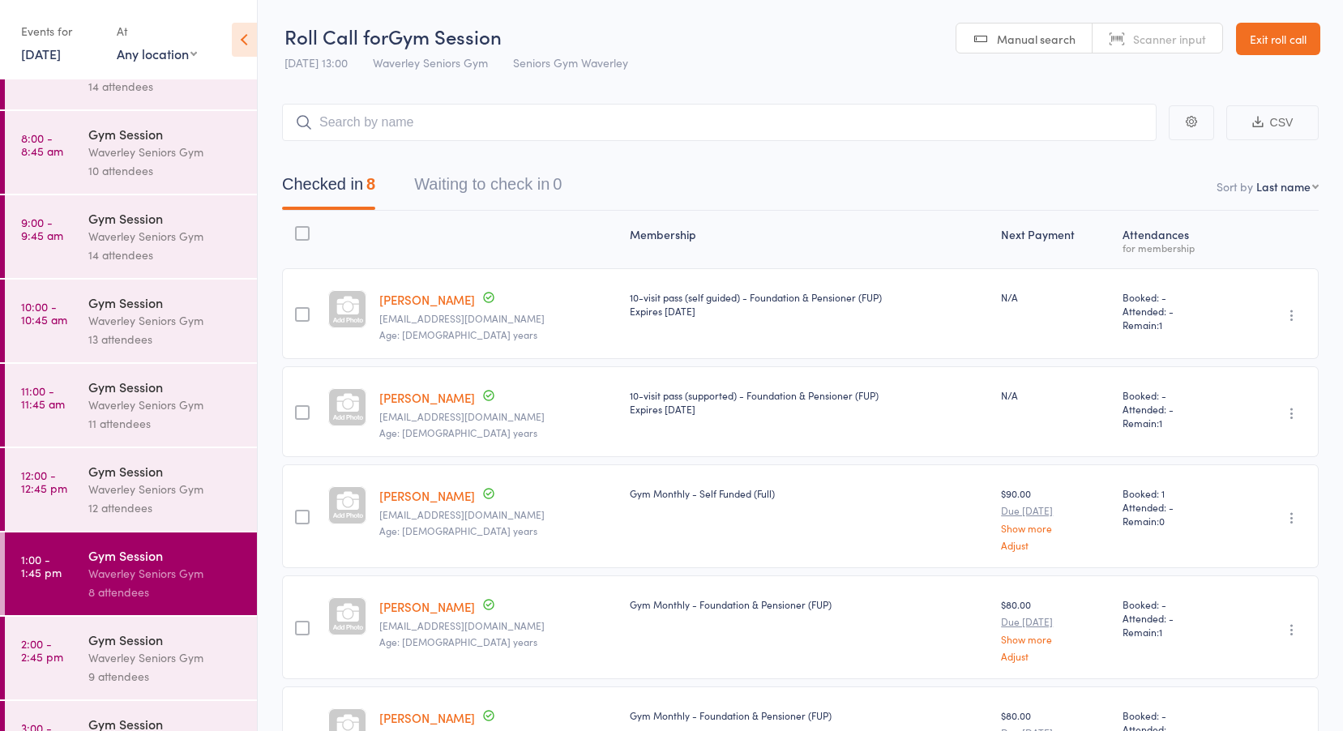
scroll to position [107, 0]
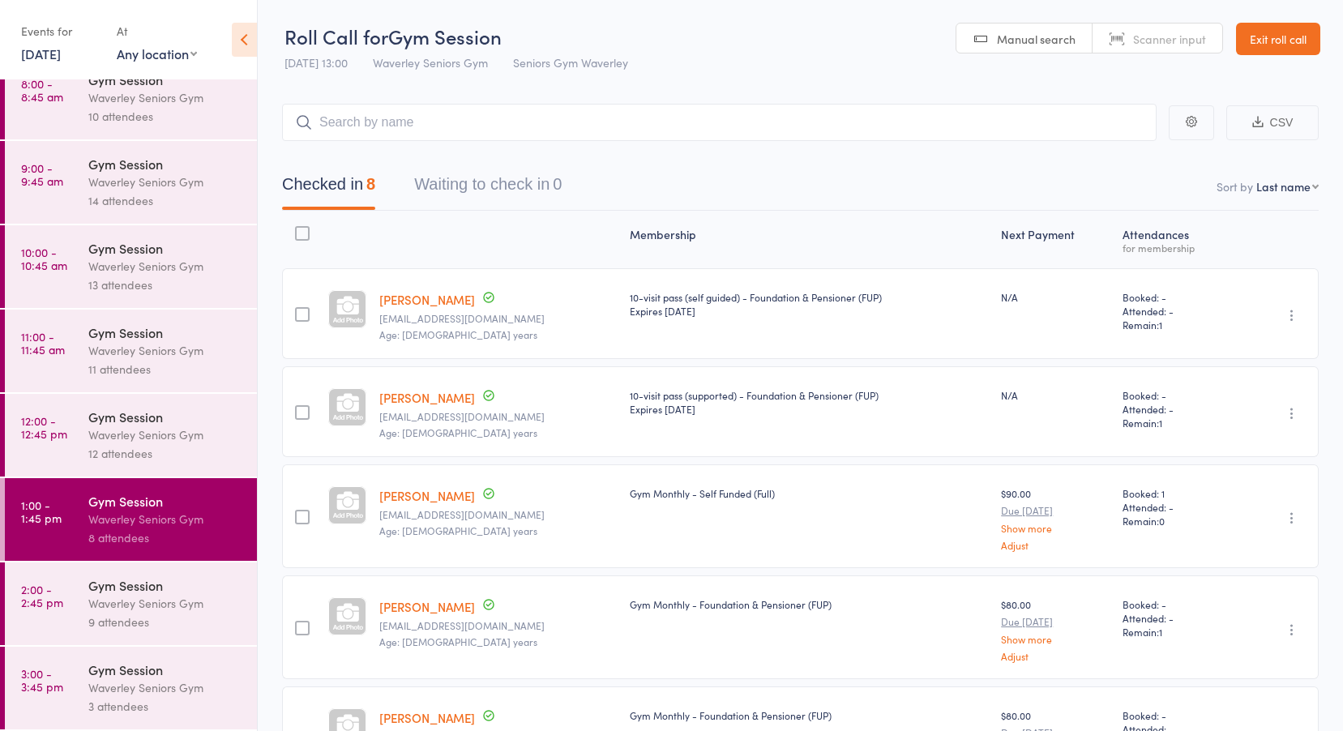
click at [106, 606] on div "Waverley Seniors Gym" at bounding box center [165, 603] width 155 height 19
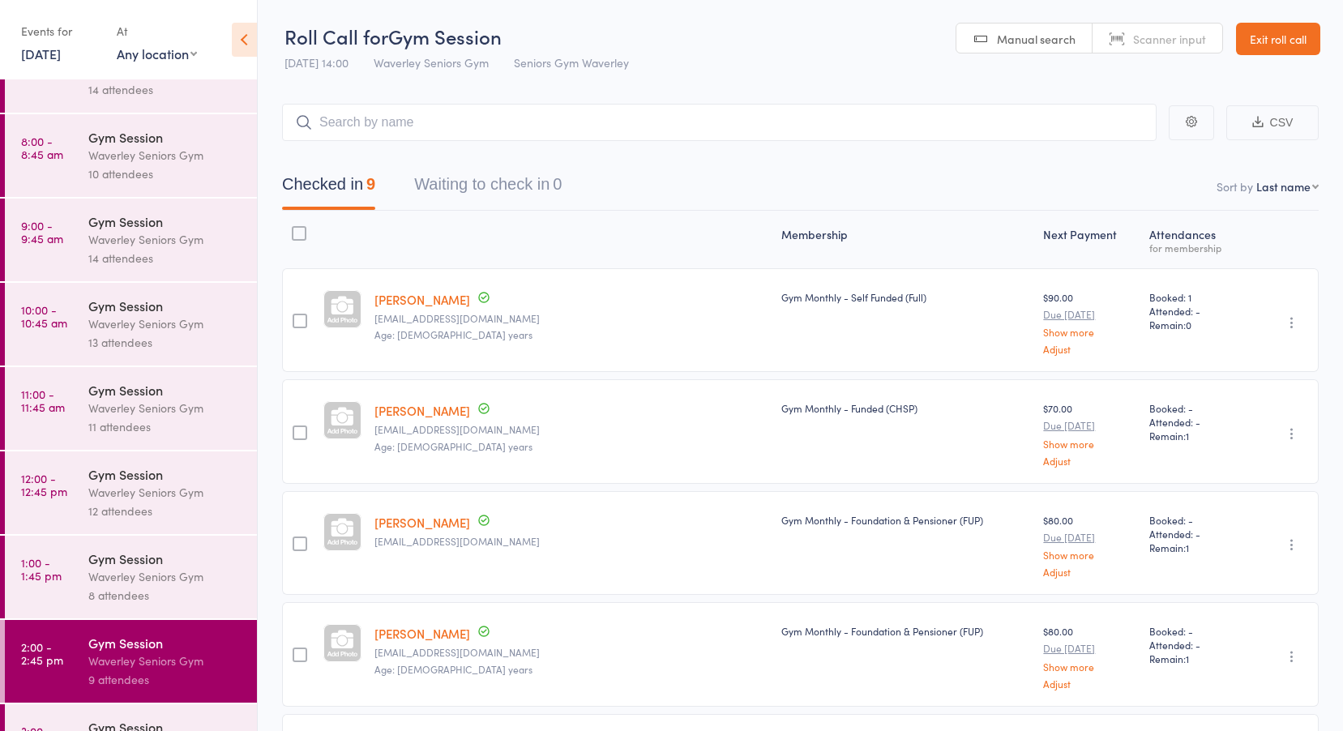
scroll to position [107, 0]
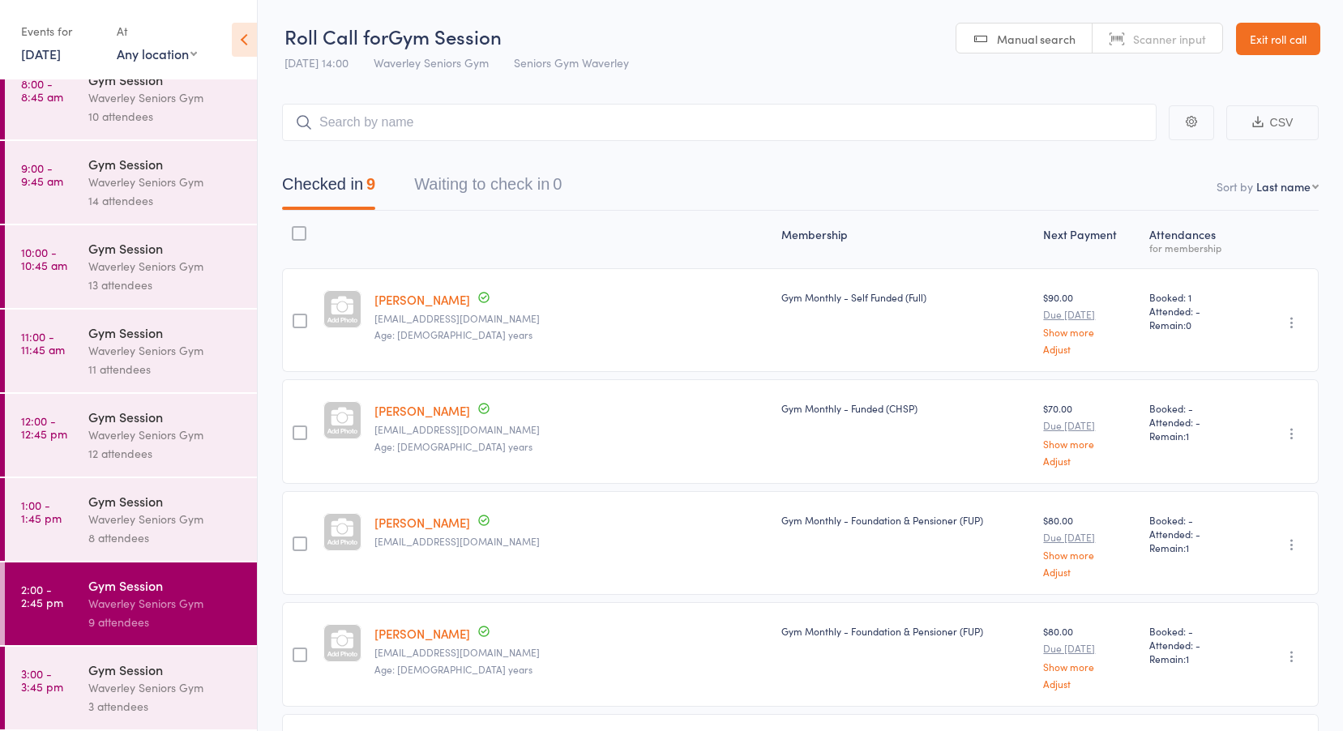
click at [50, 677] on time "3:00 - 3:45 pm" at bounding box center [42, 680] width 42 height 26
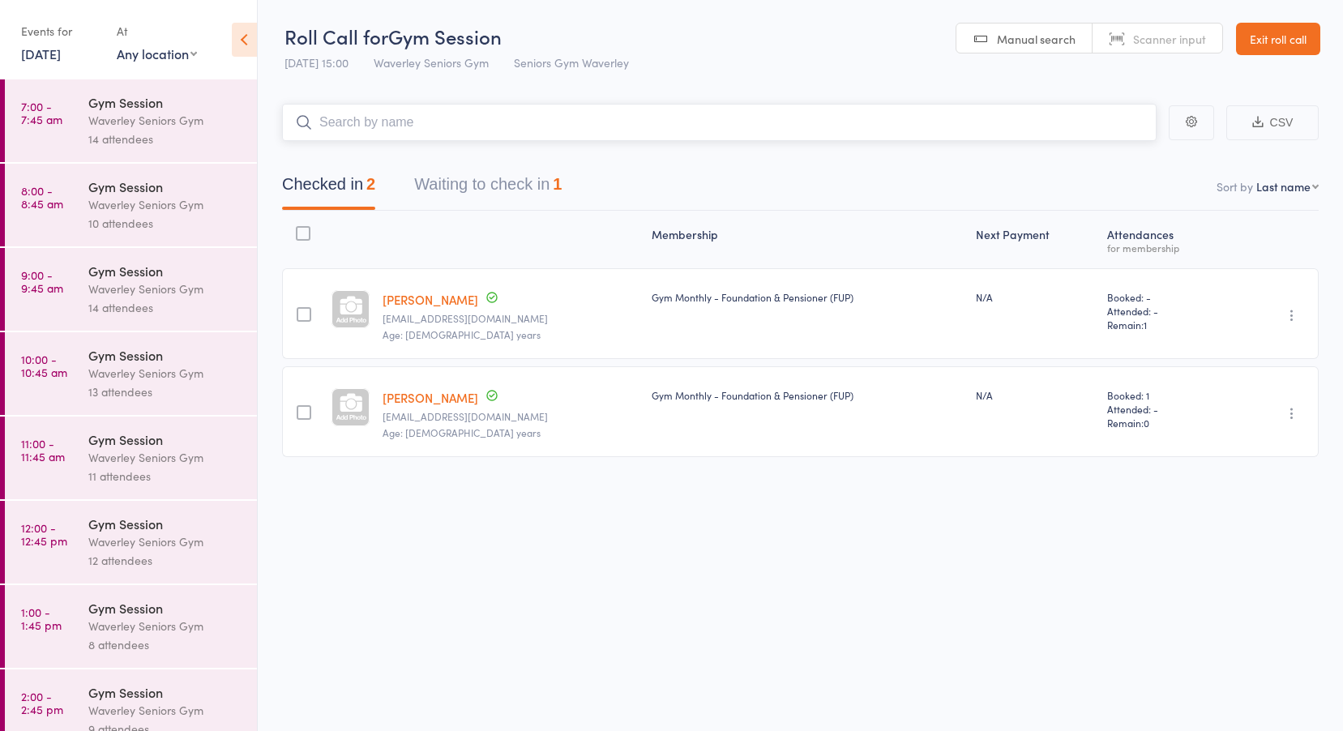
click at [477, 189] on button "Waiting to check in 1" at bounding box center [488, 188] width 148 height 43
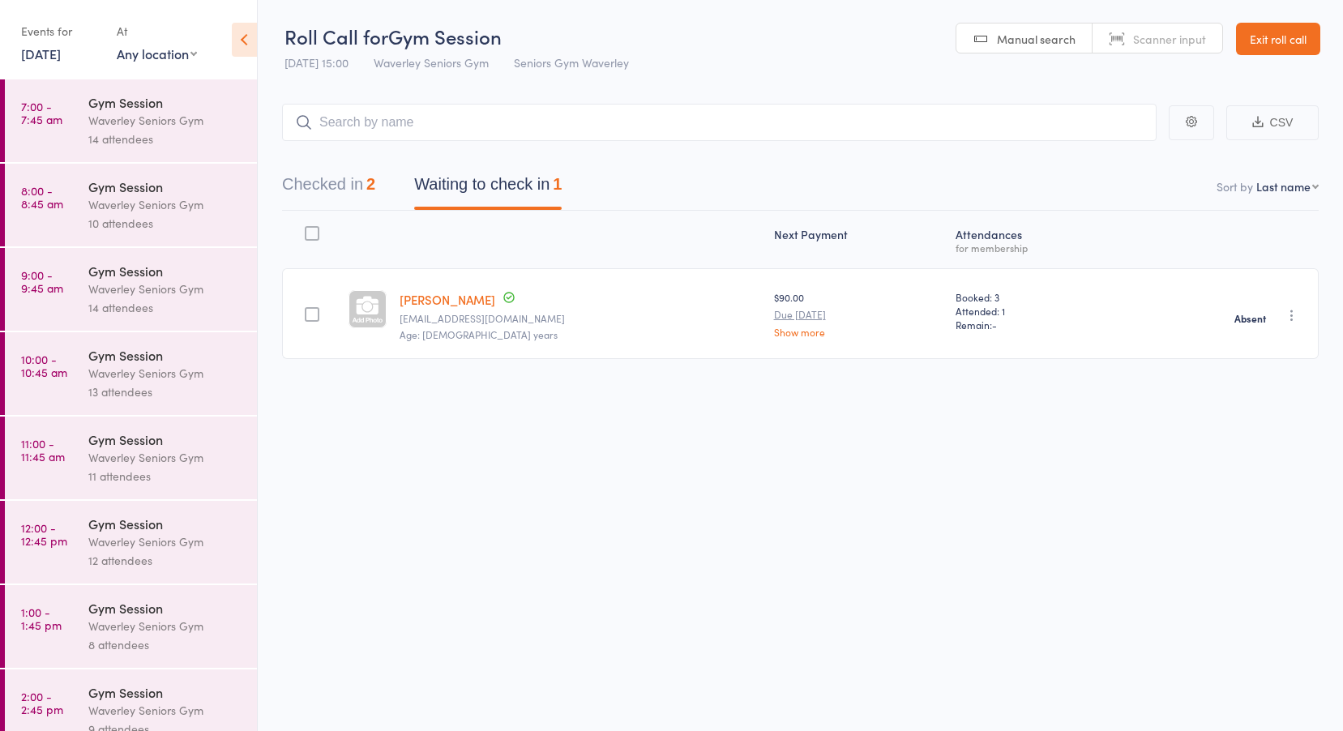
click at [89, 124] on div "Waverley Seniors Gym" at bounding box center [165, 120] width 155 height 19
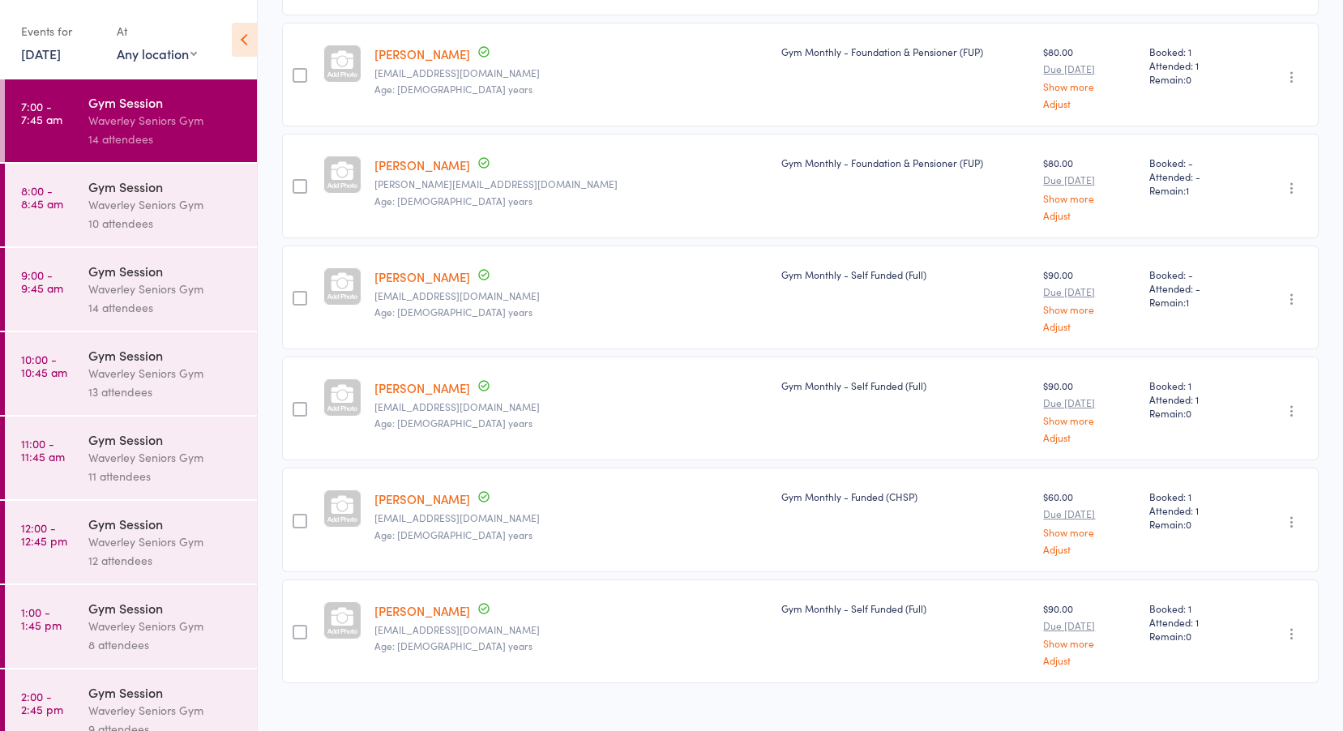
scroll to position [1134, 0]
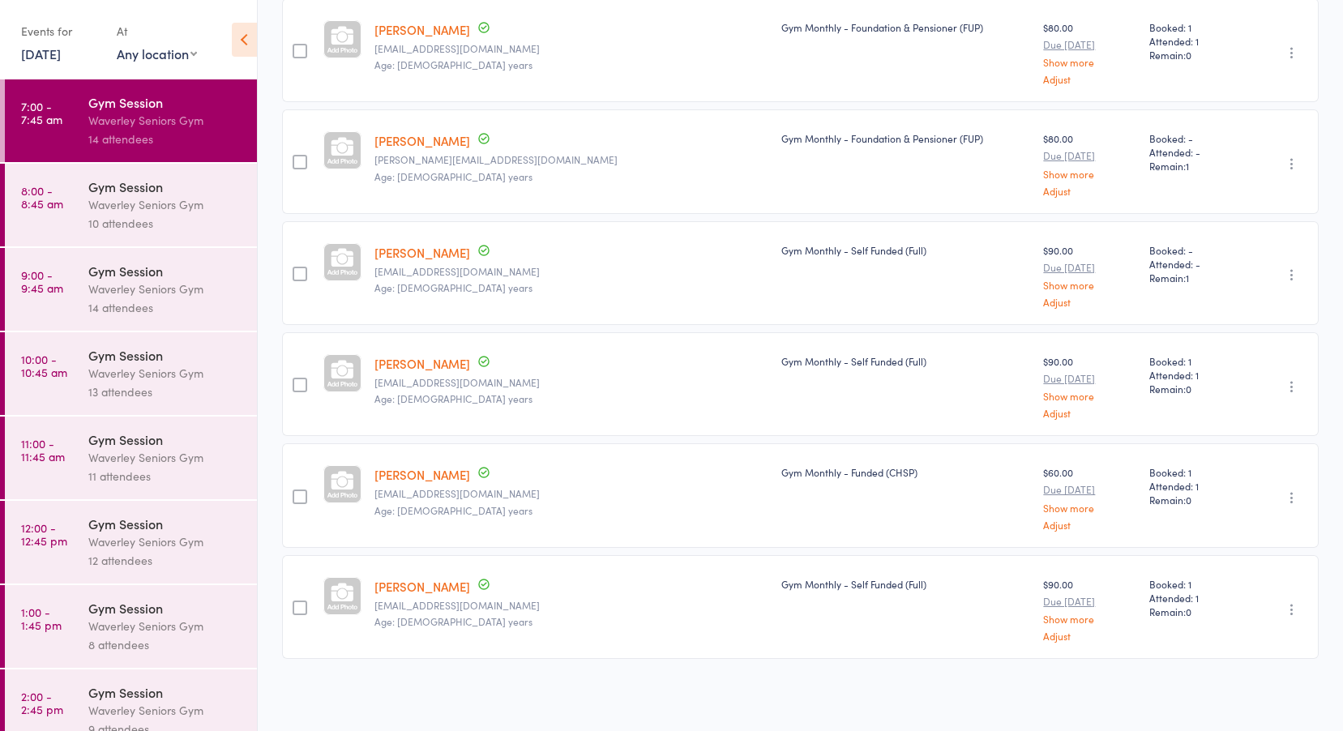
click at [45, 202] on time "8:00 - 8:45 am" at bounding box center [42, 197] width 42 height 26
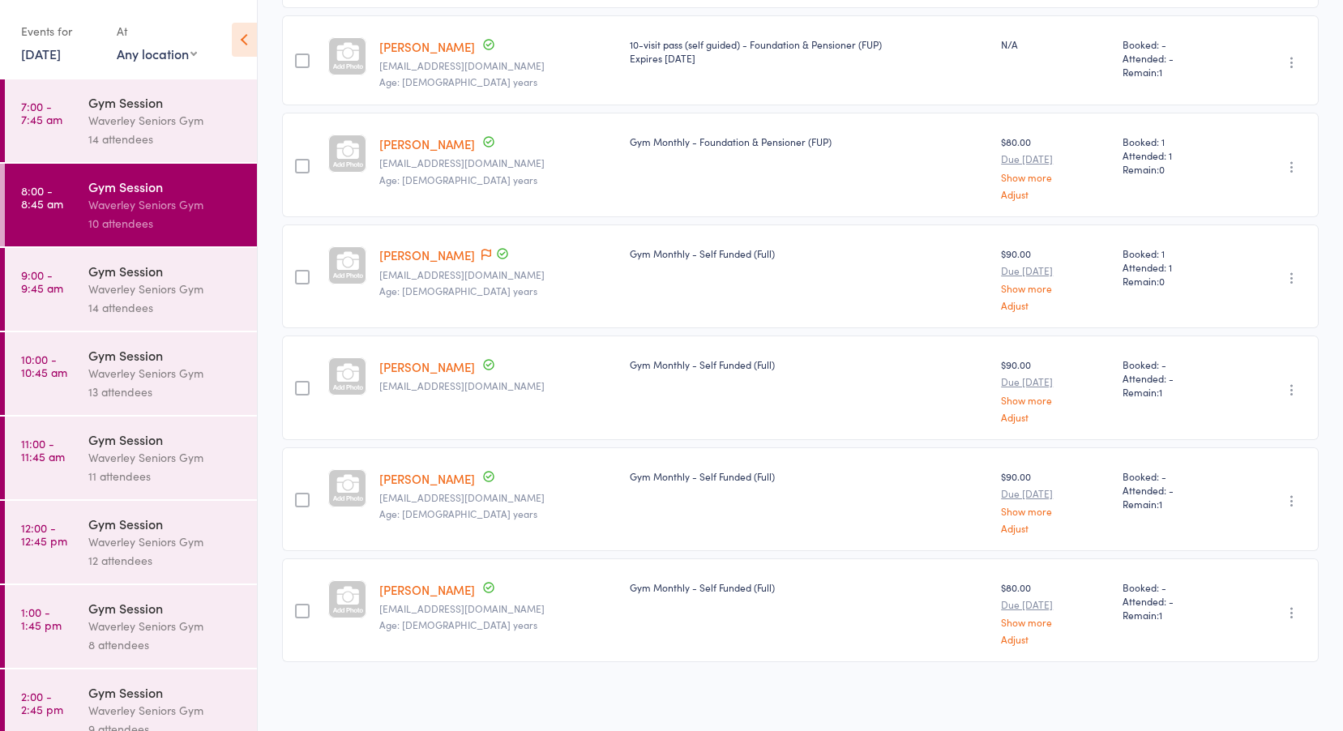
scroll to position [702, 0]
click at [117, 276] on div "Gym Session" at bounding box center [165, 271] width 155 height 18
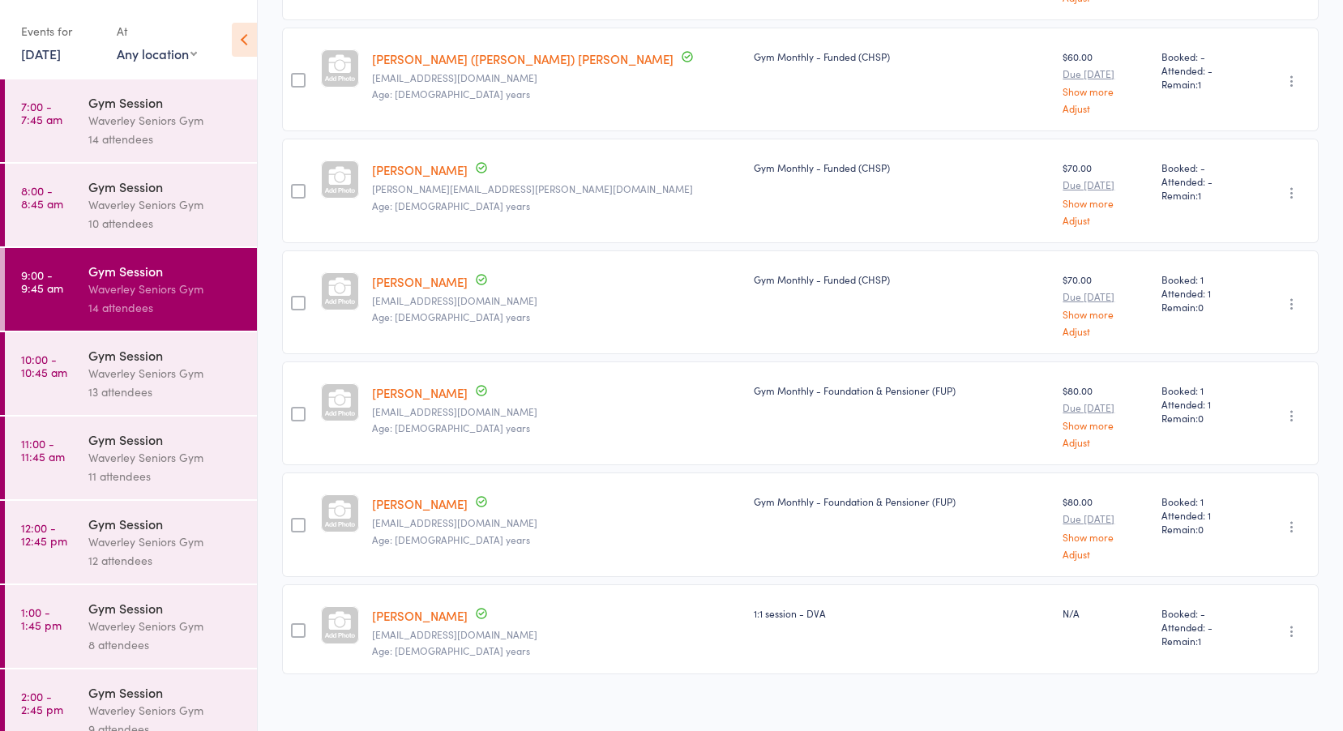
scroll to position [1000, 0]
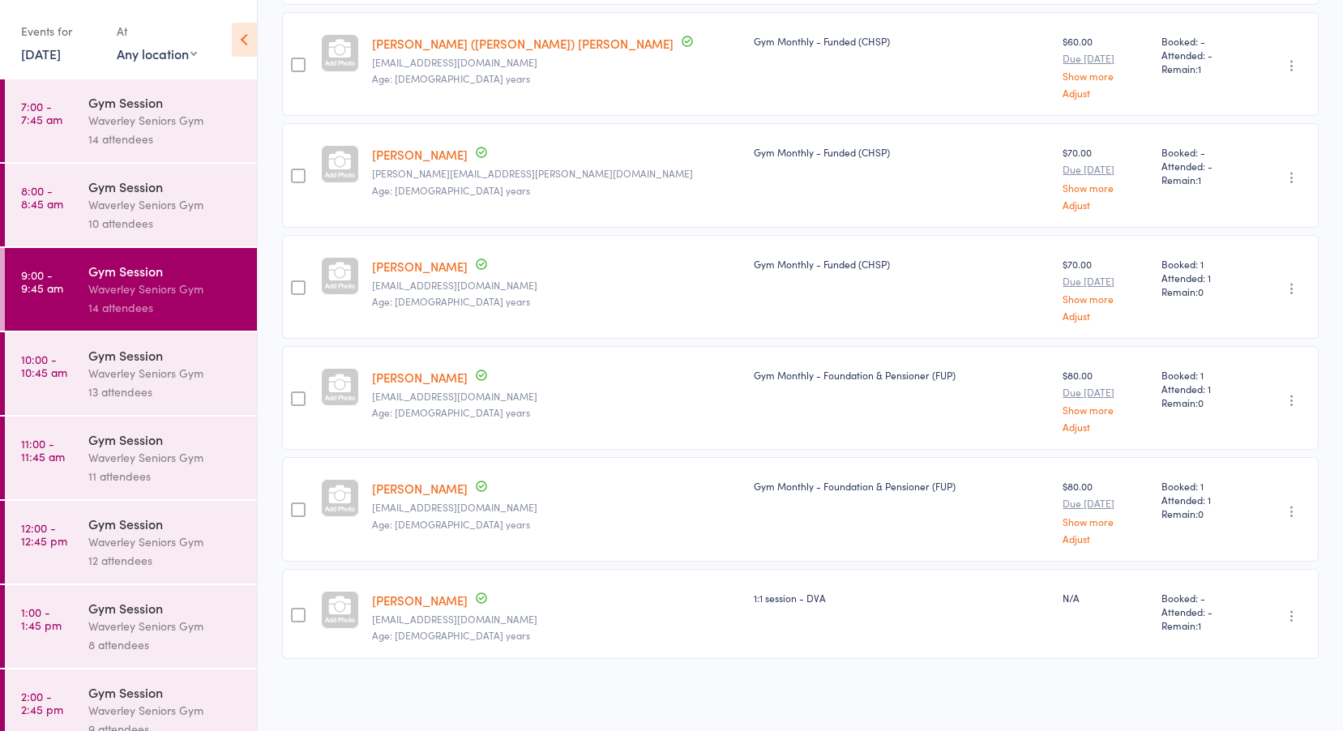
click at [65, 358] on time "10:00 - 10:45 am" at bounding box center [44, 366] width 46 height 26
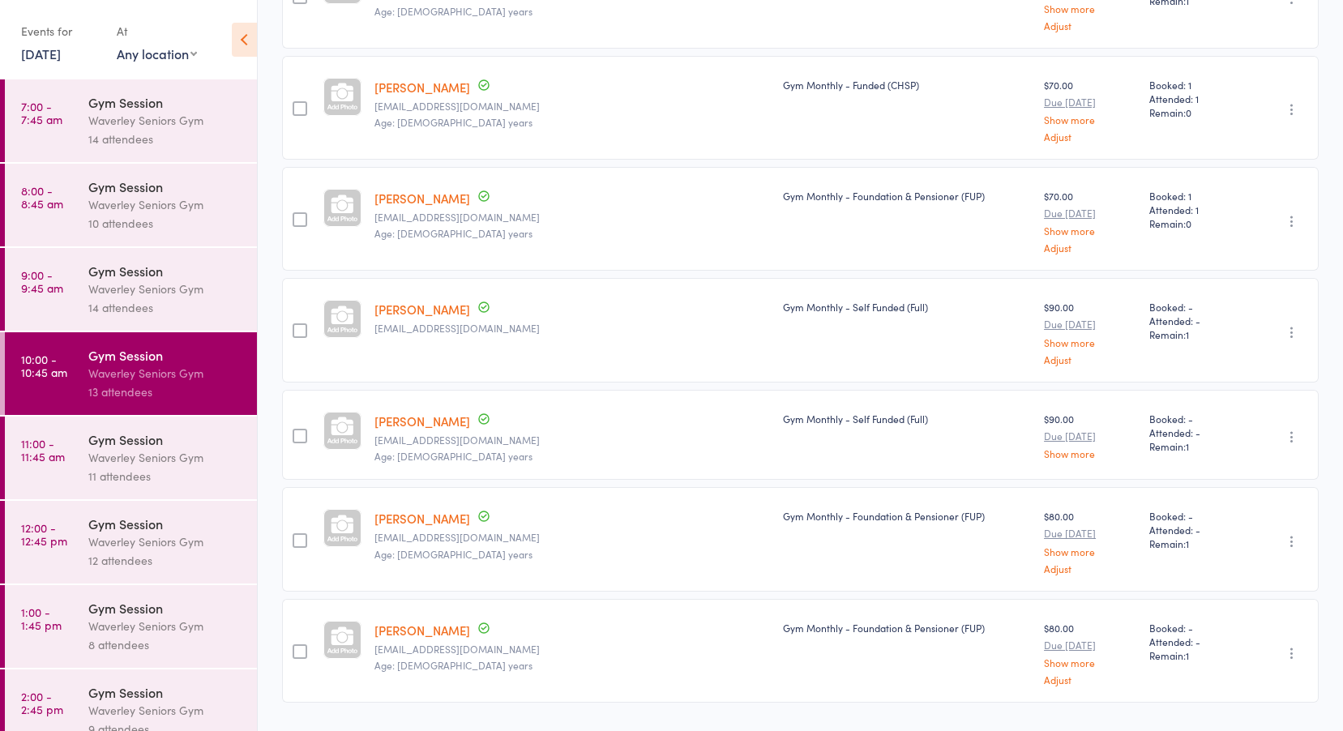
scroll to position [884, 0]
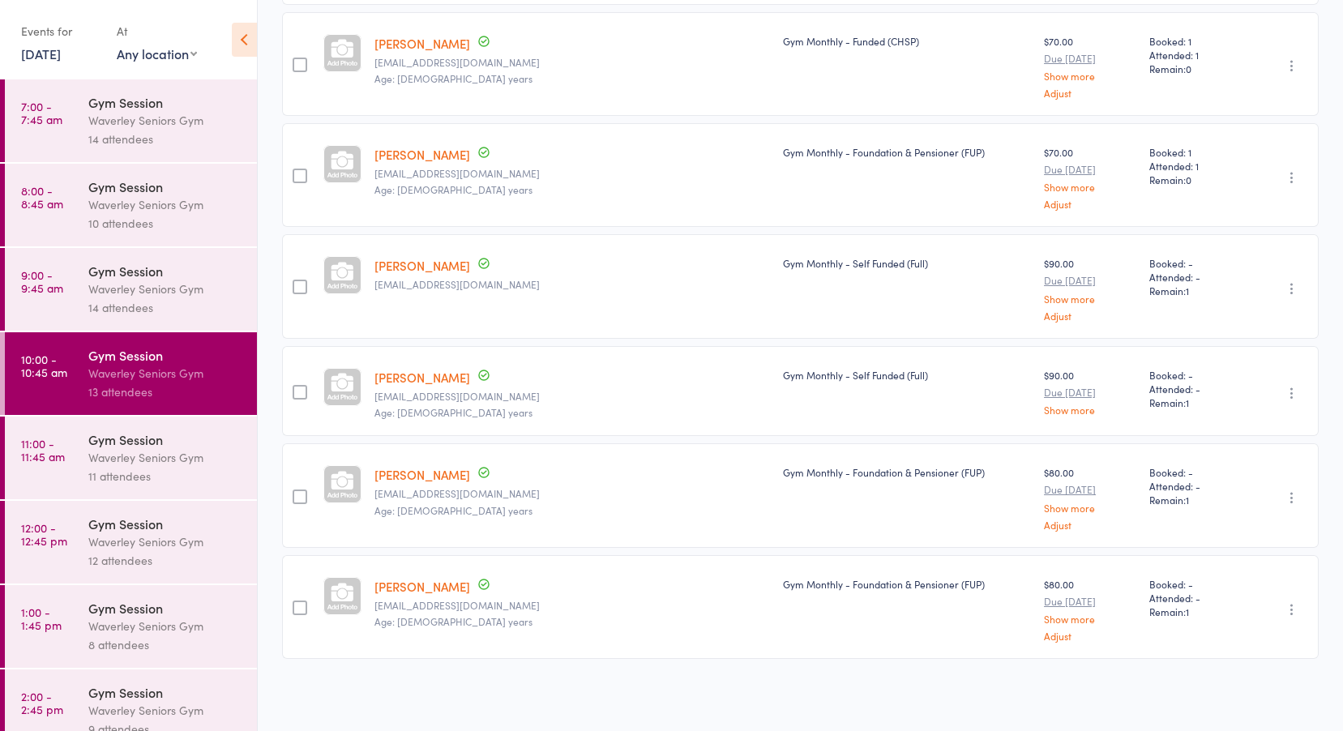
click at [178, 439] on div "Gym Session" at bounding box center [165, 439] width 155 height 18
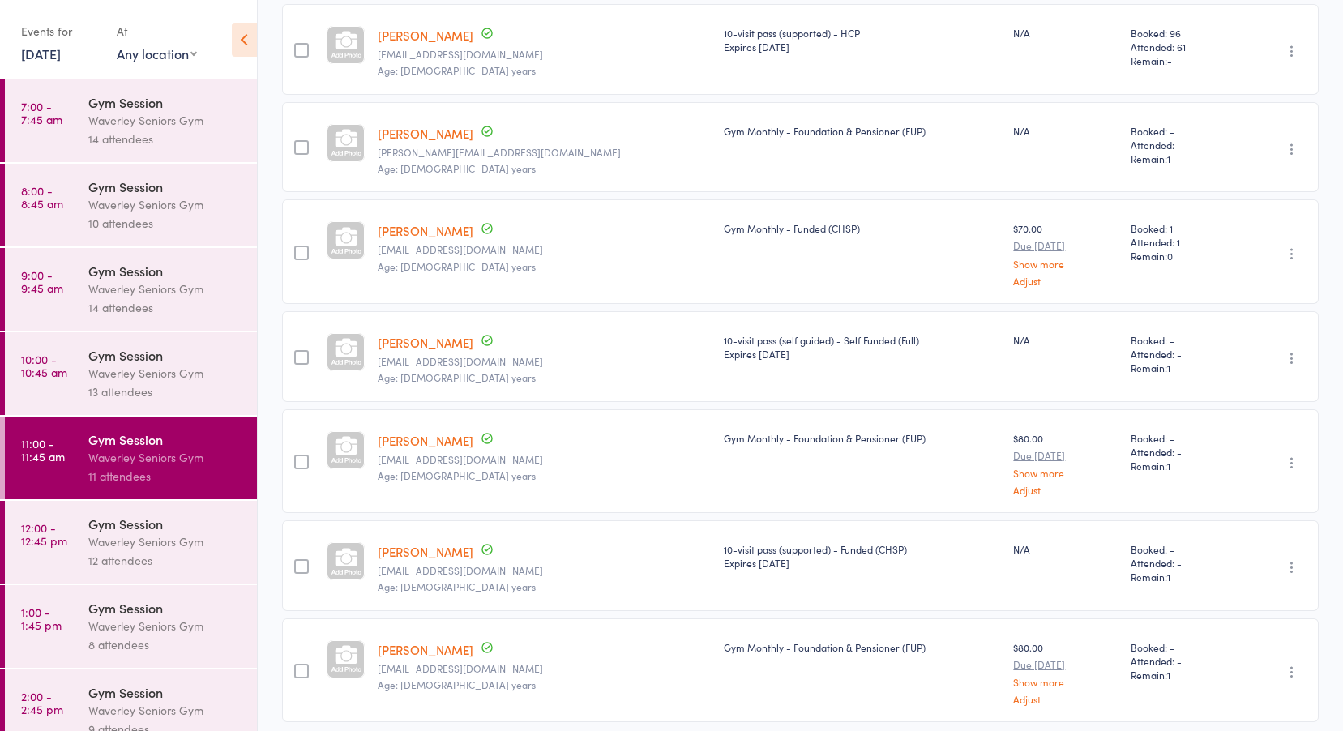
scroll to position [550, 0]
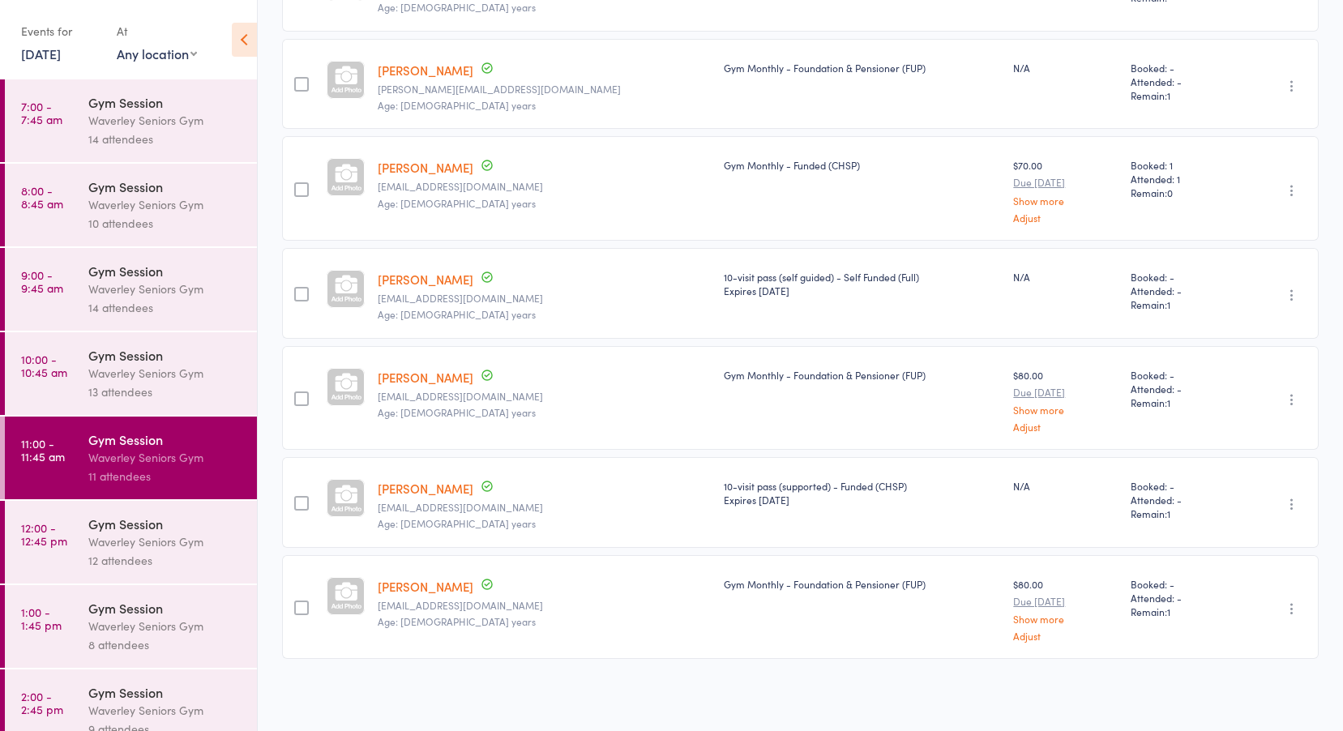
click at [106, 542] on div "Waverley Seniors Gym" at bounding box center [165, 542] width 155 height 19
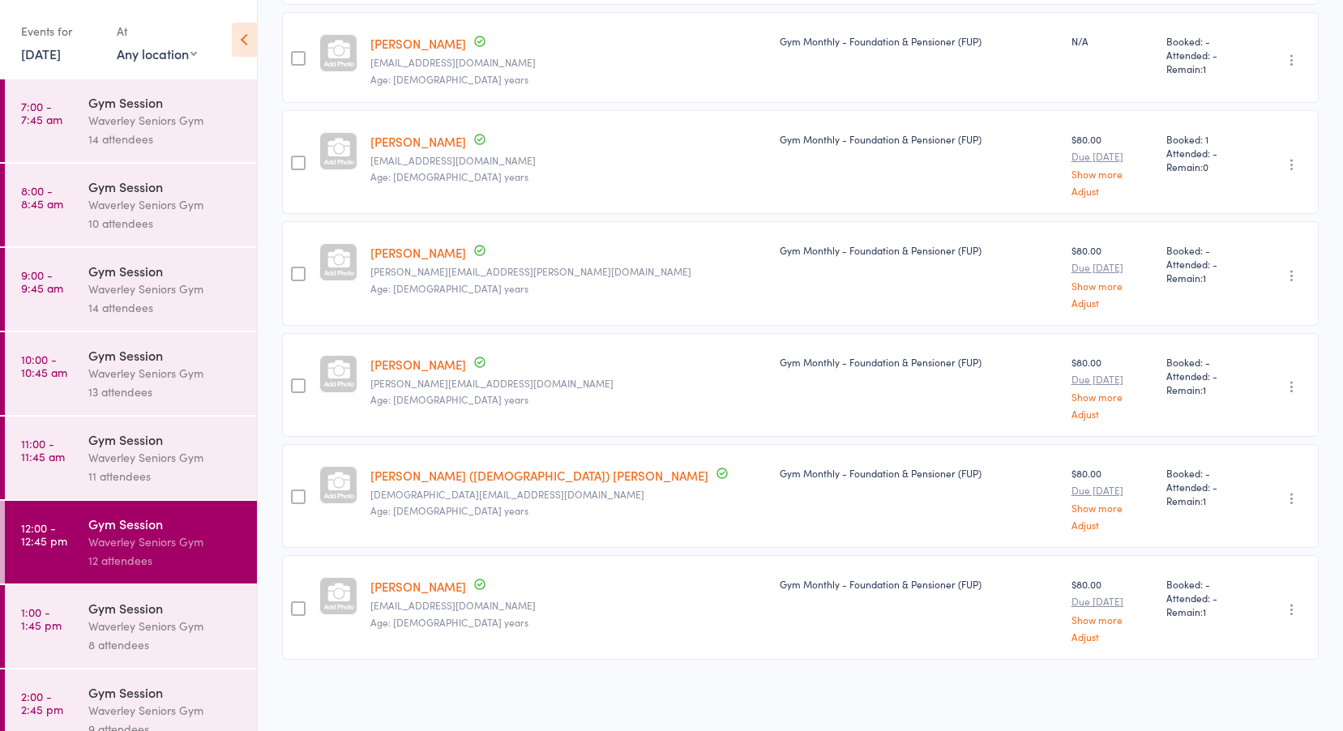
scroll to position [898, 0]
click at [51, 617] on time "1:00 - 1:45 pm" at bounding box center [41, 619] width 41 height 26
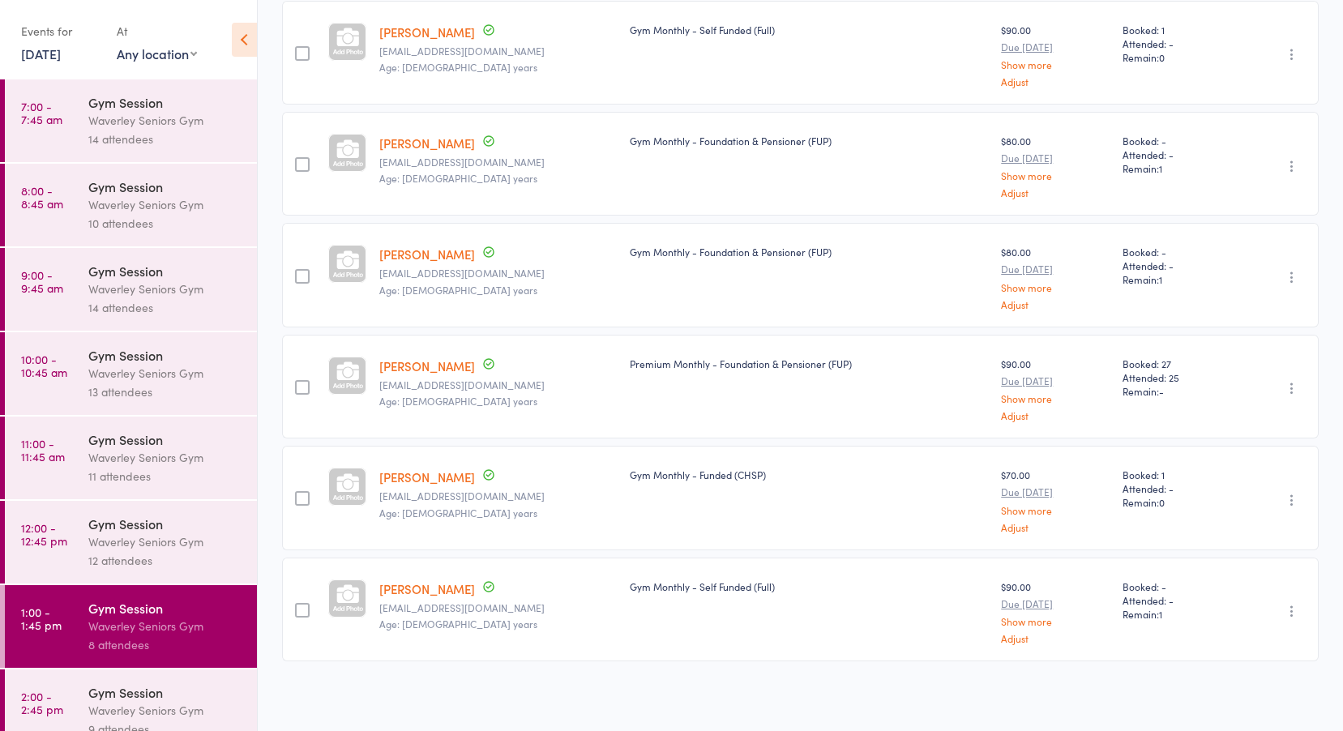
scroll to position [466, 0]
click at [174, 683] on div "Gym Session Waverley Seniors Gym 9 attendees" at bounding box center [172, 711] width 169 height 83
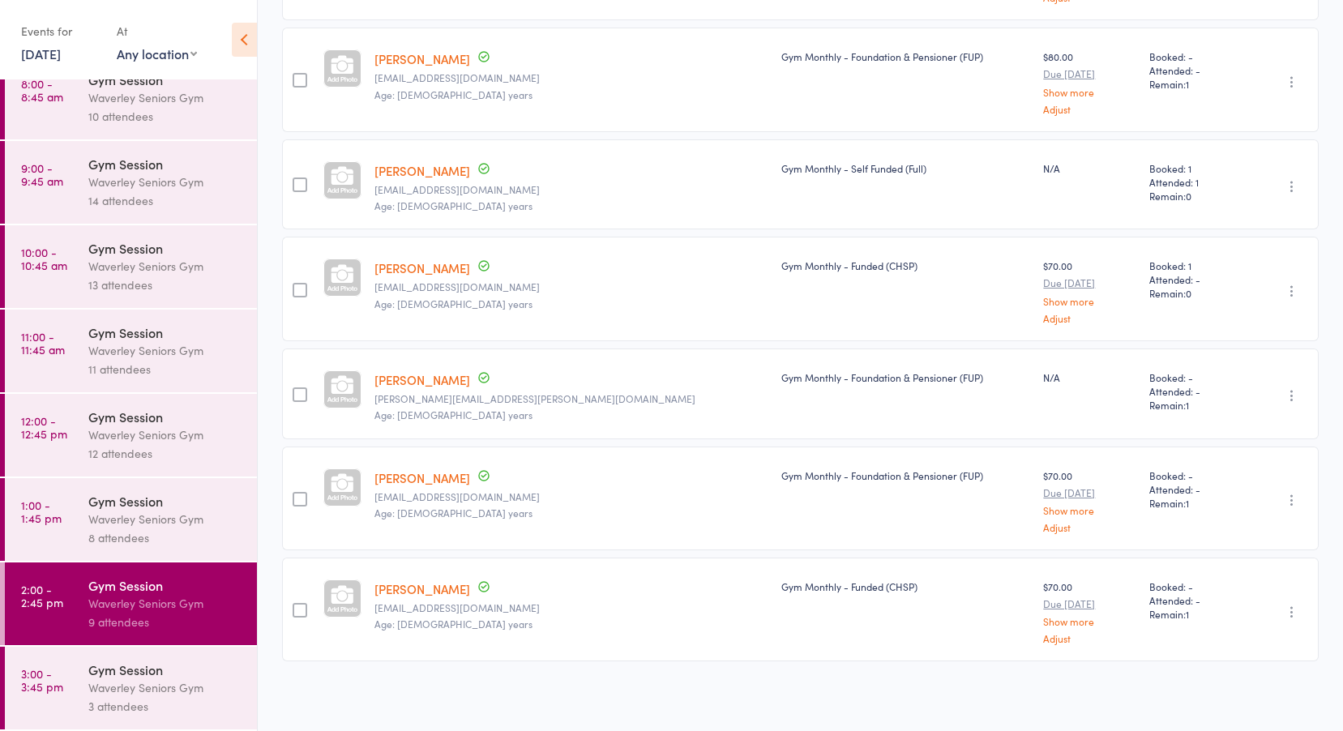
scroll to position [577, 0]
click at [160, 674] on div "Gym Session" at bounding box center [165, 670] width 155 height 18
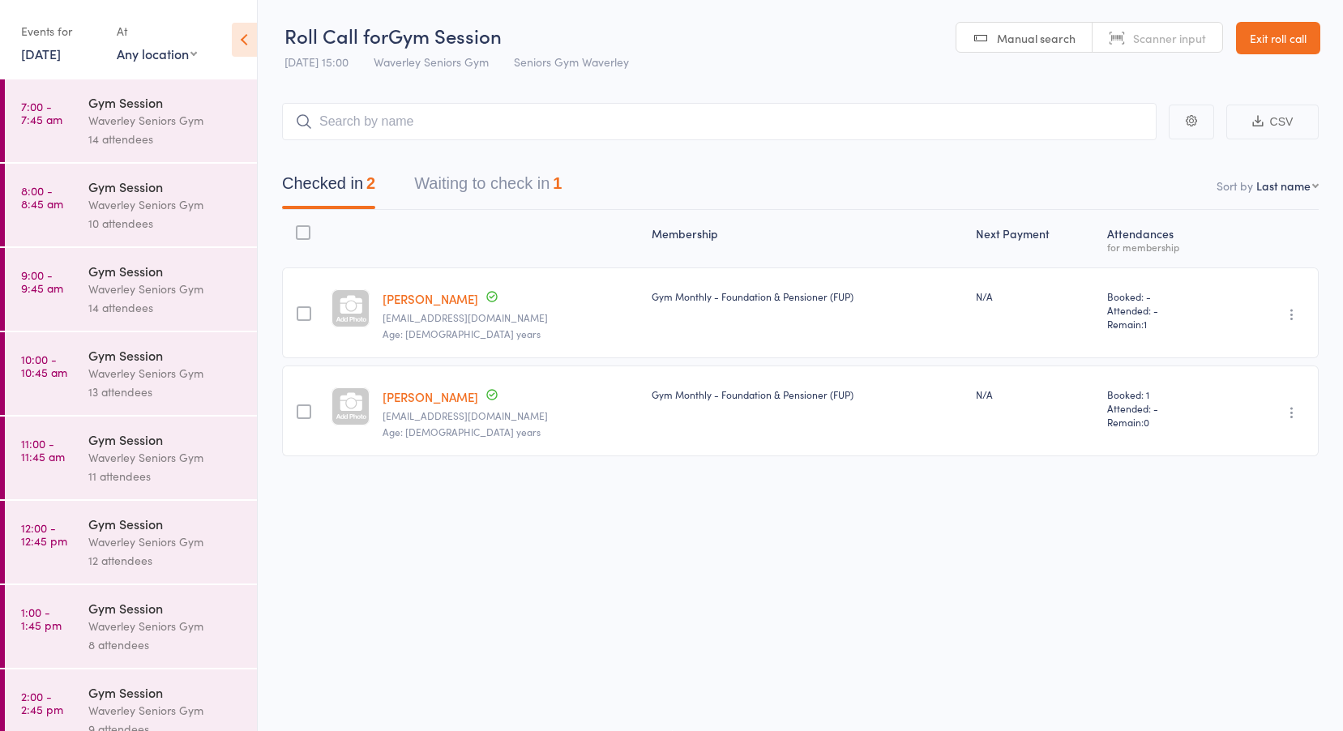
click at [1278, 32] on link "Exit roll call" at bounding box center [1278, 38] width 84 height 32
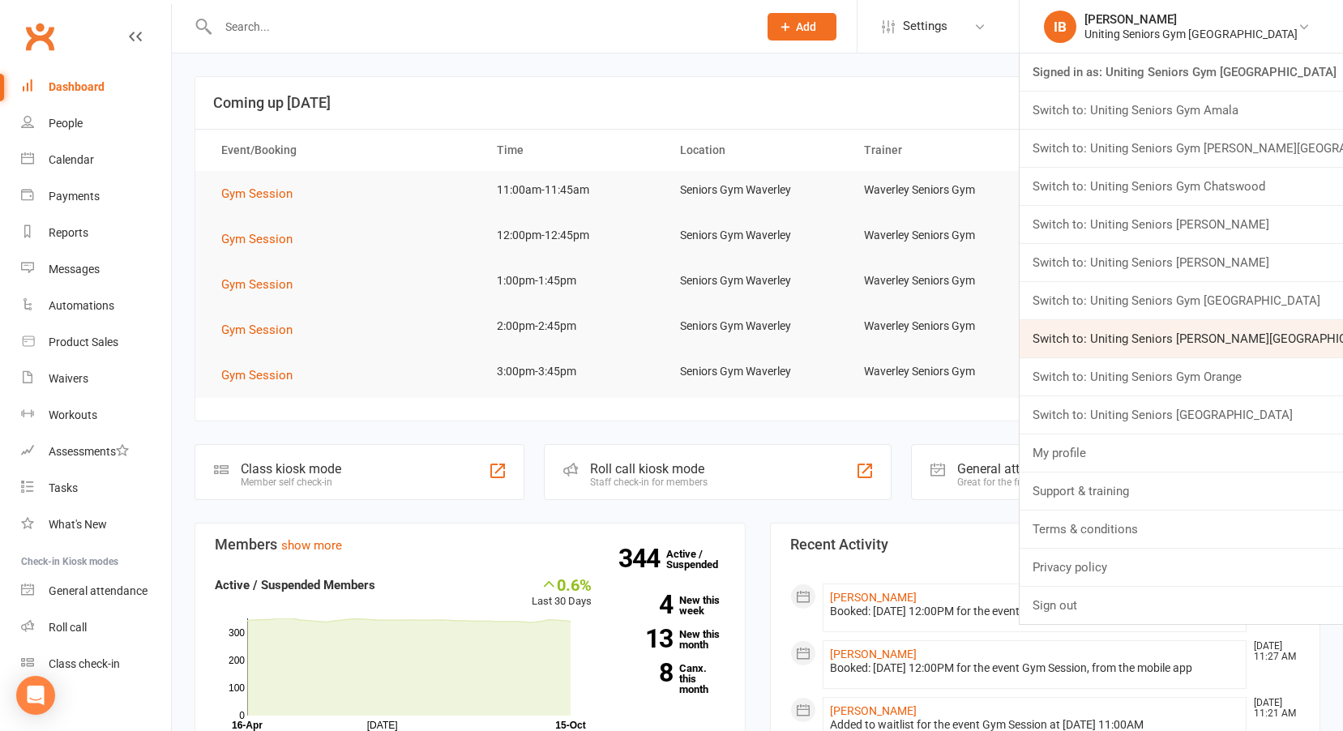
click at [1213, 333] on link "Switch to: Uniting Seniors [PERSON_NAME][GEOGRAPHIC_DATA]" at bounding box center [1181, 338] width 323 height 37
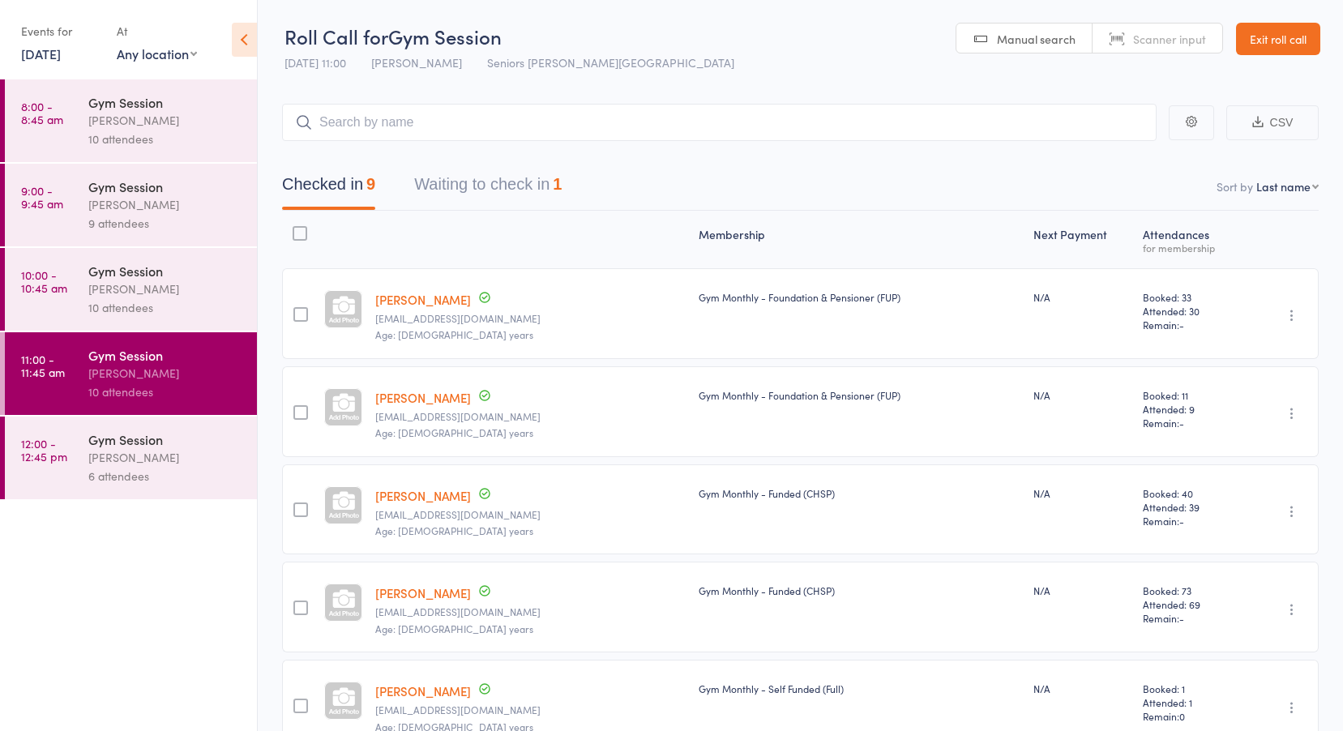
click at [61, 51] on link "15 Oct, 2025" at bounding box center [41, 54] width 40 height 18
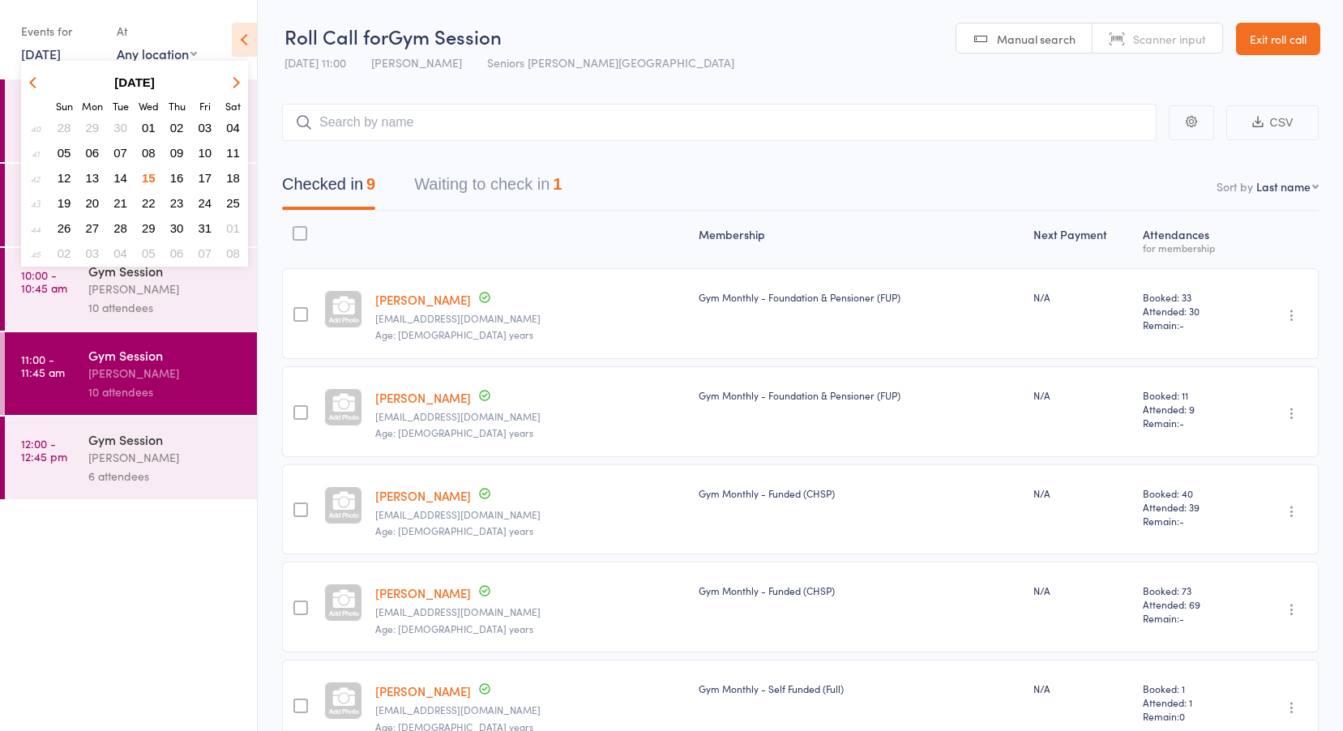
click at [131, 180] on button "14" at bounding box center [120, 178] width 25 height 22
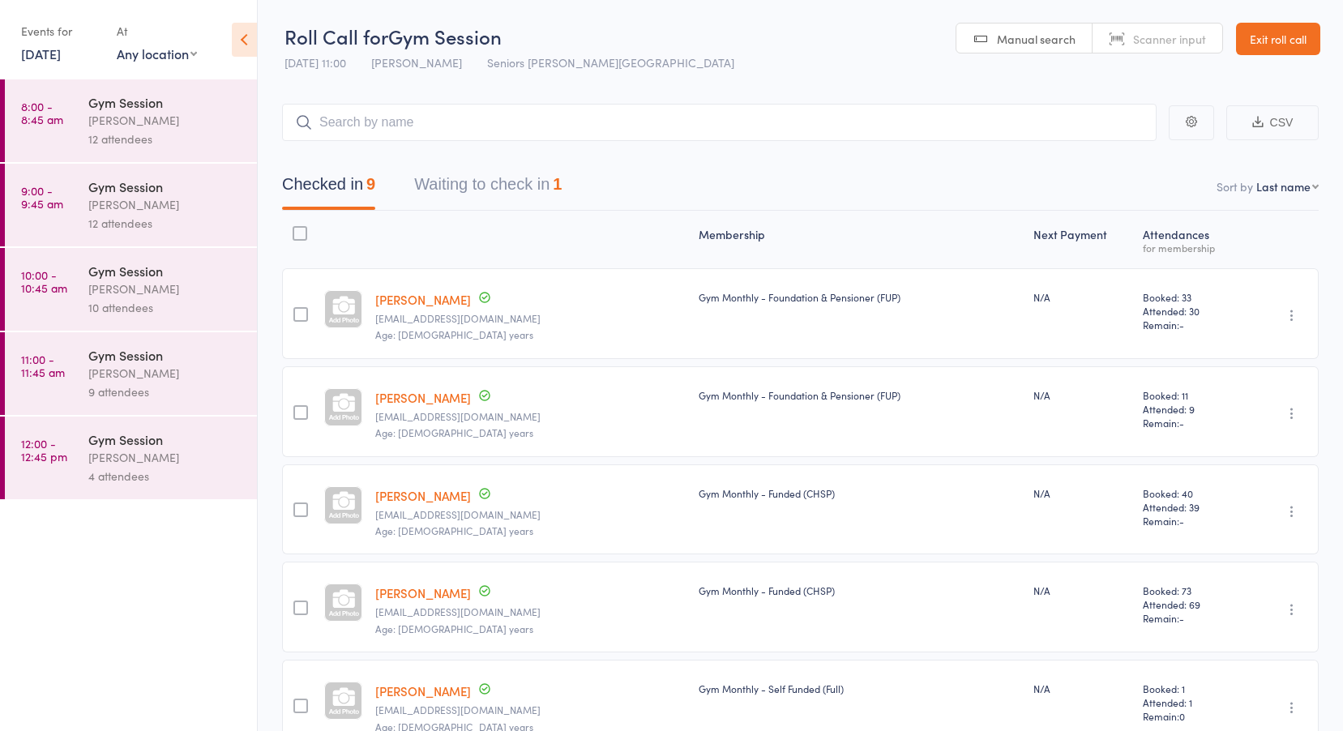
click at [110, 131] on div "12 attendees" at bounding box center [165, 139] width 155 height 19
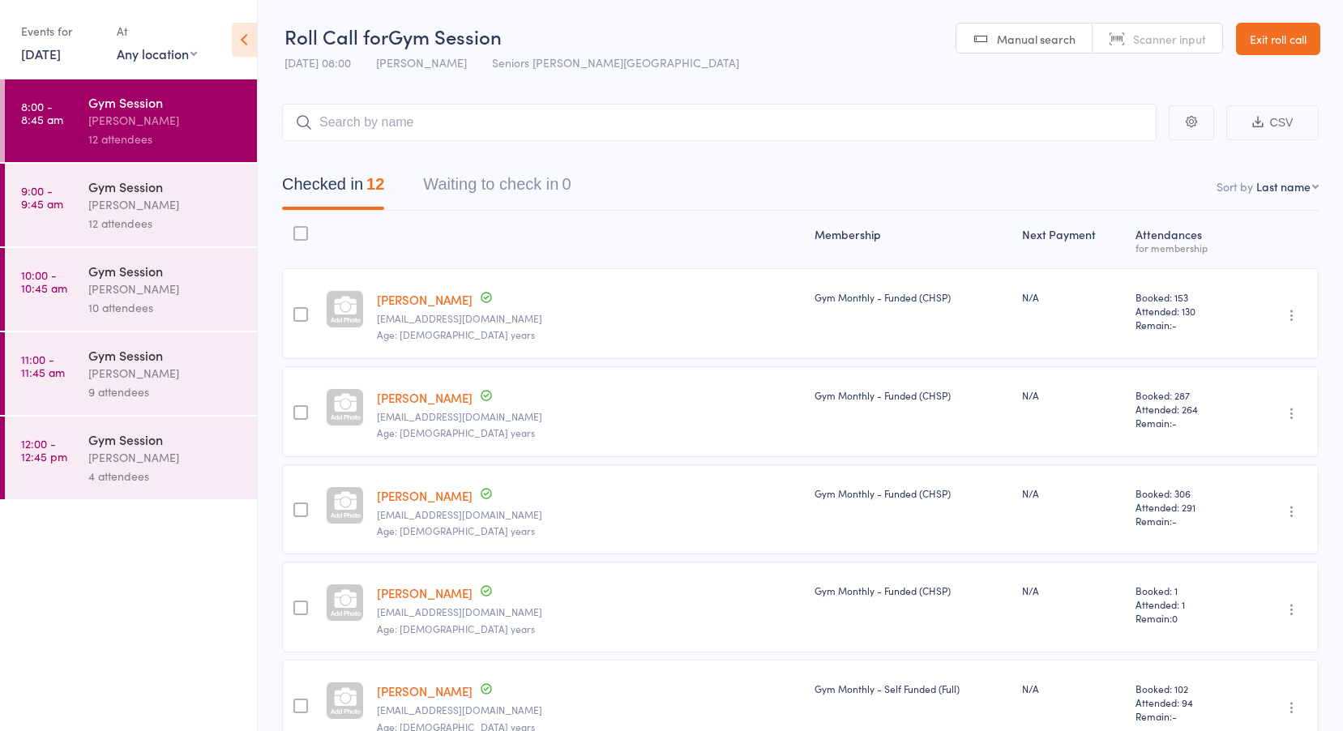
click at [48, 205] on time "9:00 - 9:45 am" at bounding box center [42, 197] width 42 height 26
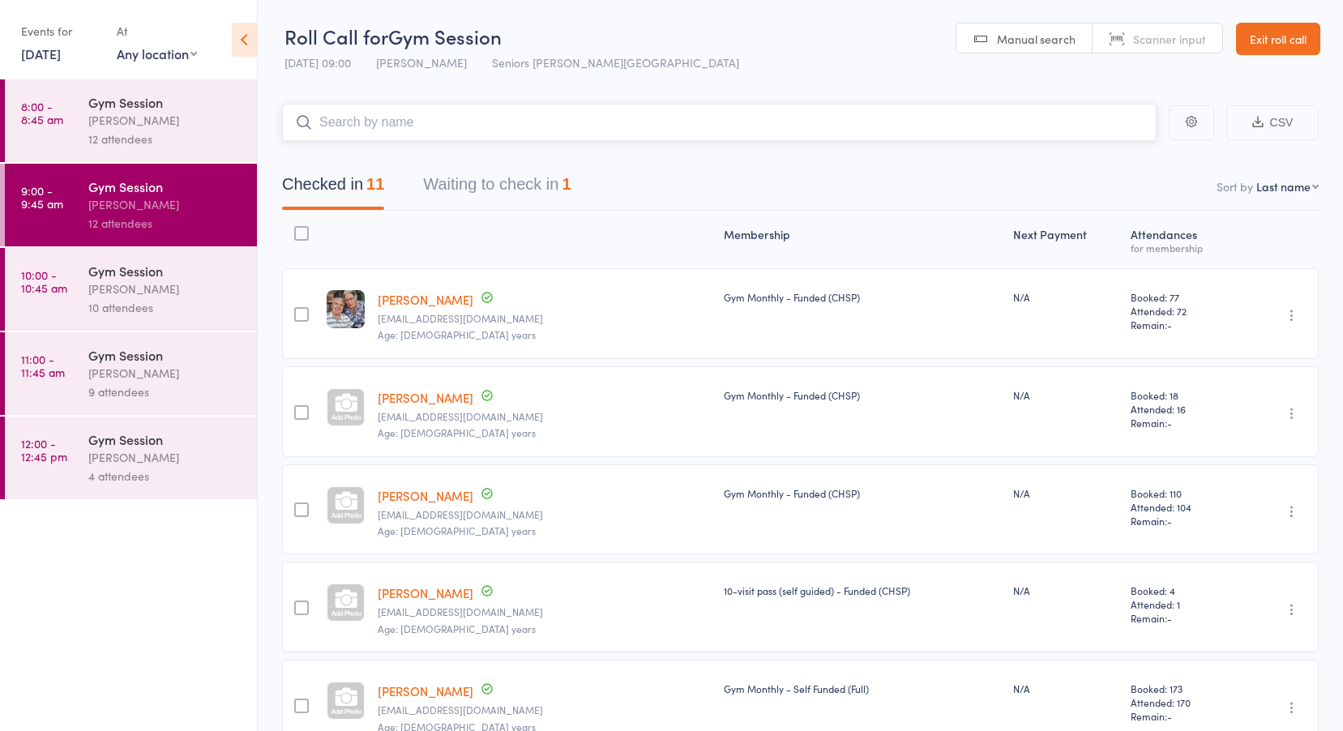
click at [483, 181] on button "Waiting to check in 1" at bounding box center [497, 188] width 148 height 43
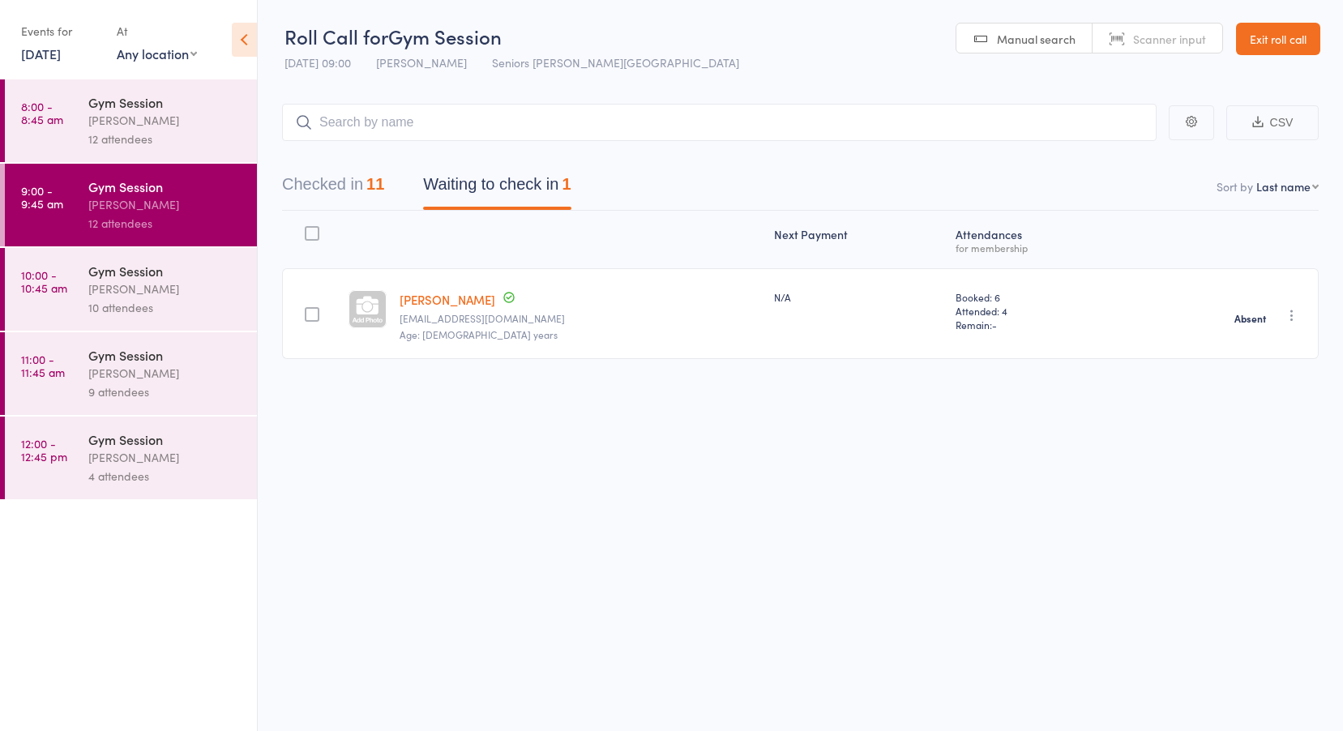
click at [59, 296] on link "10:00 - 10:45 am Gym Session Nicholas Short 10 attendees" at bounding box center [131, 289] width 252 height 83
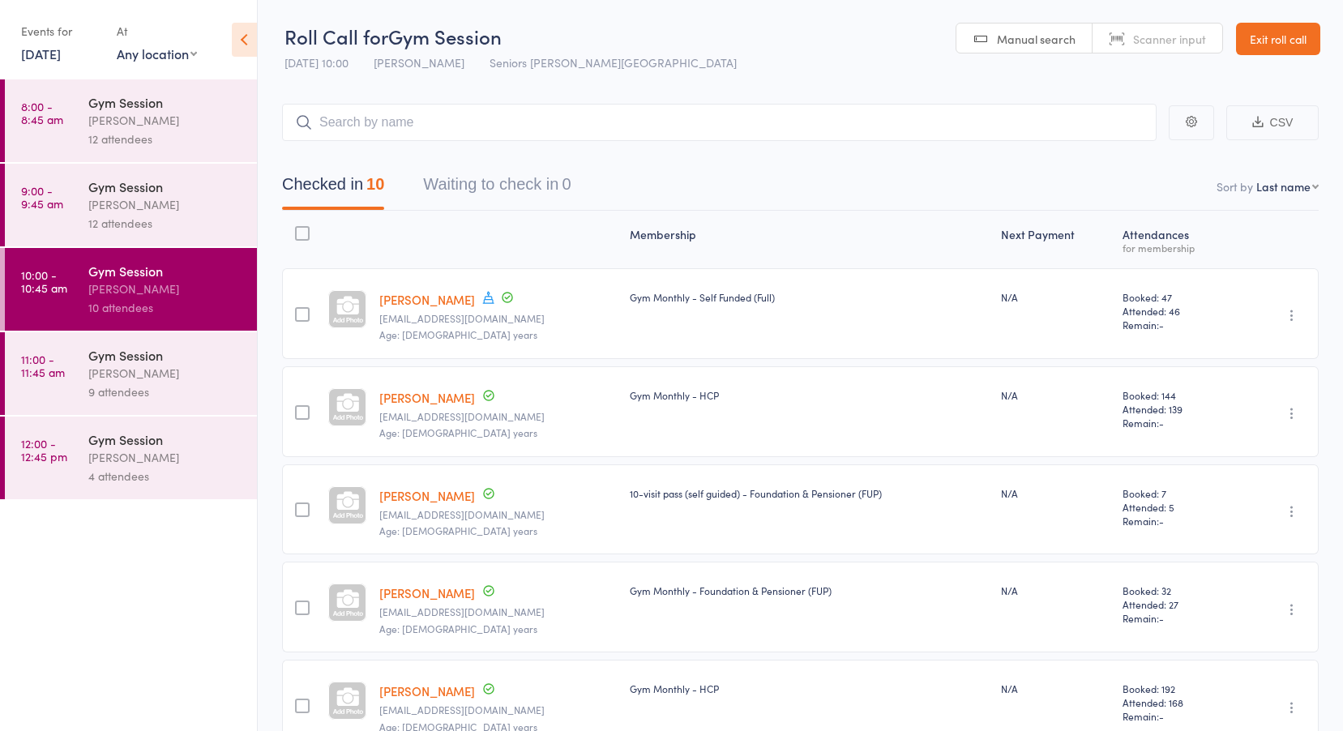
click at [66, 374] on link "11:00 - 11:45 am Gym Session Nicholas Short 9 attendees" at bounding box center [131, 373] width 252 height 83
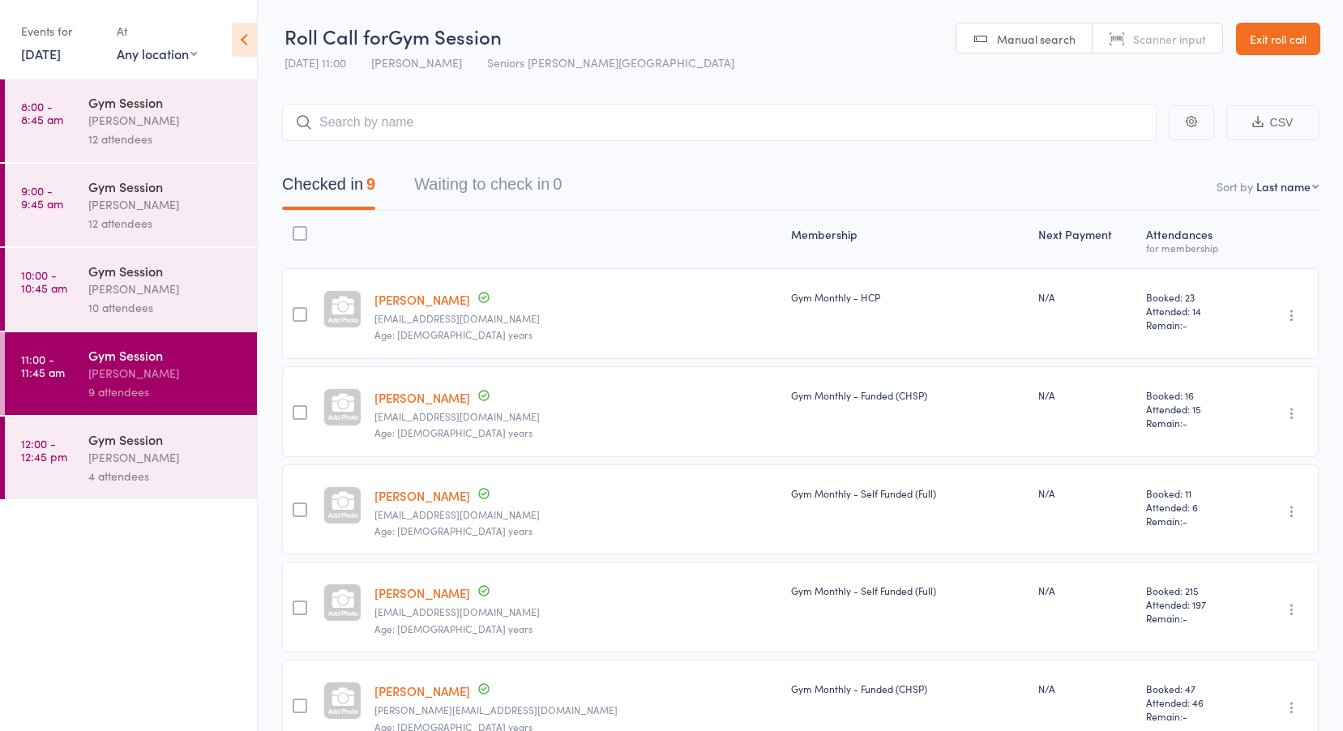
click at [75, 457] on link "12:00 - 12:45 pm Gym Session Nicholas Short 4 attendees" at bounding box center [131, 458] width 252 height 83
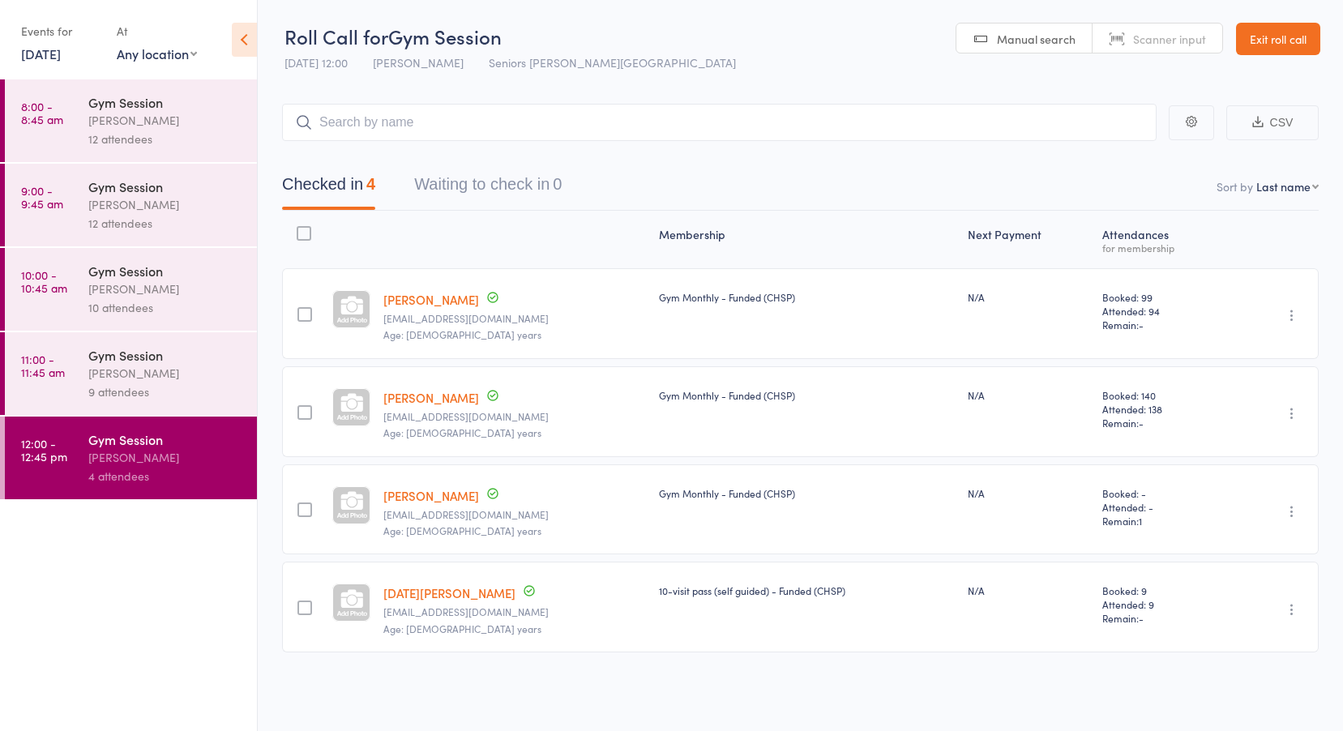
click at [35, 114] on time "8:00 - 8:45 am" at bounding box center [42, 113] width 42 height 26
